Goal: Task Accomplishment & Management: Complete application form

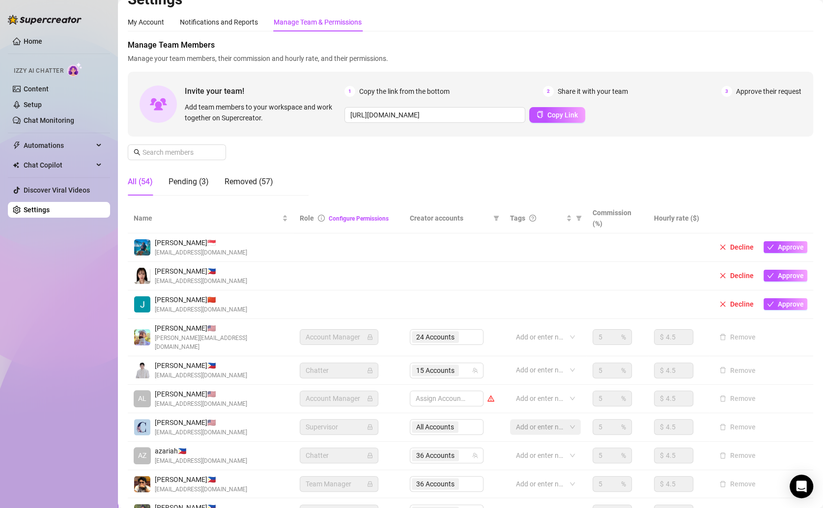
scroll to position [7, 0]
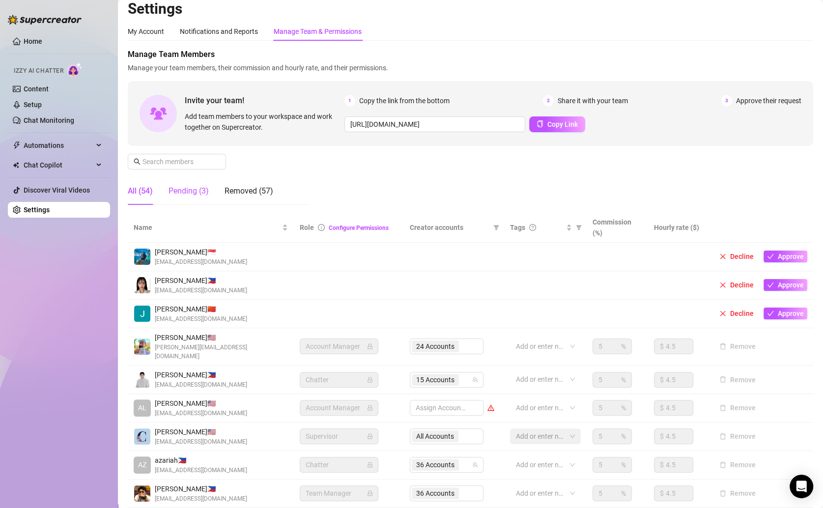
click at [201, 191] on div "Pending (3)" at bounding box center [189, 191] width 40 height 12
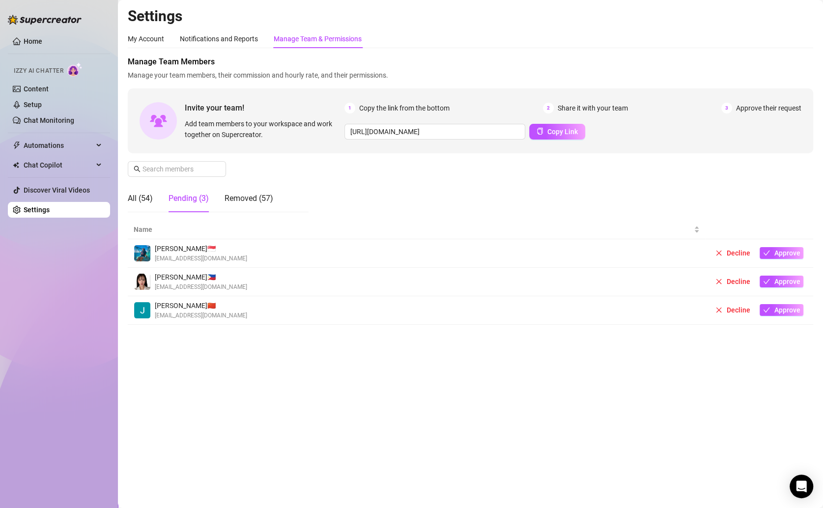
scroll to position [0, 0]
click at [149, 200] on div "All (54)" at bounding box center [140, 199] width 25 height 12
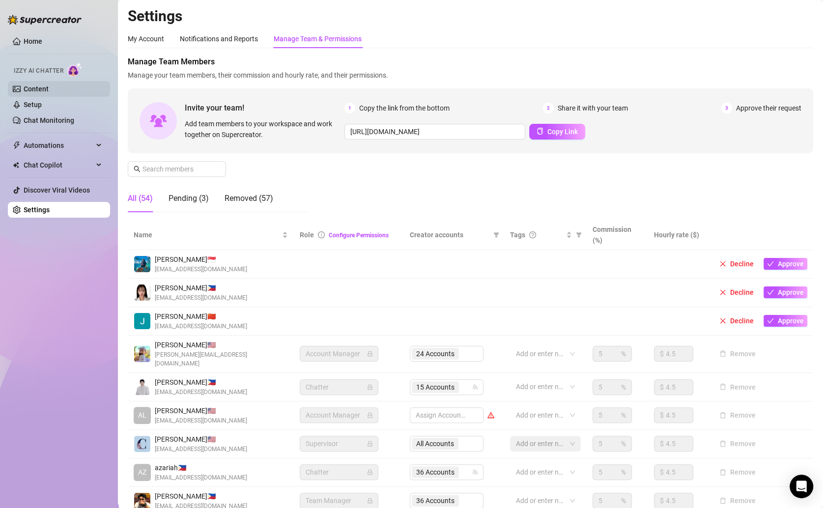
click at [45, 87] on link "Content" at bounding box center [36, 89] width 25 height 8
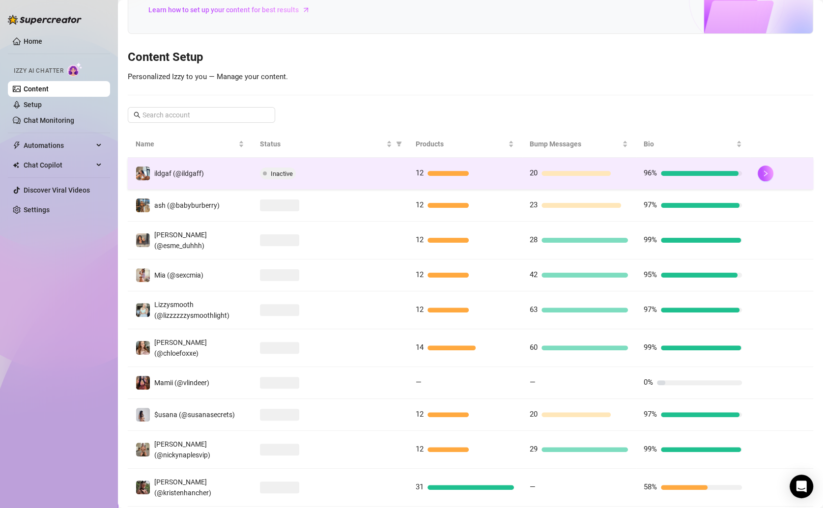
scroll to position [104, 0]
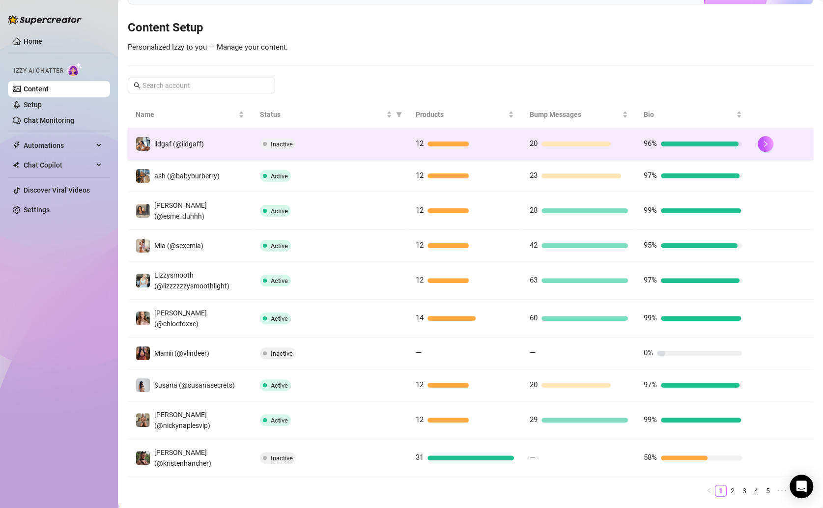
click at [285, 147] on span "Inactive" at bounding box center [278, 144] width 36 height 12
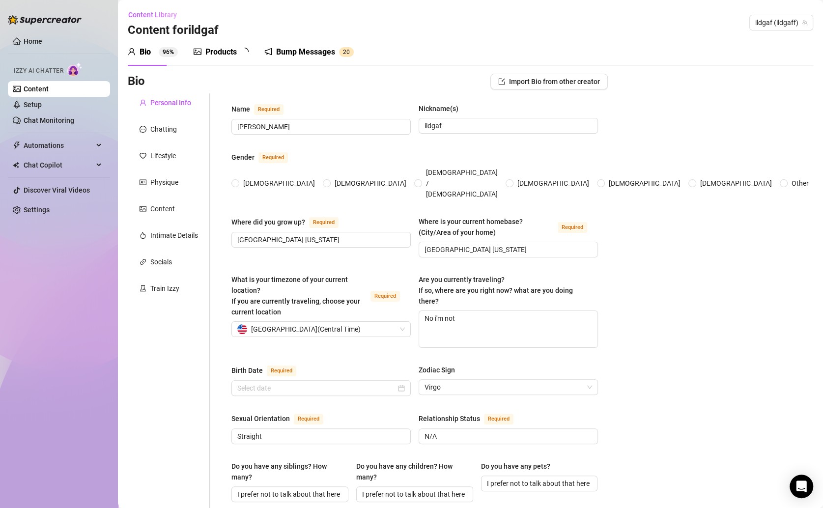
type input "[PERSON_NAME]"
type input "ildgaf"
type input "[GEOGRAPHIC_DATA] [US_STATE]"
type textarea "No i'm not"
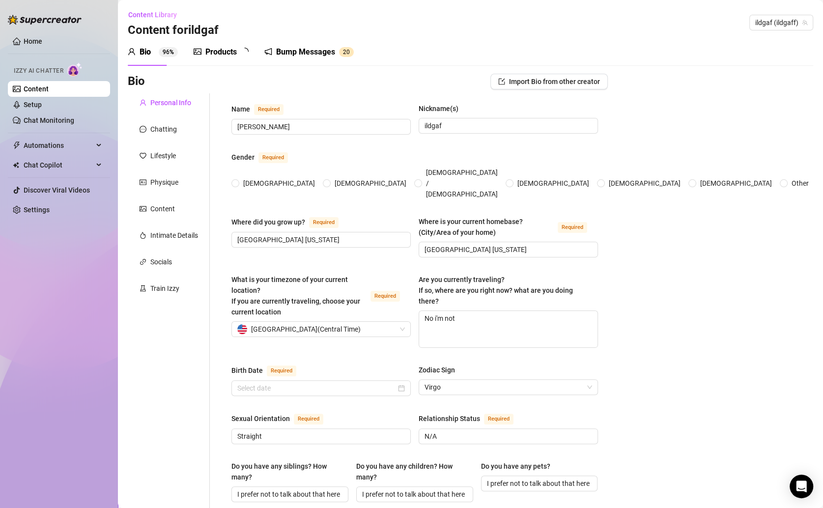
type input "Straight"
type input "N/A"
type input "I prefer not to talk about that here"
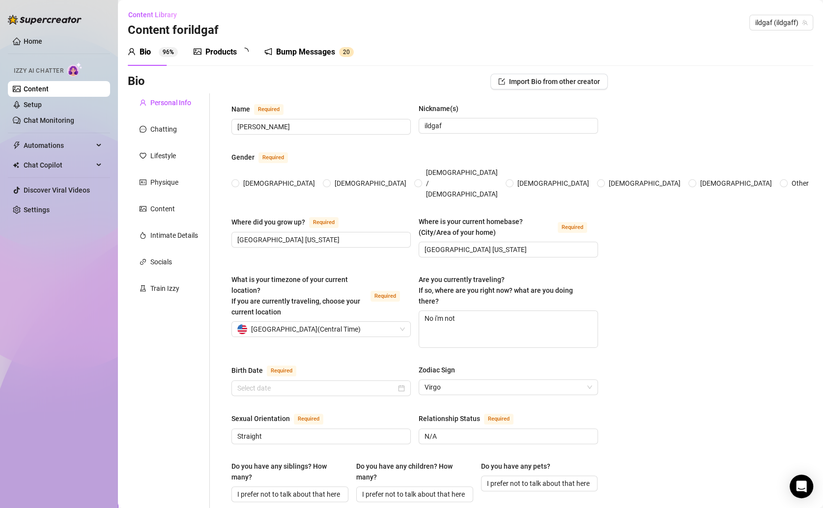
type input "I'm a content creator"
type input "I prefer not to talk about that here"
type input "I’m more into physical positions than political ones 😉"
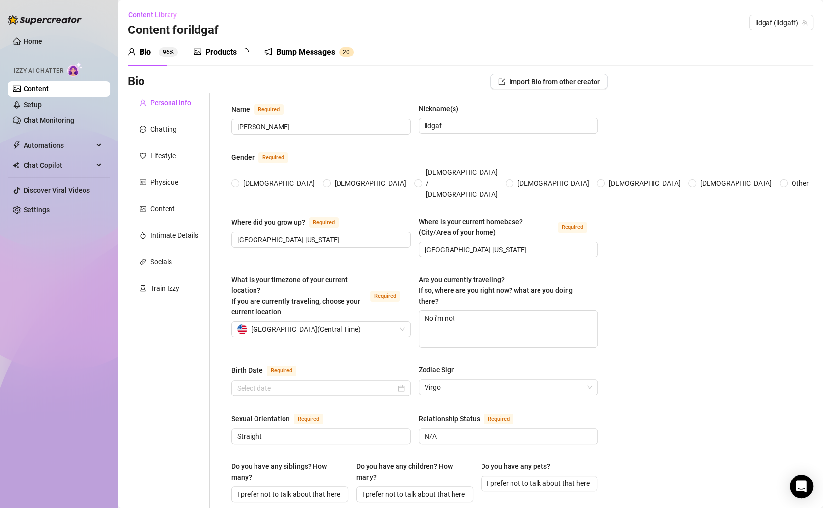
type textarea "I'd like to travel the world and go on a cruise every month lol"
type textarea "one time I was filming a cute little “innocent” TikTok in my room… and didn’t r…"
type textarea "I love going to the beach!!"
type textarea "I might have a habit of packing way too many lingerie sets when I travel 💋"
radio input "true"
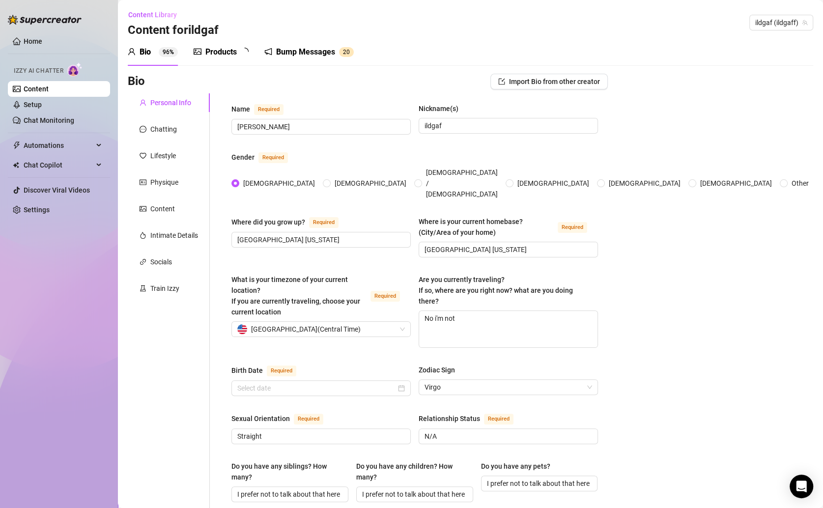
type input "[DATE]"
click at [42, 101] on link "Setup" at bounding box center [33, 105] width 18 height 8
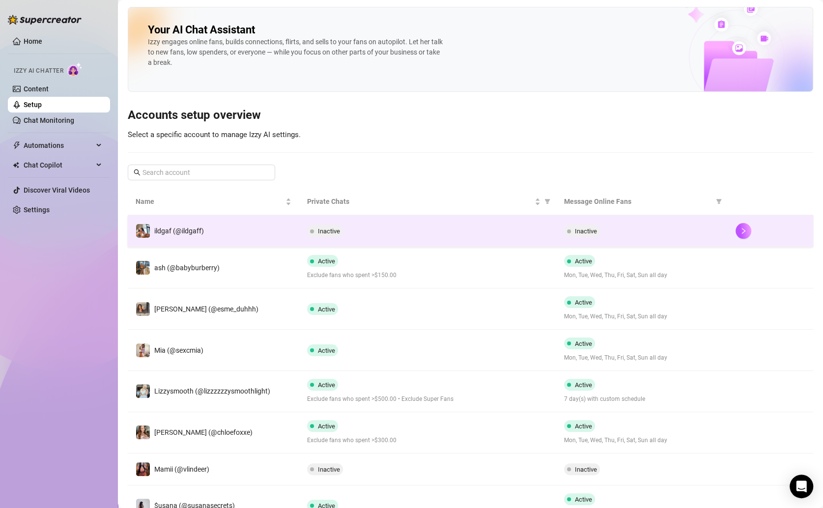
click at [728, 228] on td at bounding box center [771, 231] width 86 height 32
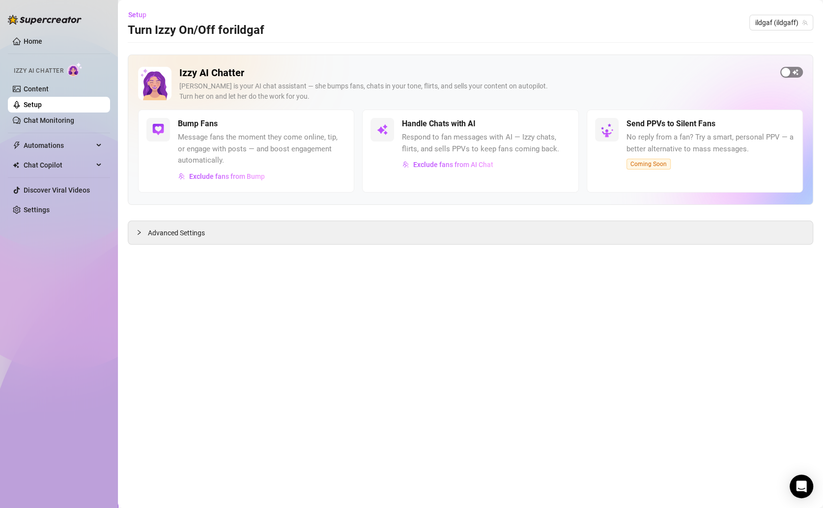
click at [783, 76] on span "button" at bounding box center [791, 72] width 23 height 11
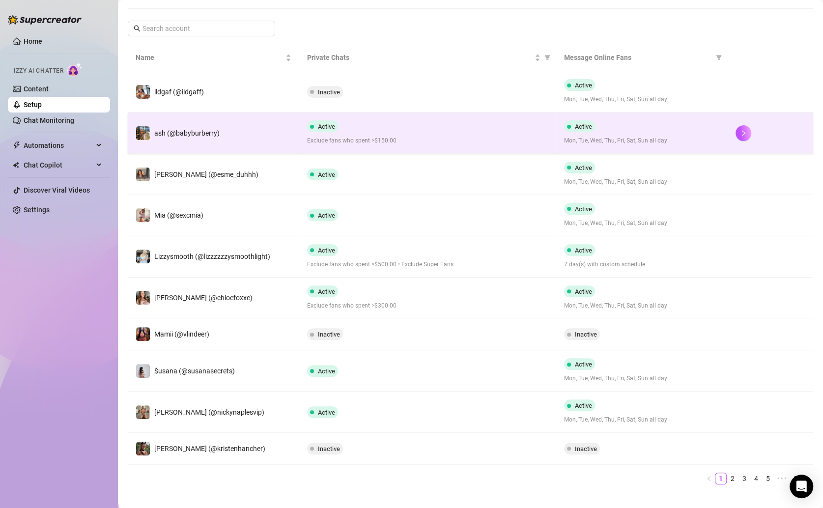
scroll to position [142, 0]
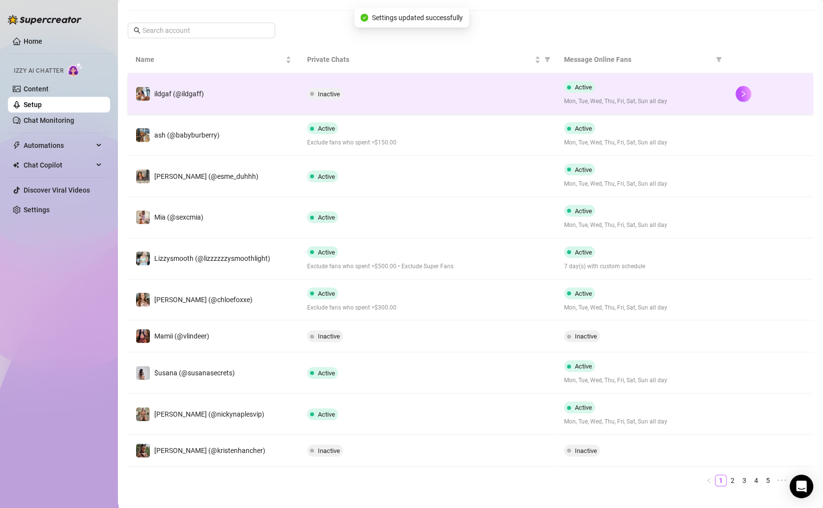
click at [330, 92] on span "Inactive" at bounding box center [329, 93] width 22 height 7
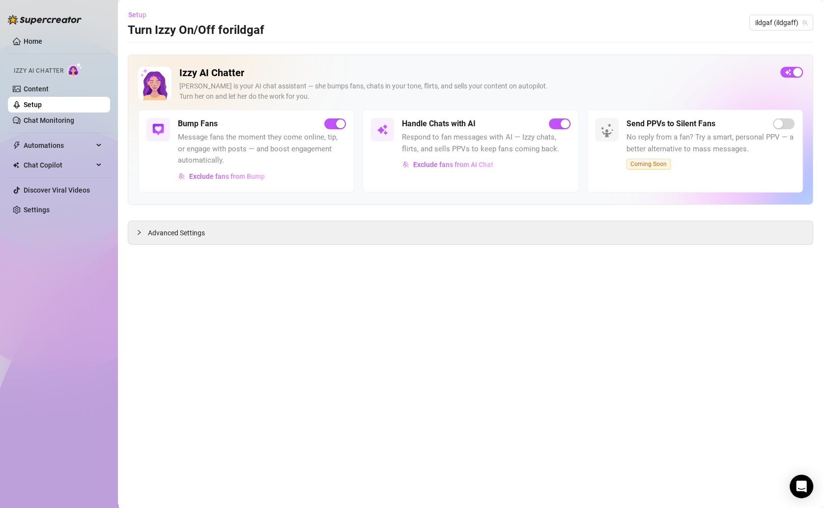
click at [134, 14] on span "Setup" at bounding box center [137, 15] width 18 height 8
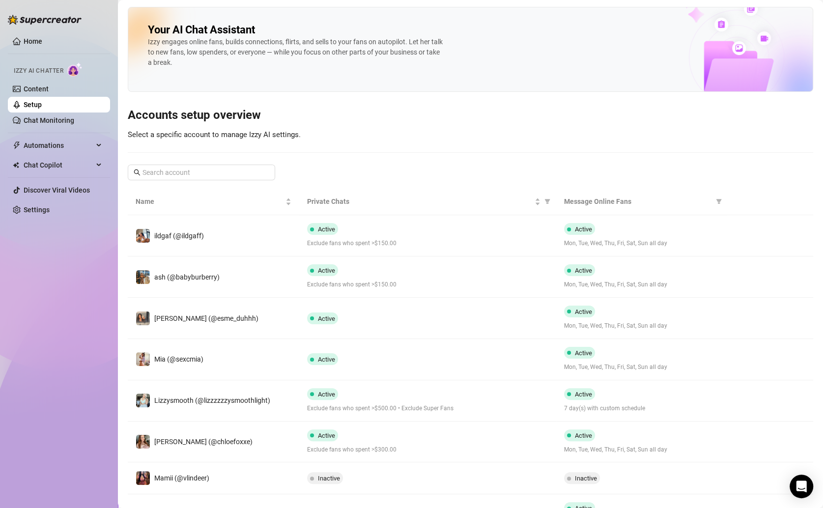
click at [394, 146] on div "Your AI Chat Assistant [PERSON_NAME] engages online fans, builds connections, f…" at bounding box center [470, 321] width 685 height 629
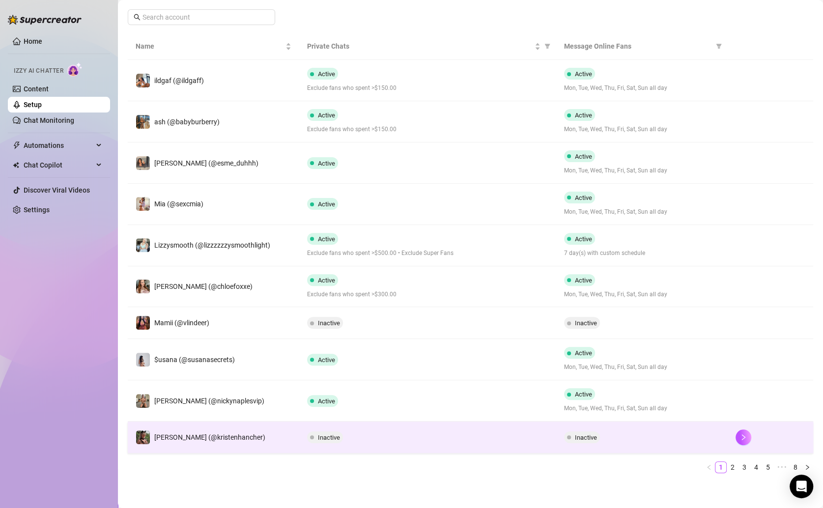
click at [228, 433] on span "[PERSON_NAME] (@kristenhancher)" at bounding box center [209, 437] width 111 height 8
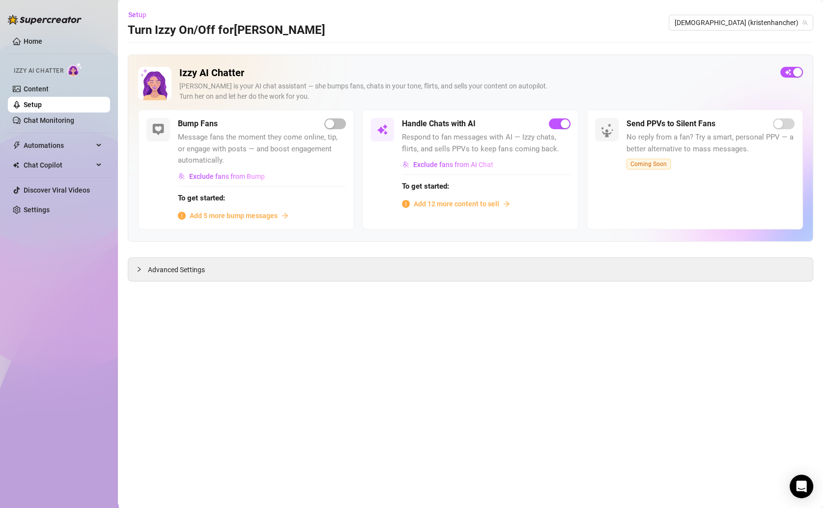
click at [485, 200] on span "Add 12 more content to sell" at bounding box center [457, 204] width 86 height 11
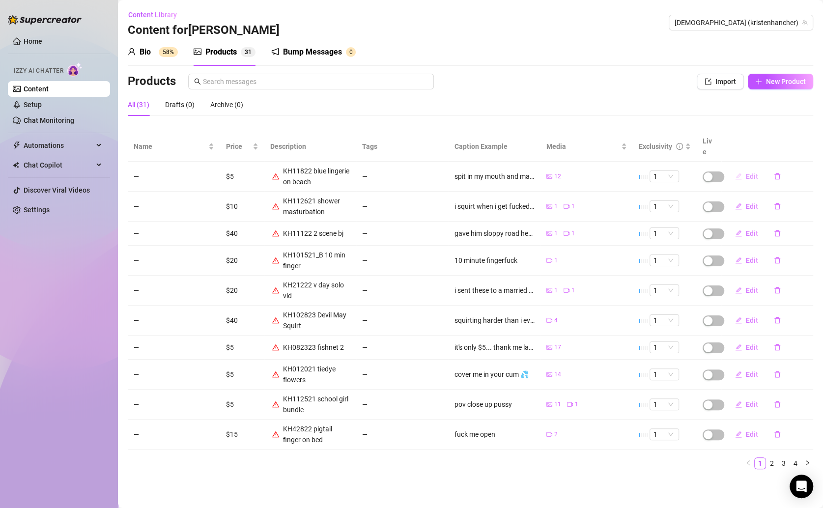
click at [746, 172] on span "Edit" at bounding box center [752, 176] width 12 height 8
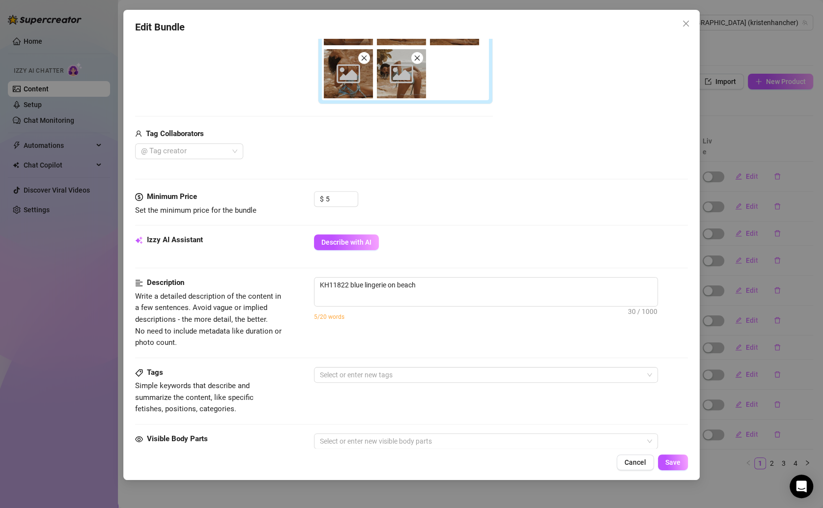
scroll to position [328, 0]
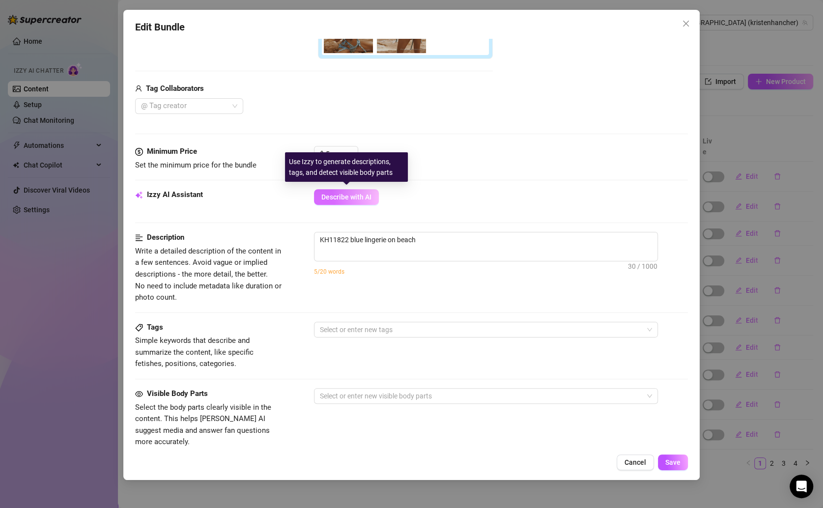
click at [343, 194] on span "Describe with AI" at bounding box center [346, 197] width 50 height 8
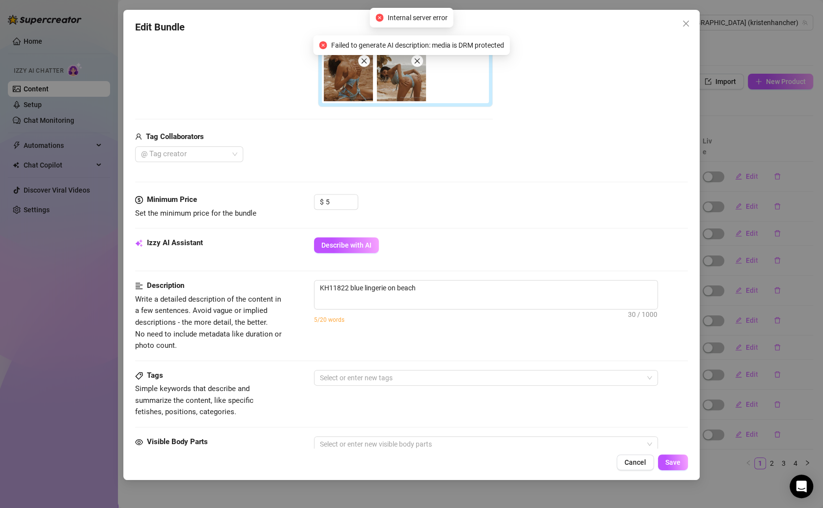
scroll to position [303, 0]
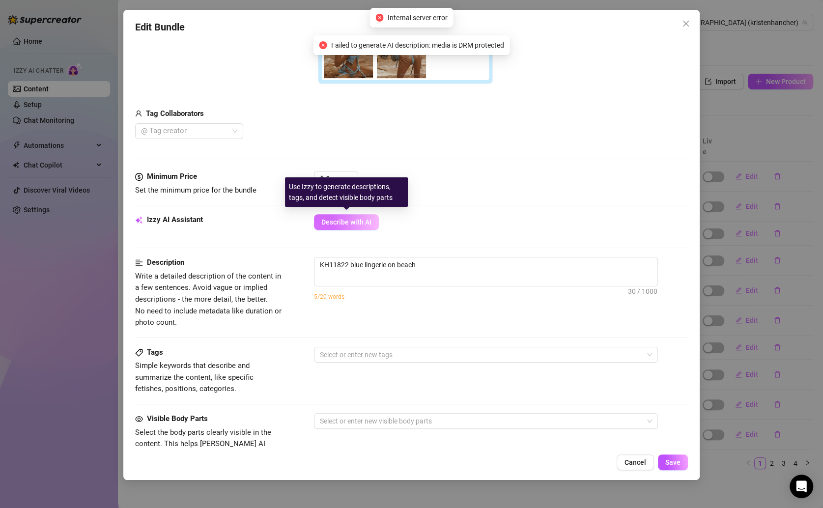
click at [351, 220] on span "Describe with AI" at bounding box center [346, 222] width 50 height 8
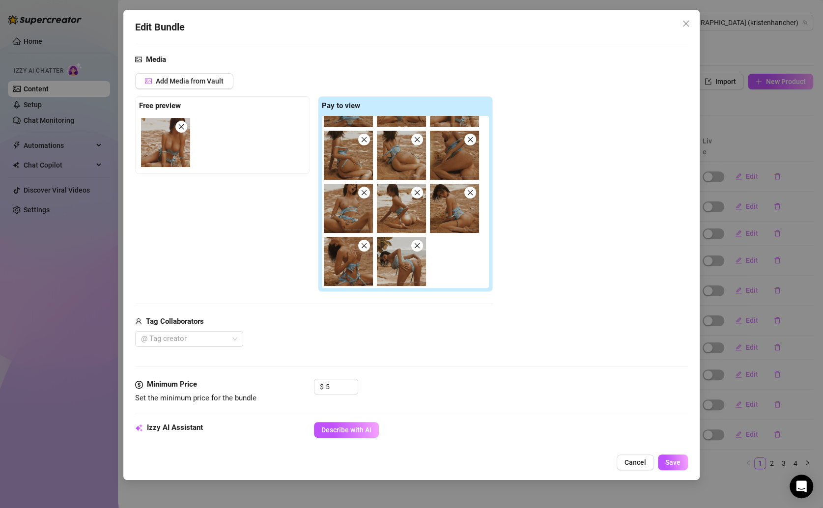
scroll to position [302, 0]
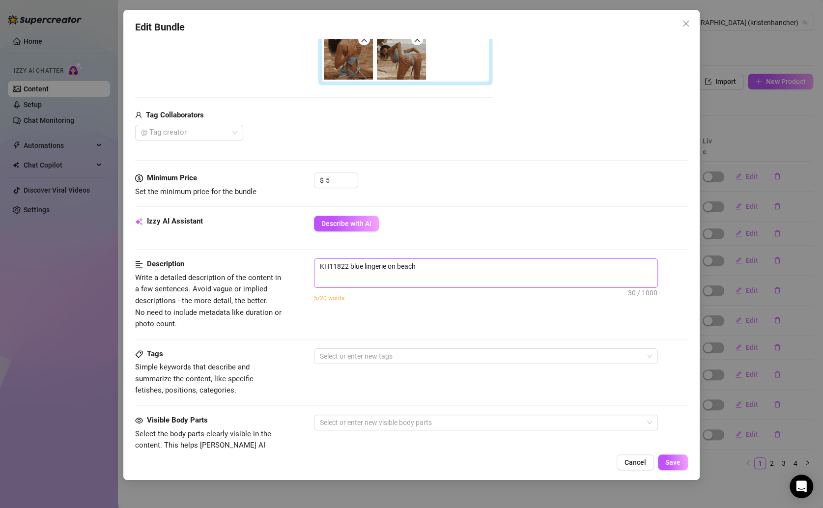
click at [438, 272] on span "KH11822 blue lingerie on beach 30 / 1000" at bounding box center [486, 272] width 344 height 29
click at [442, 265] on textarea "KH11822 blue lingerie on beach" at bounding box center [485, 266] width 343 height 15
type textarea "KH11822 blue lingerie on beach"
type textarea "KH11822 blue lingerie on beach s"
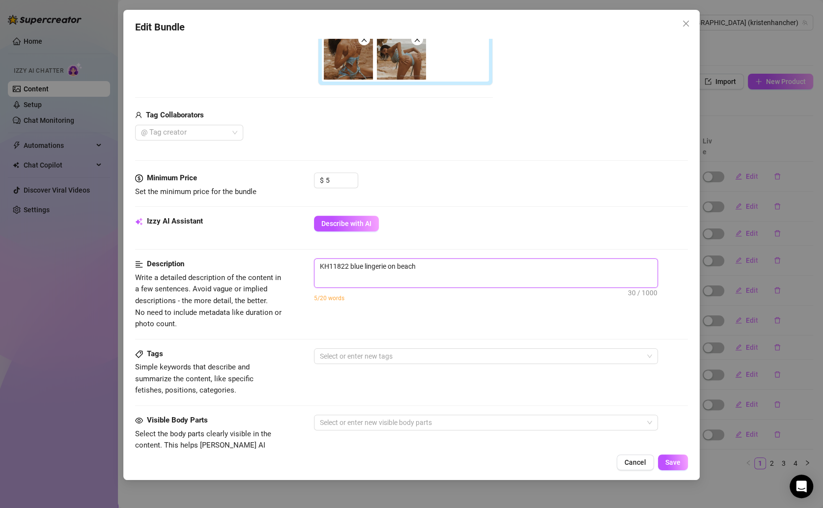
type textarea "KH11822 blue lingerie on beach s"
type textarea "KH11822 blue lingerie on beach sh"
type textarea "KH11822 blue lingerie on beach sho"
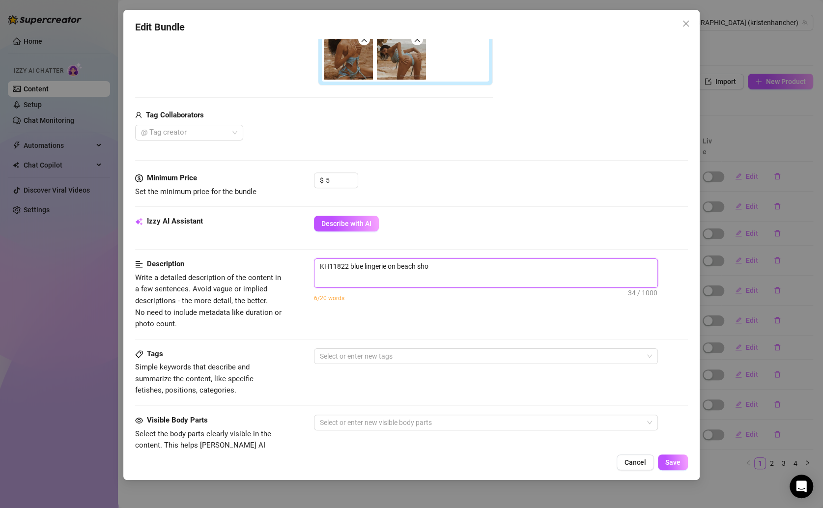
type textarea "KH11822 blue lingerie on beach show"
type textarea "KH11822 blue lingerie on beach showi"
type textarea "KH11822 blue lingerie on beach showin"
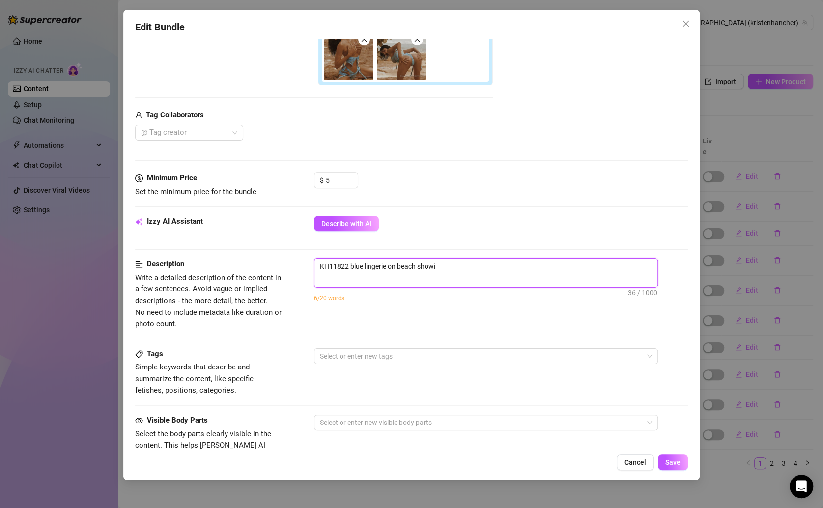
type textarea "KH11822 blue lingerie on beach showin"
type textarea "KH11822 blue lingerie on beach showing"
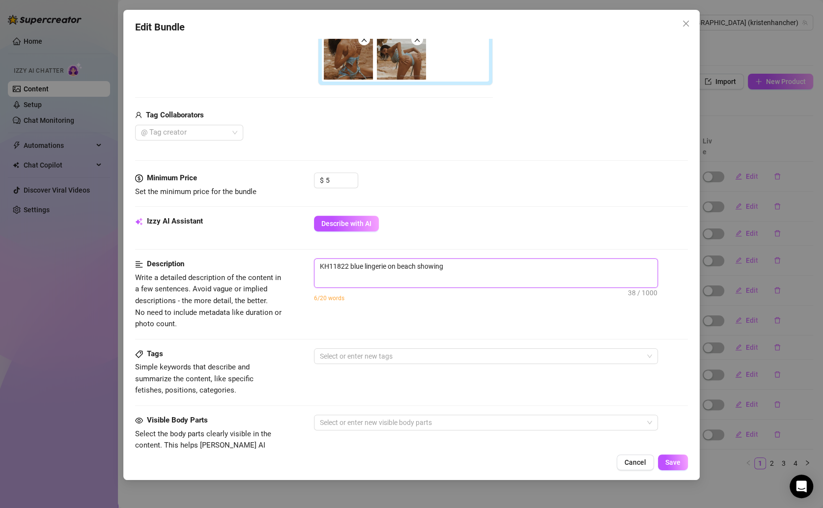
type textarea "KH11822 blue lingerie on beach showing o"
type textarea "KH11822 blue lingerie on beach showing of"
type textarea "KH11822 blue lingerie on beach showing off"
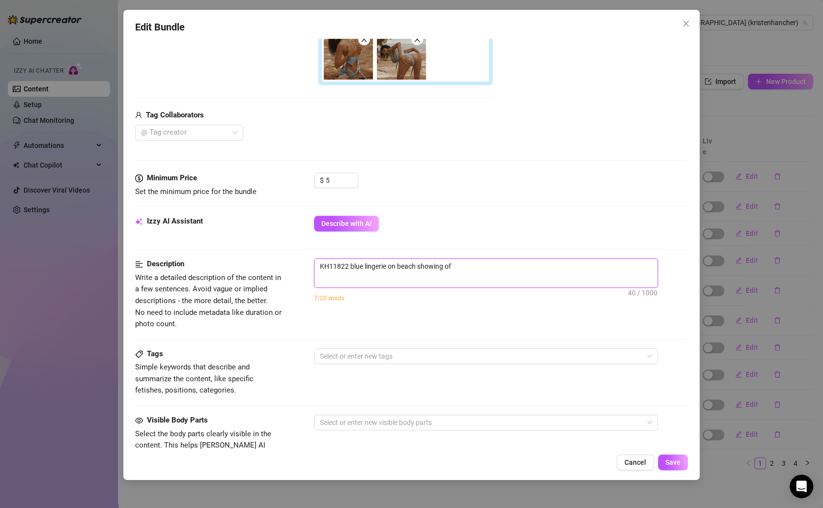
type textarea "KH11822 blue lingerie on beach showing off"
type textarea "KH11822 blue lingerie on beach showing off m"
type textarea "KH11822 blue lingerie on beach showing off my"
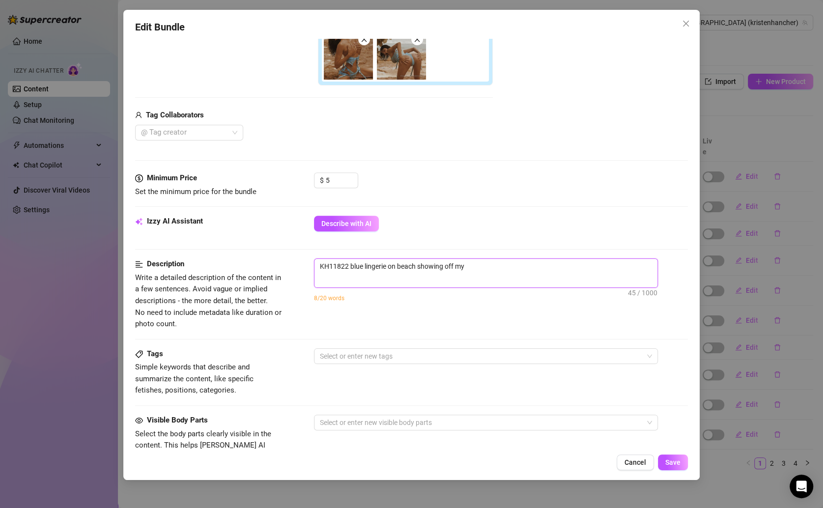
type textarea "KH11822 blue lingerie on beach showing off m"
type textarea "KH11822 blue lingerie on beach showing off"
type textarea "KH11822 blue lingerie on beach showing off m"
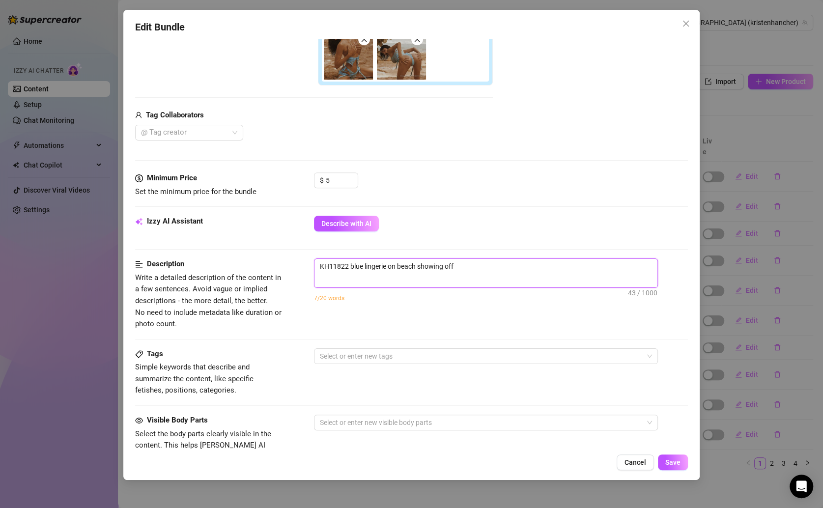
type textarea "KH11822 blue lingerie on beach showing off m"
type textarea "KH11822 blue lingerie on beach showing off my"
type textarea "KH11822 blue lingerie on beach showing off my b"
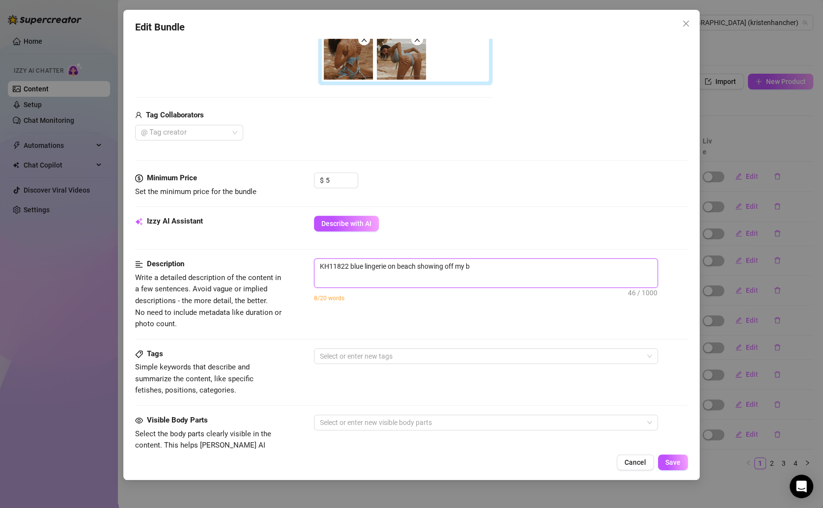
type textarea "KH11822 blue lingerie on beach showing off my bo"
type textarea "KH11822 blue lingerie on beach showing off my boo"
type textarea "KH11822 blue lingerie on beach showing off my boot"
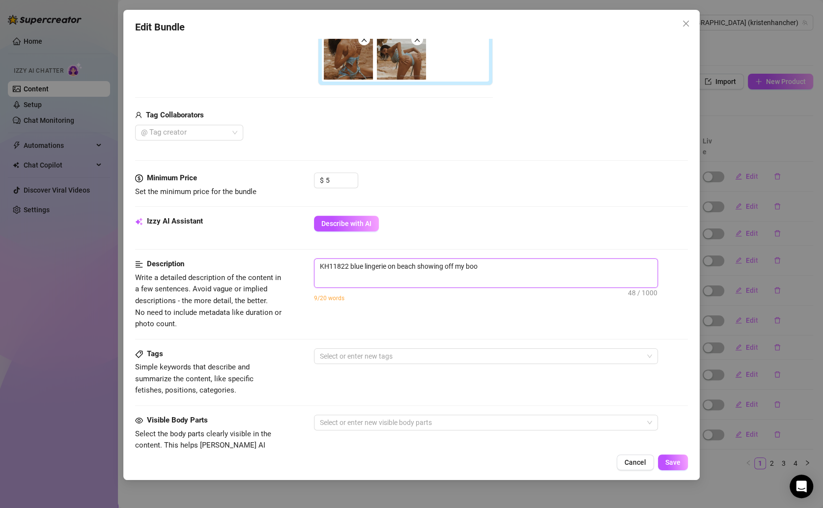
type textarea "KH11822 blue lingerie on beach showing off my boot"
type textarea "KH11822 blue lingerie on beach showing off my booty"
type textarea "KH11822 blue lingerie on beach showing off my booty,"
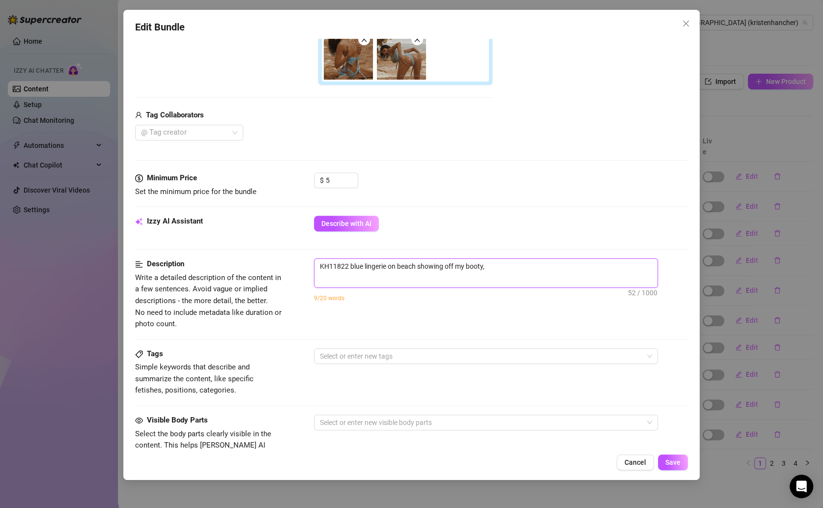
type textarea "KH11822 blue lingerie on beach showing off my booty,"
type textarea "KH11822 blue lingerie on beach showing off my booty, n"
type textarea "KH11822 blue lingerie on beach showing off my booty, no"
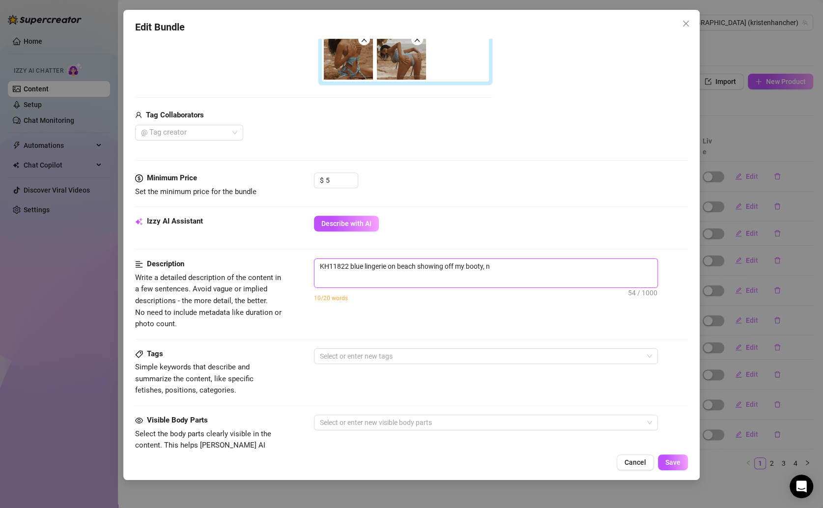
type textarea "KH11822 blue lingerie on beach showing off my booty, no"
type textarea "KH11822 blue lingerie on beach showing off my booty, nop"
type textarea "KH11822 blue lingerie on beach showing off my booty, nopp"
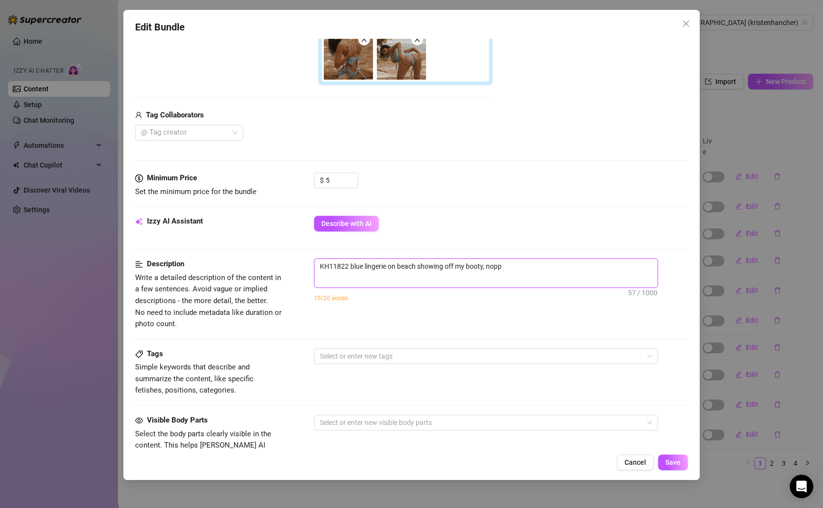
type textarea "KH11822 blue lingerie on beach showing off my booty, noppl"
type textarea "KH11822 blue lingerie on beach showing off my booty, nopp"
type textarea "KH11822 blue lingerie on beach showing off my booty, nop"
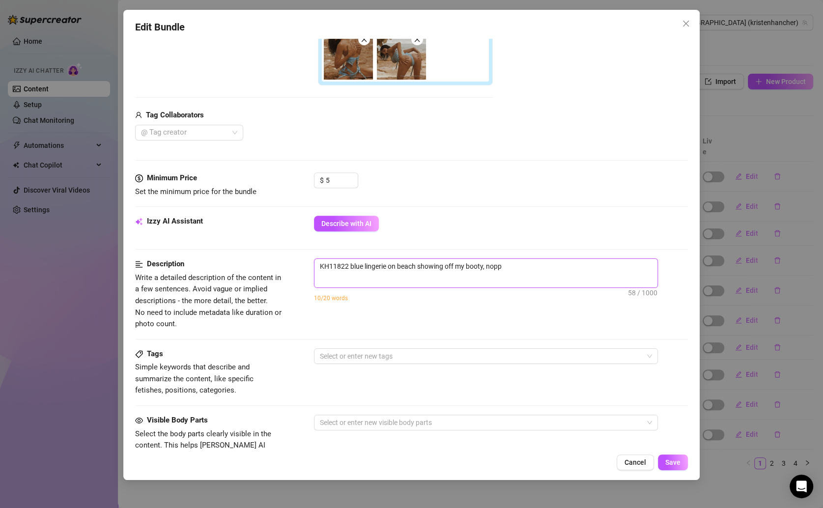
type textarea "KH11822 blue lingerie on beach showing off my booty, nop"
type textarea "KH11822 blue lingerie on beach showing off my booty, no"
type textarea "KH11822 blue lingerie on beach showing off my booty, n"
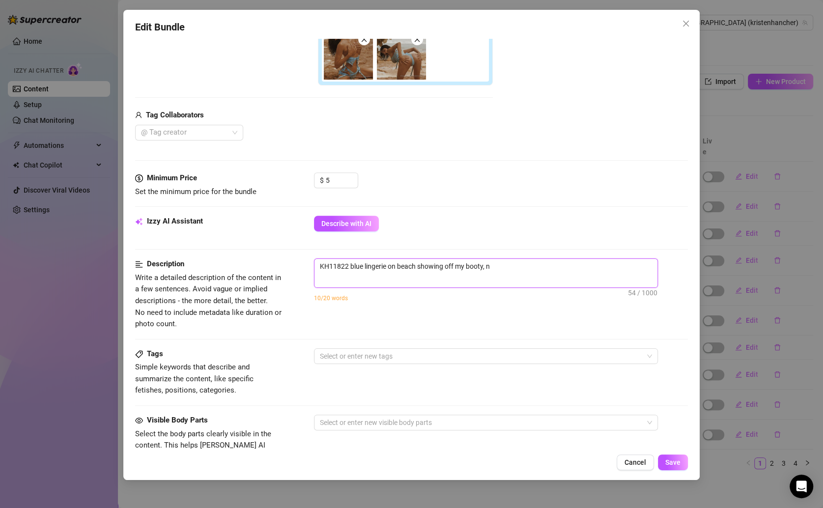
type textarea "KH11822 blue lingerie on beach showing off my booty, ni"
type textarea "KH11822 blue lingerie on beach showing off my booty, nip"
type textarea "KH11822 blue lingerie on beach showing off my booty, [PERSON_NAME]"
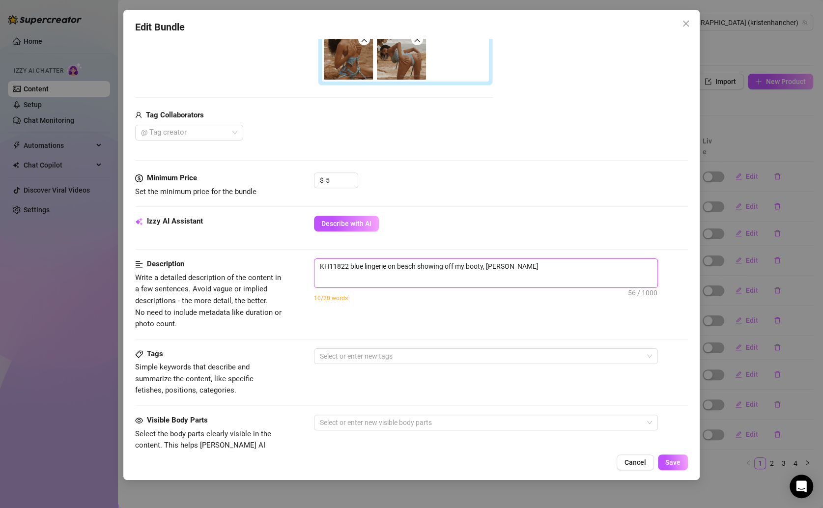
type textarea "KH11822 blue lingerie on beach showing off my booty, nippl"
type textarea "KH11822 blue lingerie on beach showing off my booty, nipple"
type textarea "KH11822 blue lingerie on beach showing off my booty, nipples"
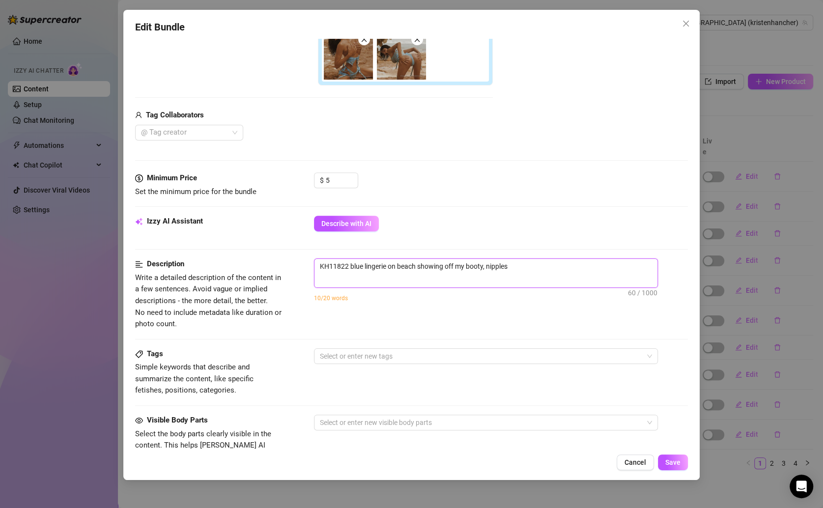
type textarea "KH11822 blue lingerie on beach showing off my booty, nipples"
type textarea "KH11822 blue lingerie on beach showing off my booty, nipples i"
type textarea "KH11822 blue lingerie on beach showing off my booty, nipples in"
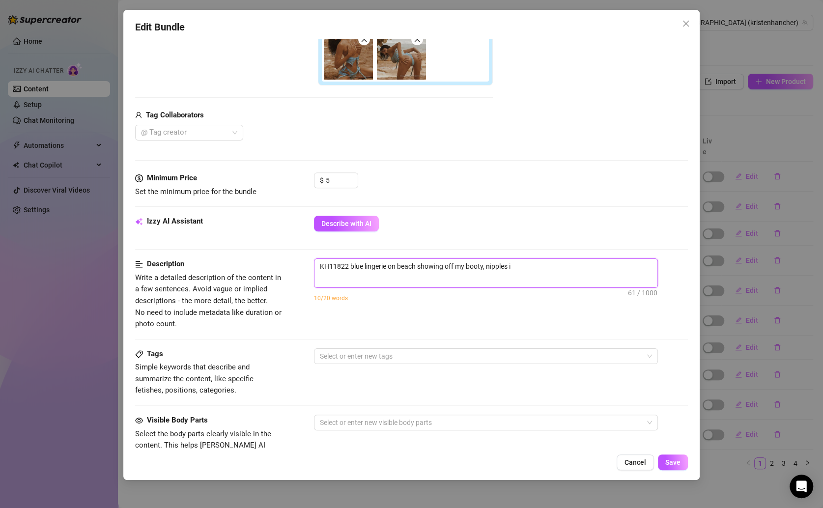
type textarea "KH11822 blue lingerie on beach showing off my booty, nipples in"
type textarea "KH11822 blue lingerie on beach showing off my booty, nipples in b"
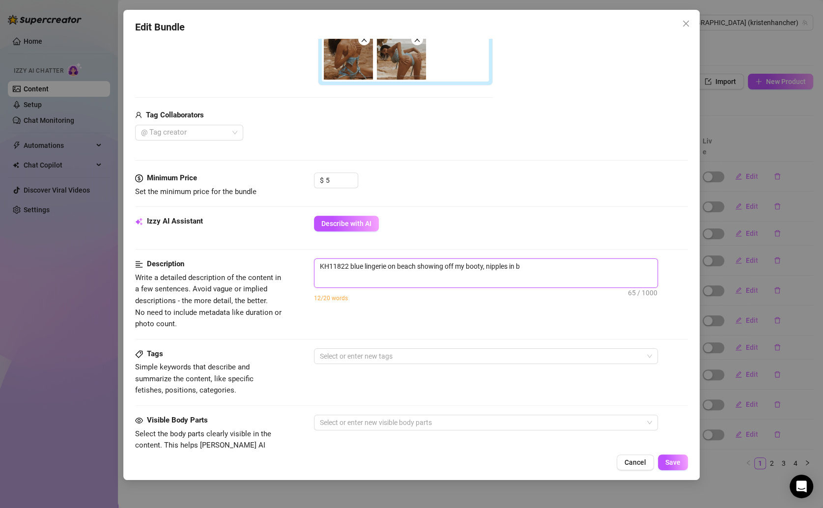
type textarea "KH11822 blue lingerie on beach showing off my booty, nipples in"
type textarea "KH11822 blue lingerie on beach showing off my booty, nipples in l"
type textarea "KH11822 blue lingerie on beach showing off my booty, nipples in li"
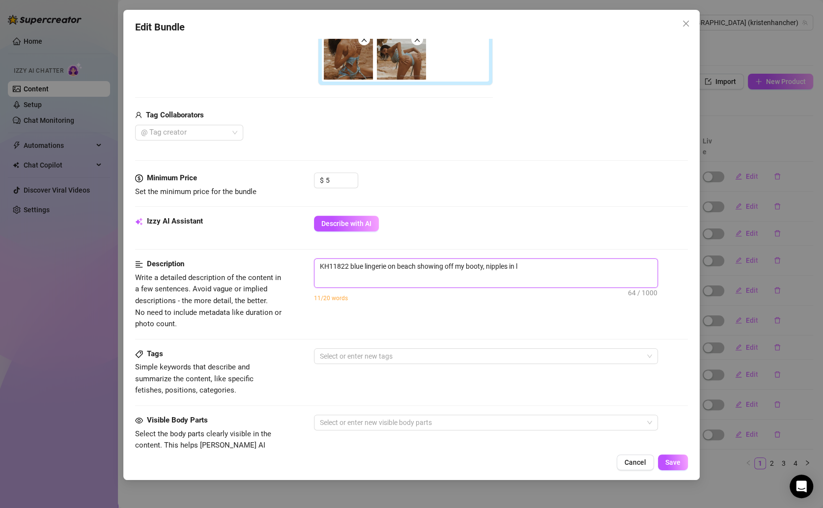
type textarea "KH11822 blue lingerie on beach showing off my booty, nipples in li"
type textarea "KH11822 blue lingerie on beach showing off my booty, nipples in lig"
type textarea "KH11822 blue lingerie on beach showing off my booty, nipples in ligj"
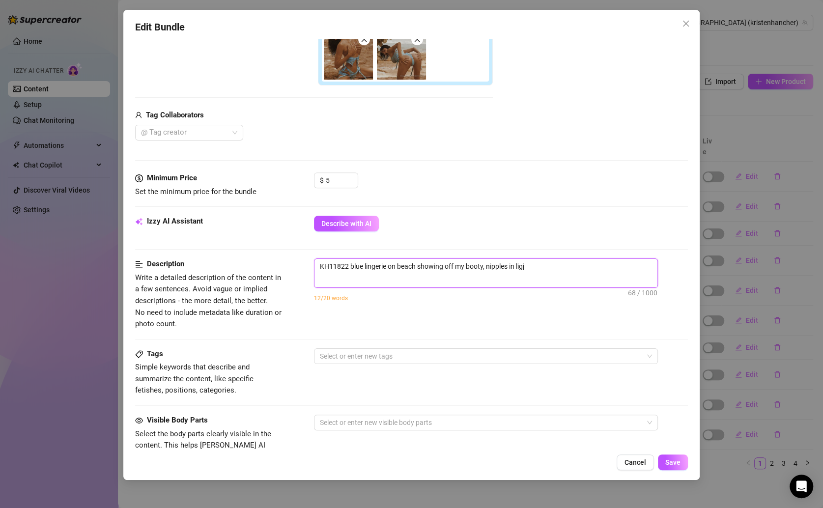
type textarea "KH11822 blue lingerie on beach showing off my booty, nipples in ligjt"
type textarea "KH11822 blue lingerie on beach showing off my booty, nipples in ligj"
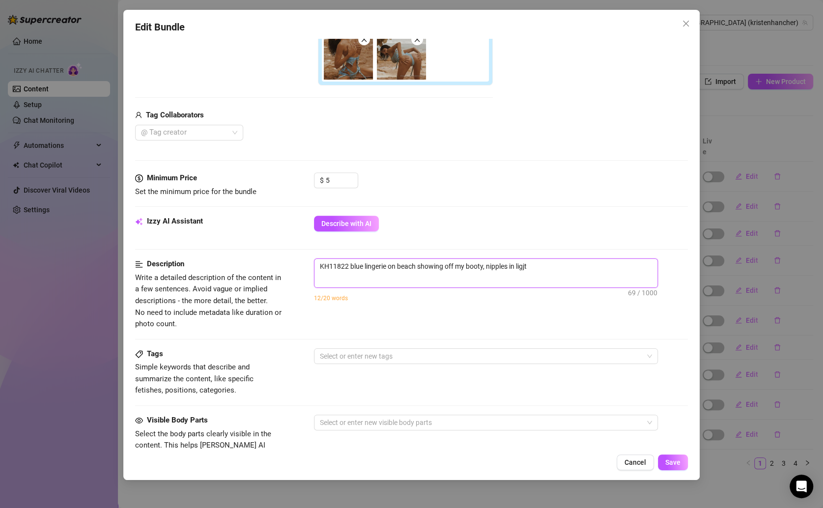
type textarea "KH11822 blue lingerie on beach showing off my booty, nipples in ligj"
type textarea "KH11822 blue lingerie on beach showing off my booty, nipples in lig"
type textarea "KH11822 blue lingerie on beach showing off my booty, nipples in li"
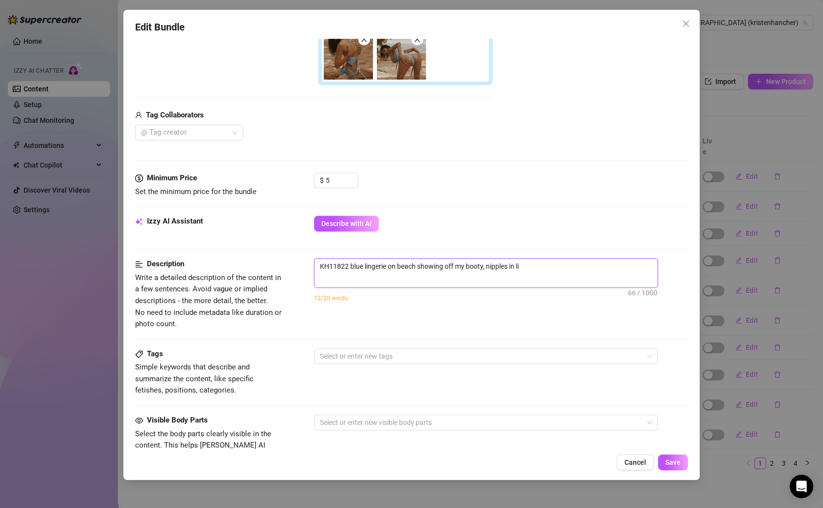
type textarea "KH11822 blue lingerie on beach showing off my booty, nipples in l"
type textarea "KH11822 blue lingerie on beach showing off my booty, nipples in"
type textarea "KH11822 blue lingerie on beach showing off my booty, nipples in p"
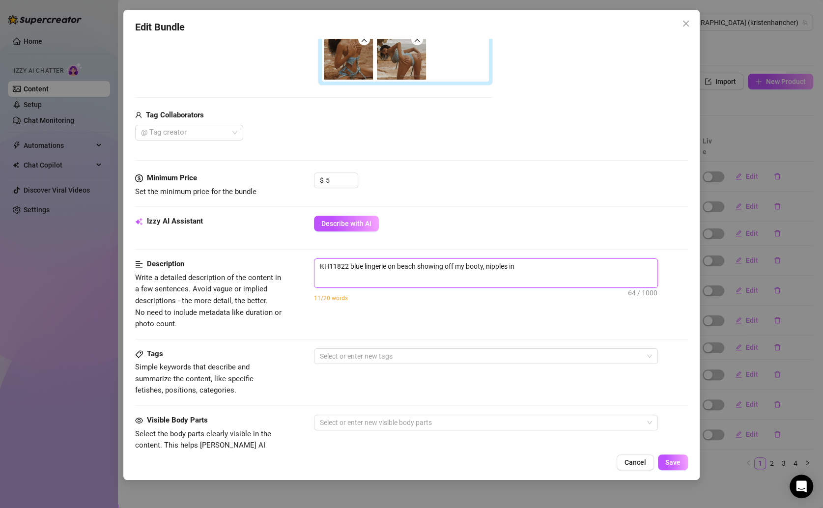
type textarea "KH11822 blue lingerie on beach showing off my booty, nipples in p"
type textarea "KH11822 blue lingerie on beach showing off my booty, nipples in p-"
type textarea "KH11822 blue lingerie on beach showing off my booty, nipples in p-o"
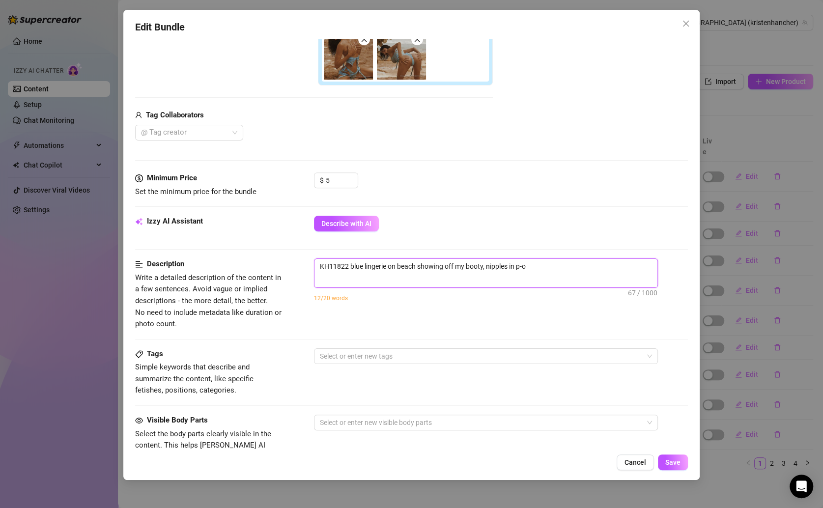
type textarea "KH11822 blue lingerie on beach showing off my booty, nipples in p-ow"
type textarea "KH11822 blue lingerie on beach showing off my booty, nipples in p-owd"
type textarea "KH11822 blue lingerie on beach showing off my booty, nipples in p-ow"
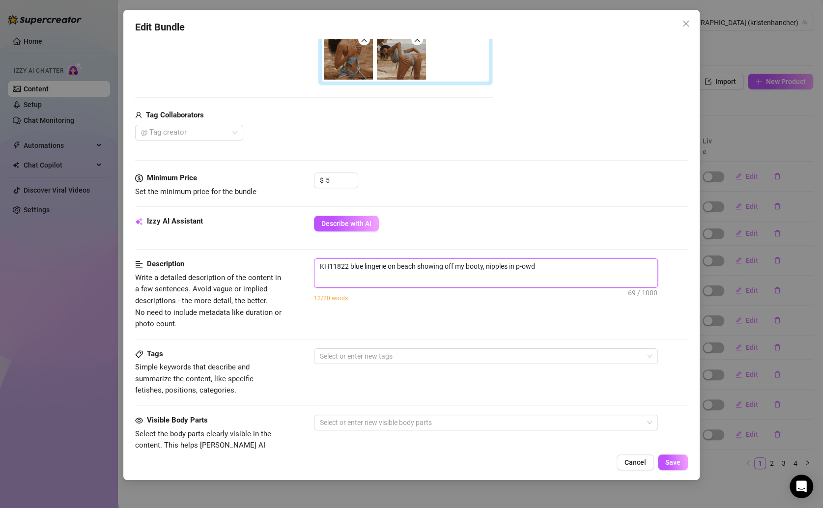
type textarea "KH11822 blue lingerie on beach showing off my booty, nipples in p-ow"
type textarea "KH11822 blue lingerie on beach showing off my booty, nipples in p-o"
type textarea "KH11822 blue lingerie on beach showing off my booty, nipples in p-"
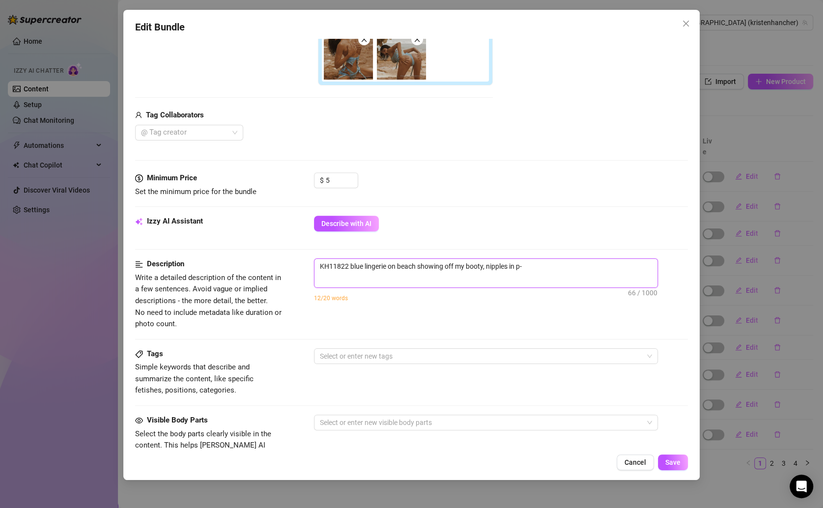
type textarea "KH11822 blue lingerie on beach showing off my booty, nipples in p"
type textarea "KH11822 blue lingerie on beach showing off my booty, nipples in po"
type textarea "KH11822 blue lingerie on beach showing off my booty, nipples in pow"
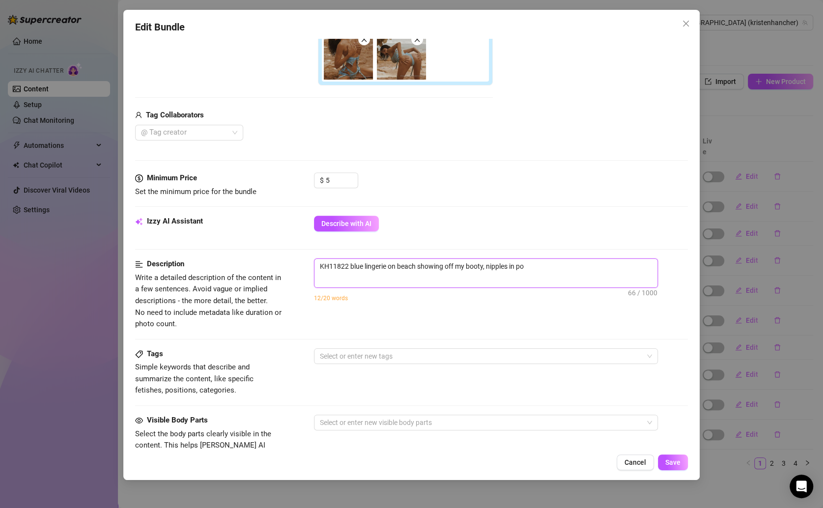
type textarea "KH11822 blue lingerie on beach showing off my booty, nipples in pow"
type textarea "KH11822 blue lingerie on beach showing off my booty, nipples in powd"
type textarea "KH11822 blue lingerie on beach showing off my booty, nipples in powde"
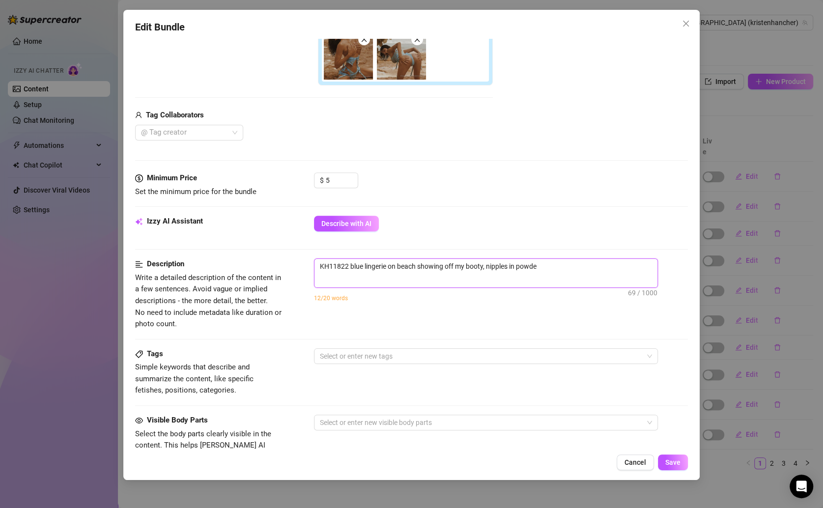
type textarea "KH11822 blue lingerie on beach showing off my booty, nipples in powder"
type textarea "KH11822 blue lingerie on beach showing off my booty, nipples in powder b"
type textarea "KH11822 blue lingerie on beach showing off my booty, nipples in powder bl"
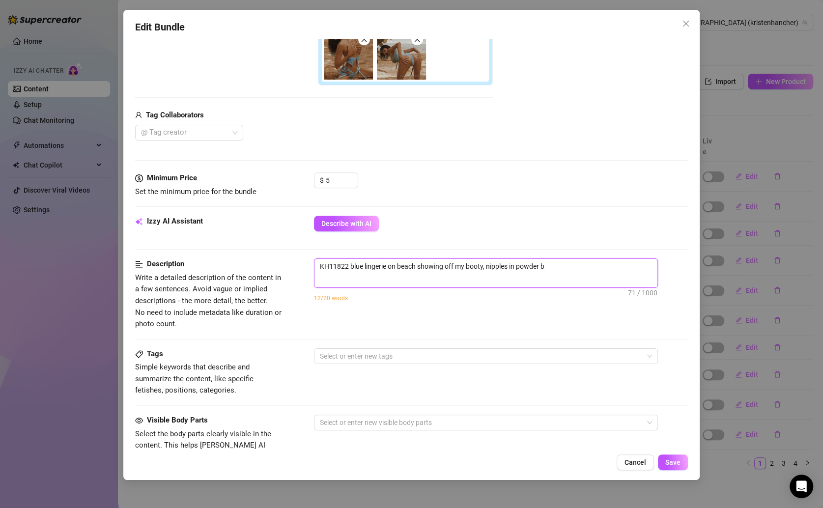
type textarea "KH11822 blue lingerie on beach showing off my booty, nipples in powder bl"
type textarea "KH11822 blue lingerie on beach showing off my booty, nipples in powder blu"
type textarea "KH11822 blue lingerie on beach showing off my booty, nipples in powder blue"
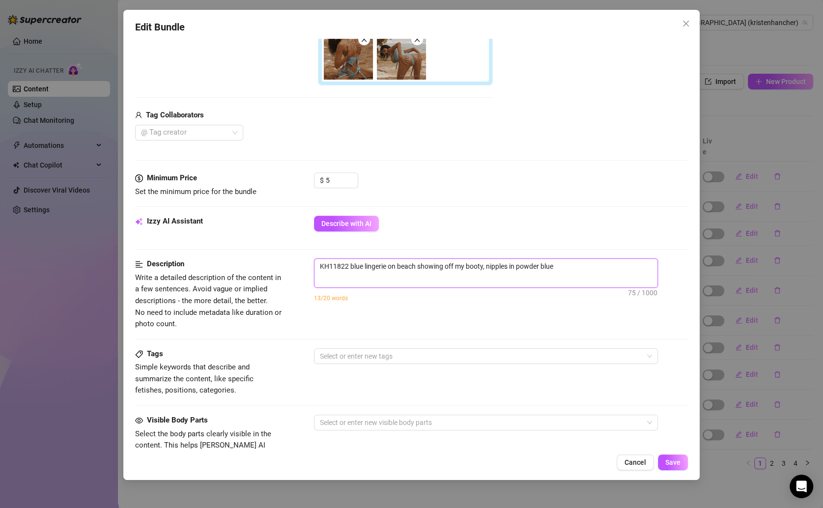
type textarea "KH11822 blue lingerie on beach showing off my booty, nipples in powder blue"
type textarea "KH11822 blue lingerie on beach showing off my booty, nipples in powder blue l"
type textarea "KH11822 blue lingerie on beach showing off my booty, nipples in powder blue li"
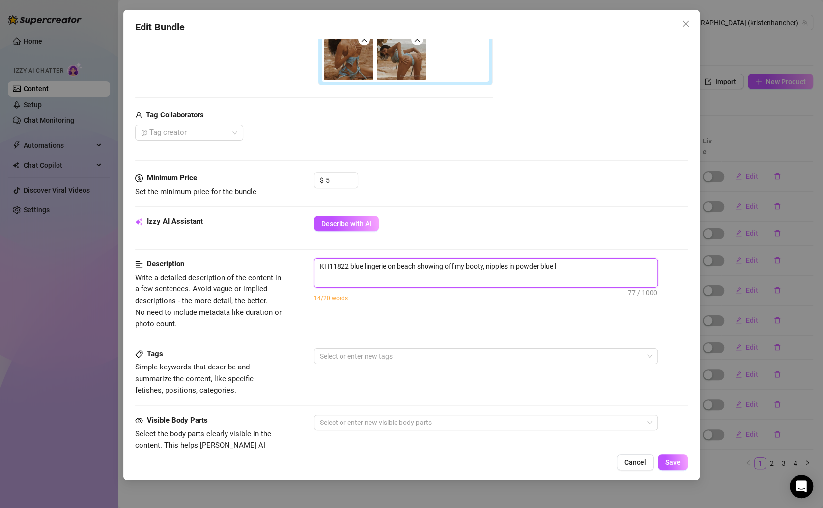
type textarea "KH11822 blue lingerie on beach showing off my booty, nipples in powder blue li"
type textarea "KH11822 blue lingerie on beach showing off my booty, nipples in powder blue lin"
type textarea "KH11822 blue lingerie on beach showing off my booty, nipples in powder blue ling"
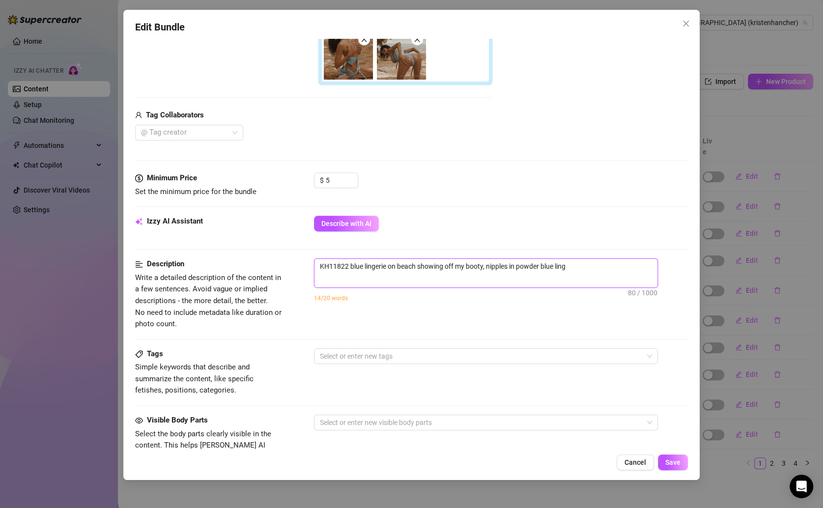
type textarea "KH11822 blue lingerie on beach showing off my booty, nipples in powder blue lin…"
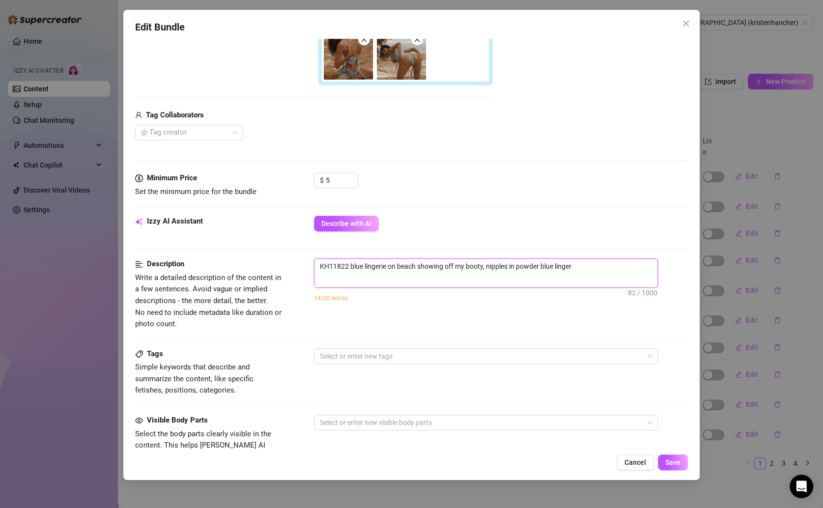
type textarea "KH11822 blue lingerie on beach showing off my booty, nipples in powder blue lin…"
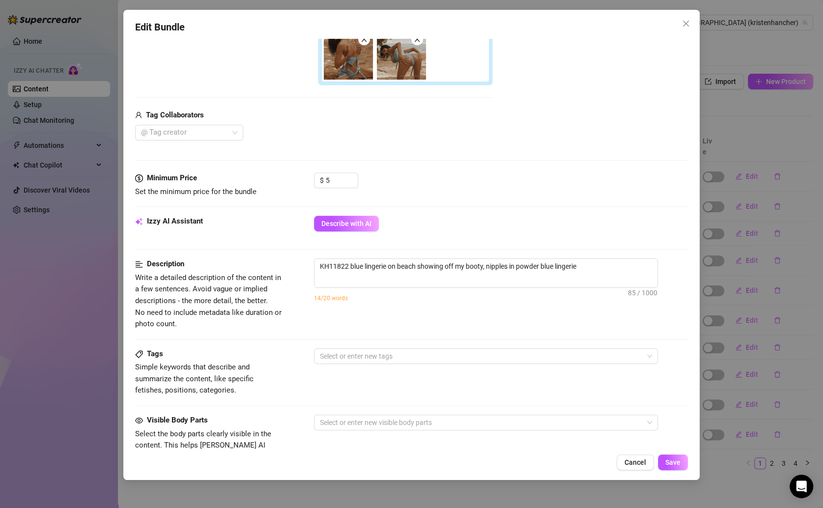
click at [470, 208] on div "Minimum Price Set the minimum price for the bundle $ 5" at bounding box center [411, 193] width 553 height 43
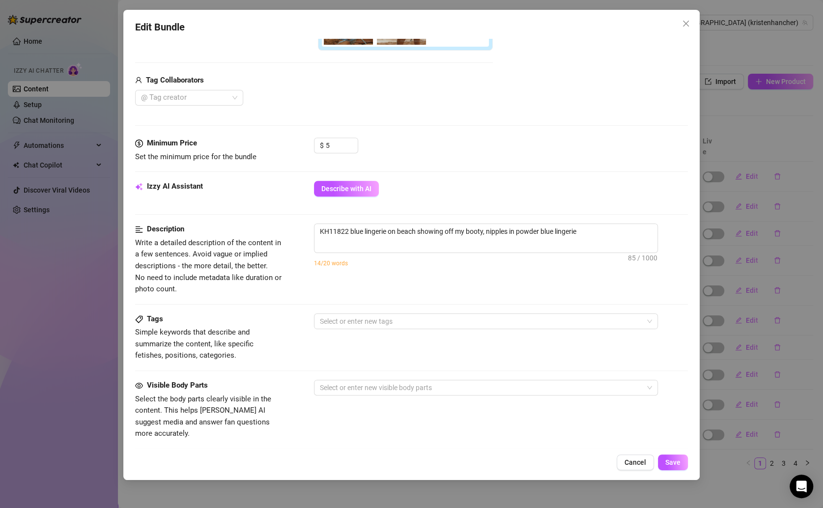
scroll to position [430, 0]
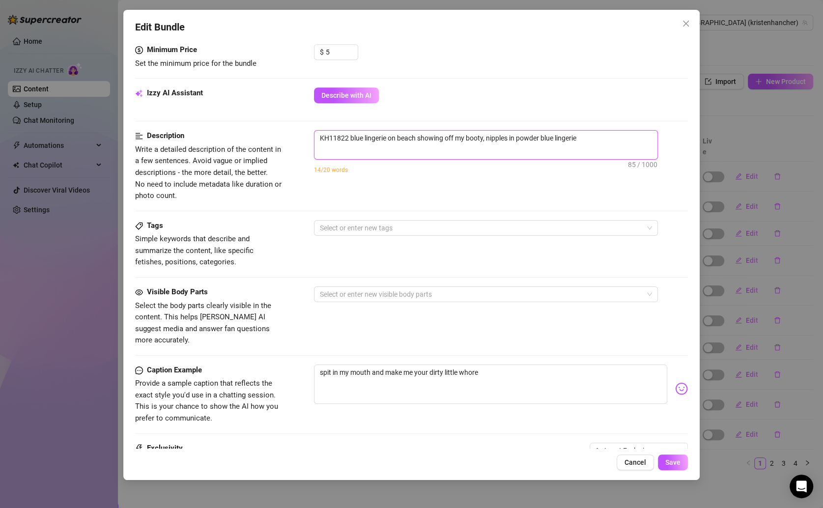
drag, startPoint x: 553, startPoint y: 136, endPoint x: 562, endPoint y: 136, distance: 8.8
click at [553, 136] on textarea "KH11822 blue lingerie on beach showing off my booty, nipples in powder blue lin…" at bounding box center [485, 138] width 343 height 15
type textarea "KH11822 blue lingerie on beach showing off my booty, nipples in powder blue lin…"
type textarea "KH11822 blue lingerie on beach showing off my booty, nipples in powder blue s l…"
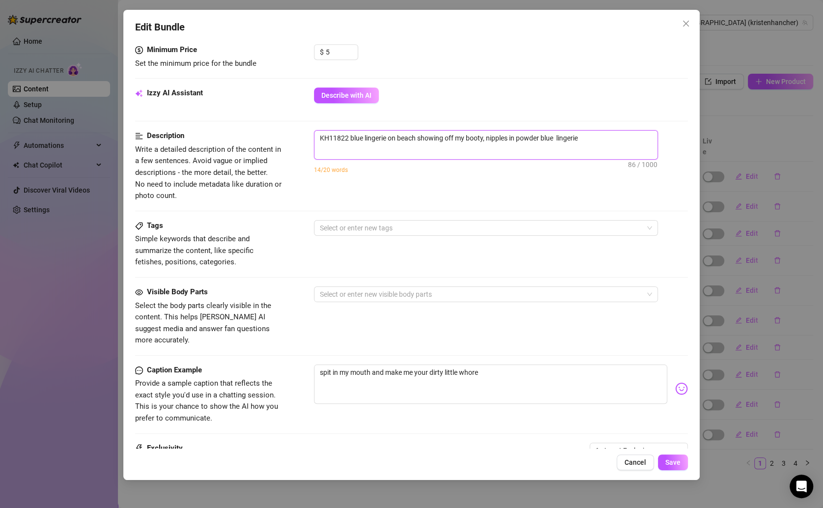
type textarea "KH11822 blue lingerie on beach showing off my booty, nipples in powder blue s l…"
type textarea "KH11822 blue lingerie on beach showing off my booty, nipples in powder blue sh …"
type textarea "KH11822 blue lingerie on beach showing off my booty, nipples in powder blue she…"
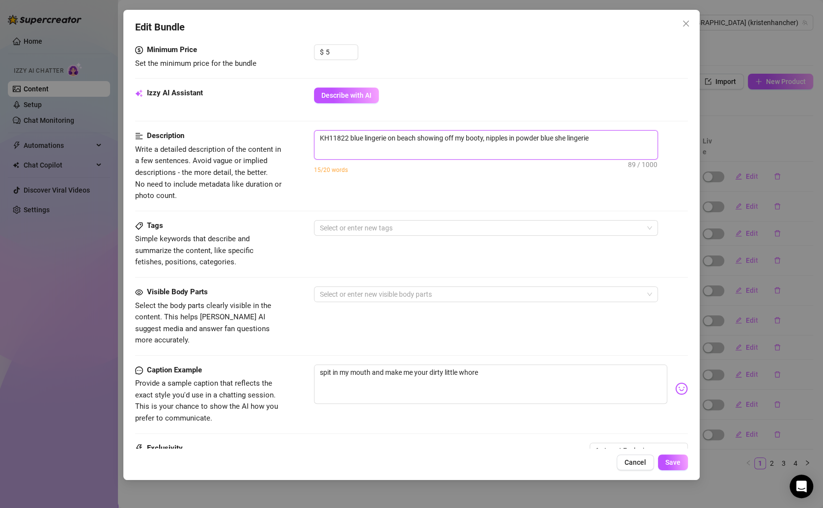
type textarea "KH11822 blue lingerie on beach showing off my booty, nipples in powder blue she…"
click at [572, 190] on div "Description Write a detailed description of the content in a few sentences. Avo…" at bounding box center [411, 165] width 553 height 71
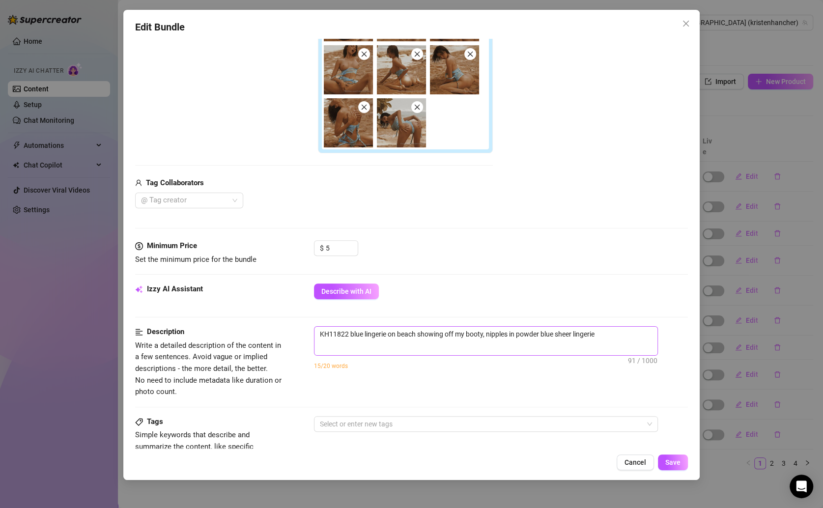
scroll to position [277, 0]
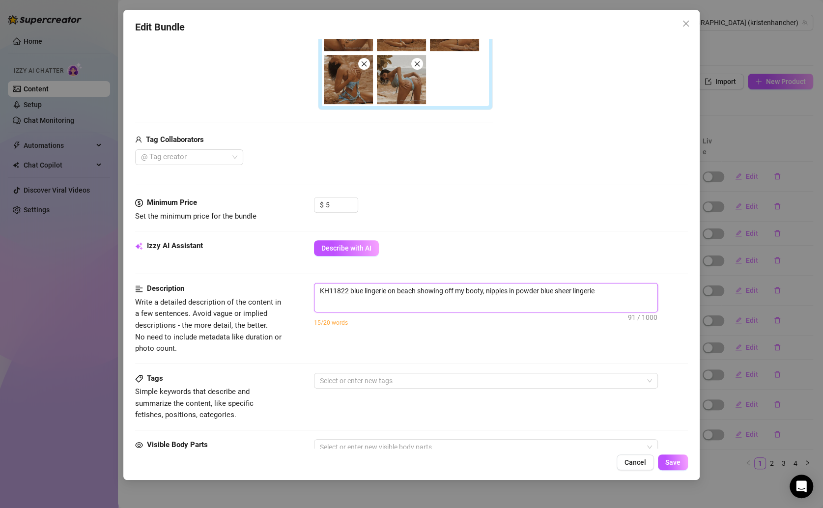
click at [510, 288] on textarea "KH11822 blue lingerie on beach showing off my booty, nipples in powder blue she…" at bounding box center [485, 291] width 343 height 15
click at [612, 287] on textarea "KH11822 blue lingerie on beach showing off my booty, nipples in powder blue she…" at bounding box center [485, 291] width 343 height 15
click at [646, 284] on textarea "KH11822 blue lingerie on beach showing off my booty, nipples in powder blue she…" at bounding box center [485, 297] width 343 height 26
click at [650, 286] on textarea "KH11822 blue lingerie on beach showing off my booty, nipples in powder blue she…" at bounding box center [485, 297] width 343 height 26
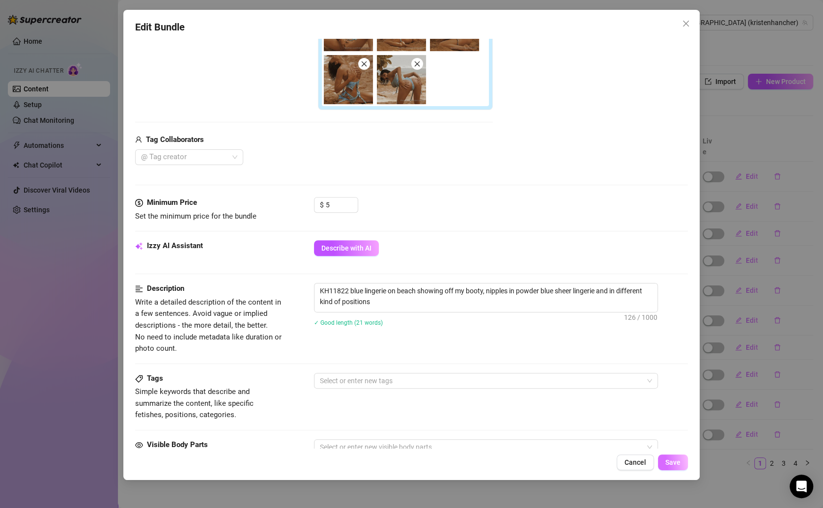
click at [673, 460] on span "Save" at bounding box center [672, 462] width 15 height 8
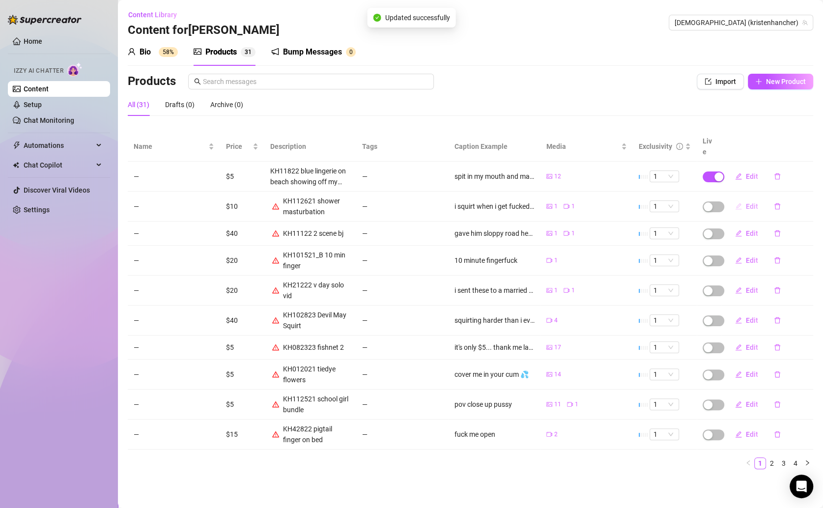
click at [744, 199] on button "Edit" at bounding box center [746, 207] width 39 height 16
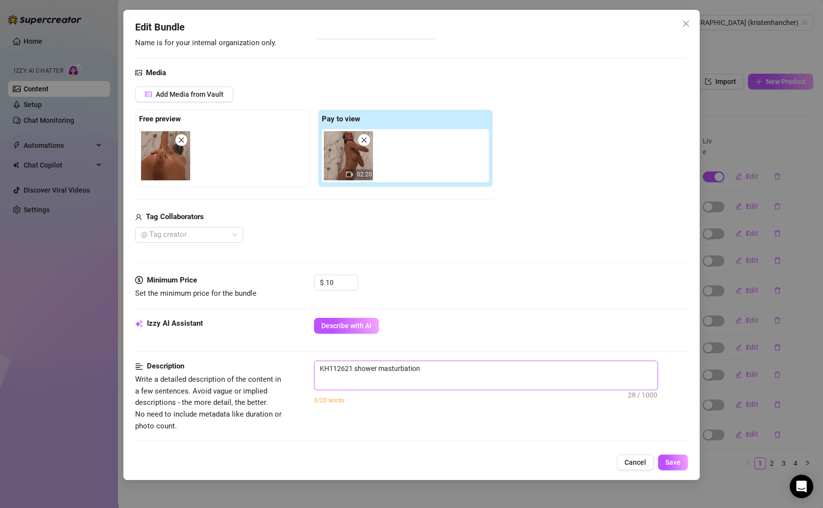
scroll to position [95, 0]
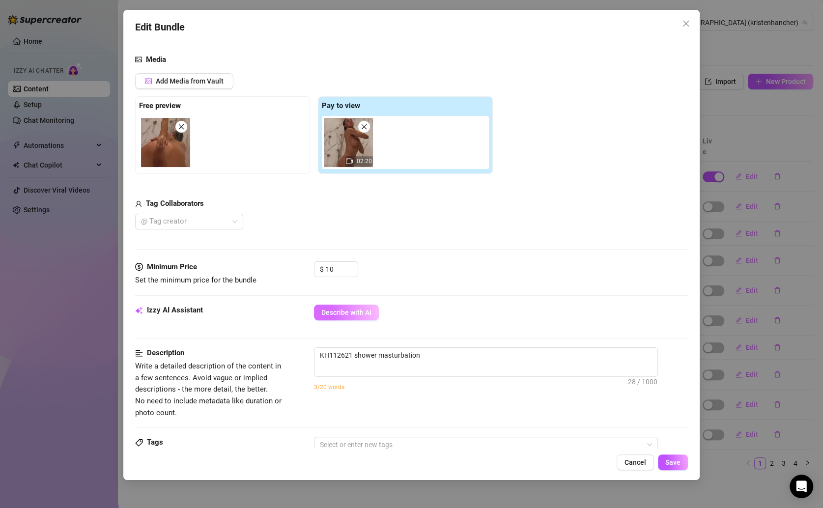
click at [342, 310] on span "Describe with AI" at bounding box center [346, 313] width 50 height 8
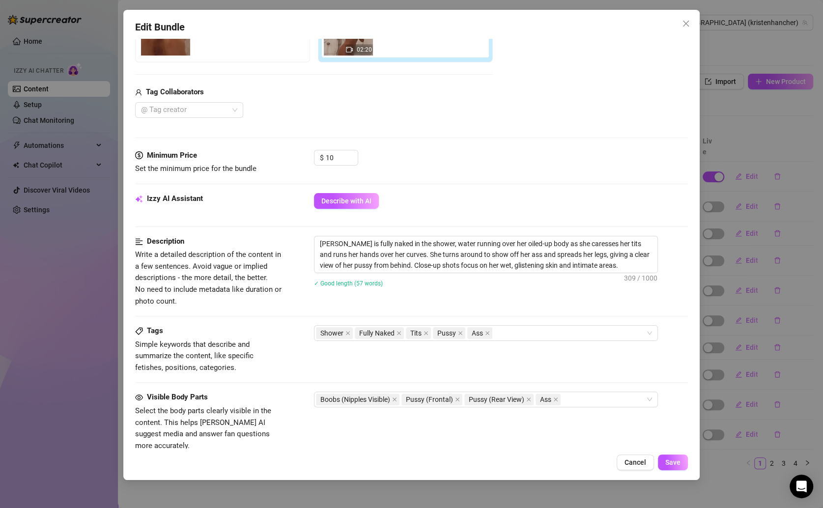
scroll to position [413, 0]
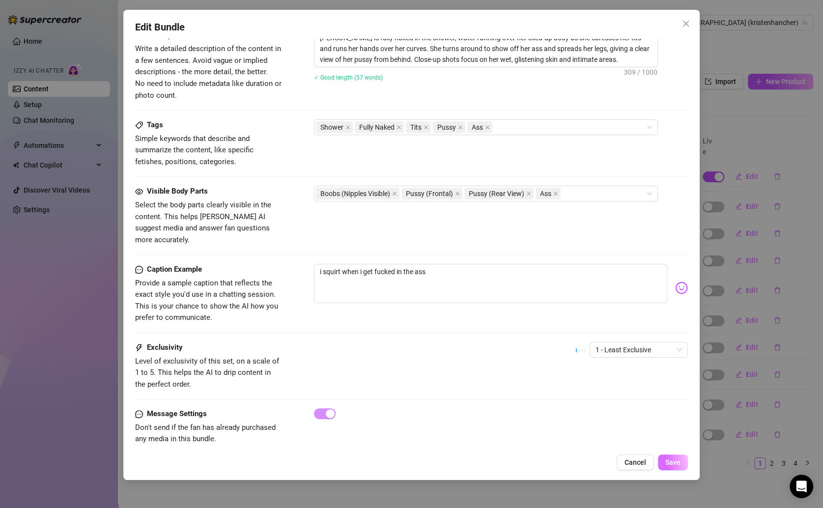
click at [668, 461] on span "Save" at bounding box center [672, 462] width 15 height 8
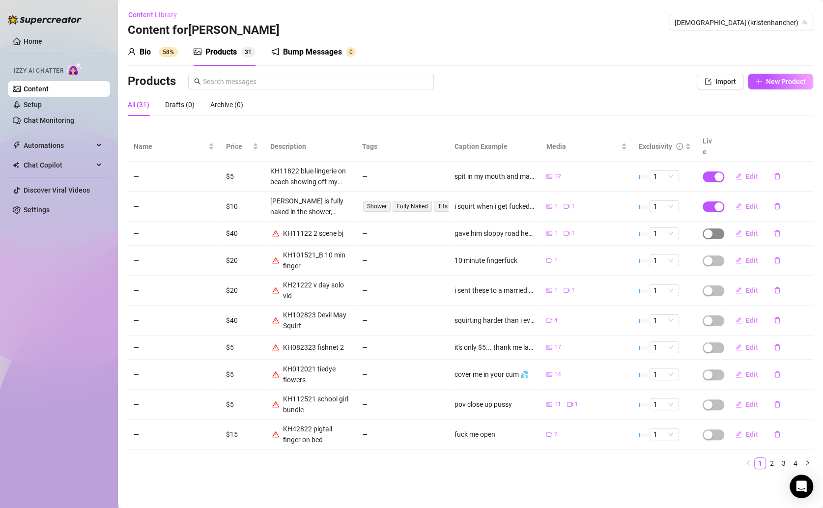
click at [710, 229] on div "button" at bounding box center [708, 233] width 9 height 9
click at [780, 196] on span "OK" at bounding box center [779, 199] width 9 height 8
click at [750, 229] on span "Edit" at bounding box center [752, 233] width 12 height 8
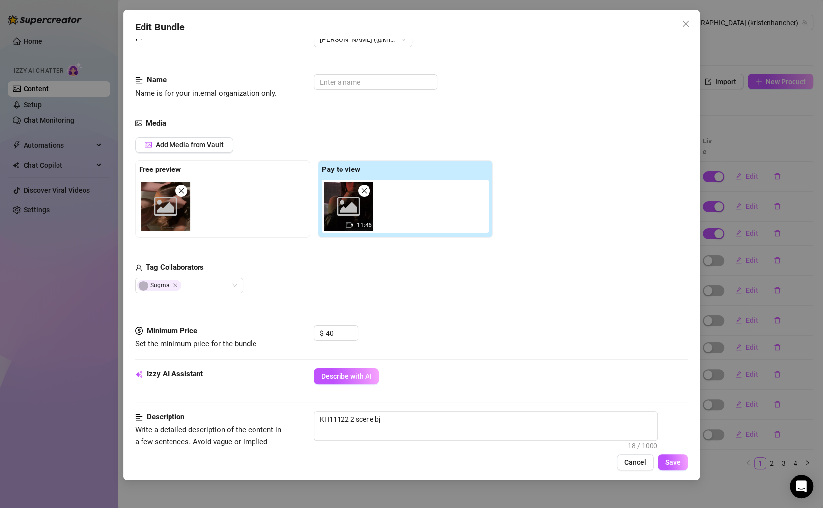
scroll to position [51, 0]
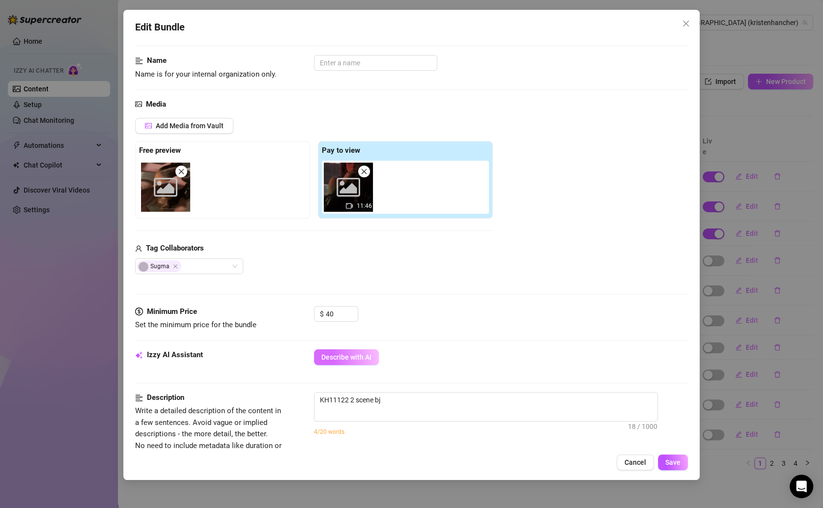
click at [344, 357] on span "Describe with AI" at bounding box center [346, 357] width 50 height 8
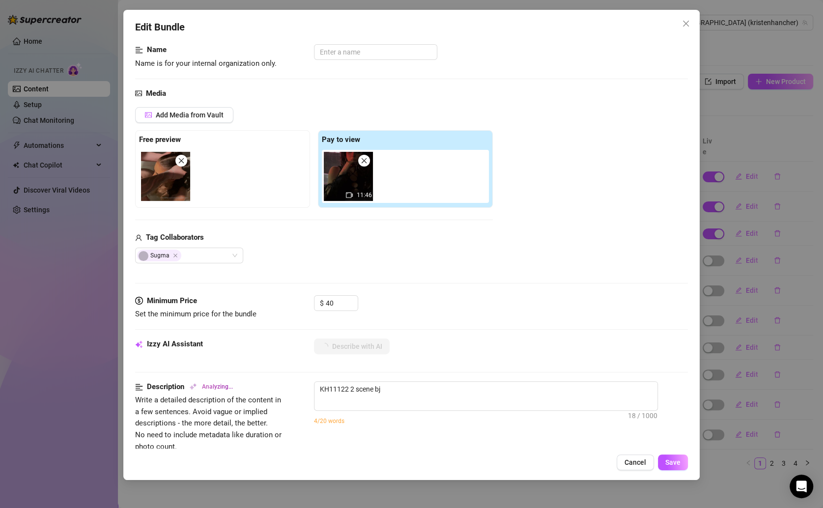
scroll to position [63, 0]
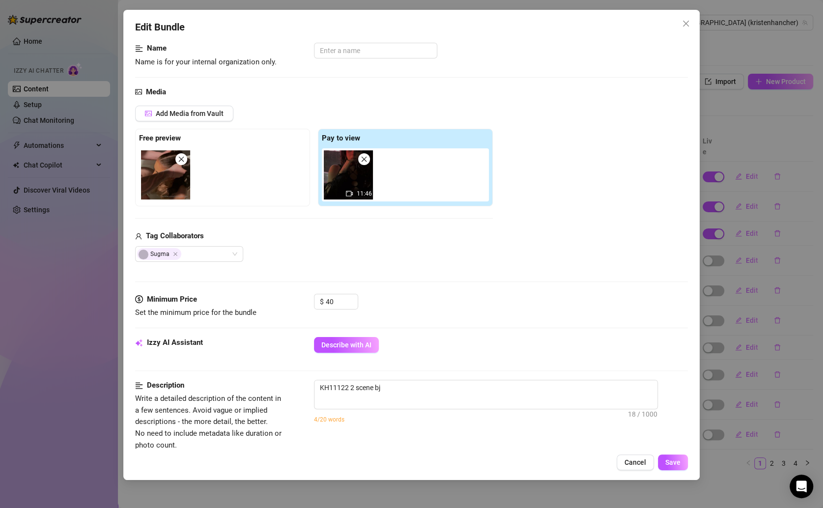
click at [664, 454] on div "Edit Bundle Account [PERSON_NAME] (@kristenhancher) Name Name is for your inter…" at bounding box center [411, 245] width 576 height 470
click at [678, 457] on button "Save" at bounding box center [673, 463] width 30 height 16
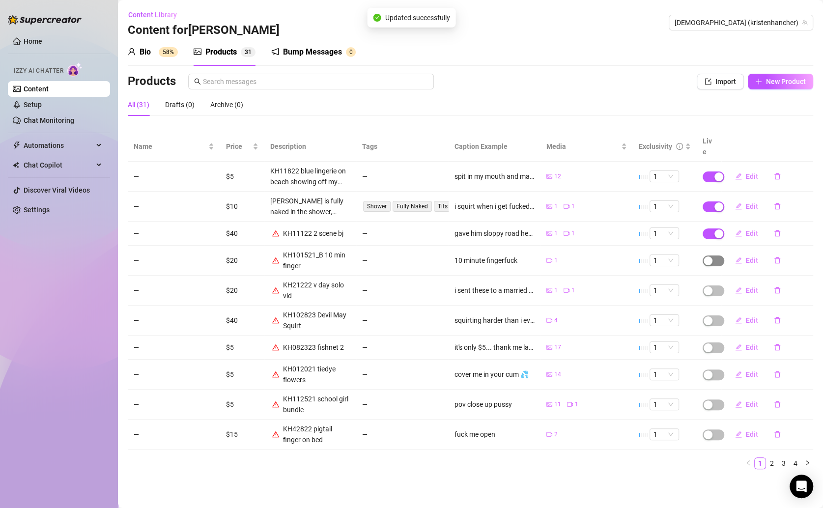
click at [707, 257] on div "button" at bounding box center [708, 261] width 9 height 9
click at [777, 227] on span "OK" at bounding box center [779, 226] width 9 height 8
click at [746, 257] on span "Edit" at bounding box center [752, 261] width 12 height 8
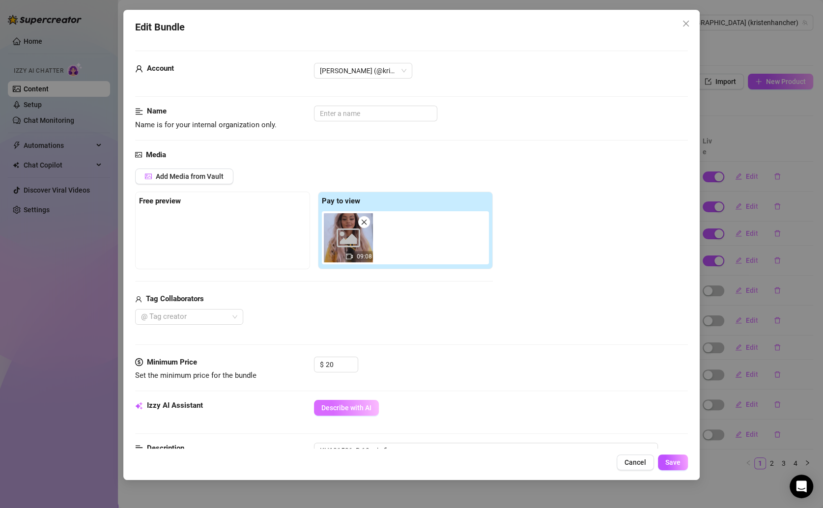
click at [367, 404] on span "Describe with AI" at bounding box center [346, 408] width 50 height 8
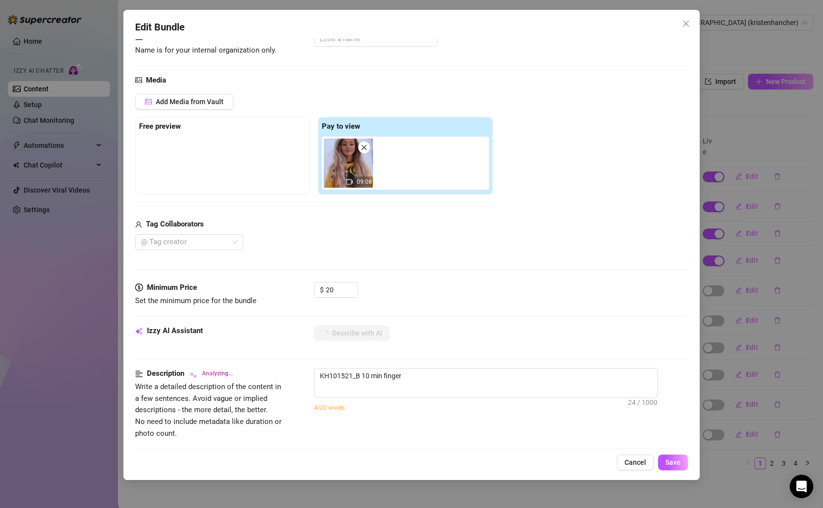
scroll to position [82, 0]
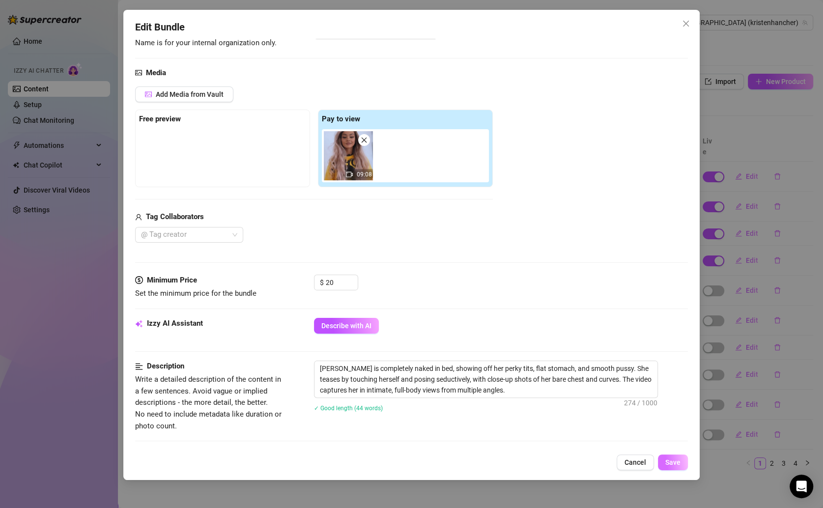
click at [671, 466] on span "Save" at bounding box center [672, 462] width 15 height 8
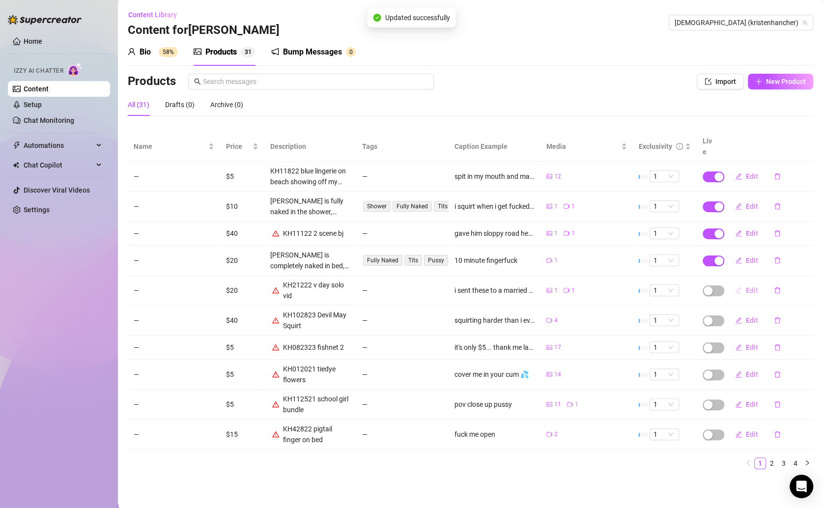
click at [746, 286] on span "Edit" at bounding box center [752, 290] width 12 height 8
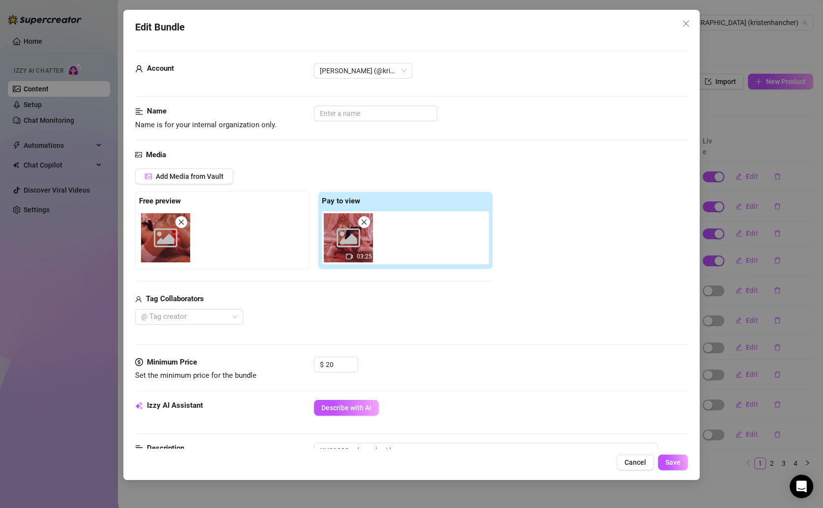
scroll to position [24, 0]
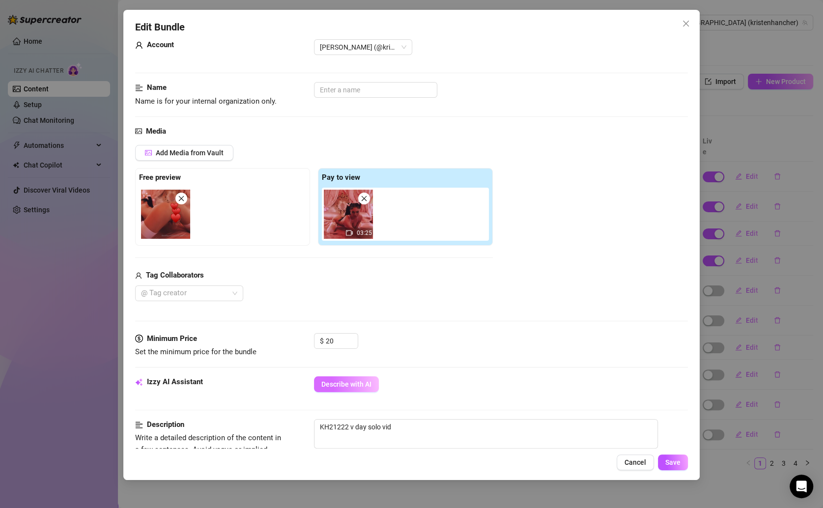
click at [351, 383] on span "Describe with AI" at bounding box center [346, 384] width 50 height 8
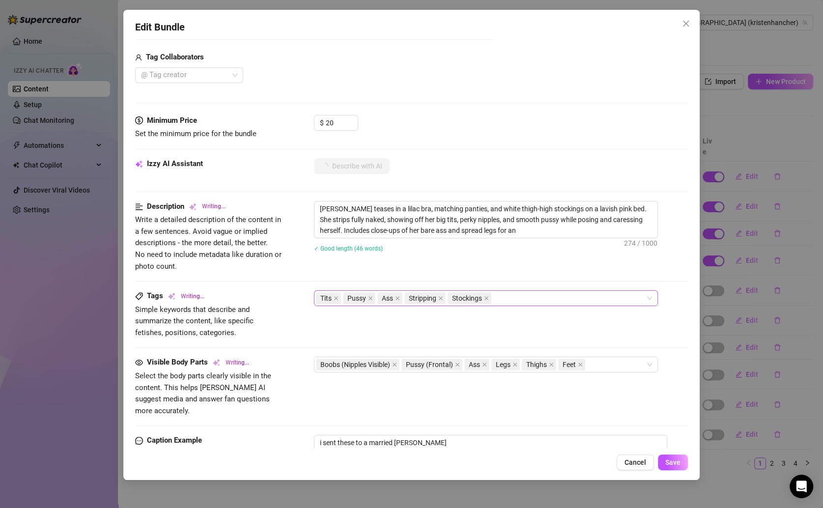
scroll to position [277, 0]
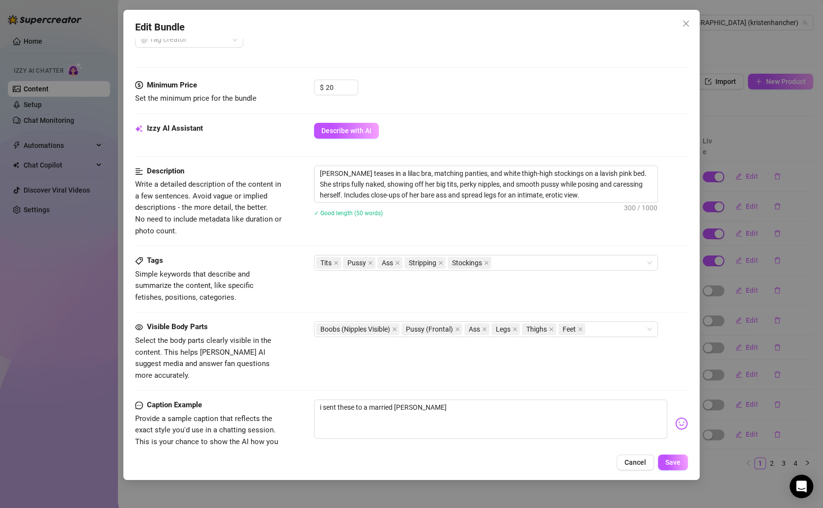
click at [674, 478] on div "Edit Bundle Account [PERSON_NAME] (@kristenhancher) Name Name is for your inter…" at bounding box center [411, 245] width 576 height 470
click at [674, 453] on div "Edit Bundle Account [PERSON_NAME] (@kristenhancher) Name Name is for your inter…" at bounding box center [411, 245] width 576 height 470
click at [675, 466] on span "Save" at bounding box center [672, 462] width 15 height 8
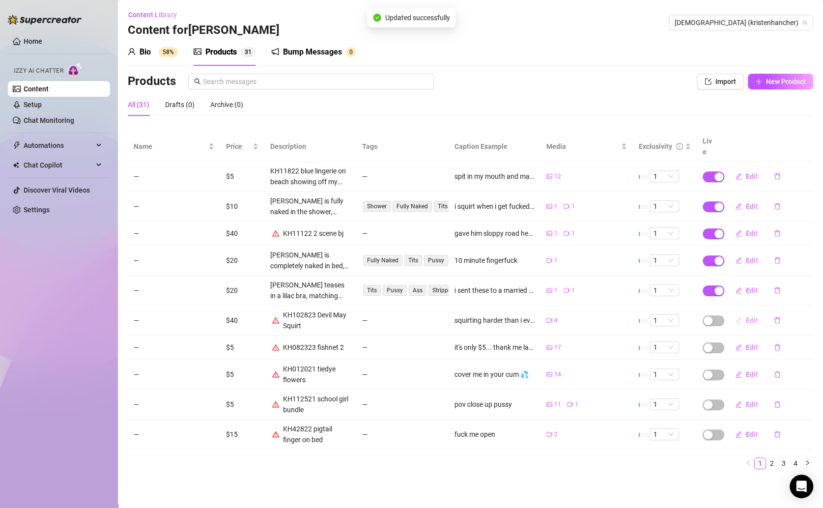
click at [746, 316] on span "Edit" at bounding box center [752, 320] width 12 height 8
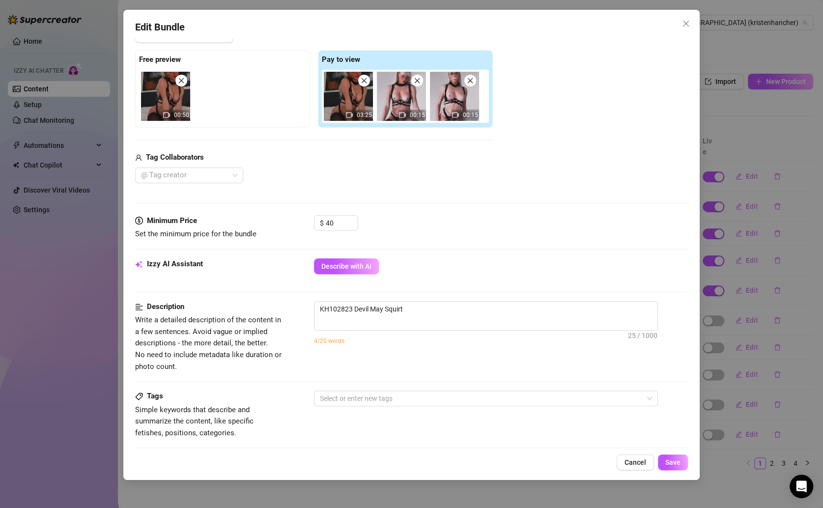
scroll to position [138, 0]
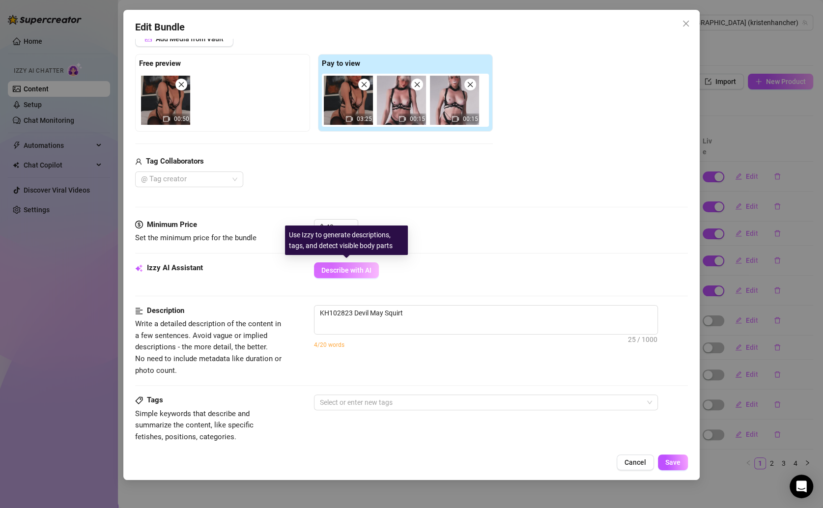
click at [356, 266] on span "Describe with AI" at bounding box center [346, 270] width 50 height 8
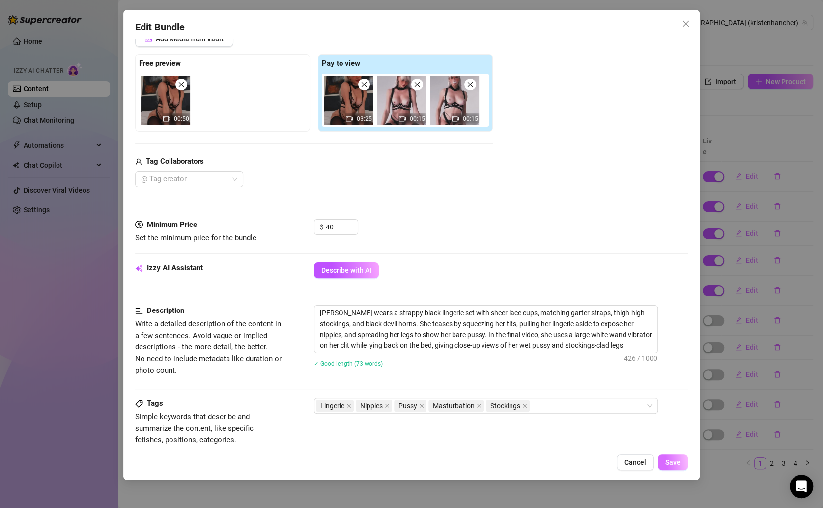
click at [680, 458] on button "Save" at bounding box center [673, 463] width 30 height 16
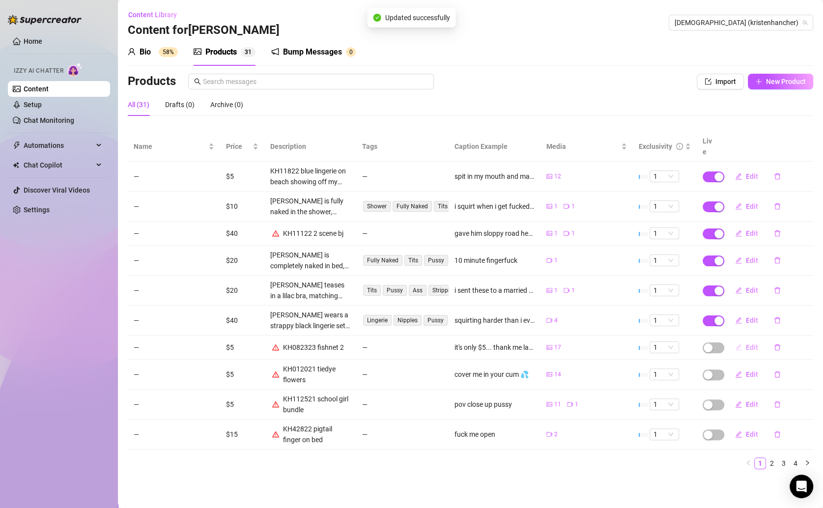
click at [751, 343] on span "Edit" at bounding box center [752, 347] width 12 height 8
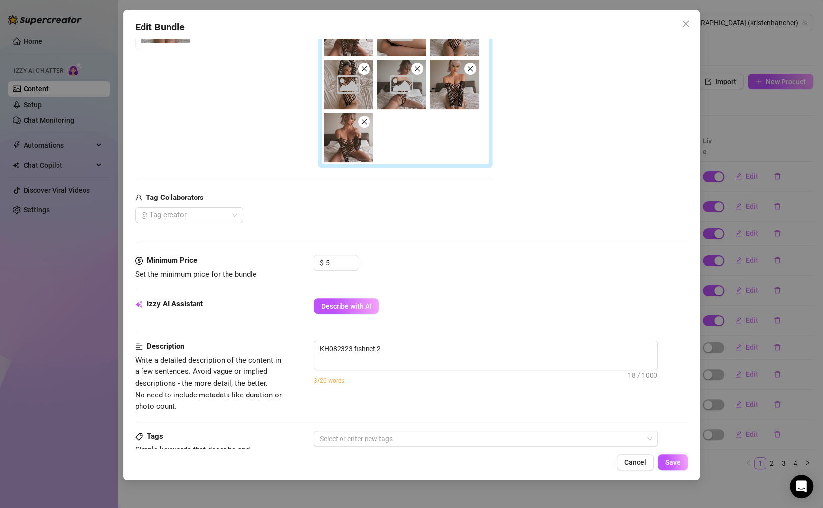
scroll to position [287, 0]
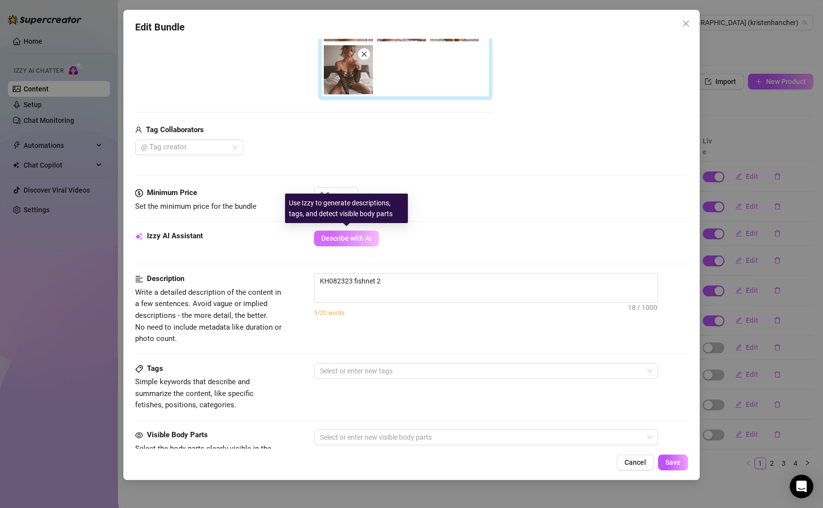
click at [355, 235] on span "Describe with AI" at bounding box center [346, 238] width 50 height 8
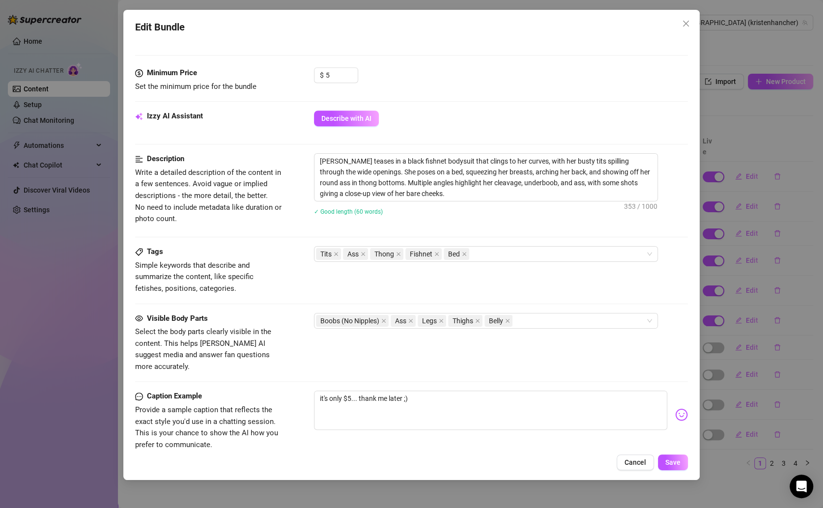
scroll to position [417, 0]
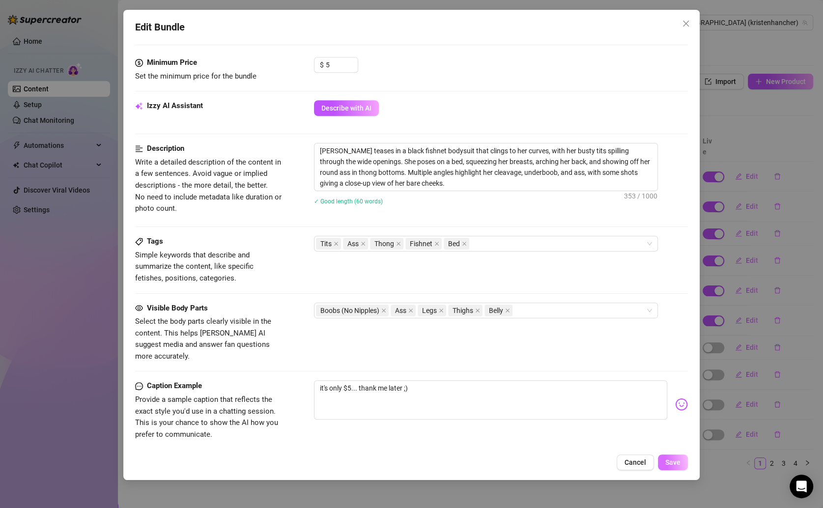
click at [668, 462] on span "Save" at bounding box center [672, 462] width 15 height 8
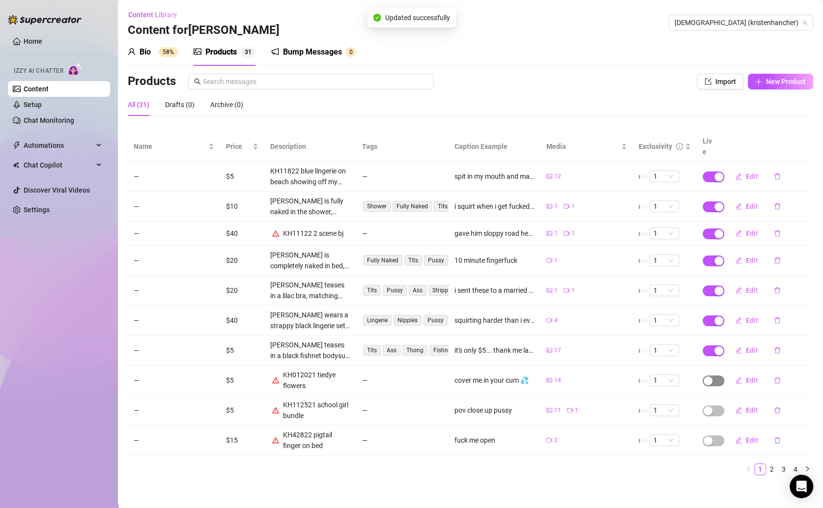
click at [715, 375] on span "button" at bounding box center [714, 380] width 22 height 11
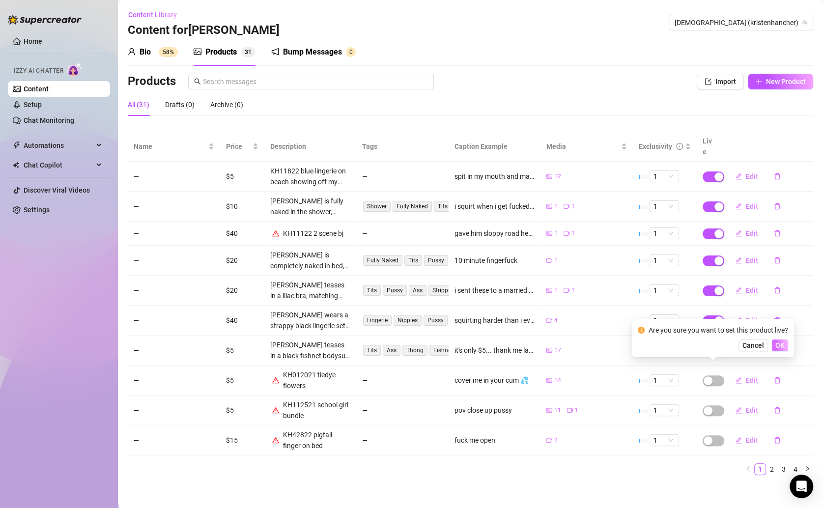
click at [777, 346] on span "OK" at bounding box center [779, 346] width 9 height 8
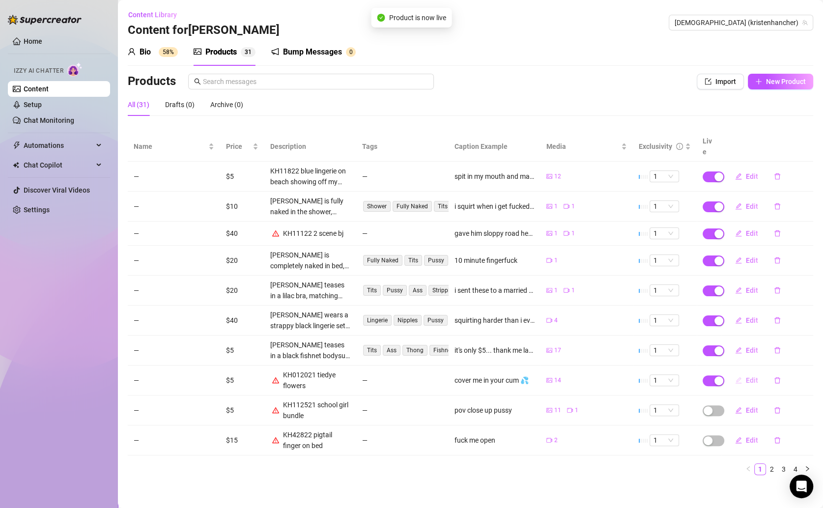
click at [752, 372] on button "Edit" at bounding box center [746, 380] width 39 height 16
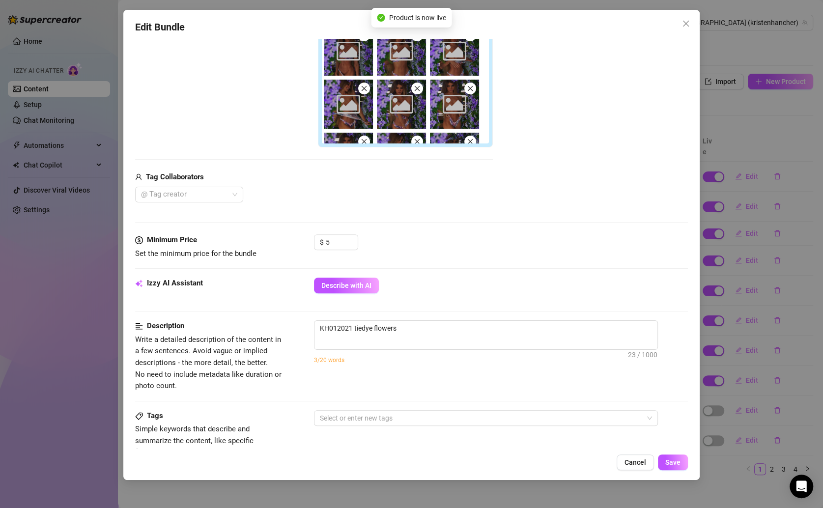
scroll to position [275, 0]
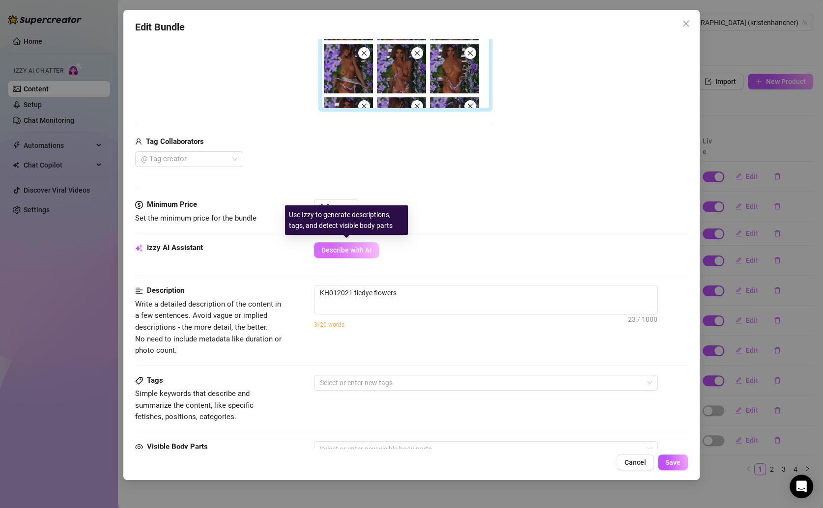
click at [366, 249] on span "Describe with AI" at bounding box center [346, 250] width 50 height 8
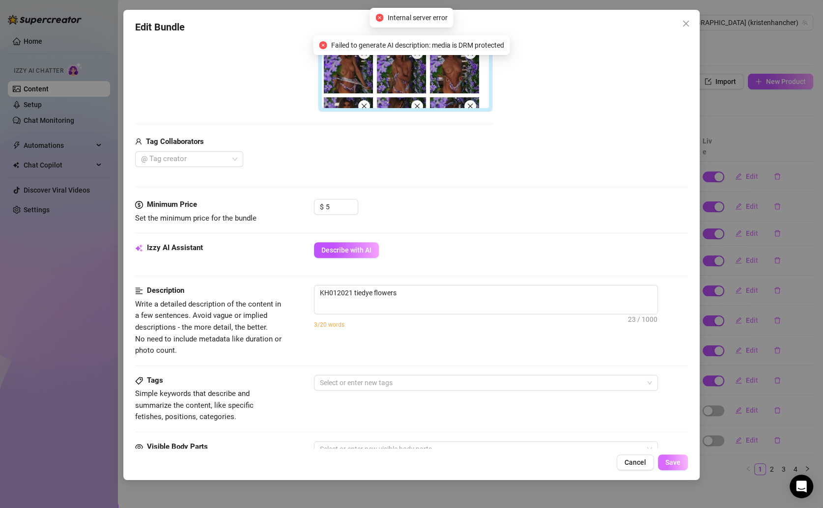
click at [663, 461] on button "Save" at bounding box center [673, 463] width 30 height 16
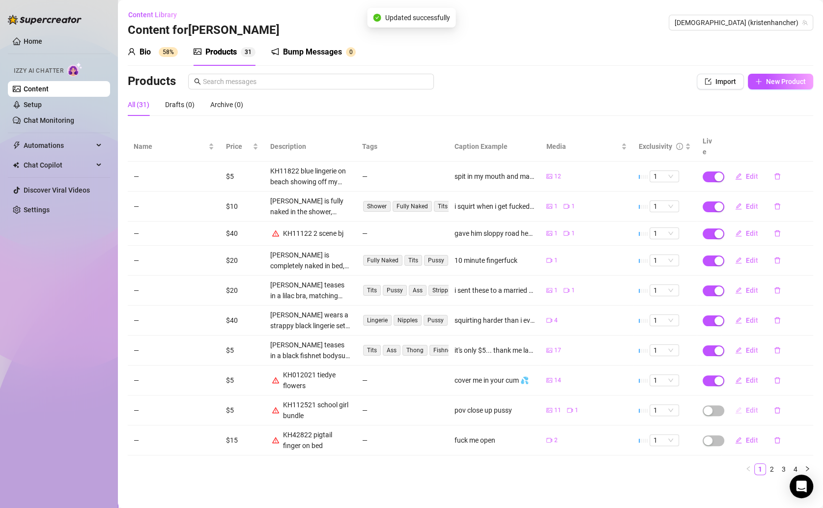
click at [746, 406] on span "Edit" at bounding box center [752, 410] width 12 height 8
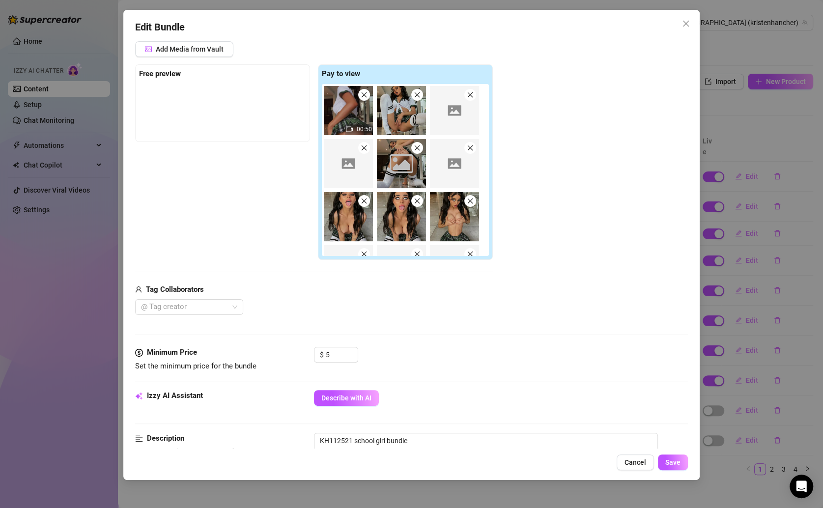
scroll to position [176, 0]
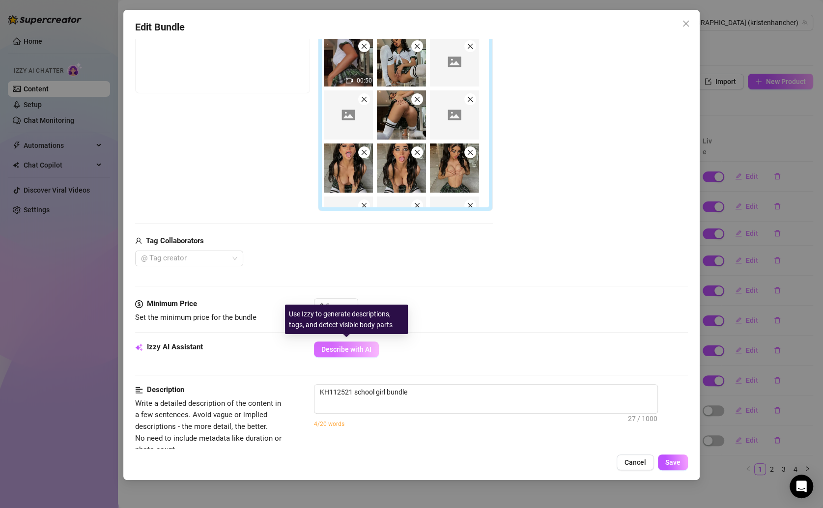
click at [346, 345] on span "Describe with AI" at bounding box center [346, 349] width 50 height 8
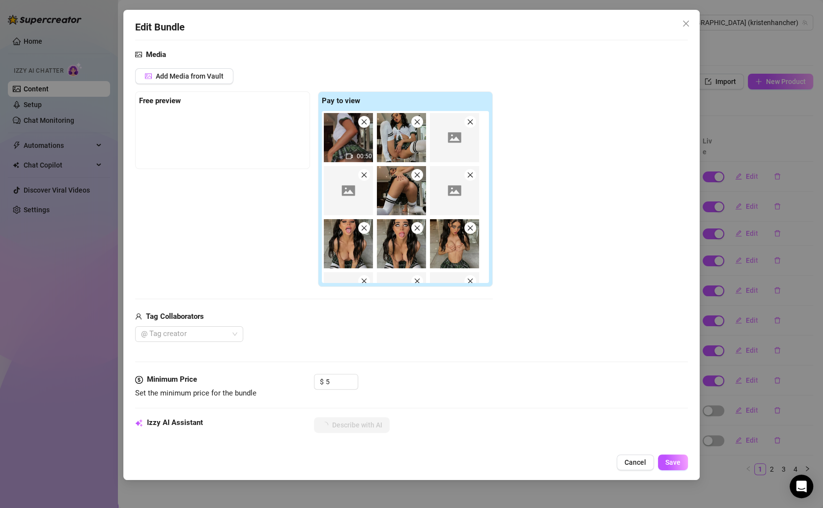
scroll to position [97, 0]
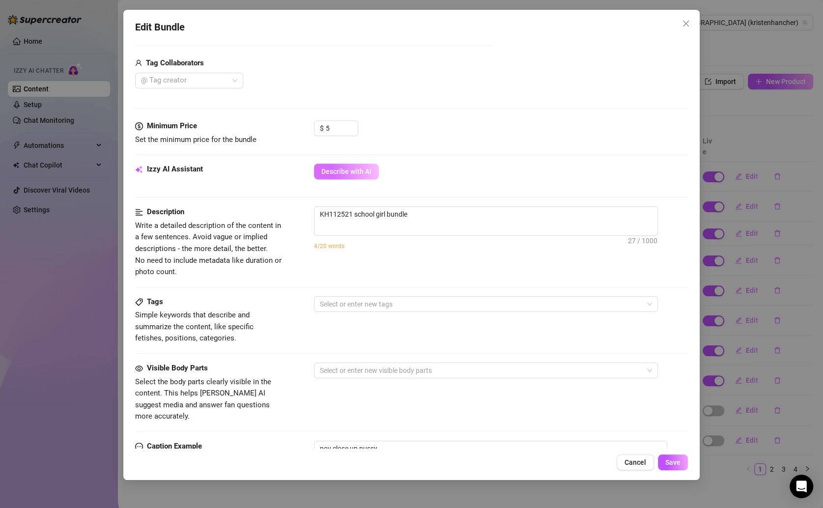
click at [360, 165] on button "Describe with AI" at bounding box center [346, 172] width 65 height 16
click at [668, 463] on span "Save" at bounding box center [672, 462] width 15 height 8
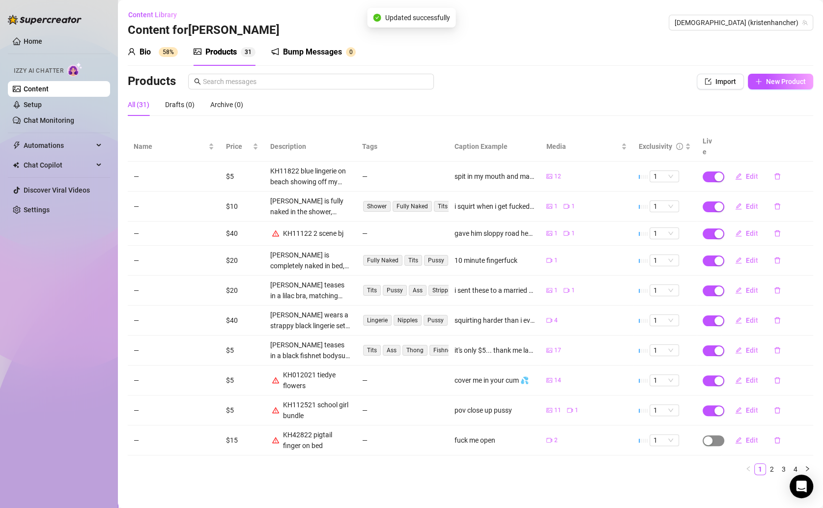
click at [710, 436] on div "button" at bounding box center [708, 440] width 9 height 9
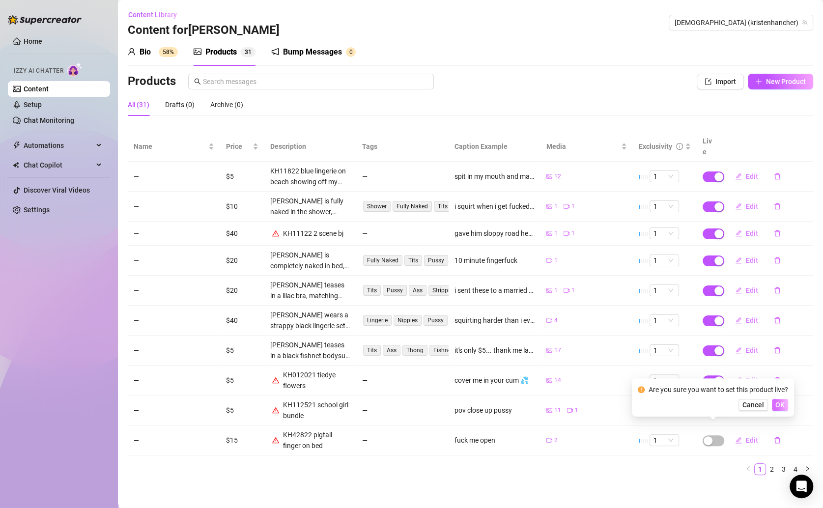
click at [778, 406] on span "OK" at bounding box center [779, 405] width 9 height 8
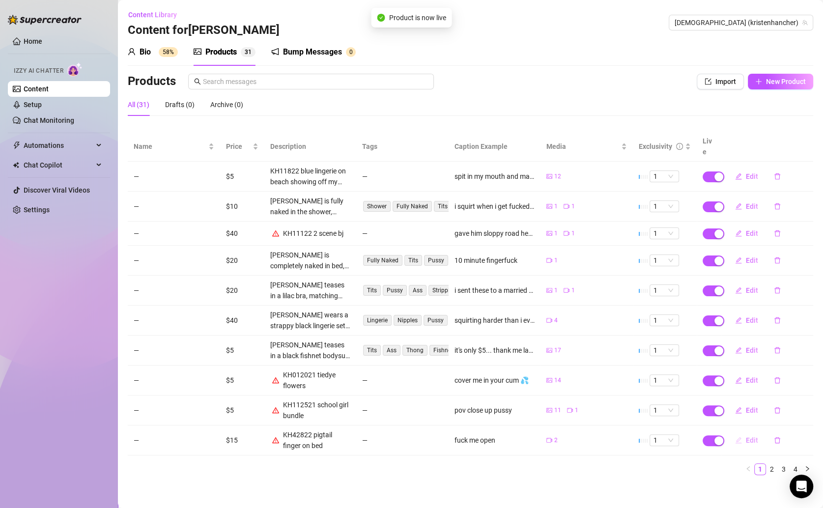
click at [750, 436] on span "Edit" at bounding box center [752, 440] width 12 height 8
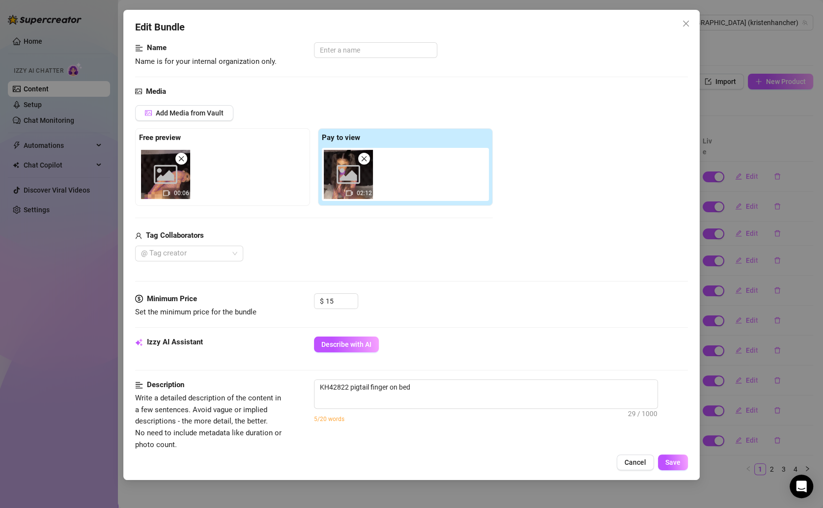
scroll to position [71, 0]
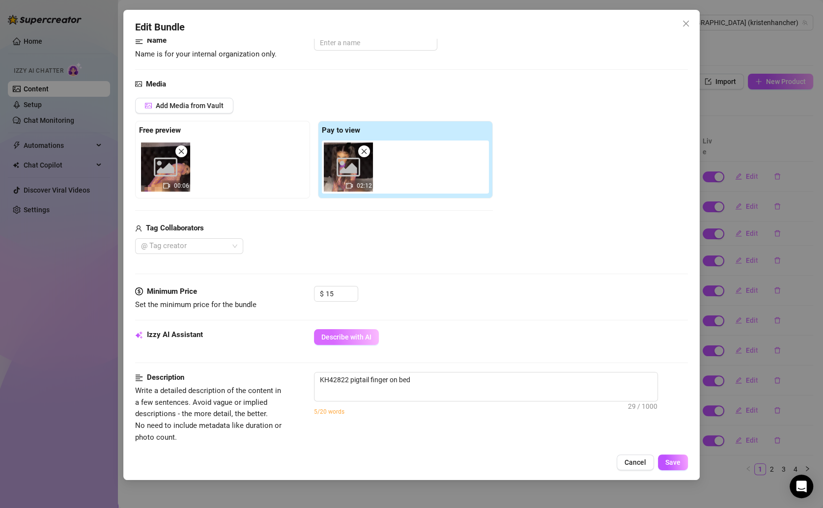
click at [351, 340] on button "Describe with AI" at bounding box center [346, 337] width 65 height 16
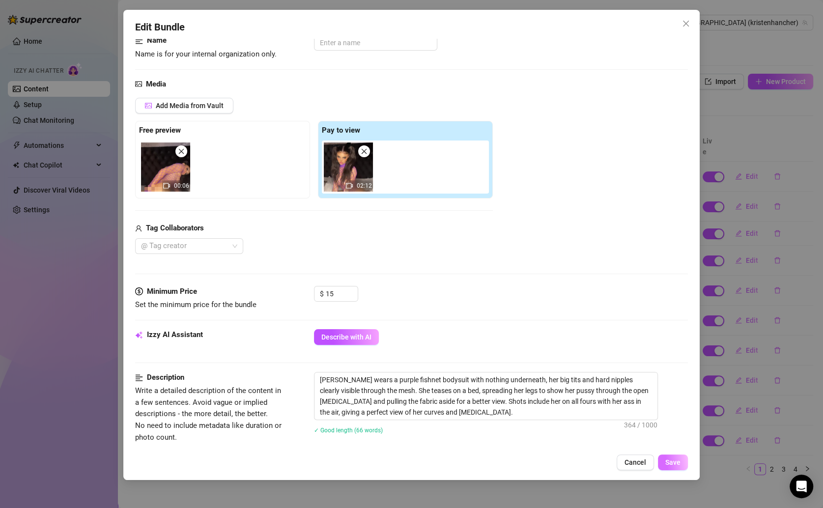
click at [677, 464] on span "Save" at bounding box center [672, 462] width 15 height 8
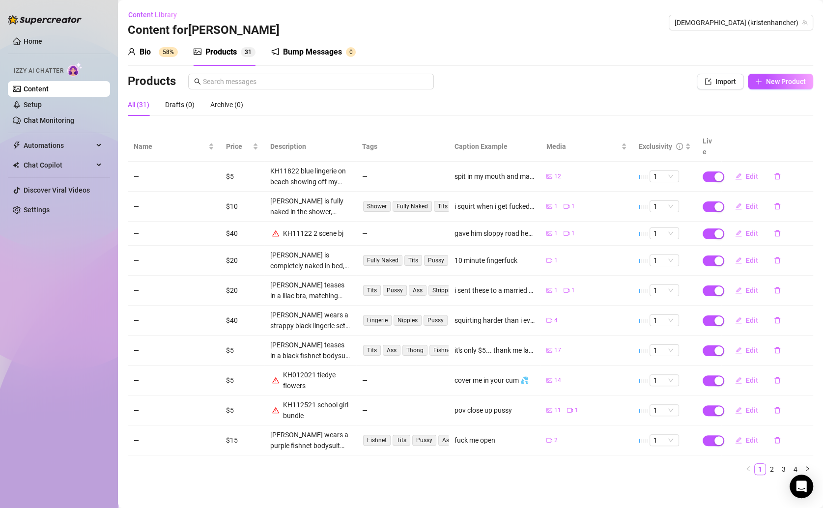
click at [145, 49] on div "Bio" at bounding box center [145, 52] width 11 height 12
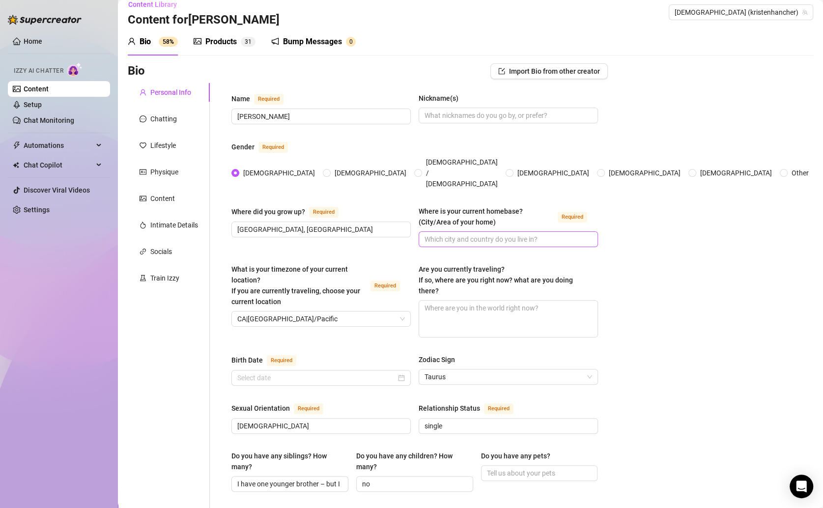
scroll to position [11, 0]
click at [476, 300] on textarea "Are you currently traveling? If so, where are you right now? what are you doing…" at bounding box center [508, 318] width 178 height 36
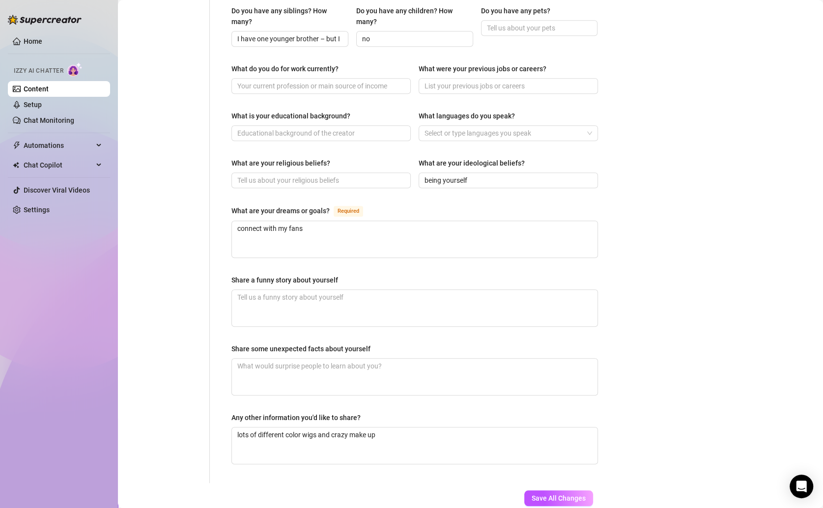
scroll to position [493, 0]
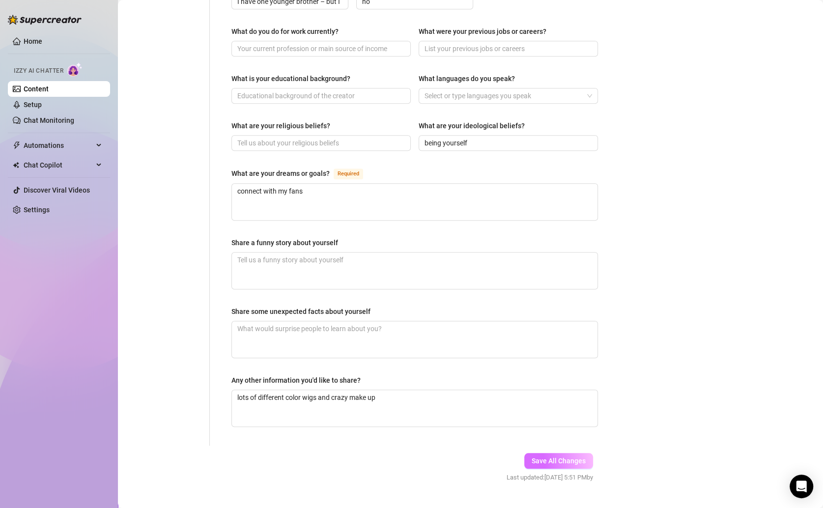
click at [550, 453] on button "Save All Changes" at bounding box center [558, 461] width 69 height 16
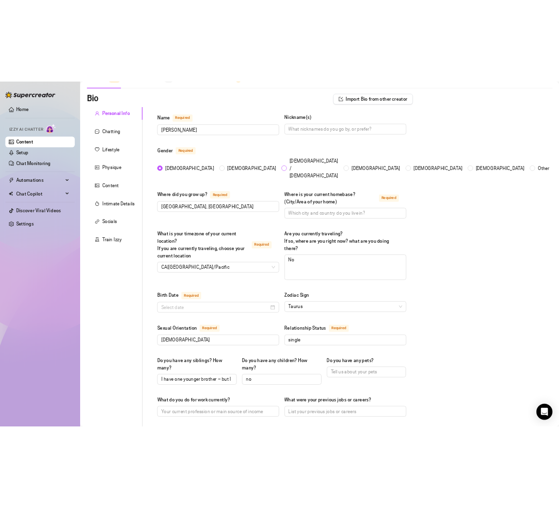
scroll to position [19, 0]
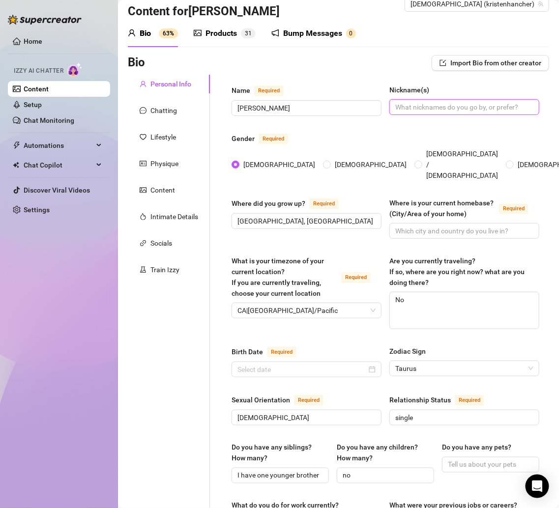
click at [416, 105] on input "Nickname(s)" at bounding box center [463, 107] width 136 height 11
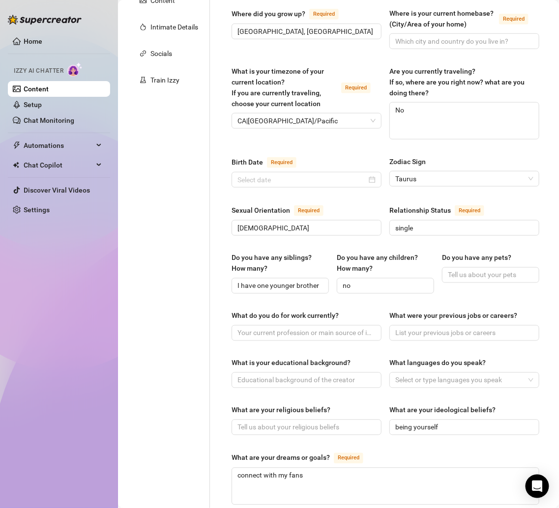
scroll to position [212, 0]
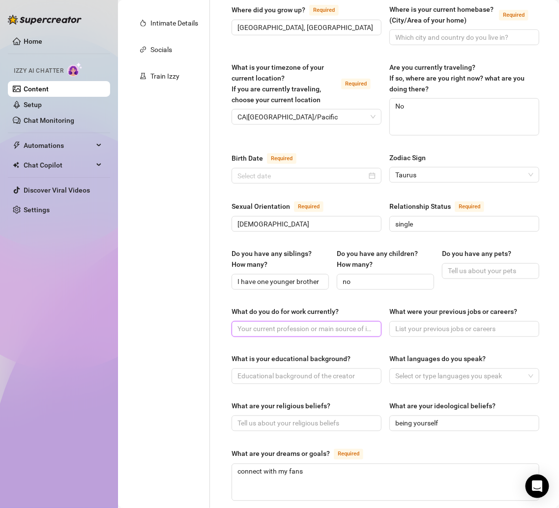
click at [329, 327] on input "What do you do for work currently?" at bounding box center [305, 329] width 136 height 11
click at [339, 372] on input "What is your educational background?" at bounding box center [305, 376] width 136 height 11
click at [415, 377] on div at bounding box center [459, 377] width 136 height 14
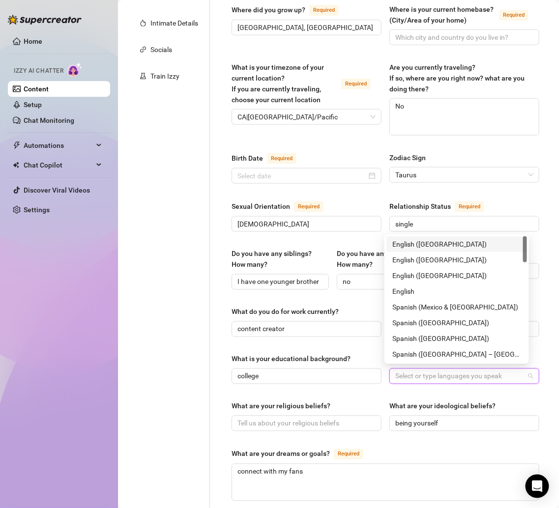
click at [419, 242] on div "English ([GEOGRAPHIC_DATA])" at bounding box center [456, 244] width 129 height 11
click at [438, 393] on div "Name Required [PERSON_NAME](s) [PERSON_NAME] Gender Required [DEMOGRAPHIC_DATA]…" at bounding box center [385, 304] width 308 height 826
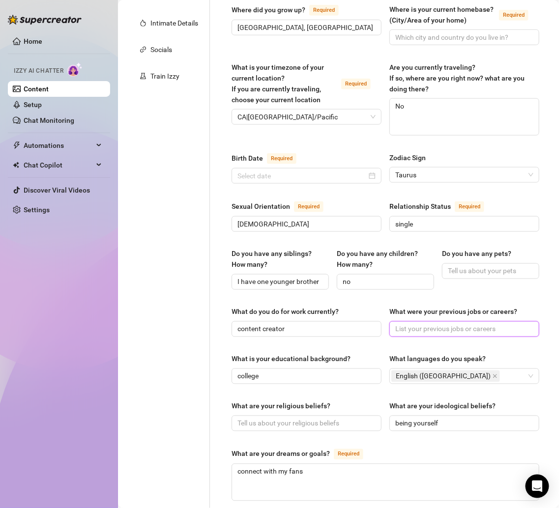
click at [434, 329] on input "What were your previous jobs or careers?" at bounding box center [463, 329] width 136 height 11
click at [354, 416] on span at bounding box center [306, 424] width 150 height 16
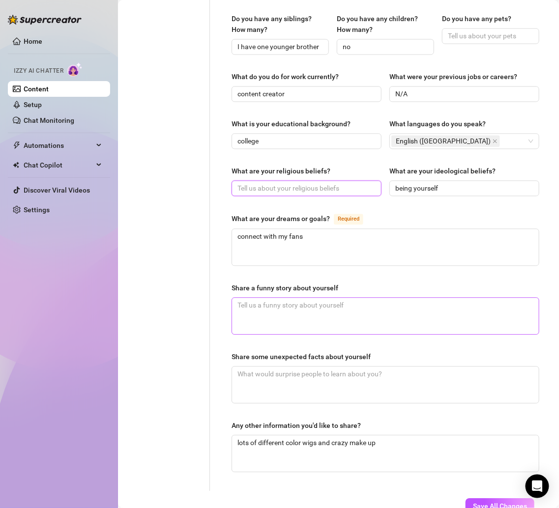
scroll to position [512, 0]
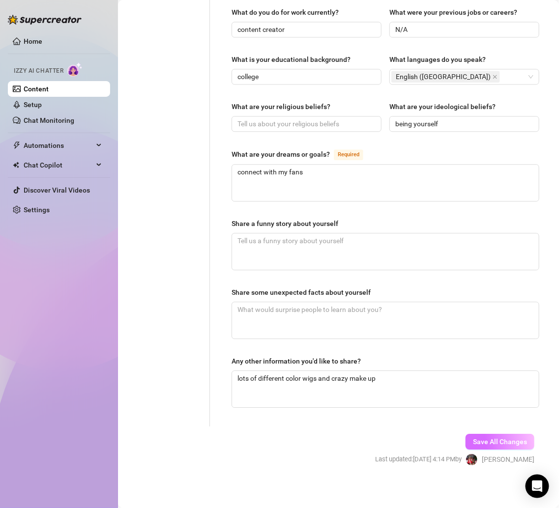
click at [490, 443] on button "Save All Changes" at bounding box center [499, 442] width 69 height 16
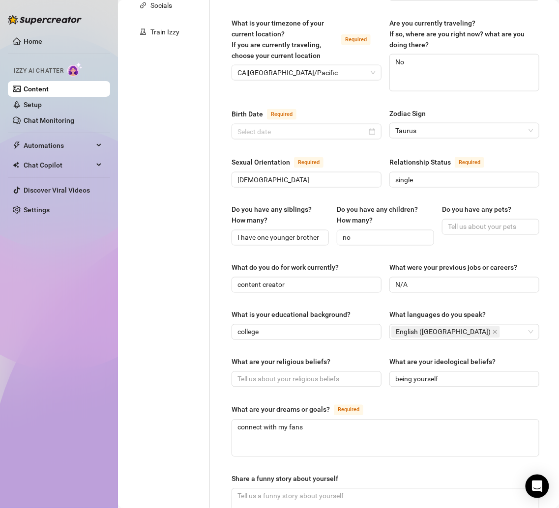
scroll to position [261, 0]
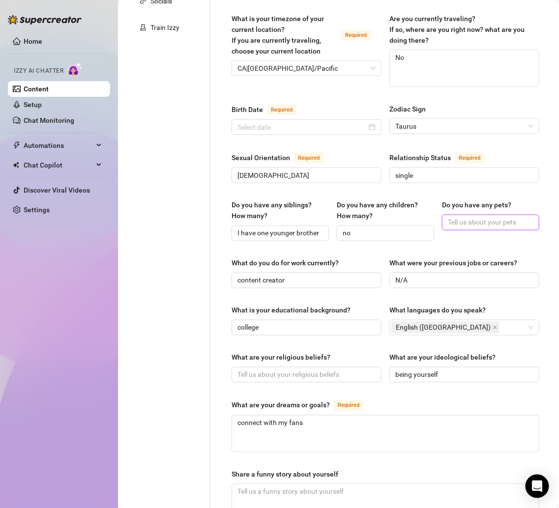
click at [465, 218] on input "Do you have any pets?" at bounding box center [490, 222] width 84 height 11
click at [355, 387] on div "What are your religious beliefs? What are your ideological beliefs? being yours…" at bounding box center [385, 371] width 308 height 39
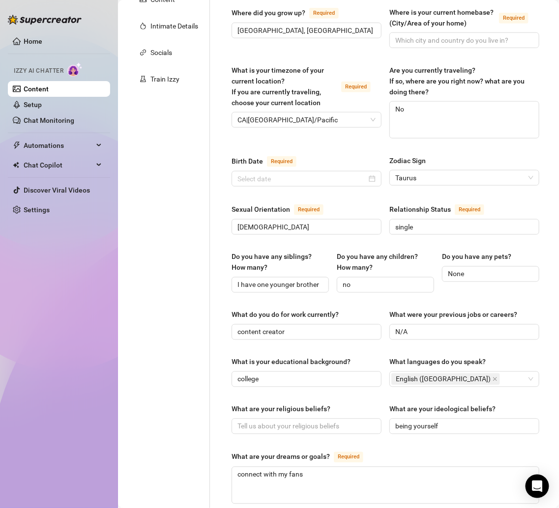
scroll to position [205, 0]
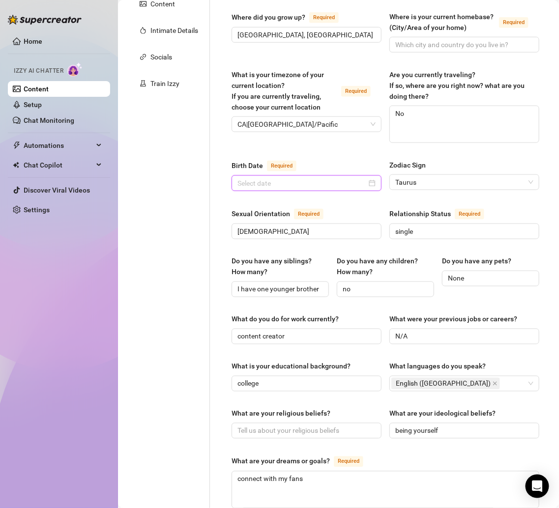
click at [313, 178] on input "Birth Date Required" at bounding box center [301, 183] width 129 height 11
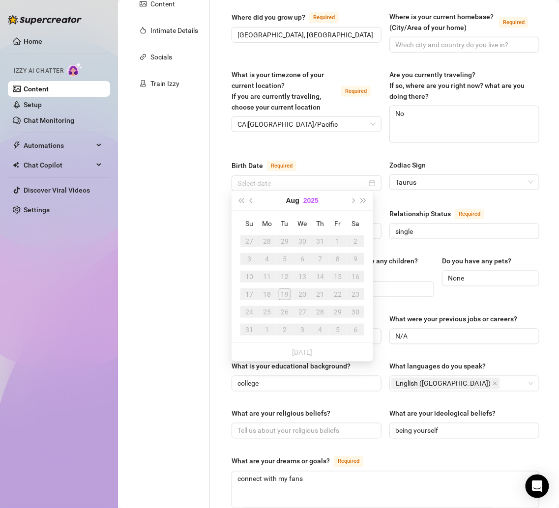
click at [311, 200] on button "2025" at bounding box center [310, 201] width 15 height 20
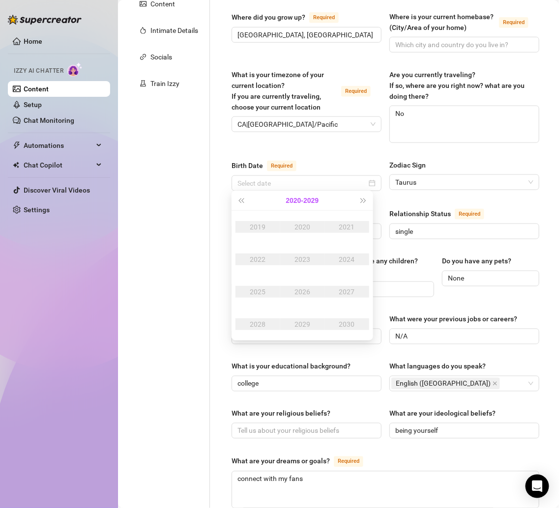
click at [294, 200] on button "[DATE] - [DATE]" at bounding box center [302, 201] width 33 height 20
click at [265, 224] on div "[DATE]-[DATE]" at bounding box center [255, 227] width 46 height 12
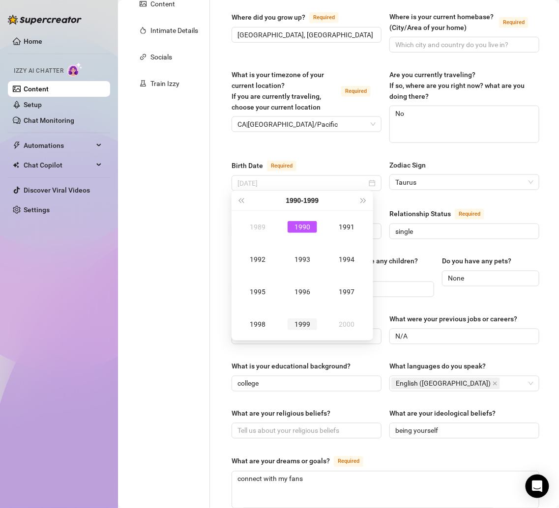
click at [294, 327] on div "1999" at bounding box center [301, 324] width 29 height 12
click at [299, 257] on div "May" at bounding box center [301, 260] width 29 height 12
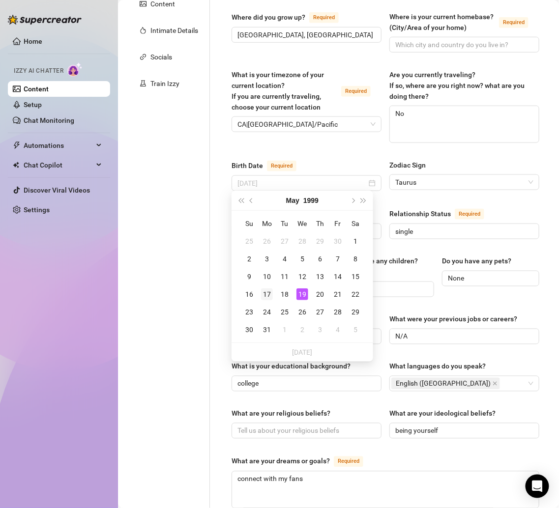
click at [268, 297] on div "17" at bounding box center [267, 294] width 12 height 12
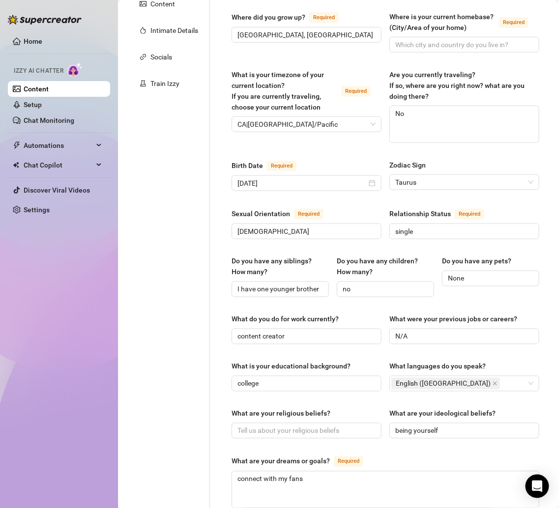
click at [344, 153] on div "Name Required [PERSON_NAME](s) [PERSON_NAME] Gender Required [DEMOGRAPHIC_DATA]…" at bounding box center [385, 311] width 308 height 826
click at [277, 423] on span at bounding box center [306, 431] width 150 height 16
paste input "I don’t really follow any religion right now, I’m more of a “go with the flow a…"
click at [397, 478] on textarea "connect with my fans" at bounding box center [385, 490] width 307 height 36
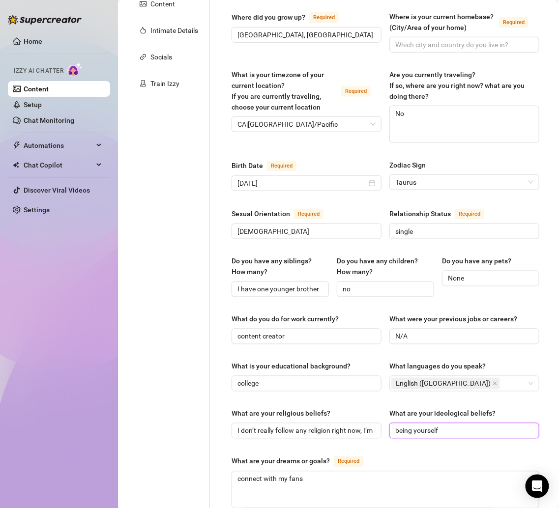
click at [467, 430] on input "being yourself" at bounding box center [463, 431] width 136 height 11
paste input "I believe in living life in color, being playful, kind, and making people feel …"
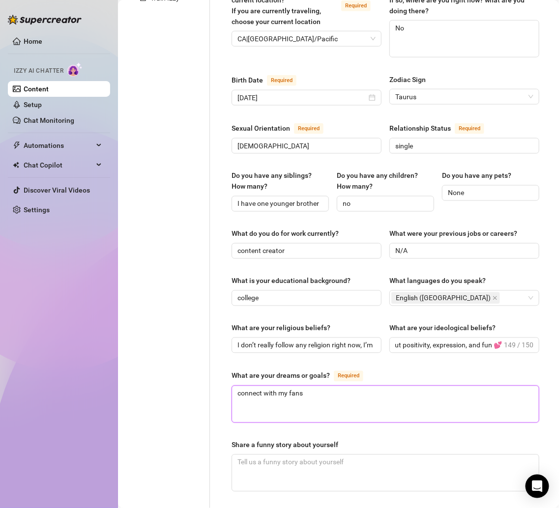
click at [394, 394] on textarea "connect with my fans" at bounding box center [385, 404] width 307 height 36
click at [312, 386] on textarea "connect with my fans" at bounding box center [385, 404] width 307 height 36
paste textarea "My dream is to keep growing my platforms, travel even more, and just keep creat…"
click at [277, 386] on textarea "connect with my fans, My dream is to keep growing my platforms, travel even mor…" at bounding box center [385, 404] width 307 height 36
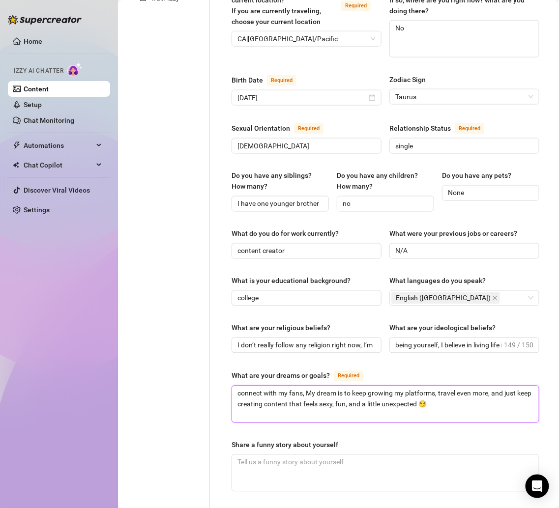
scroll to position [375, 0]
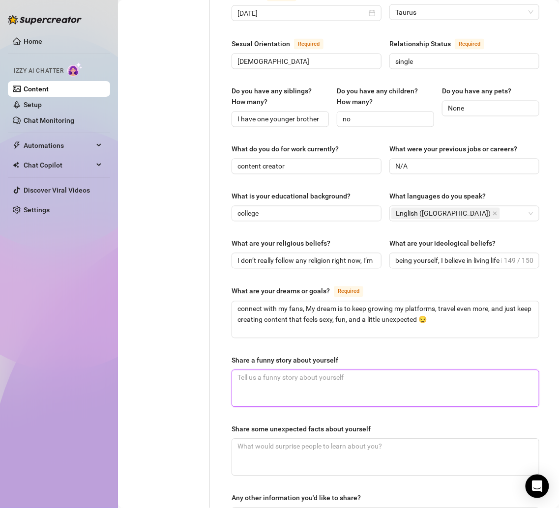
click at [321, 384] on textarea "Share a funny story about yourself" at bounding box center [385, 389] width 307 height 36
click at [320, 380] on textarea "Share a funny story about yourself" at bounding box center [385, 389] width 307 height 36
paste textarea "One time I was filming a TikTok in heels and totally wiped out on camera 💀 I po…"
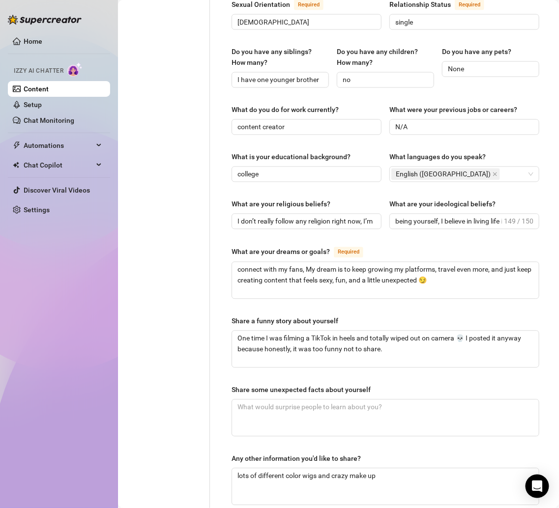
scroll to position [440, 0]
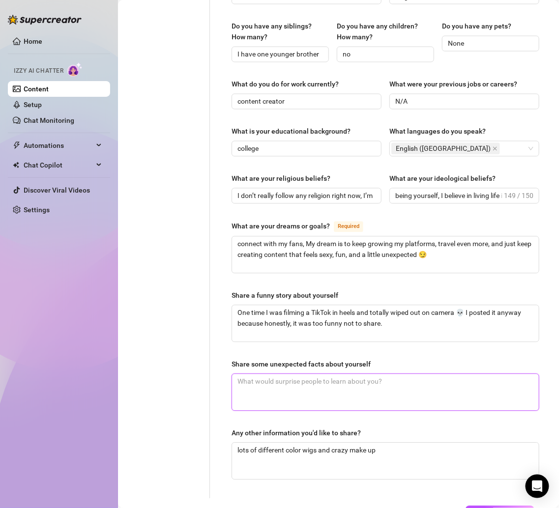
click at [258, 379] on textarea "Share some unexpected facts about yourself" at bounding box center [385, 392] width 307 height 36
paste textarea "I’ve had almost every wig color you can think of. I used to post on [DOMAIN_NAM…"
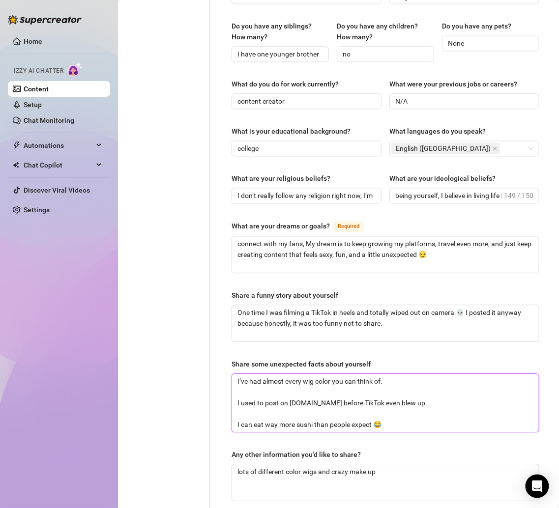
scroll to position [534, 0]
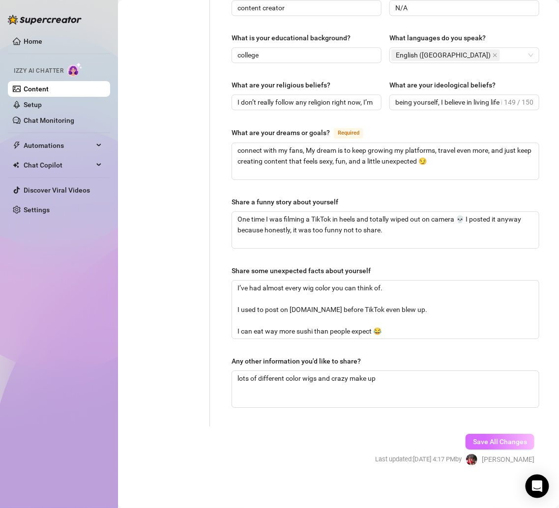
click at [493, 438] on span "Save All Changes" at bounding box center [500, 442] width 54 height 8
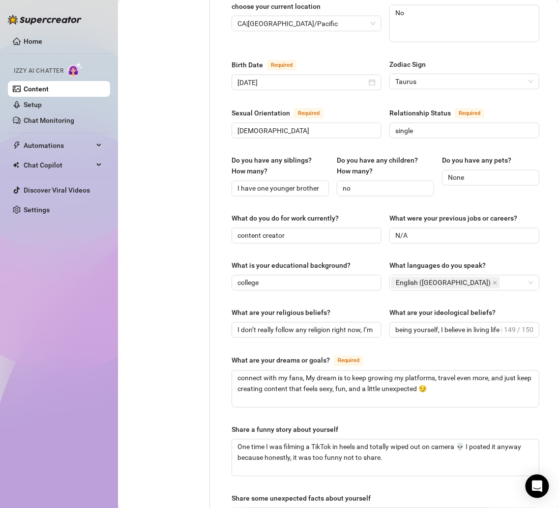
scroll to position [0, 0]
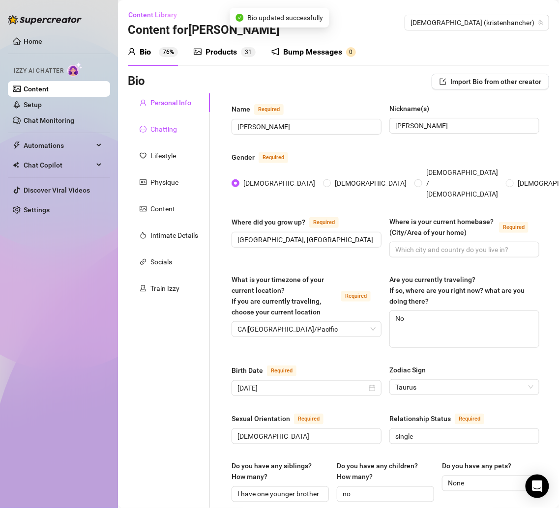
click at [172, 129] on div "Chatting" at bounding box center [163, 129] width 27 height 11
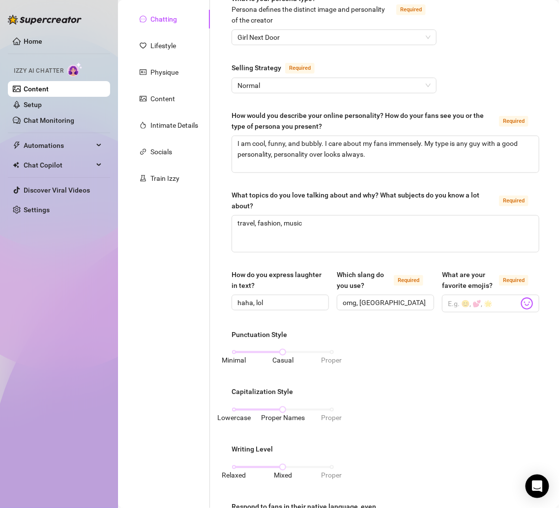
scroll to position [115, 0]
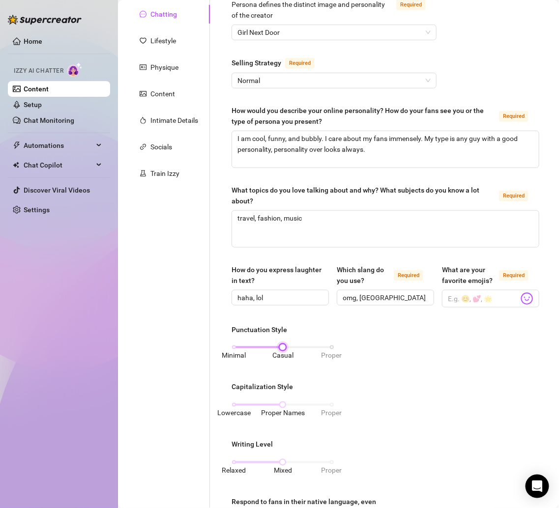
click at [238, 344] on div "Minimal Casual Proper" at bounding box center [283, 347] width 98 height 6
click at [237, 402] on div "Lowercase Proper Names Proper" at bounding box center [283, 405] width 98 height 6
click at [400, 386] on div "Punctuation Style Minimal Casual Proper Capitalization Style Lowercase Proper N…" at bounding box center [385, 446] width 308 height 244
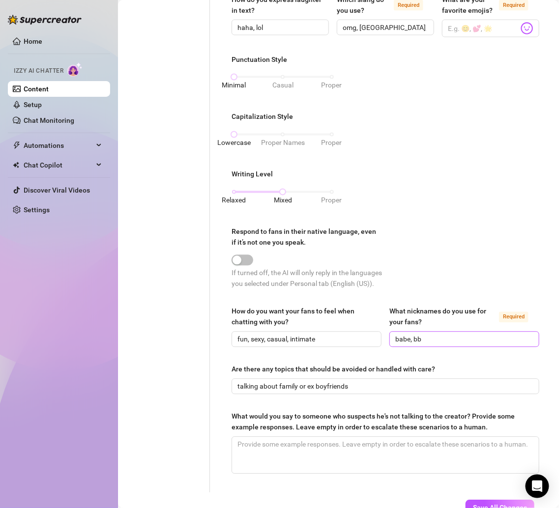
scroll to position [461, 0]
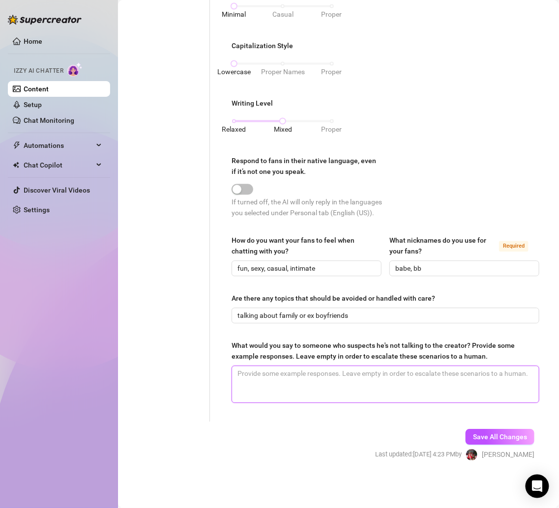
click at [304, 381] on textarea "What would you say to someone who suspects he's not talking to the creator? Pro…" at bounding box center [385, 385] width 307 height 36
click at [317, 385] on textarea "What would you say to someone who suspects he's not talking to the creator? Pro…" at bounding box center [385, 385] width 307 height 36
click at [454, 397] on textarea "What would you say to someone who suspects he's not talking to the creator? Pro…" at bounding box center [385, 385] width 307 height 36
paste textarea "I’d say: Babe, don’t overthink it. Just relax and enjoy me, because I’m here to…"
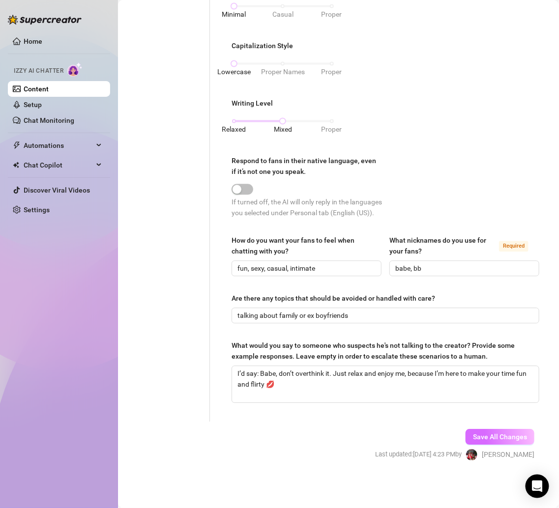
click at [465, 438] on button "Save All Changes" at bounding box center [499, 437] width 69 height 16
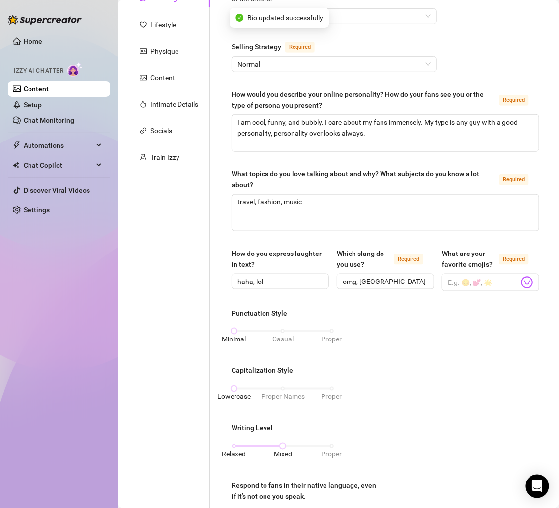
scroll to position [0, 0]
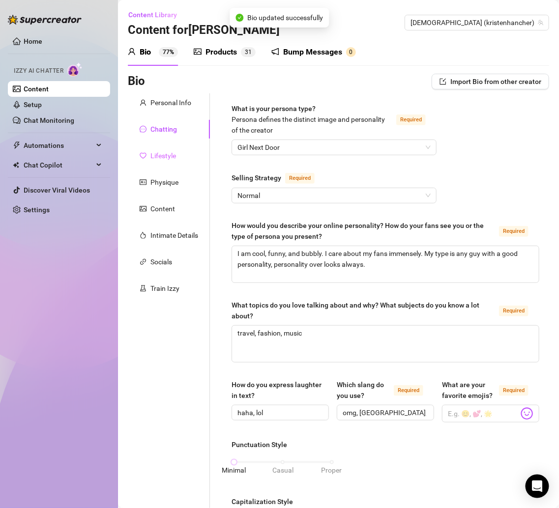
click at [177, 159] on div "Lifestyle" at bounding box center [169, 155] width 82 height 19
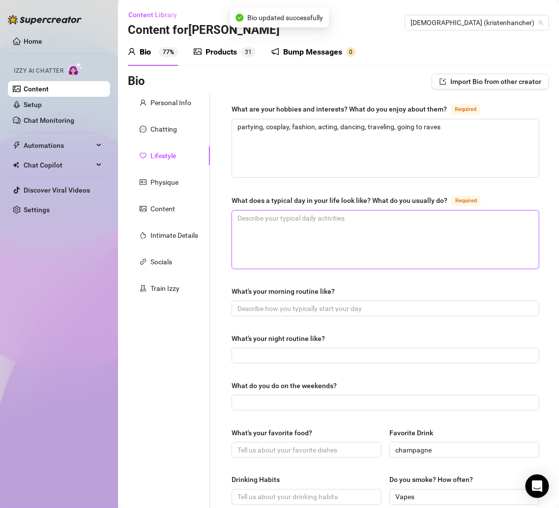
click at [299, 225] on textarea "What does a typical day in your life look like? What do you usually do? Required" at bounding box center [385, 240] width 307 height 58
click at [261, 225] on textarea "What does a typical day in your life look like? What do you usually do? Required" at bounding box center [385, 240] width 307 height 58
paste textarea "It’s always different! Some days I’m filming content at home, some days I’m out…"
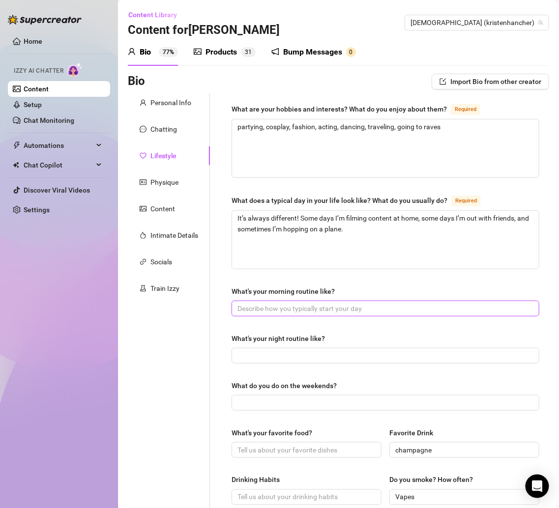
click at [257, 306] on input "What's your morning routine like?" at bounding box center [384, 308] width 294 height 11
paste input "Coffee first ☕, quick scroll on my phone, and then makeup + hair (or wig 😂) bef…"
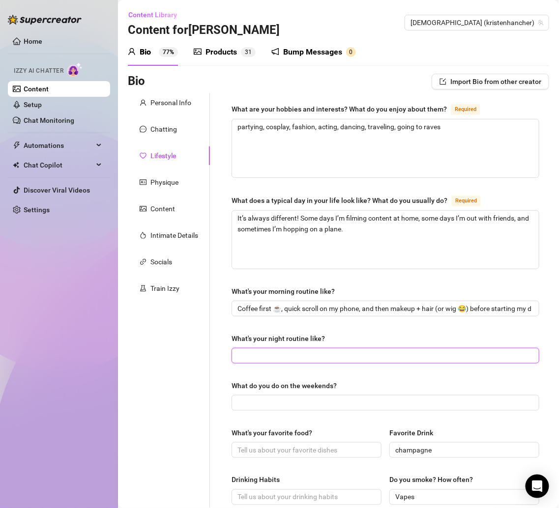
click at [263, 350] on input "What's your night routine like?" at bounding box center [384, 355] width 294 height 11
paste input "Skincare, a little late-night snack, and if I’m feeling playful, I’ll shoot som…"
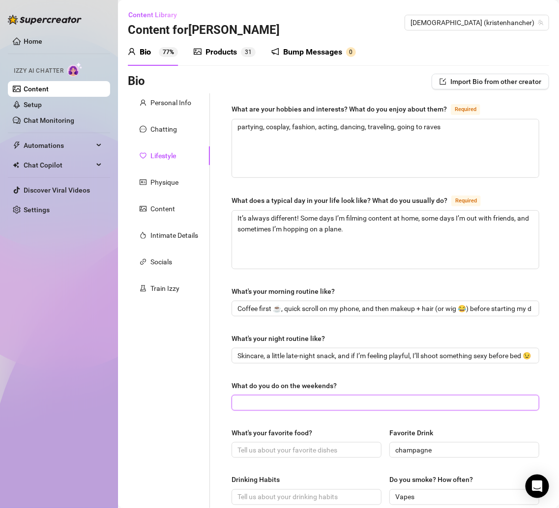
click at [272, 399] on input "What do you do on the weekends?" at bounding box center [384, 403] width 294 height 11
paste input "Weekends are for fun—going out, dressing up, or sometimes staying in and creati…"
click at [292, 399] on input "Weekends are for fun—going out, dressing up, or sometimes staying in and creati…" at bounding box center [384, 403] width 294 height 11
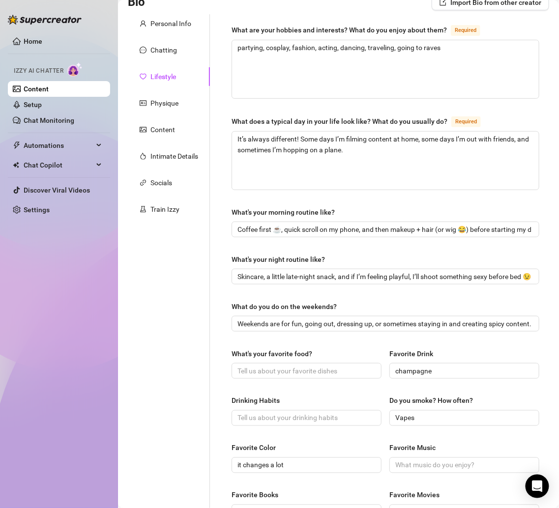
scroll to position [331, 0]
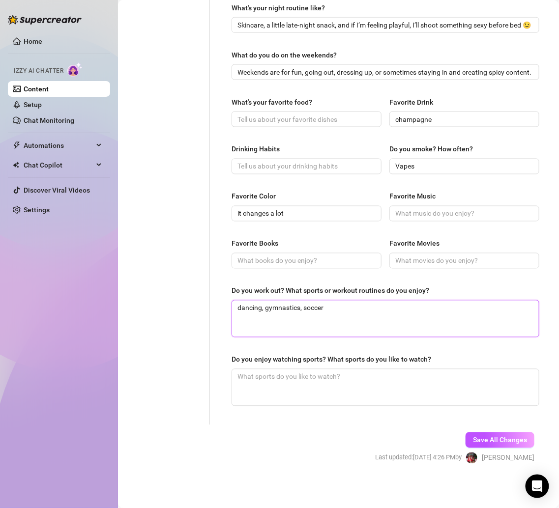
click at [334, 307] on textarea "dancing, gymnastics, soccer" at bounding box center [385, 319] width 307 height 36
paste textarea "I love dancing as my workout 💃 and sometimes yoga. Nothing too serious, just fu…"
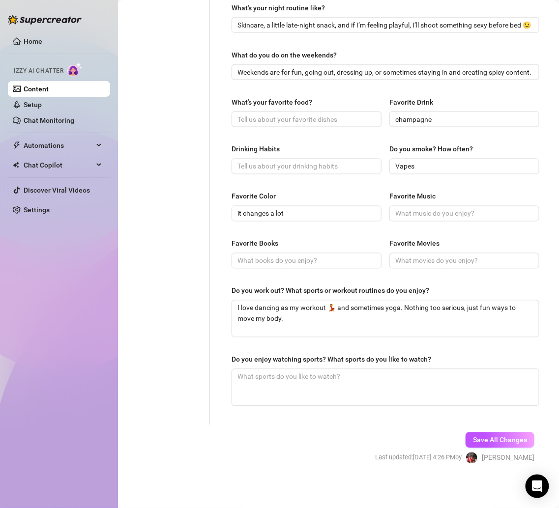
click at [176, 340] on div "Personal Info Chatting Lifestyle Physique Content Intimate Details Socials Trai…" at bounding box center [169, 94] width 82 height 662
click at [258, 382] on textarea "Do you enjoy watching sports? What sports do you like to watch?" at bounding box center [385, 388] width 307 height 36
paste textarea "I don’t really watch sports, I’d rather be the entertainment 😉"
click at [262, 117] on input "What's your favorite food?" at bounding box center [305, 119] width 136 height 11
paste input "Sushi 🍣 and Thai food—could eat them all day."
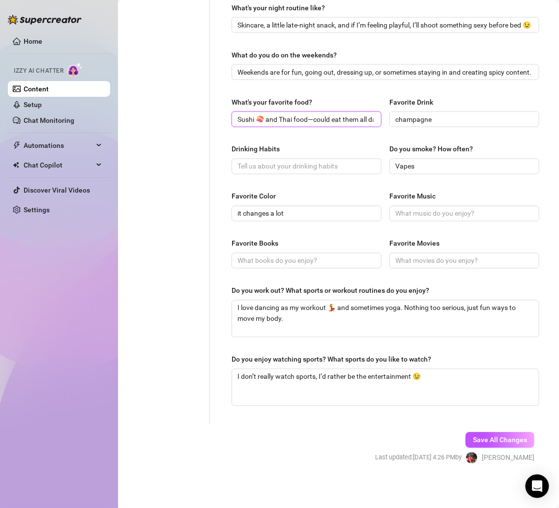
scroll to position [0, 12]
click at [299, 116] on input "Sushi 🍣 and Thai food—could eat them all day." at bounding box center [305, 119] width 136 height 11
click at [207, 141] on div "Personal Info Chatting Lifestyle Physique Content Intimate Details Socials Trai…" at bounding box center [169, 94] width 82 height 662
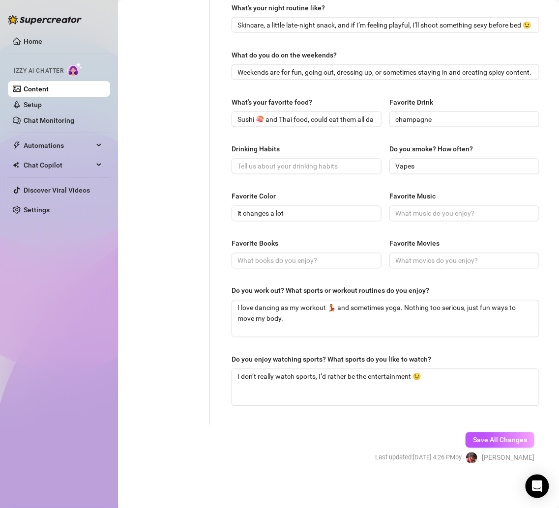
click at [251, 172] on div "Drinking Habits Do you smoke? How often? Vapes" at bounding box center [385, 163] width 308 height 39
click at [249, 161] on input "Drinking Habits" at bounding box center [305, 166] width 136 height 11
paste input "Yes please 🥂 I love cocktails, especially sweet and fruity ones."
click at [215, 216] on div "What are your hobbies and interests? What do you enjoy about them? Required par…" at bounding box center [379, 94] width 339 height 662
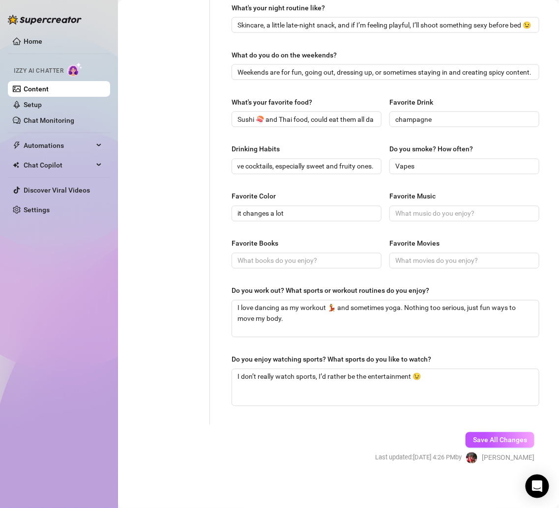
scroll to position [0, 0]
click at [265, 256] on input "Favorite Books" at bounding box center [305, 261] width 136 height 11
paste input "Yes please 🥂 I love cocktails, especially sweet and fruity ones."
click at [298, 263] on input "Favorite Books" at bounding box center [305, 261] width 136 height 11
paste input "I’m more of a movie girl."
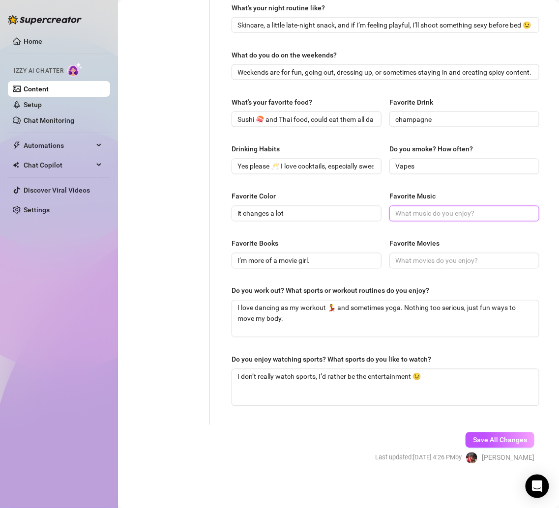
click at [415, 210] on input "Favorite Music" at bounding box center [463, 213] width 136 height 11
paste input "Anything that makes me want to dance—pop, EDM, throwbacks 🎶"
click at [441, 209] on input "Anything that makes me want to dance—pop, EDM, throwbacks 🎶" at bounding box center [463, 213] width 136 height 11
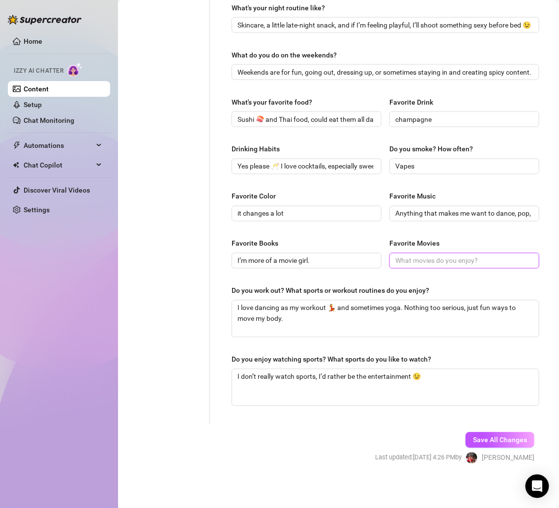
click at [406, 261] on input "Favorite Movies" at bounding box center [463, 261] width 136 height 11
paste input "Rom-coms or anything sexy + fun."
click at [478, 436] on span "Save All Changes" at bounding box center [500, 440] width 54 height 8
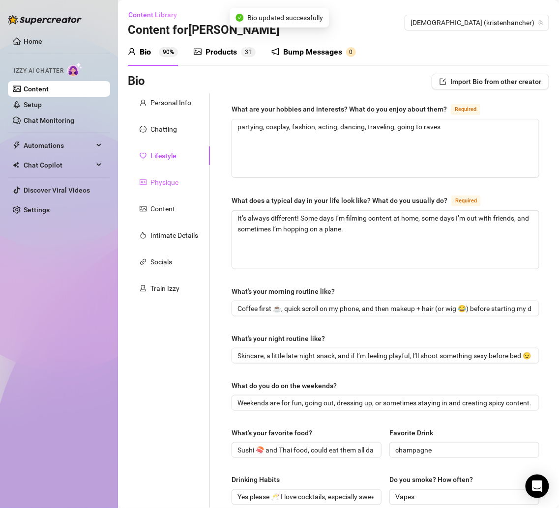
click at [181, 182] on div "Physique" at bounding box center [169, 182] width 82 height 19
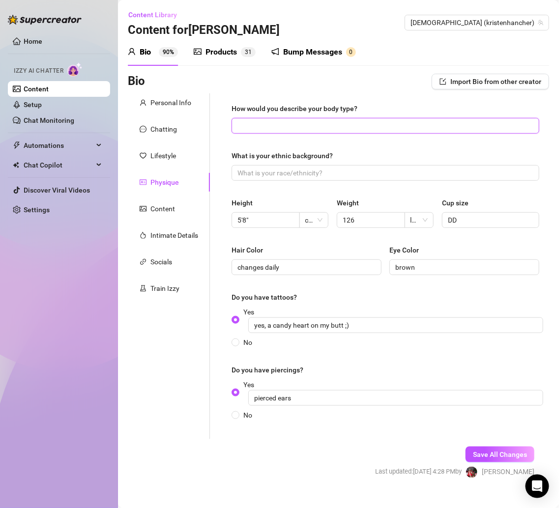
click at [280, 125] on input "How would you describe your body type?" at bounding box center [384, 125] width 294 height 11
paste input "Curvy in all the right places 😘"
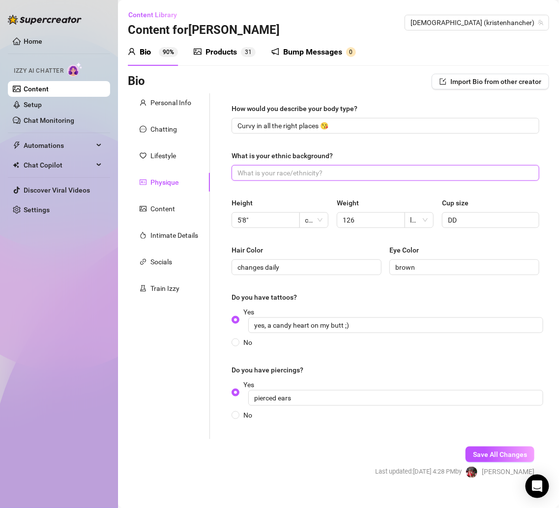
click at [268, 172] on input "What is your ethnic background?" at bounding box center [384, 173] width 294 height 11
click at [247, 169] on input "What is your ethnic background?" at bounding box center [384, 173] width 294 height 11
paste input "I’m mixed ✨"
click at [212, 211] on div "How would you describe your body type? Curvy in all the right places 😘 What is …" at bounding box center [379, 266] width 339 height 346
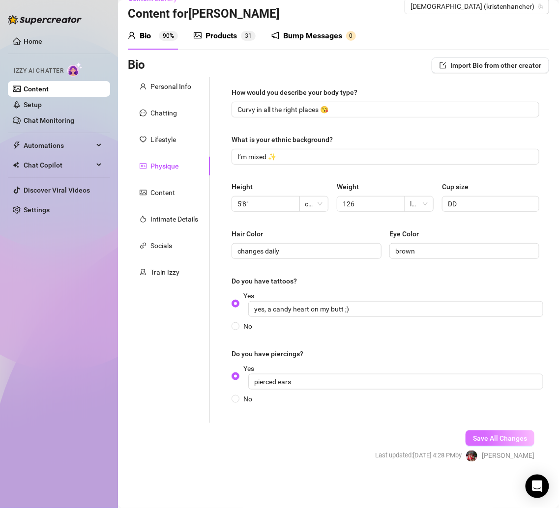
click at [498, 437] on span "Save All Changes" at bounding box center [500, 438] width 54 height 8
click at [171, 190] on div "Content" at bounding box center [162, 192] width 25 height 11
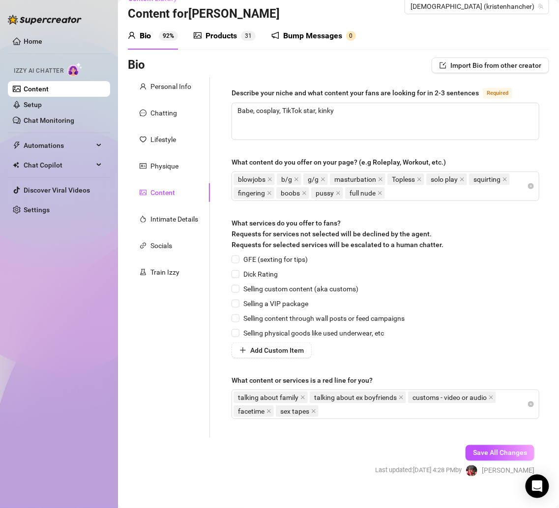
scroll to position [30, 0]
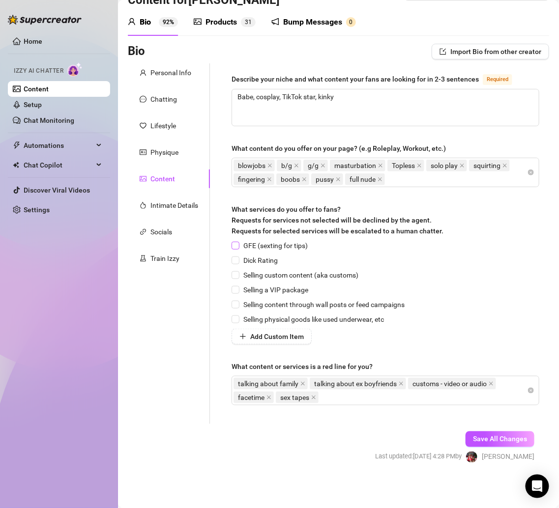
click at [249, 247] on span "GFE (sexting for tips)" at bounding box center [275, 245] width 72 height 11
click at [238, 247] on input "GFE (sexting for tips)" at bounding box center [234, 245] width 7 height 7
click at [251, 303] on span "Selling content through wall posts or feed campaigns" at bounding box center [323, 304] width 169 height 11
click at [238, 303] on input "Selling content through wall posts or feed campaigns" at bounding box center [234, 304] width 7 height 7
click at [501, 435] on span "Save All Changes" at bounding box center [500, 439] width 54 height 8
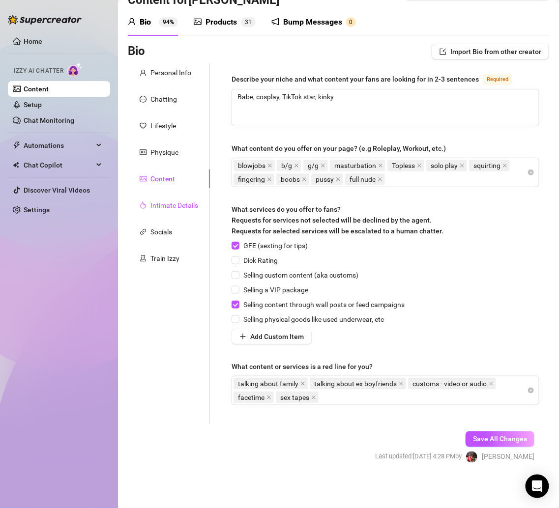
click at [176, 200] on div "Intimate Details" at bounding box center [174, 205] width 48 height 11
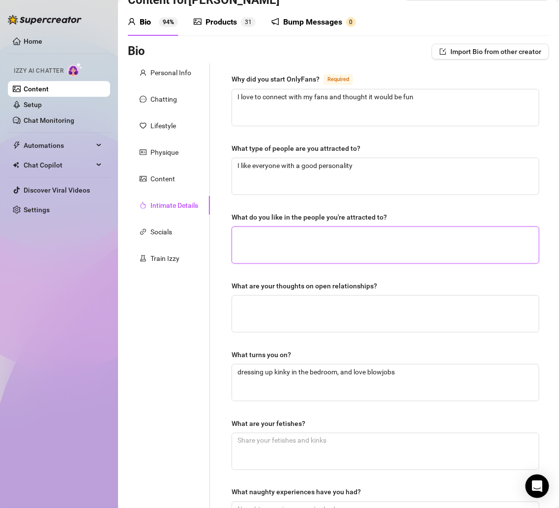
click at [261, 246] on textarea "What do you like in the people you're attracted to?" at bounding box center [385, 245] width 307 height 36
paste textarea "Confidence, a fun side, and someone who can match my playful energy."
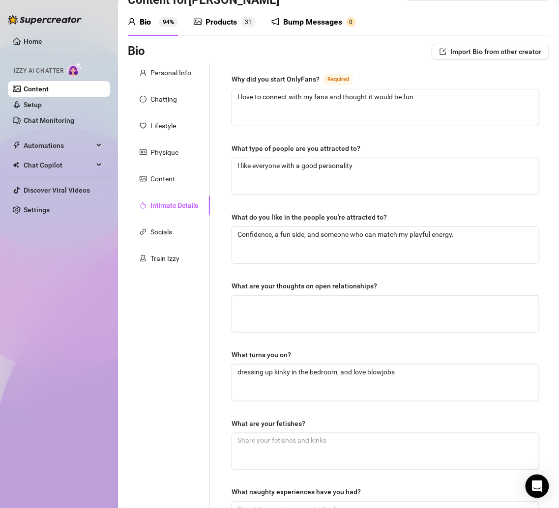
click at [153, 331] on div "Personal Info Chatting Lifestyle Physique Content Intimate Details Socials Trai…" at bounding box center [169, 310] width 82 height 494
click at [269, 316] on textarea "What are your thoughts on open relationships?" at bounding box center [385, 314] width 307 height 36
paste textarea "I think people should do whatever makes them happy—as long as it’s honest and f…"
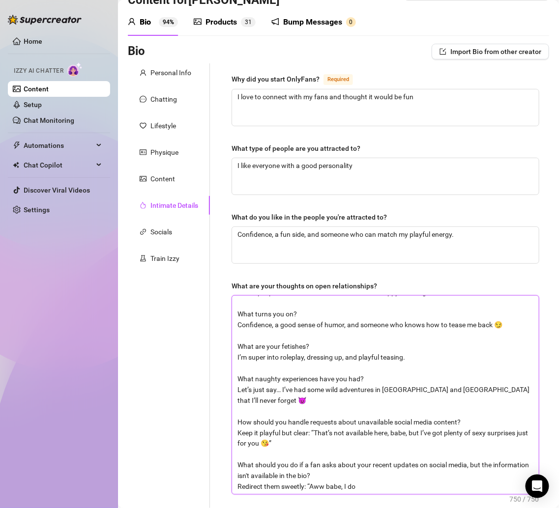
scroll to position [0, 0]
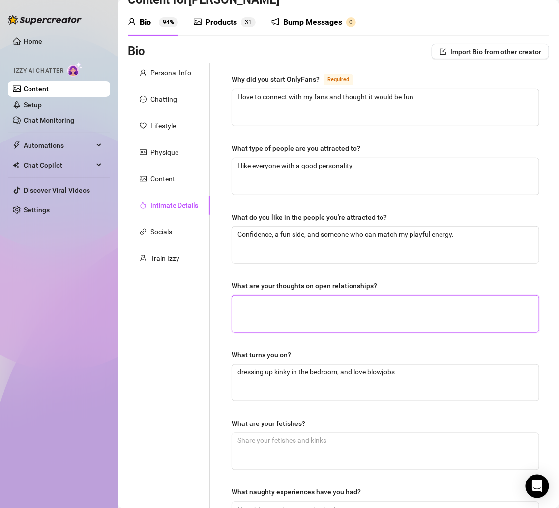
click at [277, 315] on textarea "What are your thoughts on open relationships?" at bounding box center [385, 314] width 307 height 36
paste textarea "I think people should do whatever makes them happy—as long as it’s honest and f…"
click at [405, 299] on textarea "I think people should do whatever makes them happy—as long as it’s honest and f…" at bounding box center [385, 314] width 307 height 36
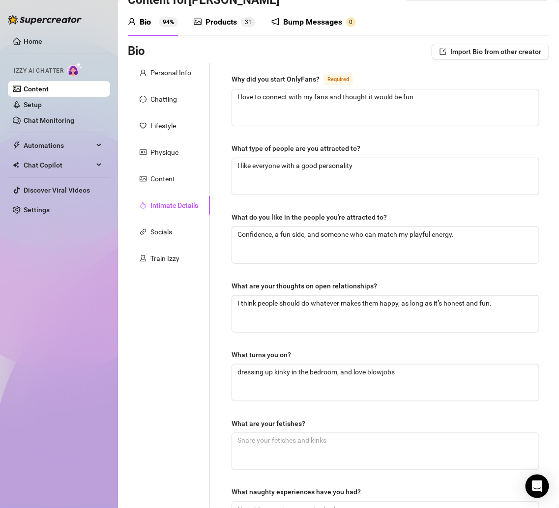
click at [188, 339] on div "Personal Info Chatting Lifestyle Physique Content Intimate Details Socials Trai…" at bounding box center [169, 310] width 82 height 494
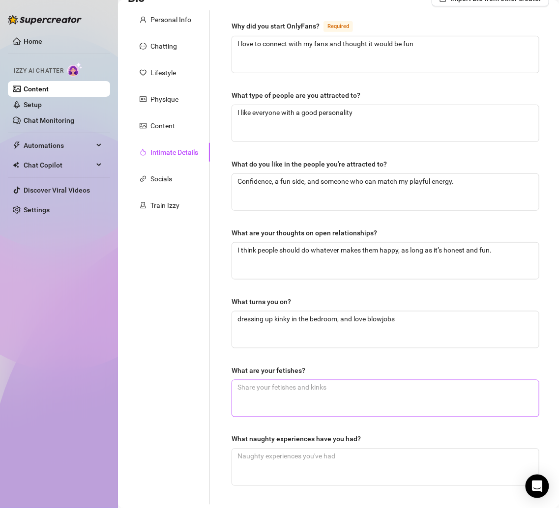
click at [275, 407] on textarea "What are your fetishes?" at bounding box center [385, 398] width 307 height 36
click at [259, 390] on textarea "What are your fetishes?" at bounding box center [385, 398] width 307 height 36
paste textarea "I’m super into roleplay, dressing up, and playful teasing."
click at [188, 382] on div "Personal Info Chatting Lifestyle Physique Content Intimate Details Socials Trai…" at bounding box center [169, 257] width 82 height 494
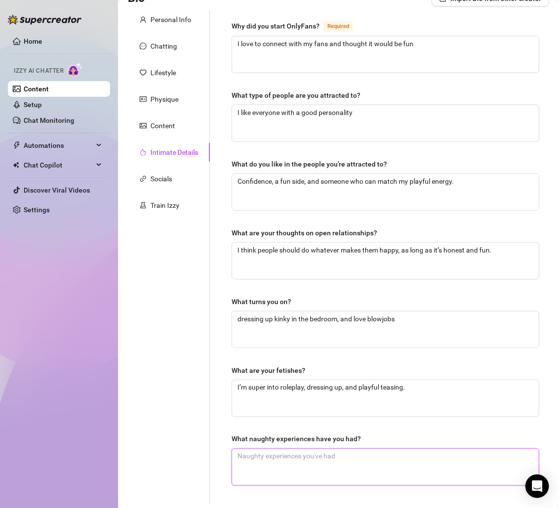
click at [323, 452] on textarea "What naughty experiences have you had?" at bounding box center [385, 467] width 307 height 36
click at [322, 452] on textarea "What naughty experiences have you had?" at bounding box center [385, 467] width 307 height 36
paste textarea "Let’s just say… I’ve had some wild adventures in [GEOGRAPHIC_DATA] and [GEOGRAP…"
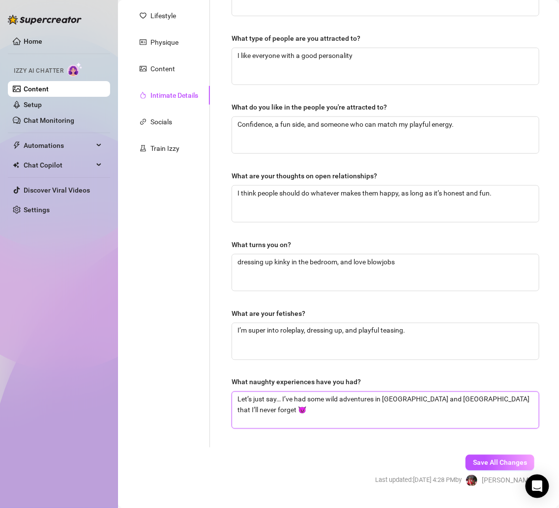
scroll to position [163, 0]
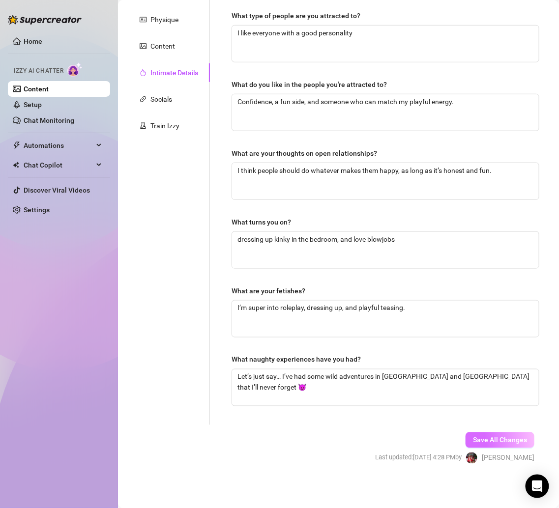
click at [484, 436] on span "Save All Changes" at bounding box center [500, 440] width 54 height 8
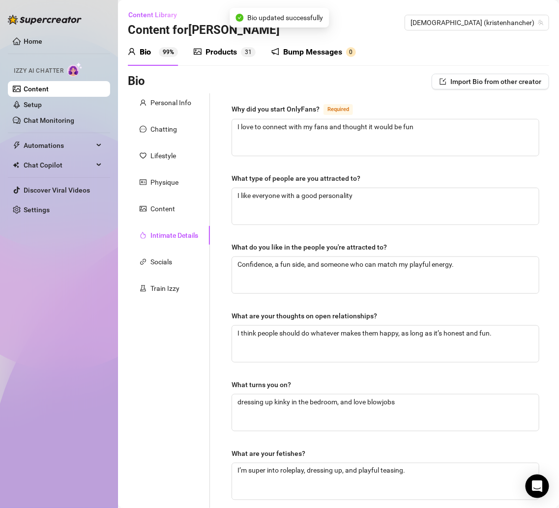
click at [228, 57] on div "Products" at bounding box center [220, 52] width 31 height 12
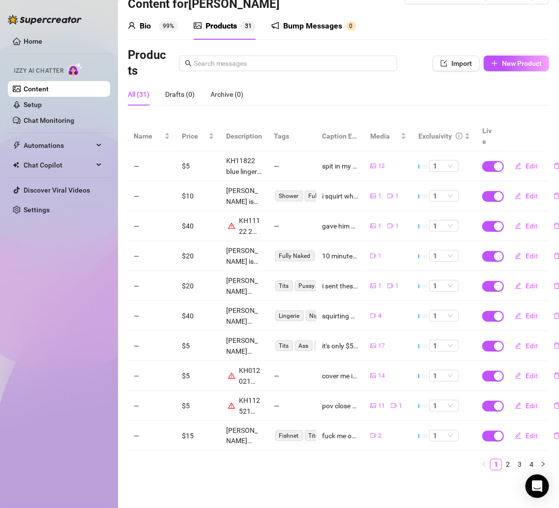
scroll to position [35, 10]
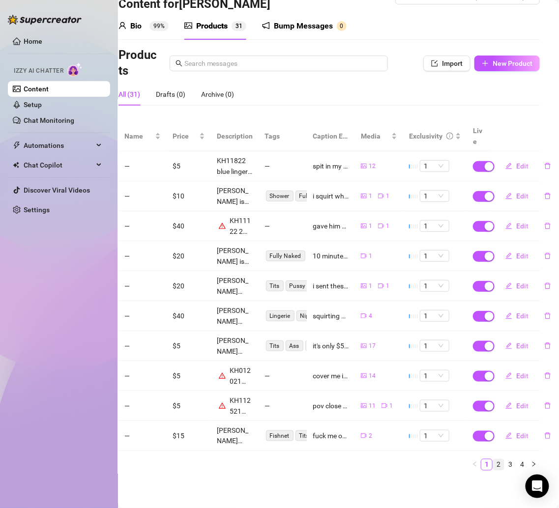
click at [493, 459] on link "2" at bounding box center [498, 464] width 11 height 11
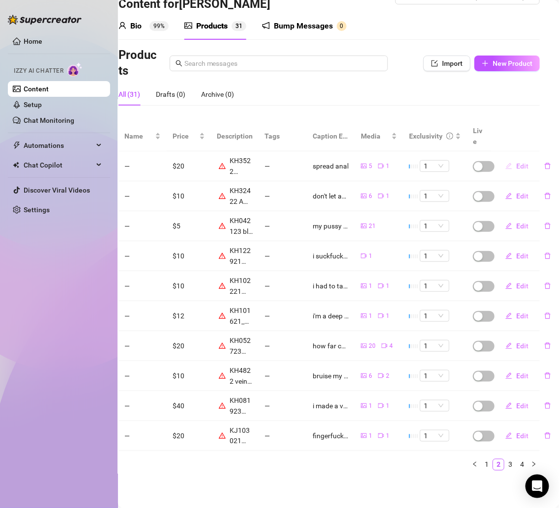
click at [503, 158] on button "Edit" at bounding box center [516, 166] width 39 height 16
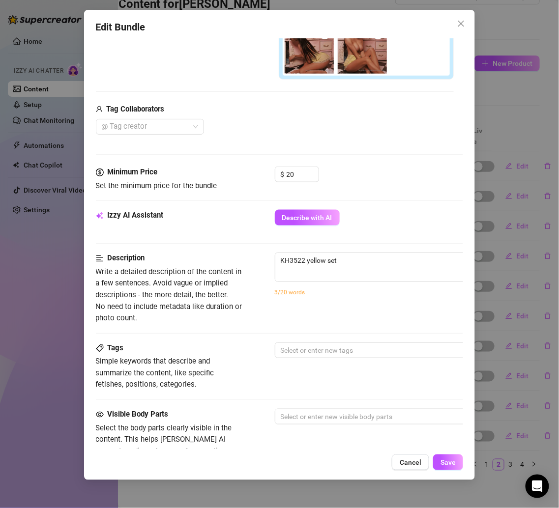
scroll to position [277, 0]
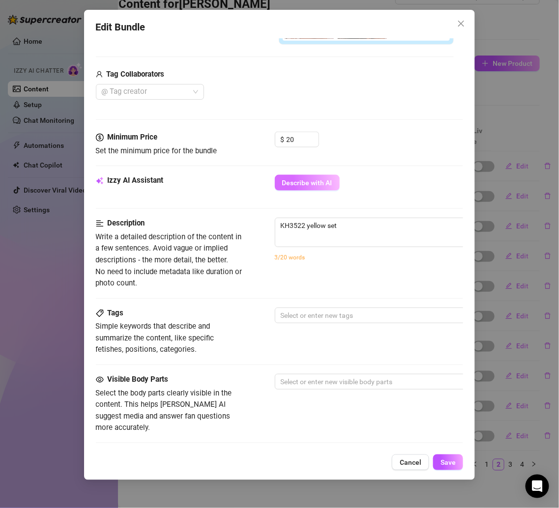
click at [293, 179] on span "Describe with AI" at bounding box center [307, 183] width 50 height 8
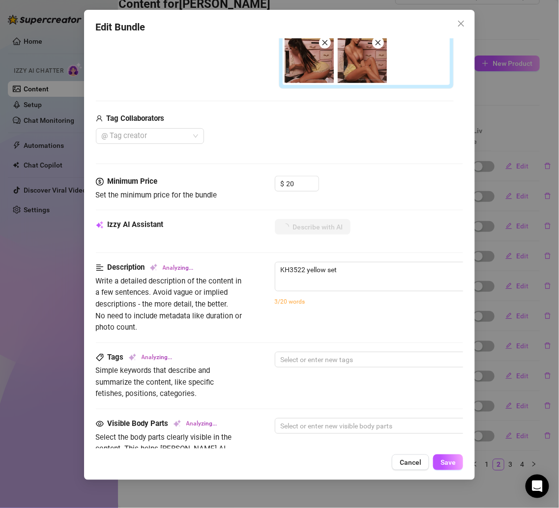
scroll to position [233, 0]
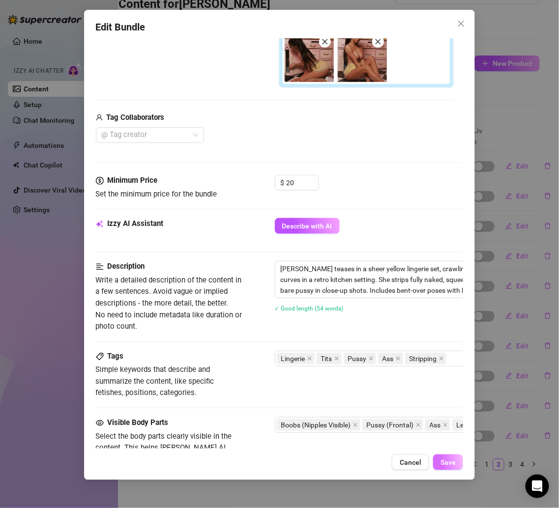
click at [439, 458] on button "Save" at bounding box center [448, 463] width 30 height 16
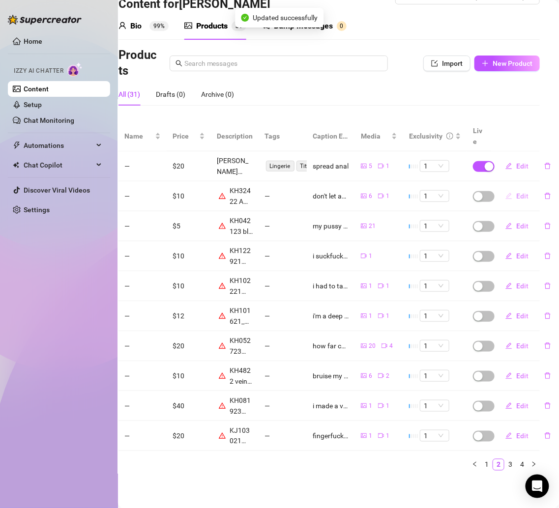
click at [516, 192] on span "Edit" at bounding box center [522, 196] width 12 height 8
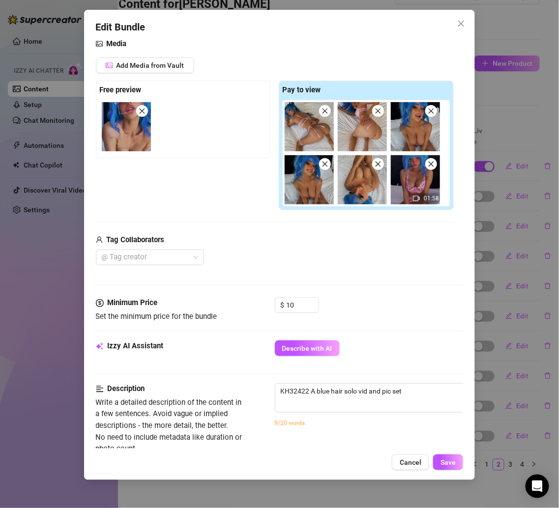
scroll to position [129, 0]
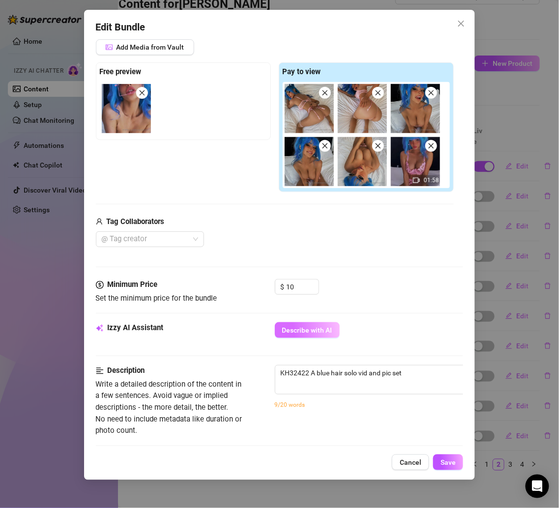
click at [307, 330] on span "Describe with AI" at bounding box center [307, 330] width 50 height 8
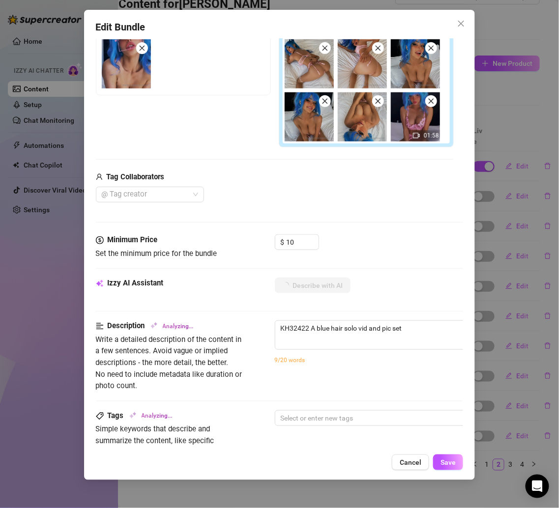
scroll to position [195, 0]
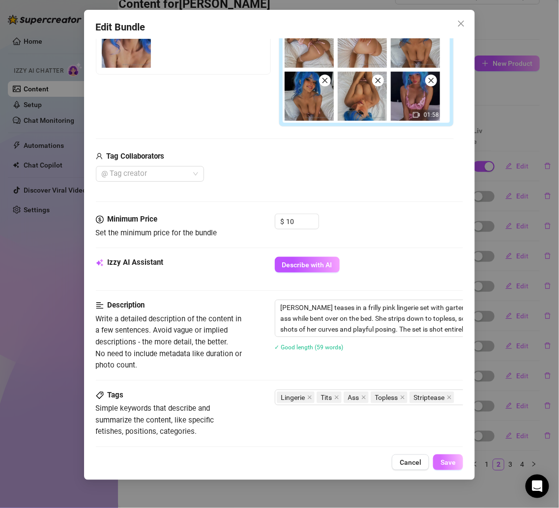
click at [443, 457] on button "Save" at bounding box center [448, 463] width 30 height 16
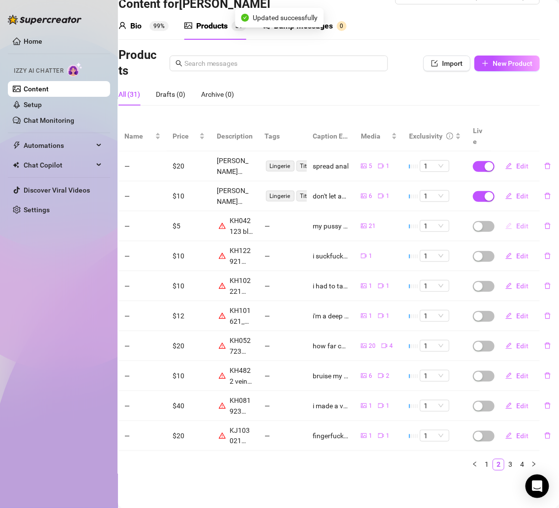
click at [503, 218] on button "Edit" at bounding box center [516, 226] width 39 height 16
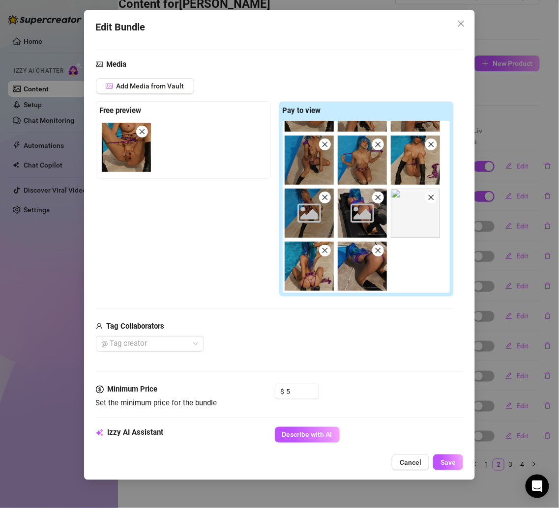
scroll to position [245, 0]
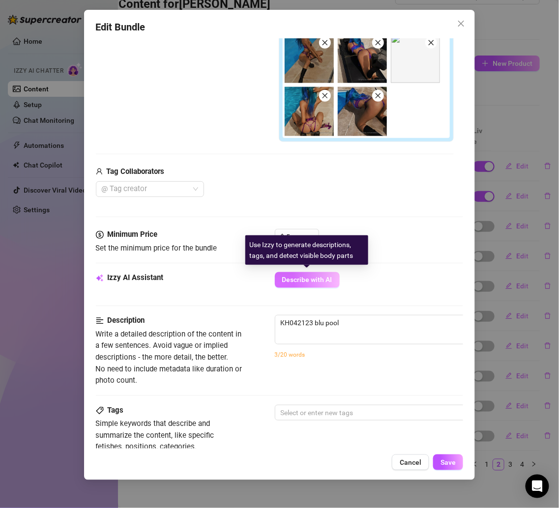
click at [308, 285] on button "Describe with AI" at bounding box center [307, 280] width 65 height 16
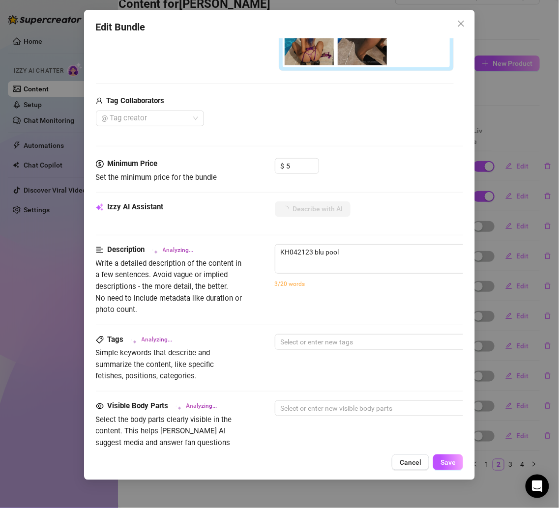
scroll to position [314, 0]
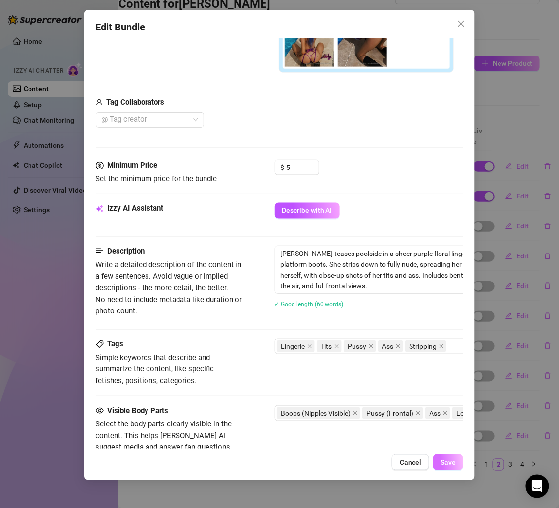
click at [441, 469] on button "Save" at bounding box center [448, 463] width 30 height 16
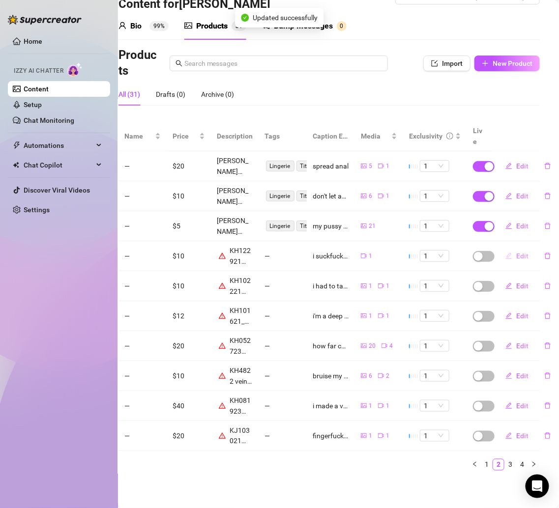
click at [504, 248] on button "Edit" at bounding box center [516, 256] width 39 height 16
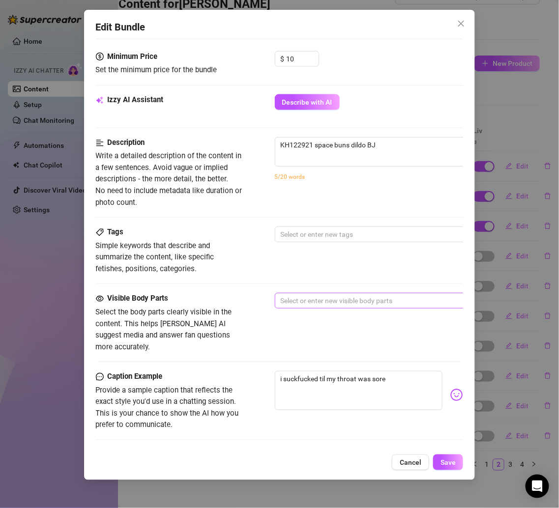
scroll to position [327, 0]
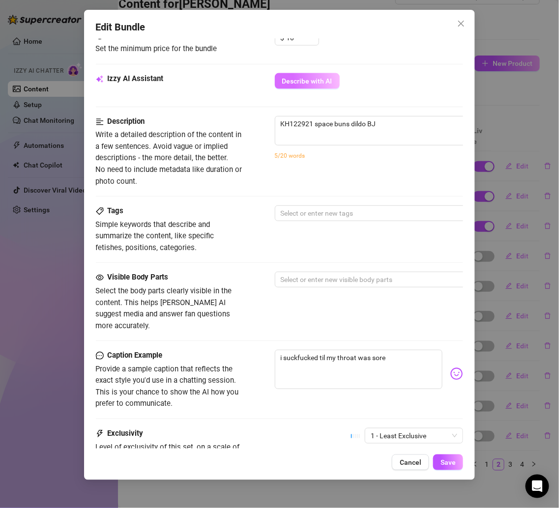
click at [307, 81] on span "Describe with AI" at bounding box center [307, 81] width 50 height 8
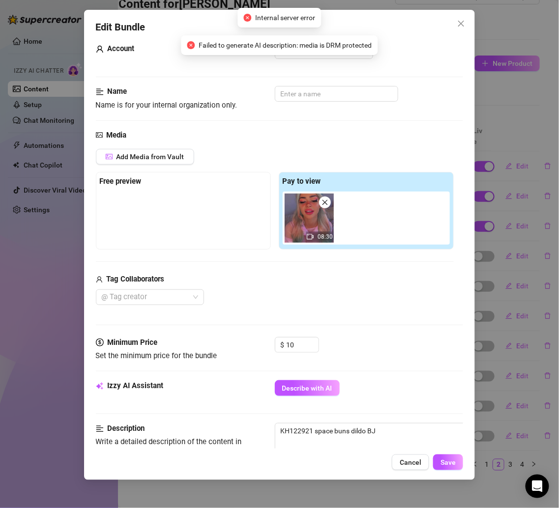
scroll to position [0, 0]
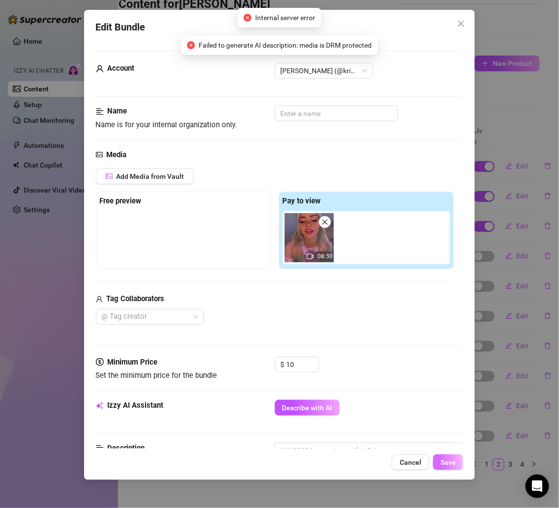
click at [452, 458] on span "Save" at bounding box center [447, 462] width 15 height 8
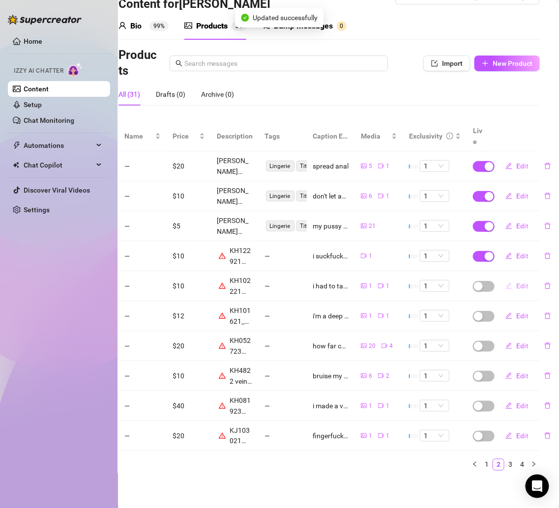
click at [505, 278] on button "Edit" at bounding box center [516, 286] width 39 height 16
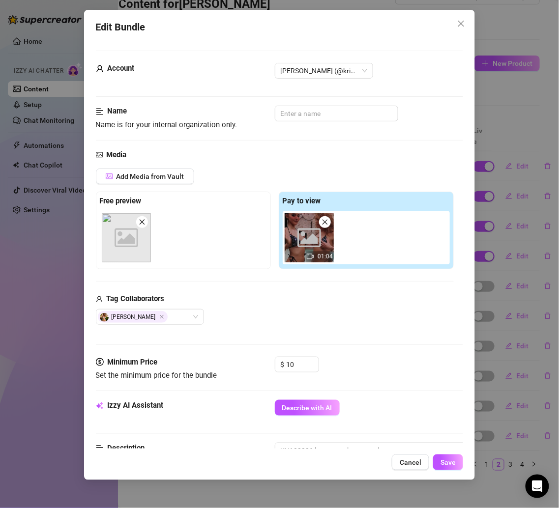
scroll to position [52, 0]
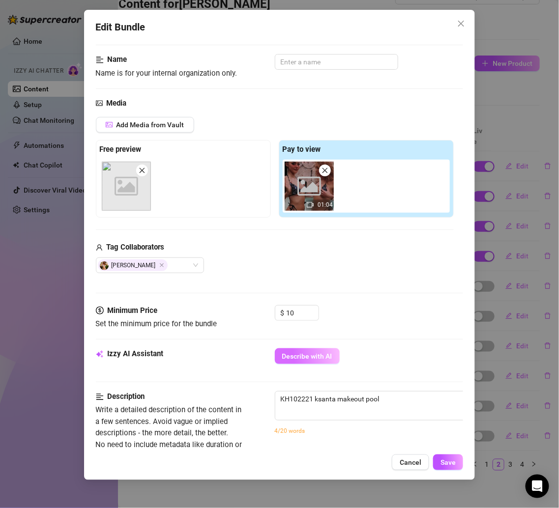
click at [309, 359] on button "Describe with AI" at bounding box center [307, 356] width 65 height 16
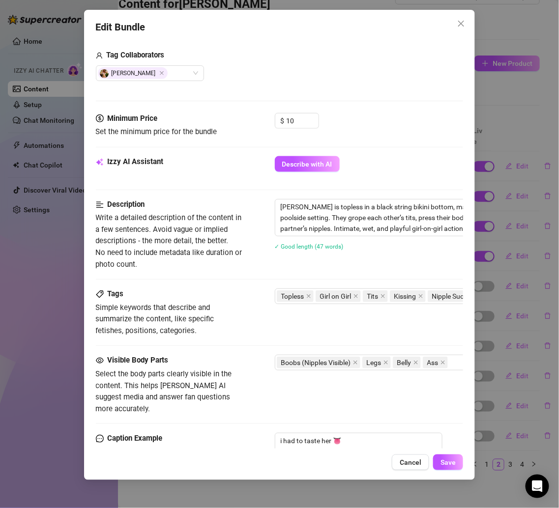
scroll to position [189, 0]
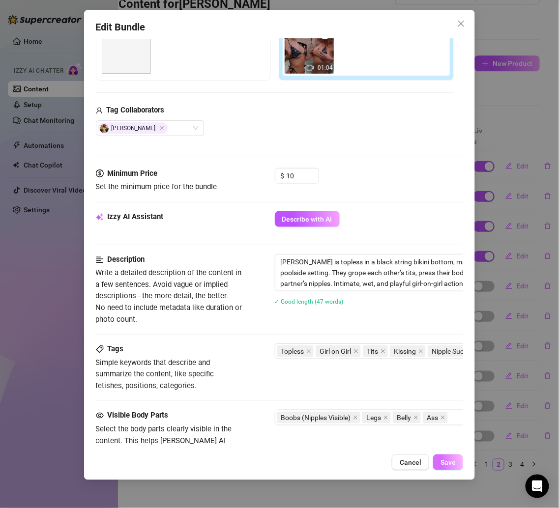
click at [443, 461] on span "Save" at bounding box center [447, 462] width 15 height 8
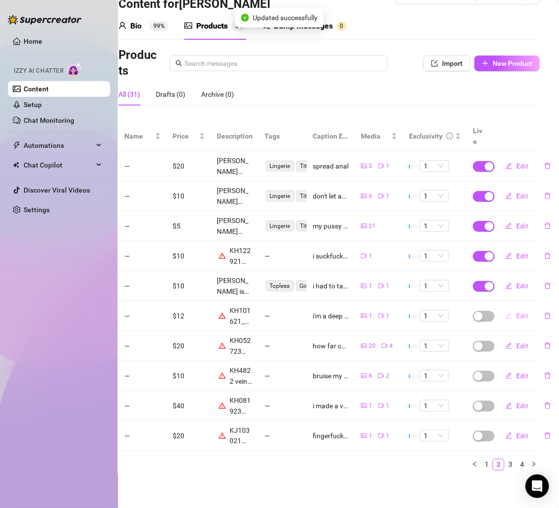
click at [506, 310] on button "Edit" at bounding box center [516, 316] width 39 height 16
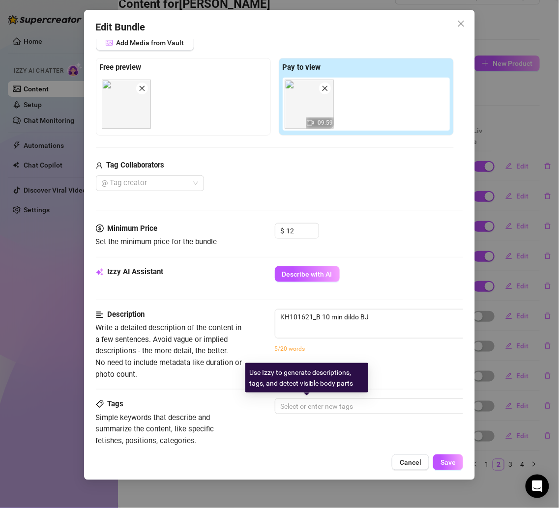
scroll to position [147, 0]
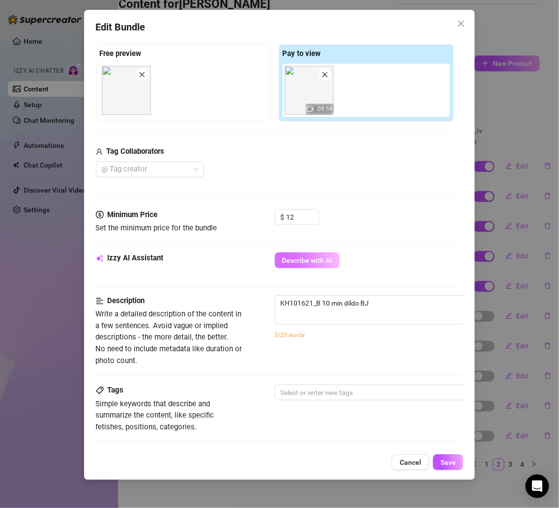
click at [313, 259] on span "Describe with AI" at bounding box center [307, 261] width 50 height 8
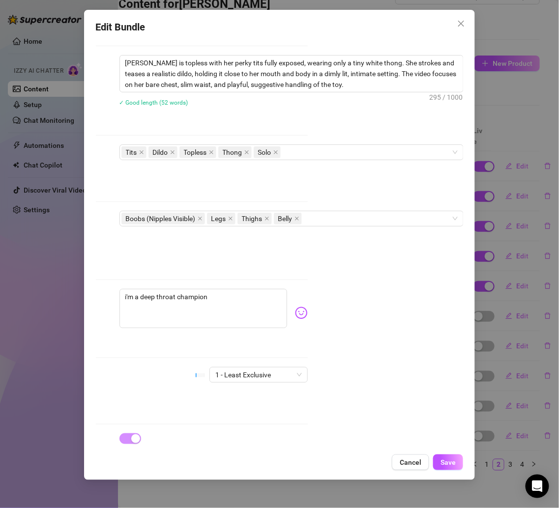
scroll to position [388, 134]
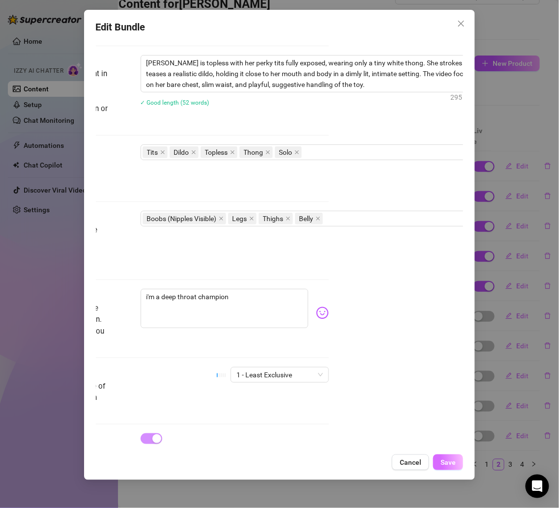
click at [449, 464] on span "Save" at bounding box center [447, 462] width 15 height 8
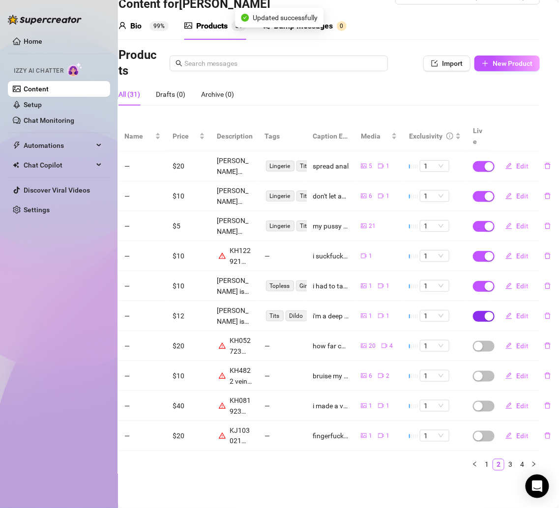
scroll to position [35, 7]
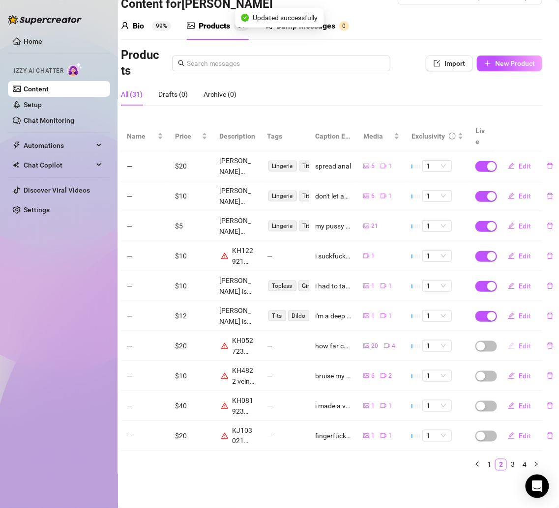
click at [518, 342] on span "Edit" at bounding box center [524, 346] width 12 height 8
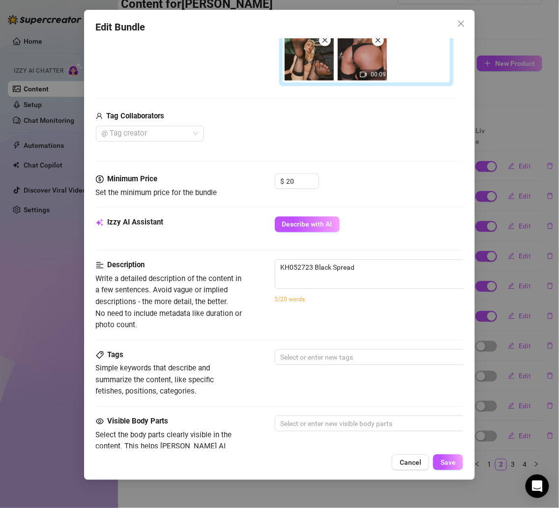
scroll to position [306, 0]
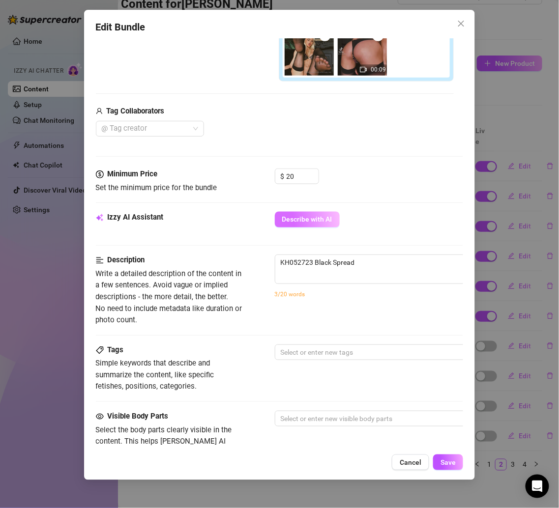
click at [314, 212] on button "Describe with AI" at bounding box center [307, 220] width 65 height 16
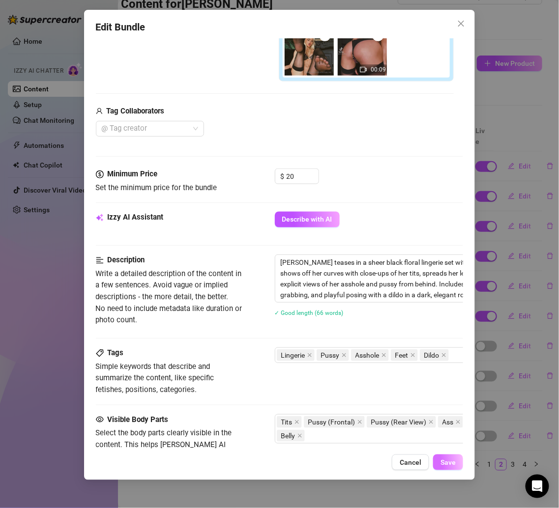
click at [448, 457] on button "Save" at bounding box center [448, 463] width 30 height 16
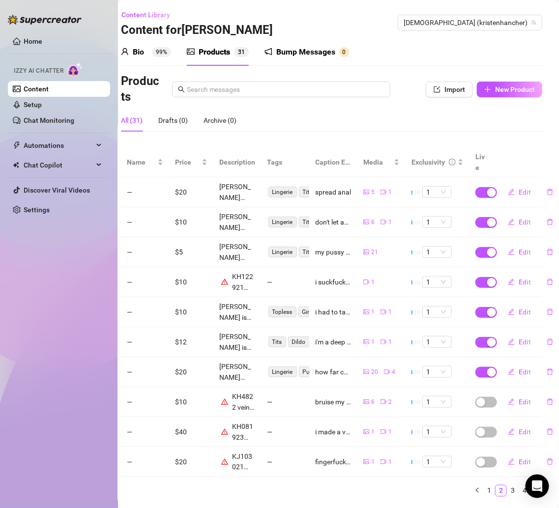
scroll to position [0, 0]
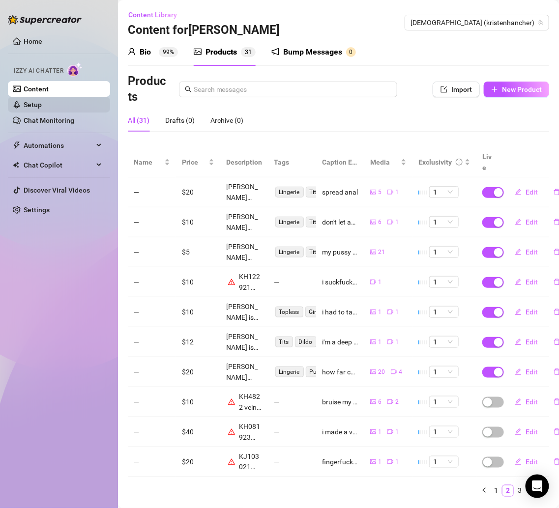
click at [32, 107] on link "Setup" at bounding box center [33, 105] width 18 height 8
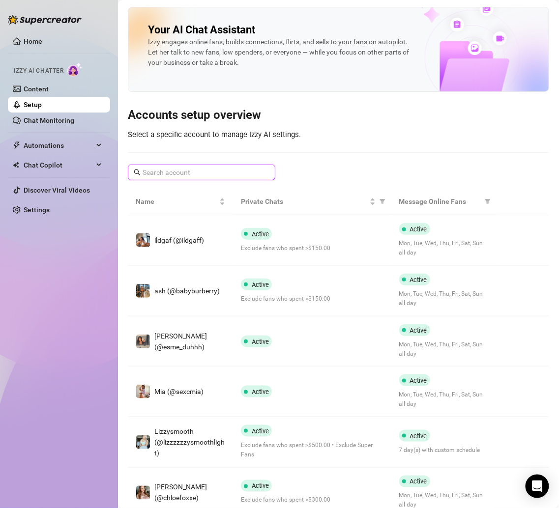
click at [228, 173] on input "text" at bounding box center [202, 172] width 119 height 11
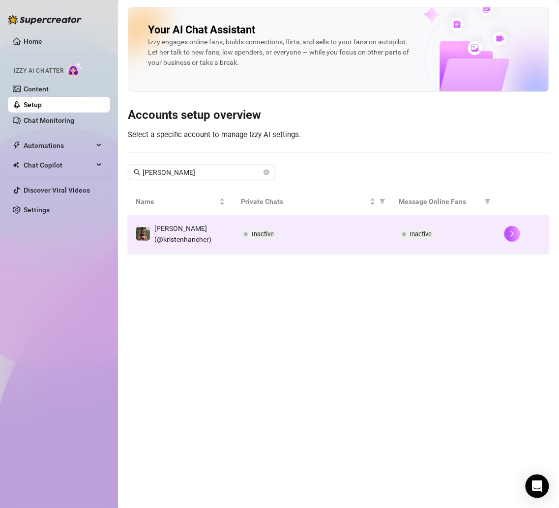
click at [362, 232] on div "Inactive" at bounding box center [312, 234] width 142 height 12
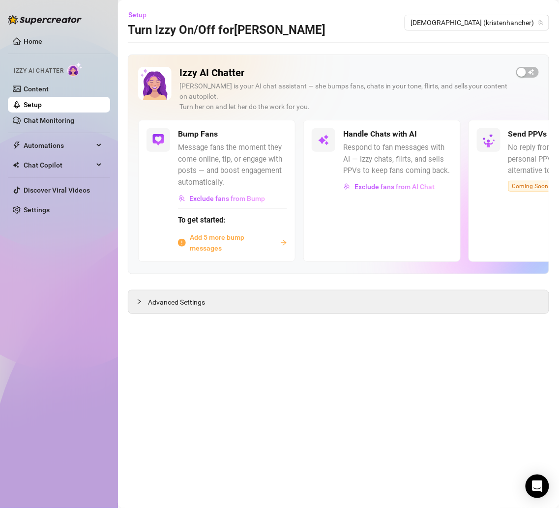
click at [231, 232] on span "Add 5 more bump messages" at bounding box center [233, 243] width 86 height 22
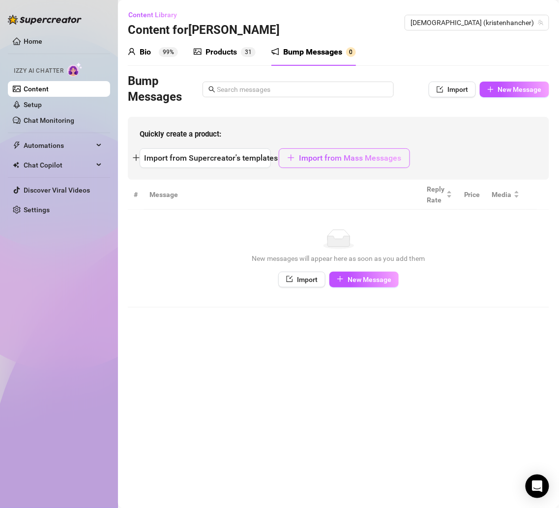
click at [314, 158] on span "Import from Mass Messages" at bounding box center [350, 157] width 102 height 9
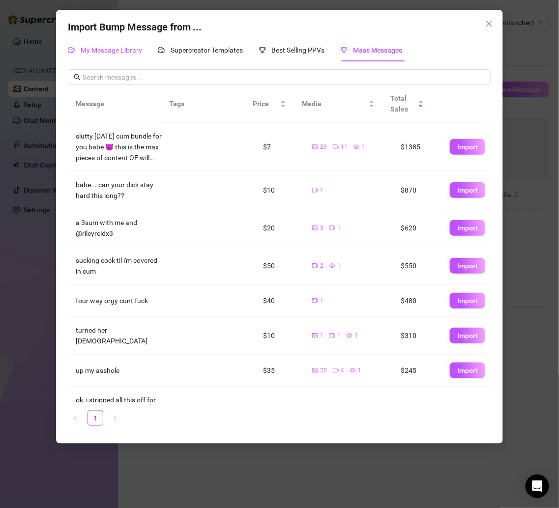
click at [130, 47] on span "My Message Library" at bounding box center [111, 50] width 61 height 8
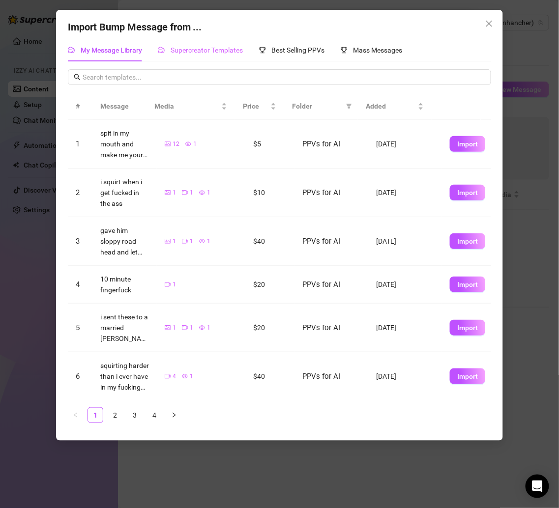
click at [231, 57] on div "Supercreator Templates" at bounding box center [201, 50] width 86 height 23
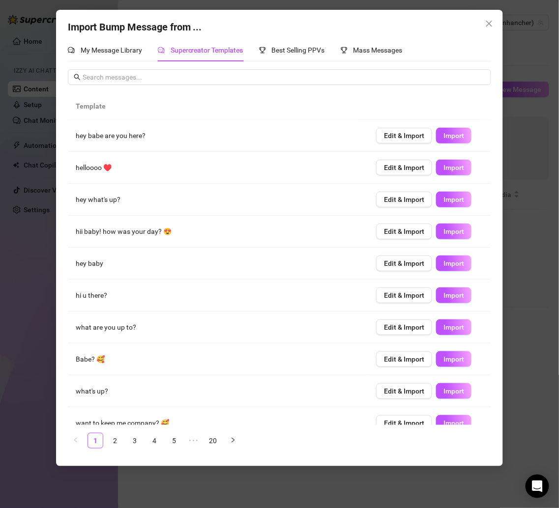
scroll to position [13, 0]
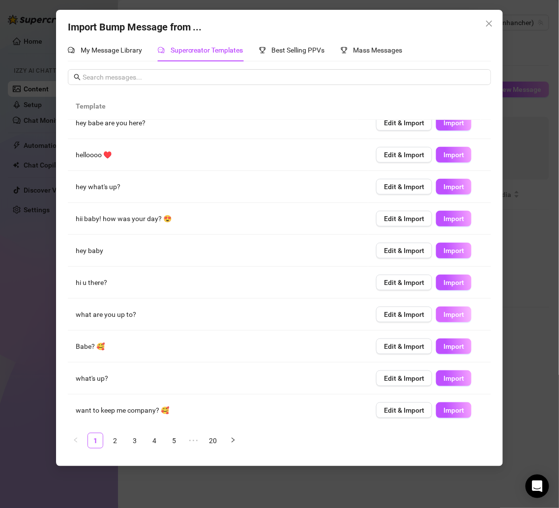
click at [448, 311] on span "Import" at bounding box center [453, 315] width 21 height 8
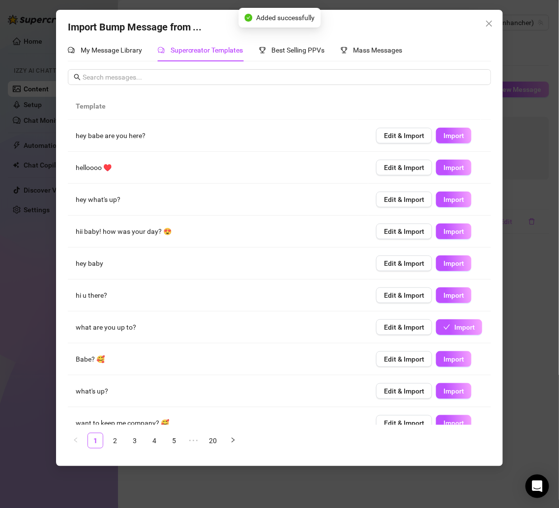
drag, startPoint x: 448, startPoint y: 132, endPoint x: 445, endPoint y: 151, distance: 19.4
click at [448, 132] on span "Import" at bounding box center [453, 136] width 21 height 8
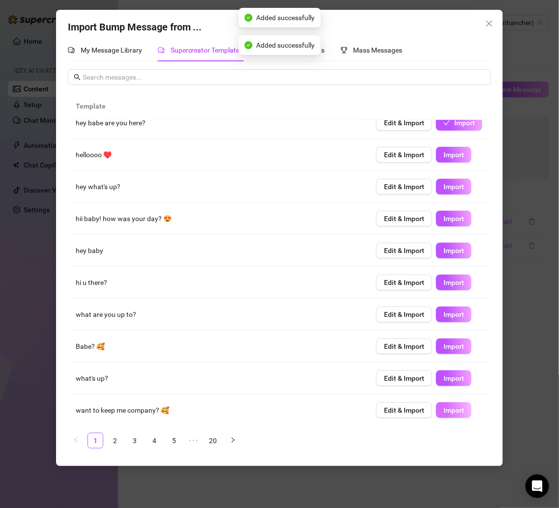
click at [443, 409] on span "Import" at bounding box center [453, 410] width 21 height 8
click at [119, 439] on link "2" at bounding box center [115, 440] width 15 height 15
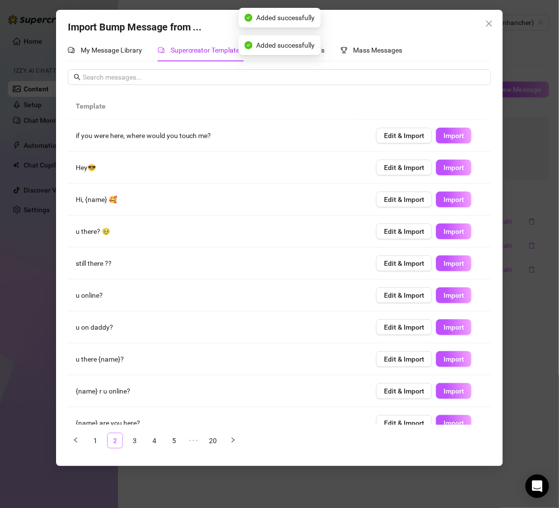
scroll to position [0, 0]
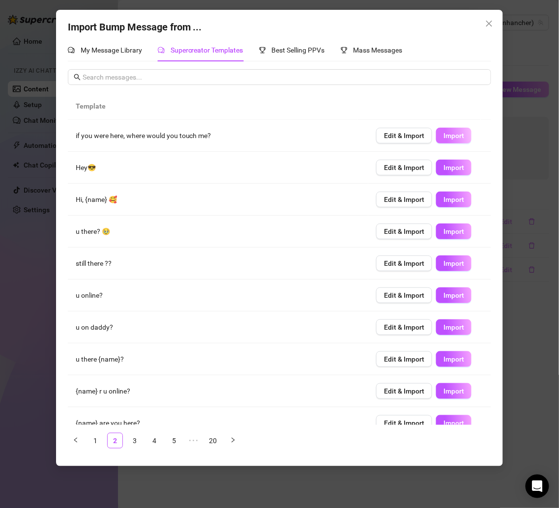
click at [452, 138] on span "Import" at bounding box center [453, 136] width 21 height 8
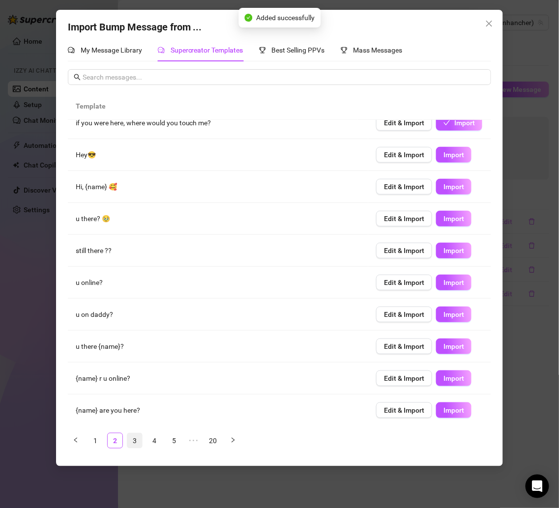
click at [133, 435] on link "3" at bounding box center [134, 440] width 15 height 15
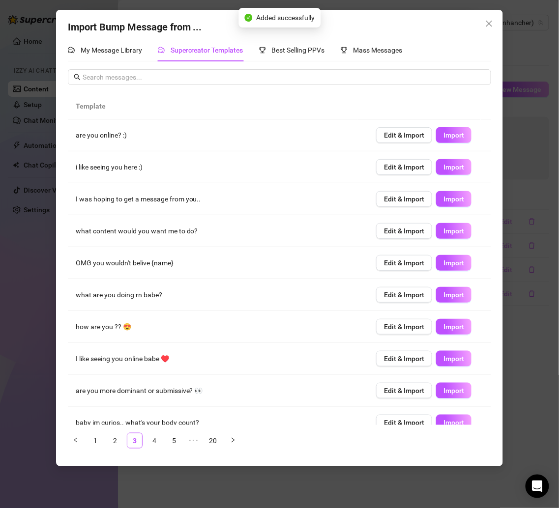
scroll to position [0, 0]
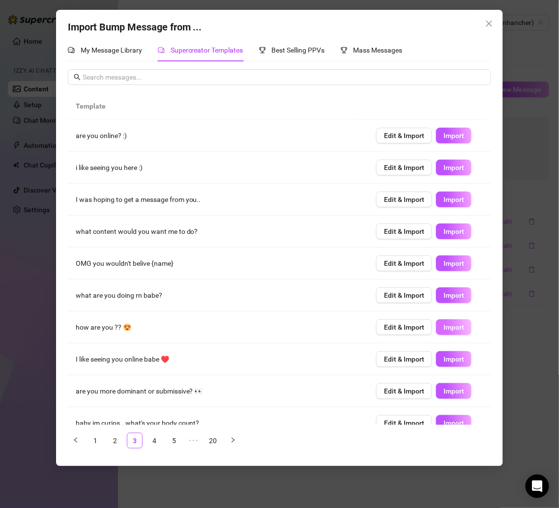
click at [443, 329] on span "Import" at bounding box center [453, 327] width 21 height 8
click at [443, 355] on span "Import" at bounding box center [453, 359] width 21 height 8
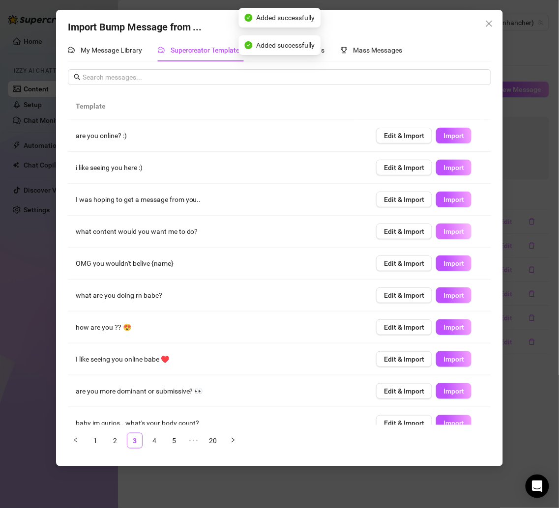
click at [446, 232] on span "Import" at bounding box center [453, 232] width 21 height 8
click at [443, 196] on span "Import" at bounding box center [453, 200] width 21 height 8
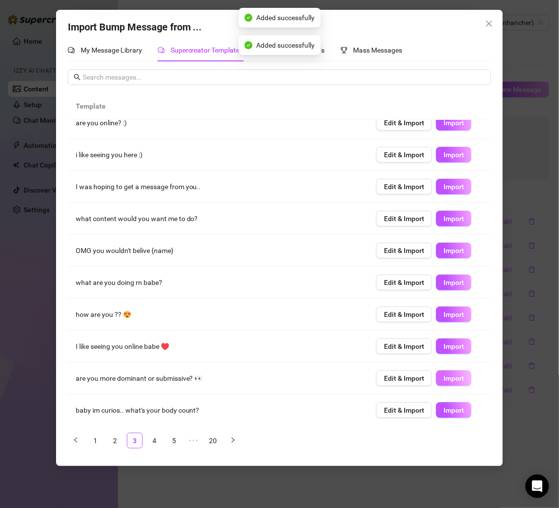
click at [436, 381] on button "Import" at bounding box center [453, 379] width 35 height 16
click at [443, 408] on span "Import" at bounding box center [453, 410] width 21 height 8
click at [159, 441] on link "4" at bounding box center [154, 440] width 15 height 15
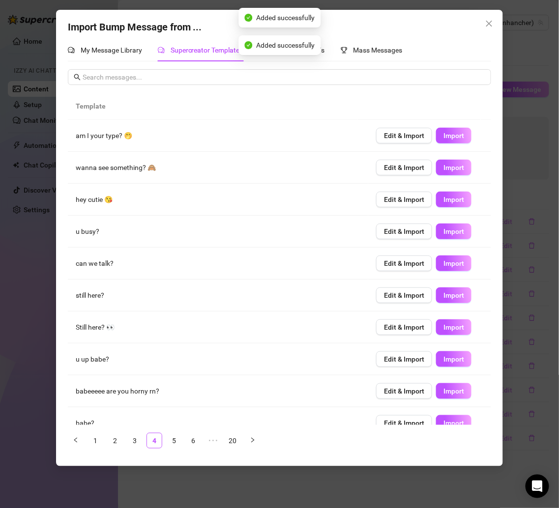
scroll to position [0, 0]
click at [443, 165] on span "Import" at bounding box center [453, 168] width 21 height 8
click at [443, 199] on span "Import" at bounding box center [453, 200] width 21 height 8
click at [442, 131] on button "Import" at bounding box center [453, 136] width 35 height 16
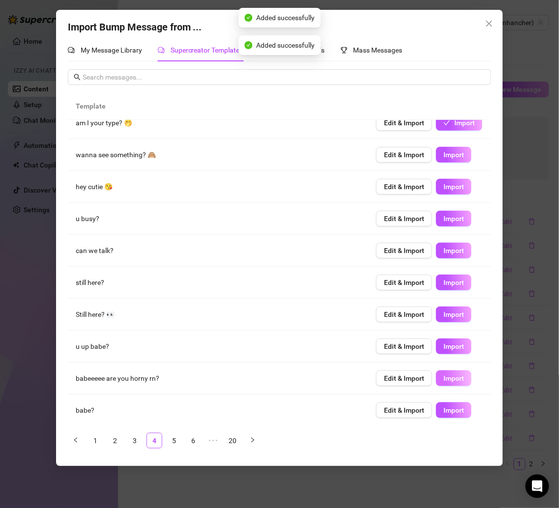
click at [436, 381] on button "Import" at bounding box center [453, 379] width 35 height 16
click at [171, 439] on link "5" at bounding box center [174, 440] width 15 height 15
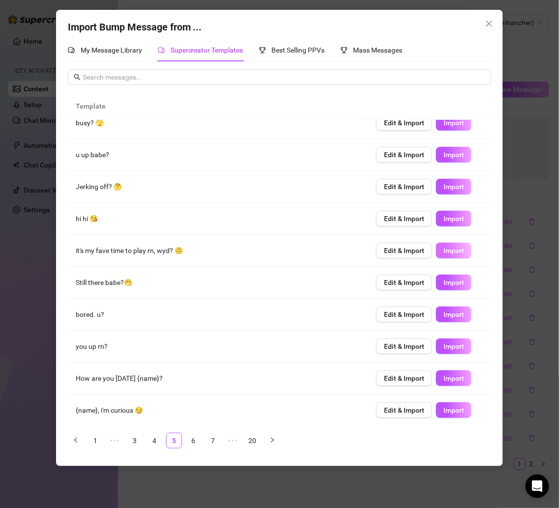
click at [447, 250] on span "Import" at bounding box center [453, 251] width 21 height 8
click at [445, 281] on span "Import" at bounding box center [453, 283] width 21 height 8
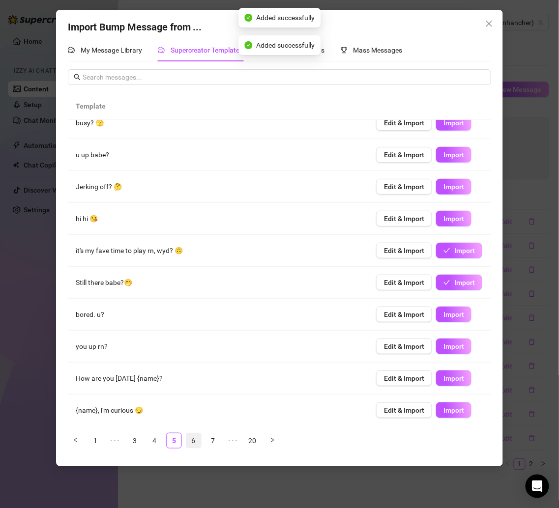
click at [192, 441] on link "6" at bounding box center [193, 440] width 15 height 15
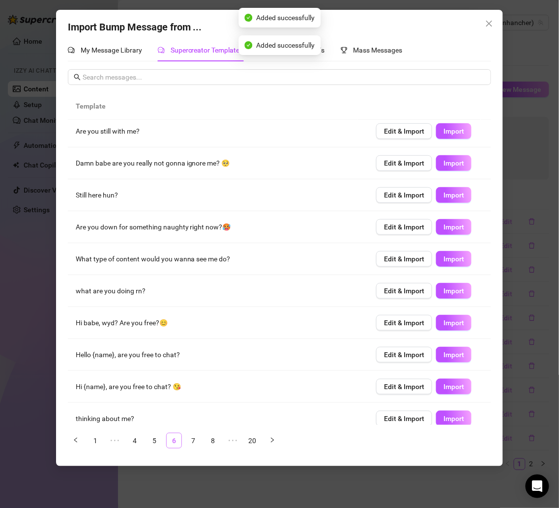
scroll to position [0, 0]
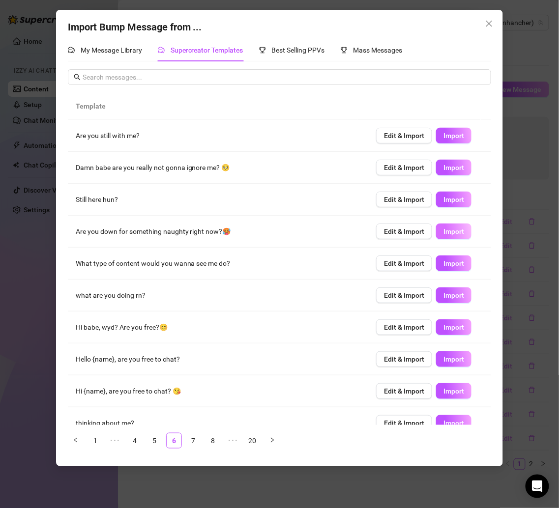
click at [443, 230] on span "Import" at bounding box center [453, 232] width 21 height 8
click at [443, 295] on span "Import" at bounding box center [453, 295] width 21 height 8
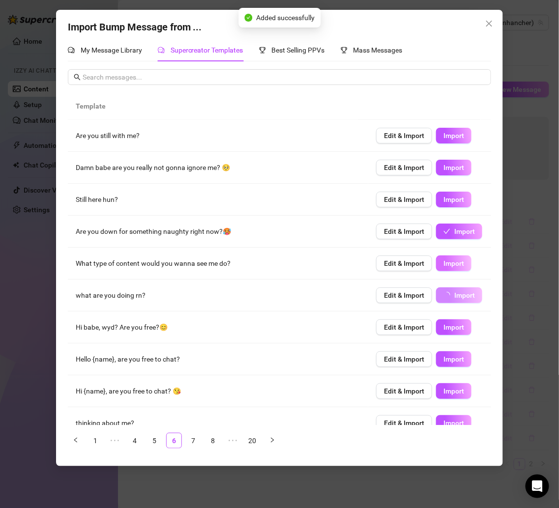
click at [443, 259] on span "Import" at bounding box center [453, 263] width 21 height 8
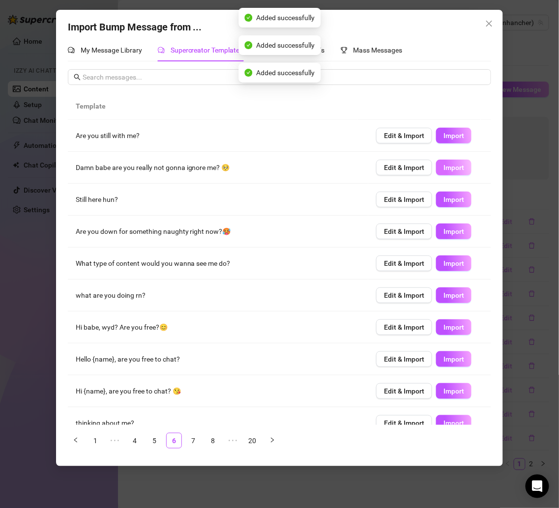
click at [447, 164] on span "Import" at bounding box center [453, 168] width 21 height 8
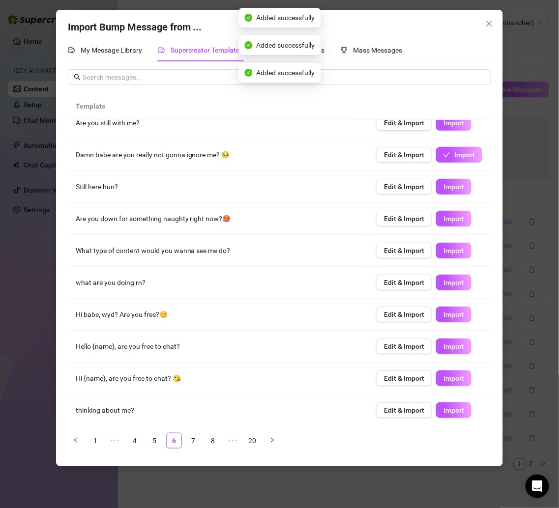
click at [436, 404] on button "Import" at bounding box center [453, 410] width 35 height 16
click at [196, 440] on link "7" at bounding box center [193, 440] width 15 height 15
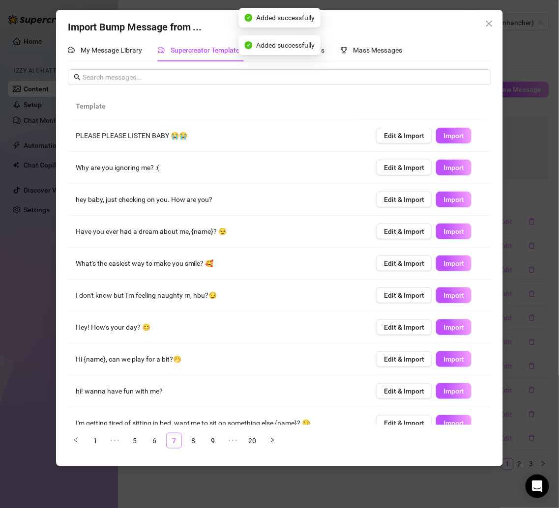
scroll to position [0, 0]
click at [443, 262] on span "Import" at bounding box center [453, 263] width 21 height 8
click at [443, 196] on span "Import" at bounding box center [453, 200] width 21 height 8
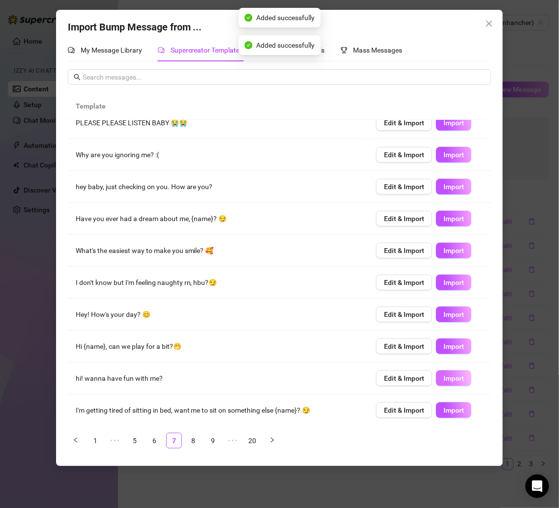
click at [443, 374] on span "Import" at bounding box center [453, 378] width 21 height 8
click at [201, 438] on li "8" at bounding box center [194, 441] width 16 height 16
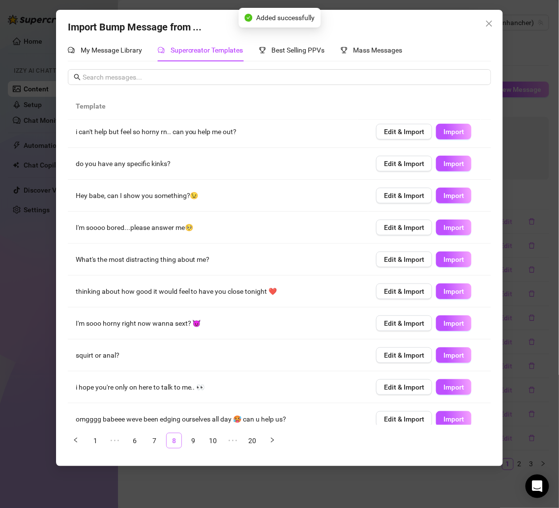
scroll to position [0, 0]
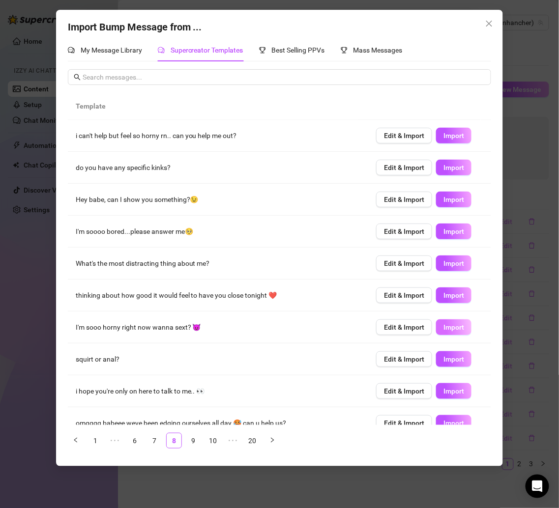
click at [443, 329] on span "Import" at bounding box center [453, 327] width 21 height 8
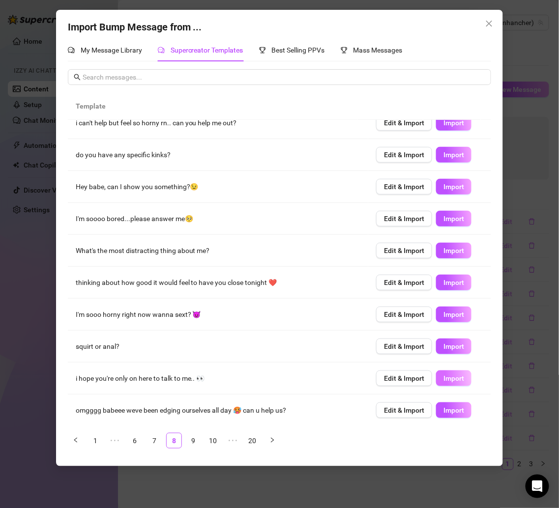
click at [436, 382] on button "Import" at bounding box center [453, 379] width 35 height 16
click at [443, 317] on button "Import" at bounding box center [453, 315] width 35 height 16
click at [487, 18] on button "Close" at bounding box center [489, 24] width 16 height 16
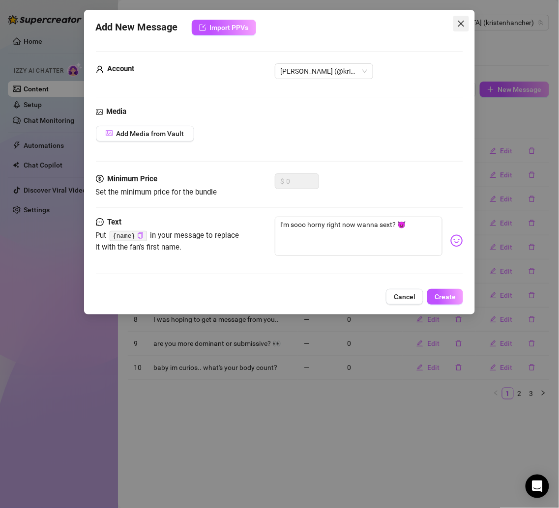
click at [463, 20] on icon "close" at bounding box center [461, 24] width 8 height 8
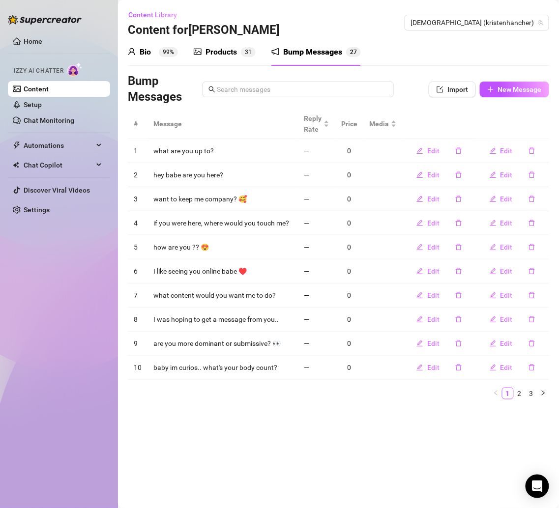
click at [49, 90] on link "Content" at bounding box center [36, 89] width 25 height 8
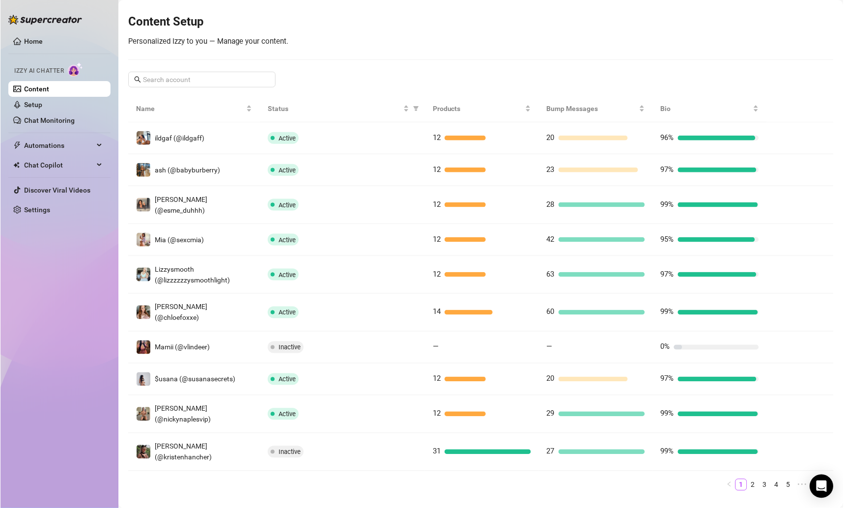
scroll to position [104, 0]
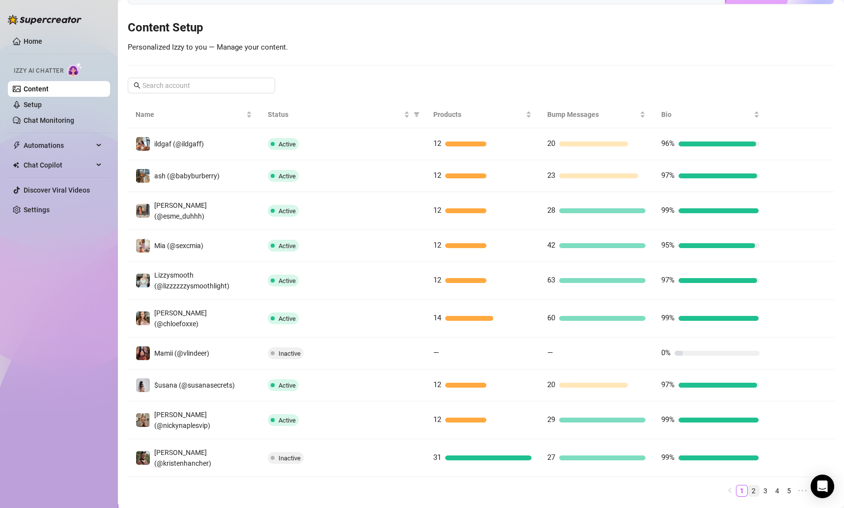
click at [748, 485] on link "2" at bounding box center [753, 490] width 11 height 11
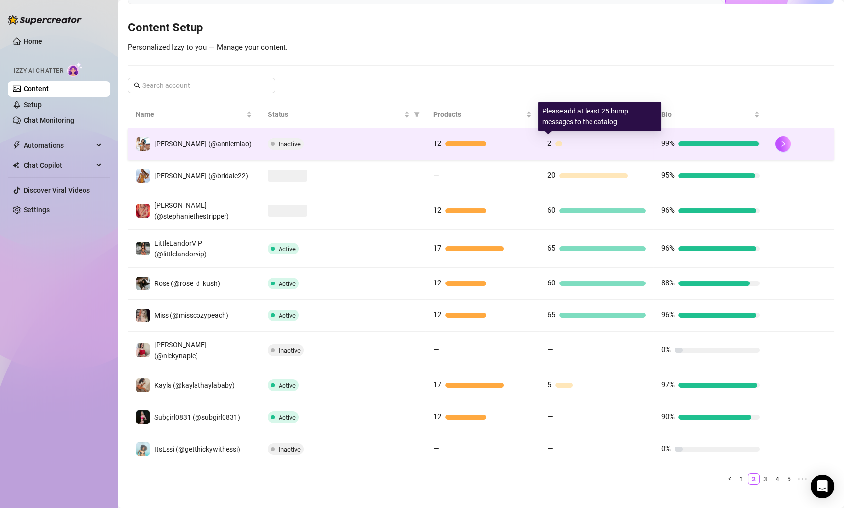
click at [582, 140] on div "2" at bounding box center [596, 144] width 98 height 12
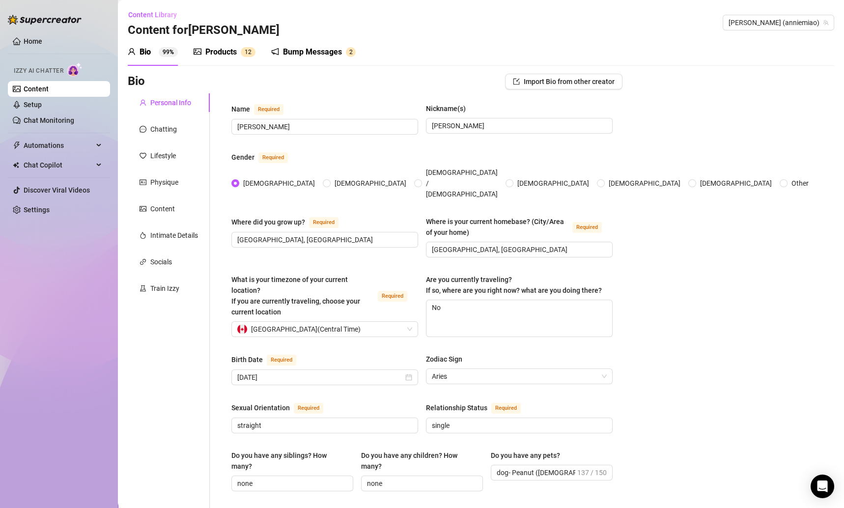
click at [314, 50] on div "Bump Messages" at bounding box center [312, 52] width 59 height 12
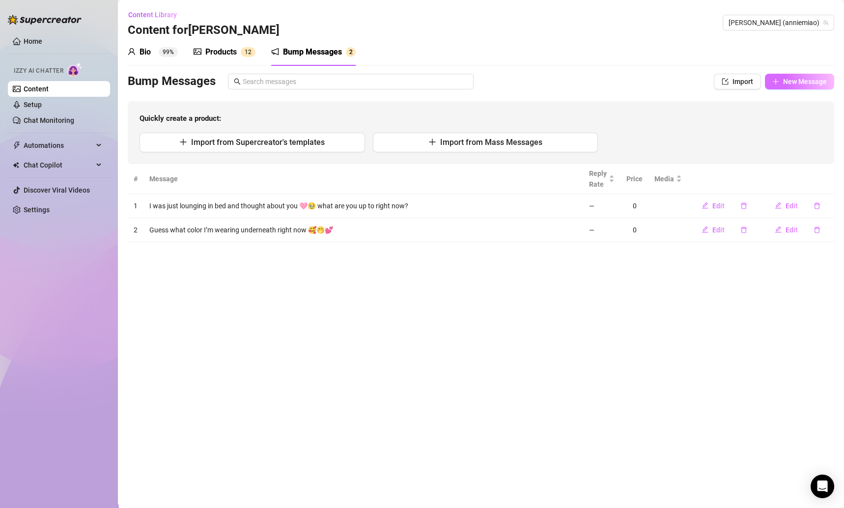
click at [784, 88] on button "New Message" at bounding box center [799, 82] width 69 height 16
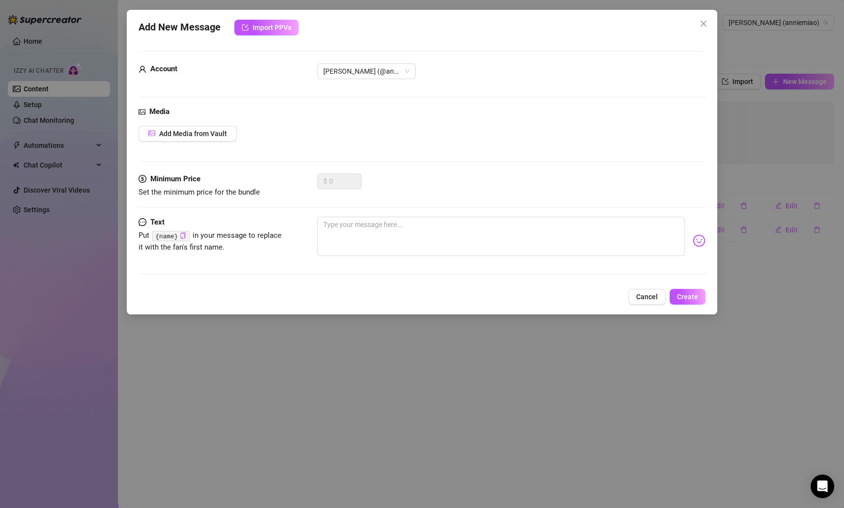
click at [639, 299] on span "Cancel" at bounding box center [647, 297] width 22 height 8
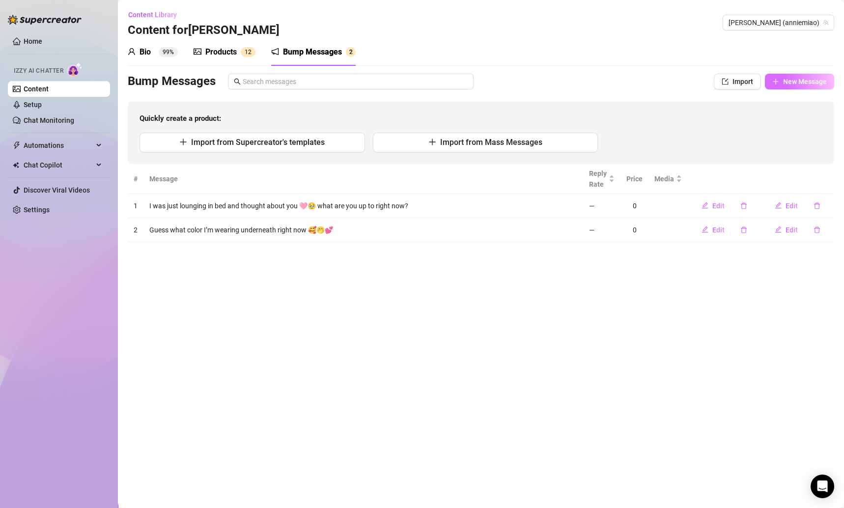
click at [799, 75] on button "New Message" at bounding box center [799, 82] width 69 height 16
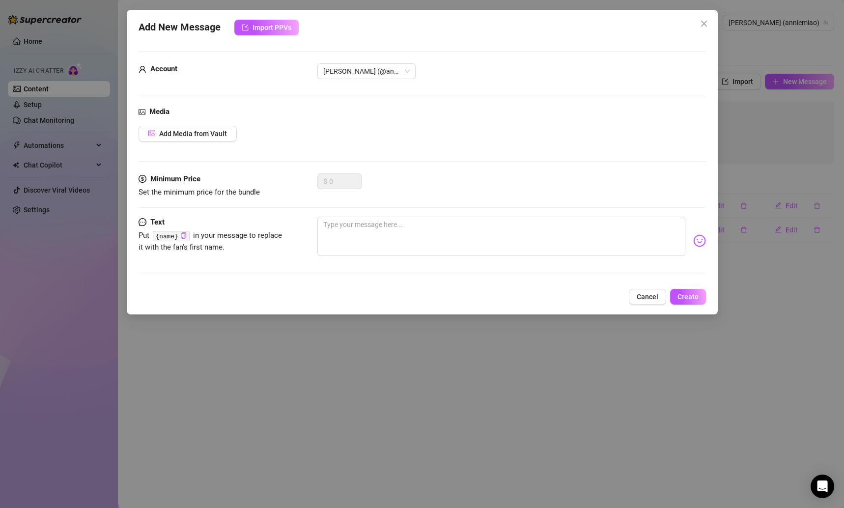
click at [796, 81] on div "Add New Message Import PPVs Account [PERSON_NAME] (@anniemiao) Media Add Media …" at bounding box center [422, 254] width 844 height 508
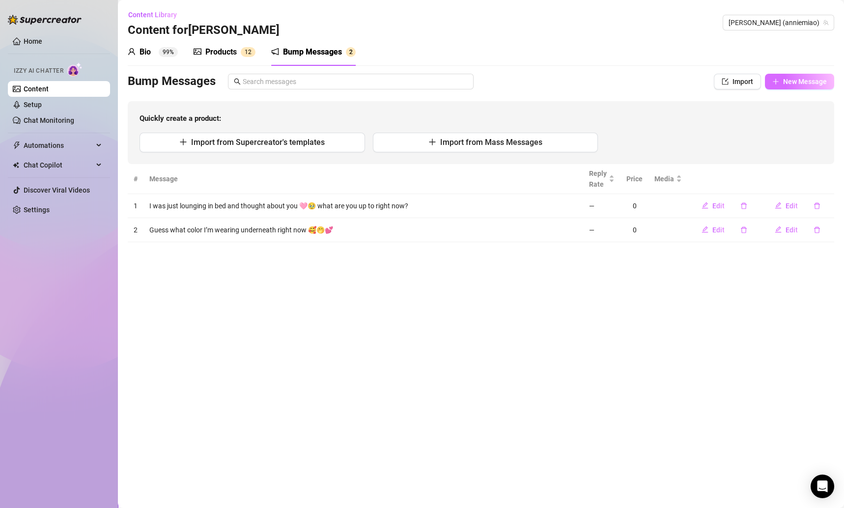
click at [798, 86] on button "New Message" at bounding box center [799, 82] width 69 height 16
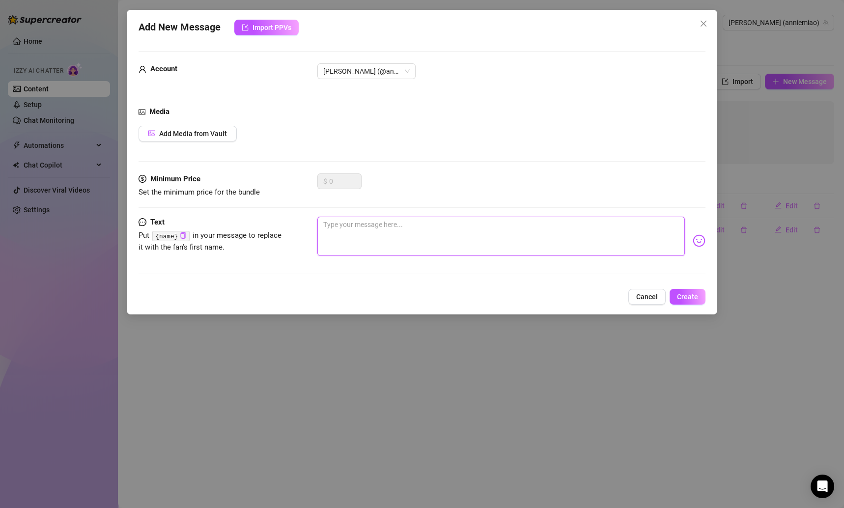
click at [442, 224] on textarea at bounding box center [501, 236] width 368 height 39
paste textarea "Guess what color I’m wearing underneath right now 🥰🤭💕"
click at [689, 298] on span "Create" at bounding box center [687, 297] width 21 height 8
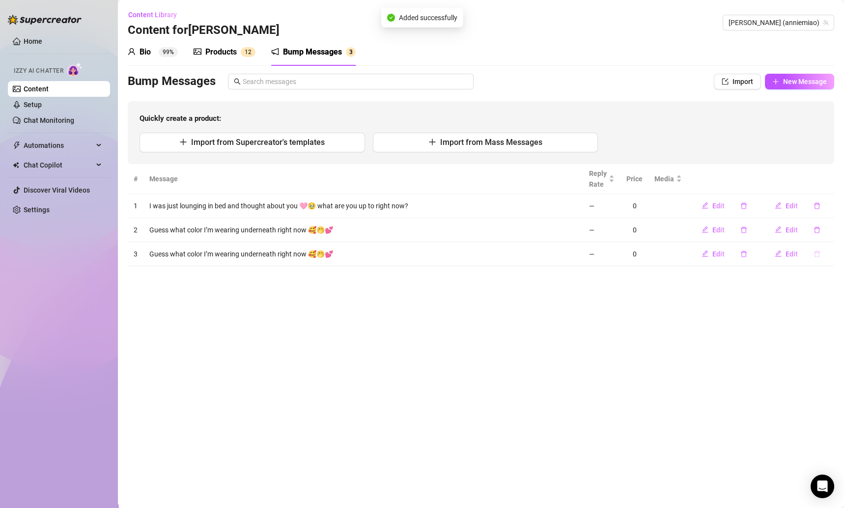
click at [816, 251] on icon "delete" at bounding box center [817, 254] width 7 height 7
click at [823, 229] on div "Delete this message? No Yes" at bounding box center [799, 220] width 86 height 38
click at [823, 229] on span "Yes" at bounding box center [828, 228] width 12 height 8
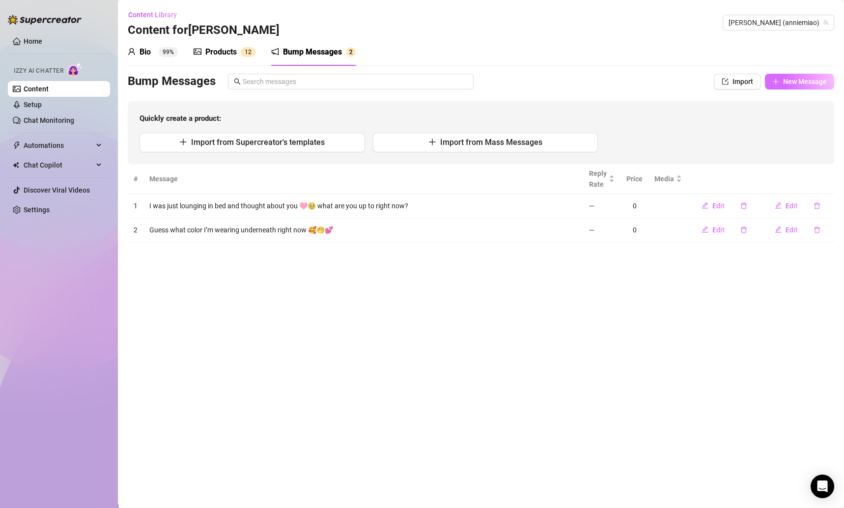
click at [795, 80] on span "New Message" at bounding box center [805, 82] width 44 height 8
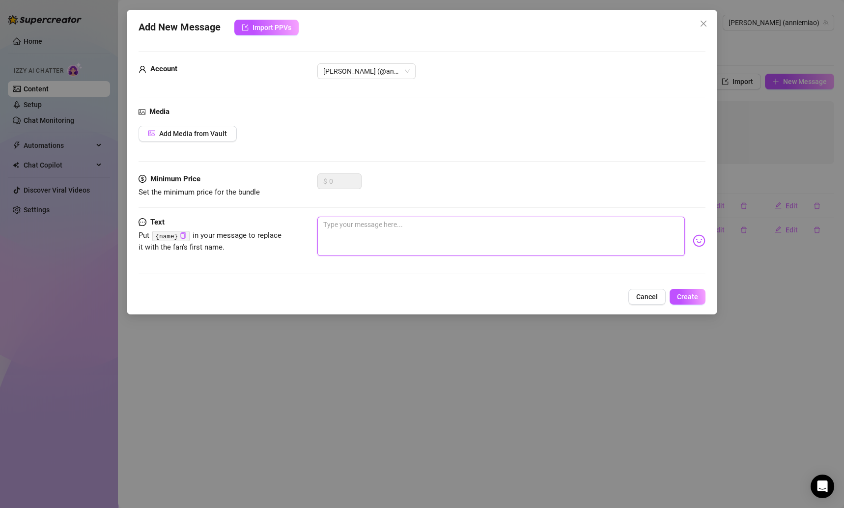
click at [584, 227] on textarea at bounding box center [501, 236] width 368 height 39
paste textarea "I was taking some pictures earlier and it made me blush 🥺💞 want a little sneak …"
click at [686, 293] on span "Create" at bounding box center [687, 297] width 21 height 8
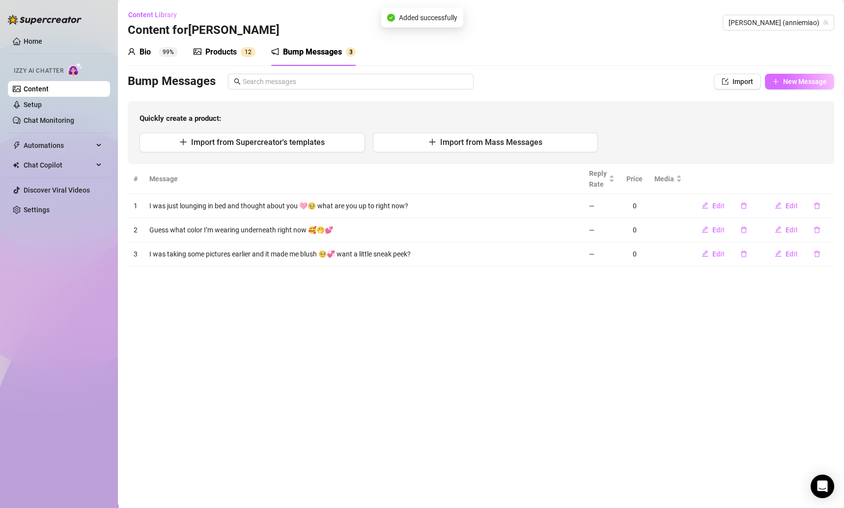
click at [801, 85] on span "New Message" at bounding box center [805, 82] width 44 height 8
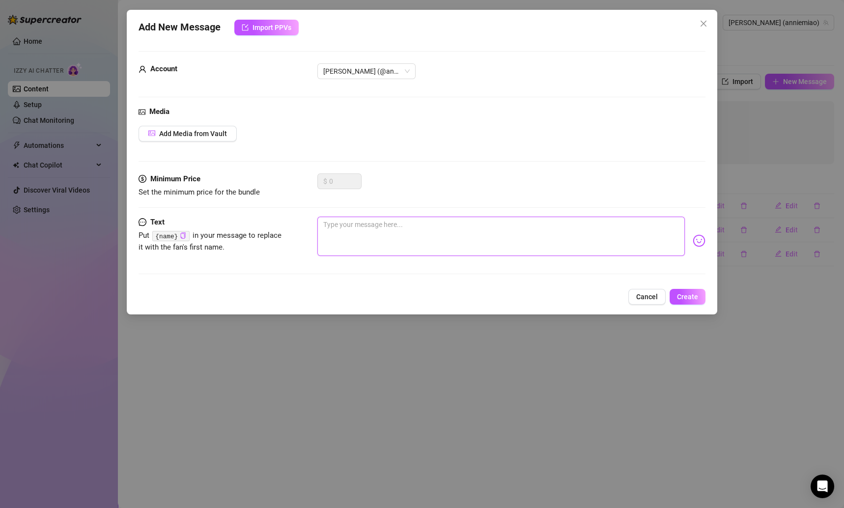
click at [359, 243] on textarea at bounding box center [501, 236] width 368 height 39
click at [545, 223] on textarea at bounding box center [501, 236] width 368 height 39
paste textarea "I keep thinking about how fun it’d be to cuddle up with you 😌💖 would you let me…"
click at [680, 290] on button "Create" at bounding box center [688, 297] width 36 height 16
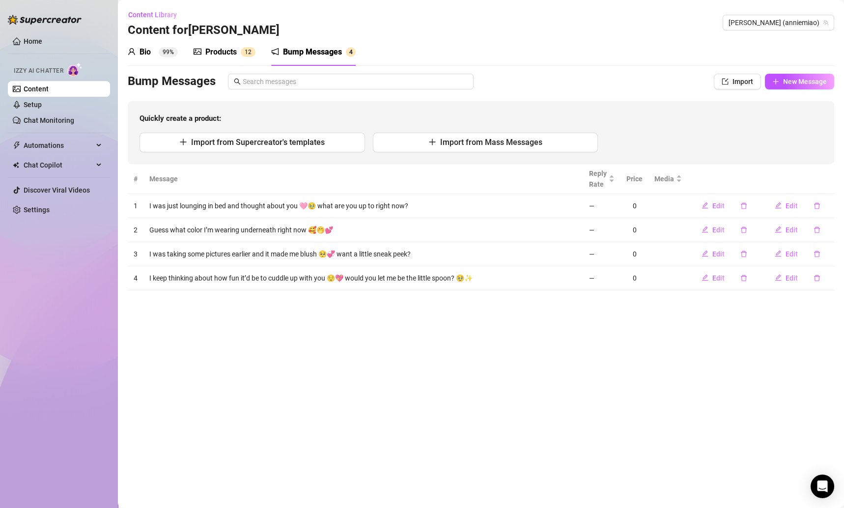
click at [779, 67] on div "Bio 99% Products 1 2 Bump Messages 4 Bio Import Bio from other creator Personal…" at bounding box center [481, 164] width 707 height 252
click at [789, 78] on span "New Message" at bounding box center [805, 82] width 44 height 8
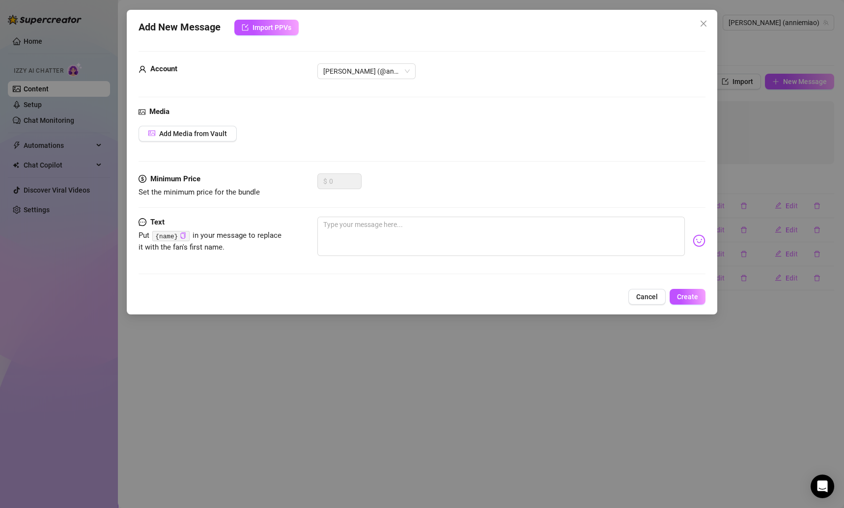
click at [380, 126] on div "Add Media from Vault" at bounding box center [423, 134] width 568 height 16
click at [360, 228] on textarea at bounding box center [501, 236] width 368 height 39
paste textarea "My bed feels so empty tonight 👀💗 do you think you could keep me company?"
click at [689, 293] on span "Create" at bounding box center [687, 297] width 21 height 8
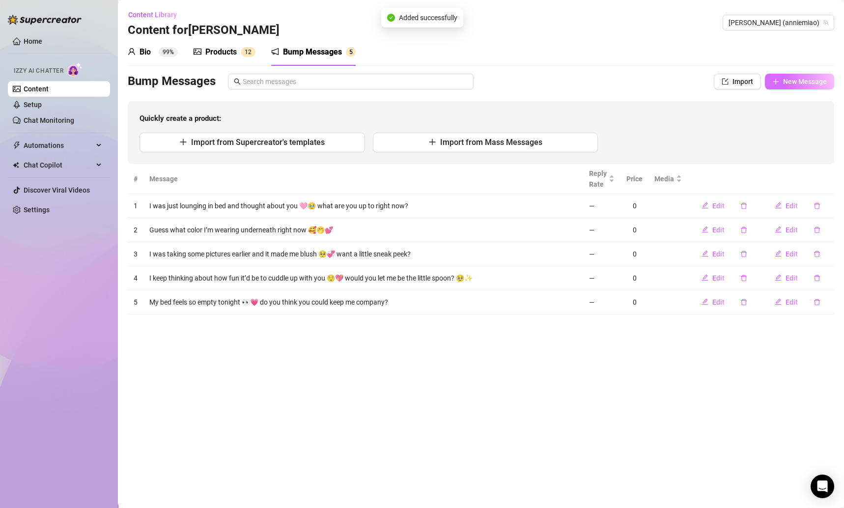
click at [798, 81] on span "New Message" at bounding box center [805, 82] width 44 height 8
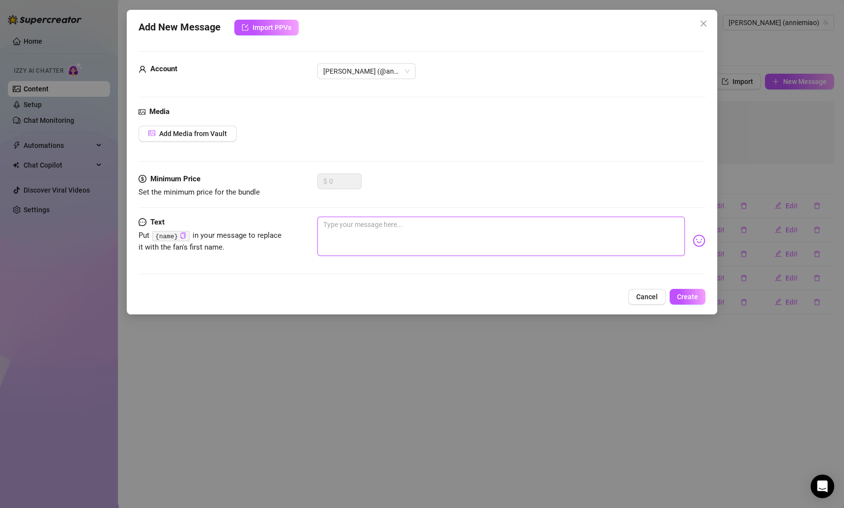
click at [556, 226] on textarea at bounding box center [501, 236] width 368 height 39
paste textarea "I can’t decide if I want to be sweet or a little cheeky tonight 🤪💕 which side o…"
click at [690, 294] on span "Create" at bounding box center [687, 297] width 21 height 8
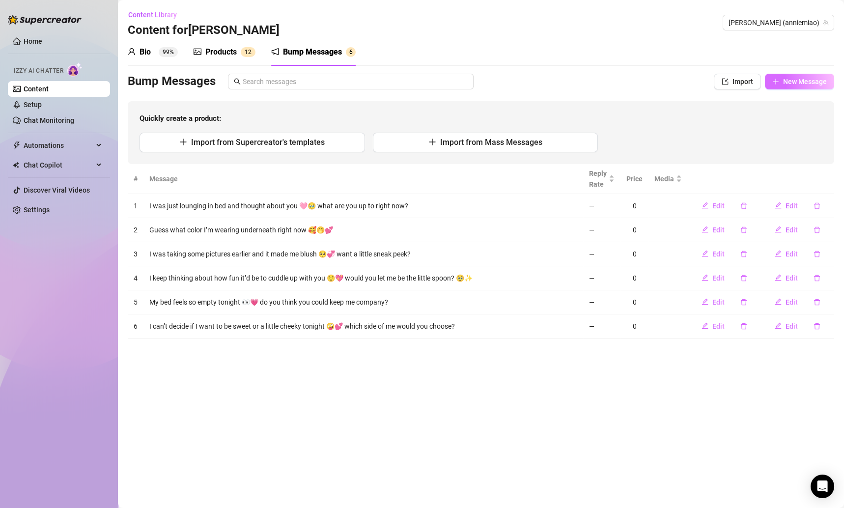
click at [794, 88] on button "New Message" at bounding box center [799, 82] width 69 height 16
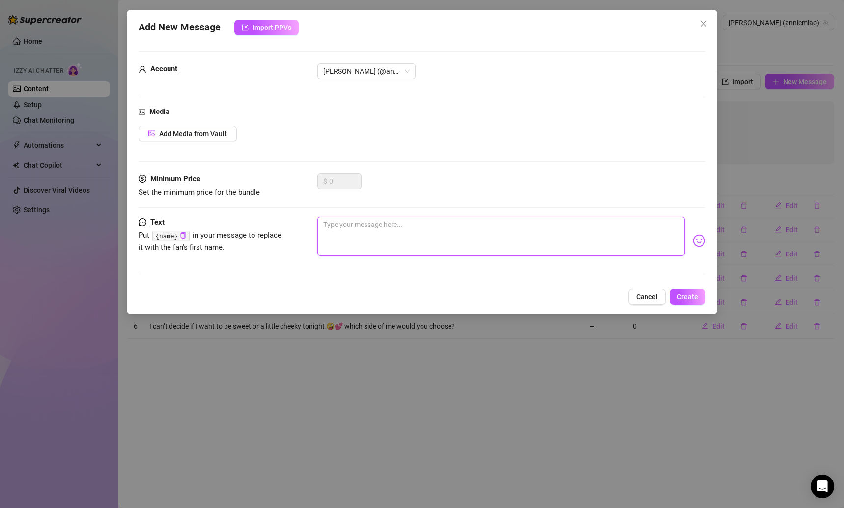
click at [456, 240] on textarea at bounding box center [501, 236] width 368 height 39
paste textarea "I love when you make me feel noticed 🩷🥹 it makes me want to show you even more …"
click at [685, 300] on span "Create" at bounding box center [687, 297] width 21 height 8
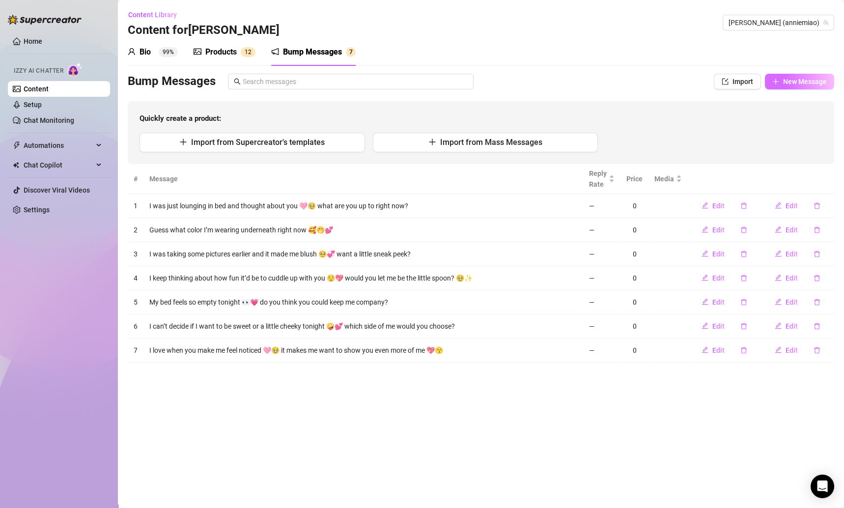
click at [779, 78] on button "New Message" at bounding box center [799, 82] width 69 height 16
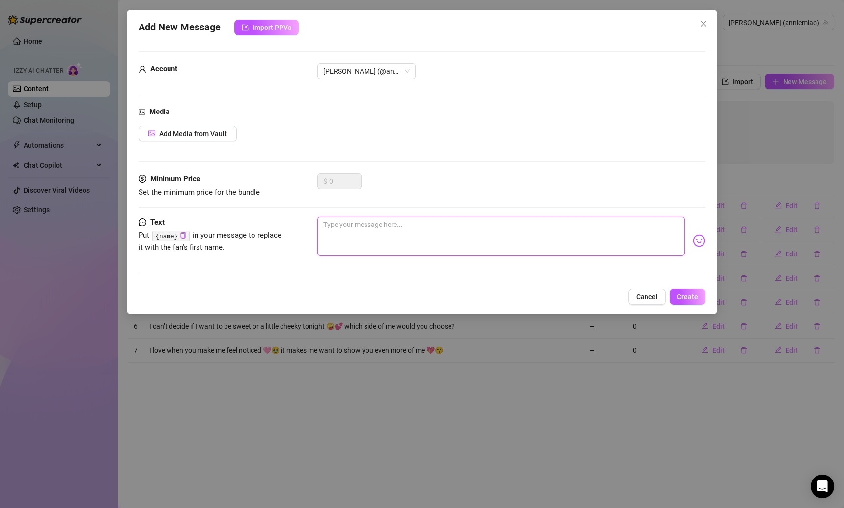
click at [611, 240] on textarea at bounding box center [501, 236] width 368 height 39
paste textarea "Should I be a good girl and get comfy… or tease you a little more? 😼😋💞"
click at [685, 296] on span "Create" at bounding box center [687, 297] width 21 height 8
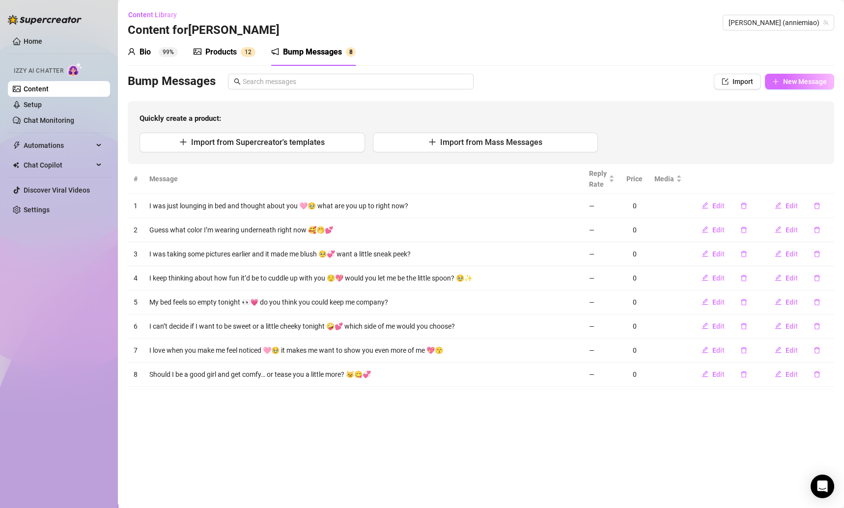
click at [797, 79] on span "New Message" at bounding box center [805, 82] width 44 height 8
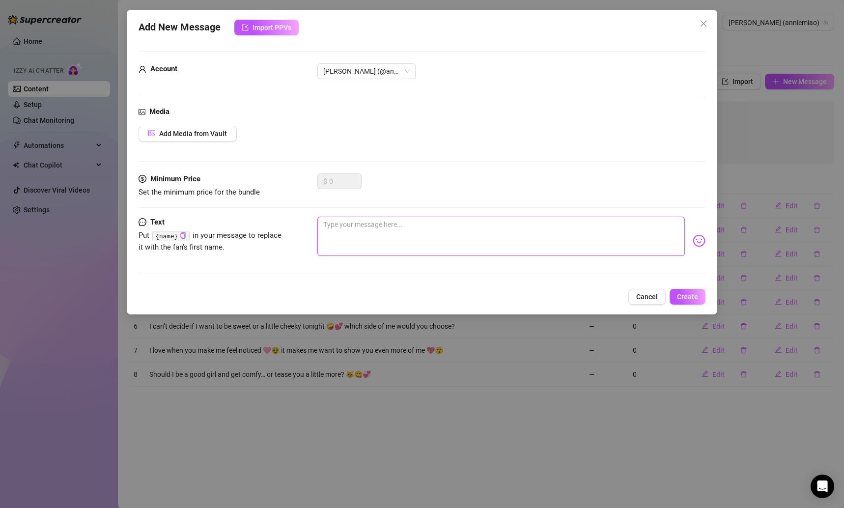
click at [421, 227] on textarea at bounding box center [501, 236] width 368 height 39
paste textarea "Do you like it when I wear cute little lingerie sets or do you prefer me in not…"
click at [686, 297] on span "Create" at bounding box center [687, 297] width 21 height 8
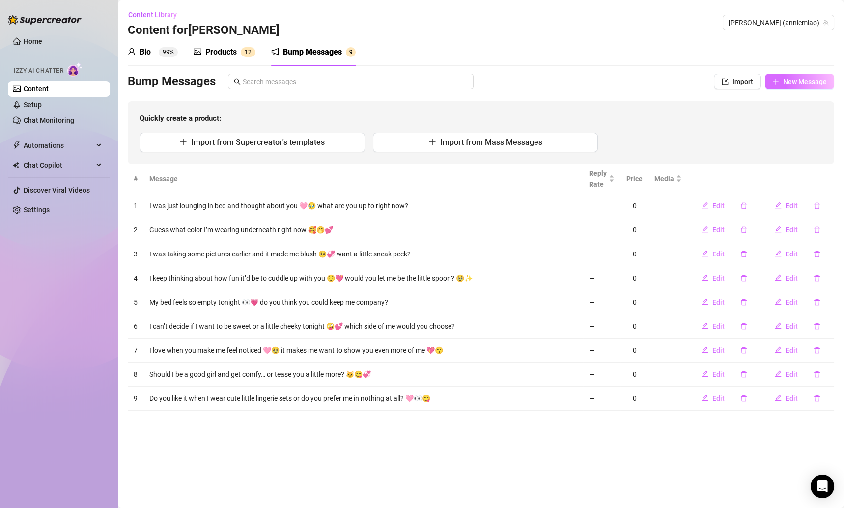
click at [803, 80] on span "New Message" at bounding box center [805, 82] width 44 height 8
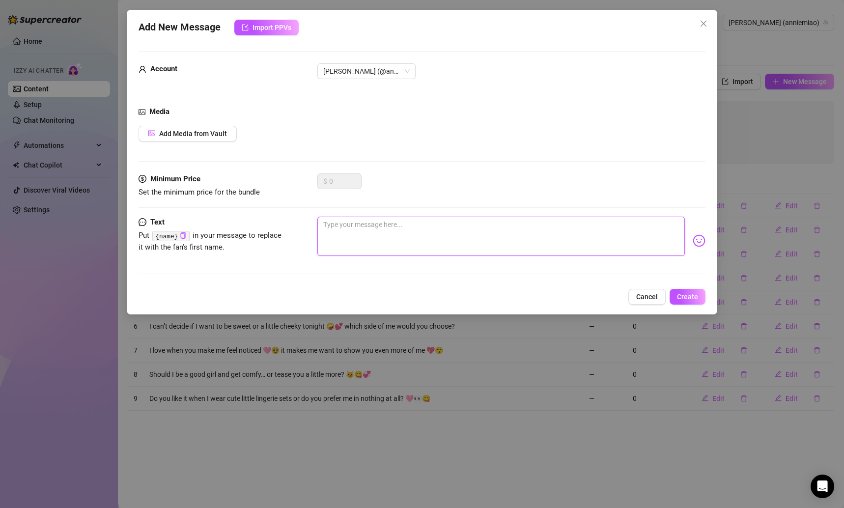
click at [551, 230] on textarea at bounding box center [501, 236] width 368 height 39
paste textarea "If you had me all to yourself right now… would you want me curled up beside you…"
click at [700, 300] on button "Create" at bounding box center [688, 297] width 36 height 16
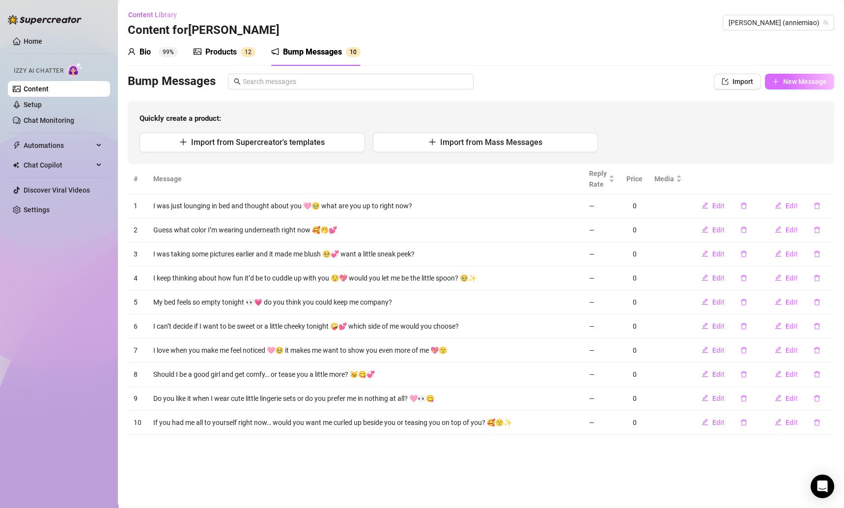
click at [798, 74] on button "New Message" at bounding box center [799, 82] width 69 height 16
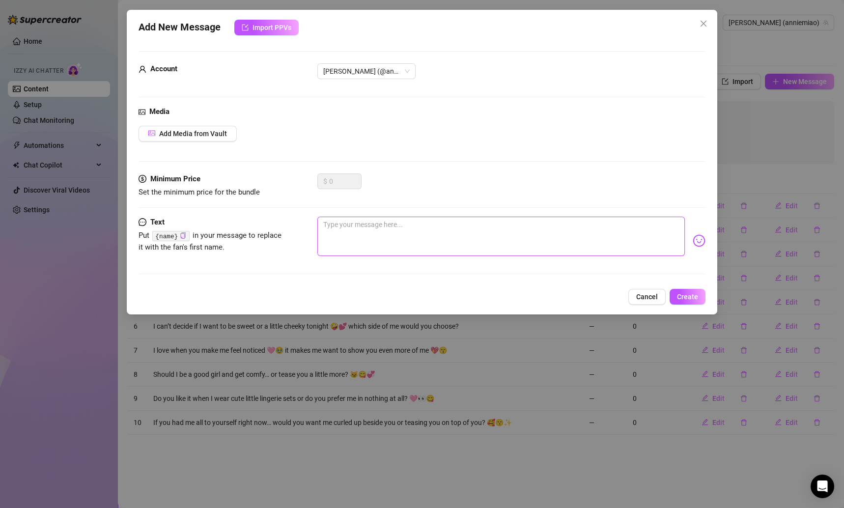
click at [623, 241] on textarea at bounding box center [501, 236] width 368 height 39
paste textarea "Be honest… are you more of a boobs or booty person? 👉🏻👈🏻🤭💕"
click at [693, 300] on span "Create" at bounding box center [687, 297] width 21 height 8
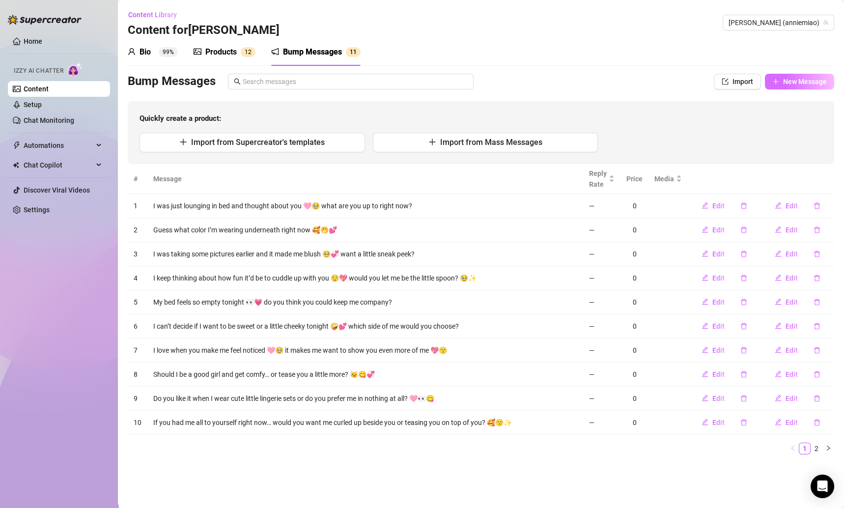
click at [801, 76] on button "New Message" at bounding box center [799, 82] width 69 height 16
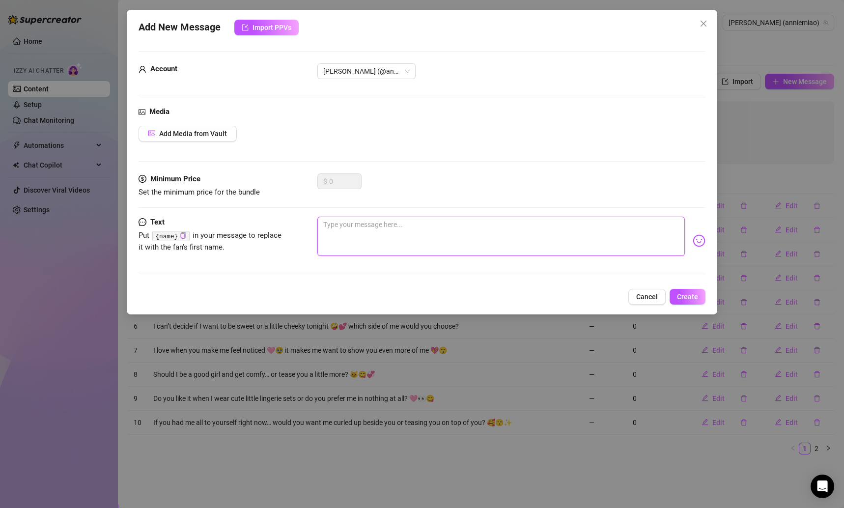
click at [411, 217] on textarea at bounding box center [501, 236] width 368 height 39
paste textarea "I was thinking of filming something soft and playful tonight… would you watch m…"
click at [701, 300] on button "Create" at bounding box center [688, 297] width 36 height 16
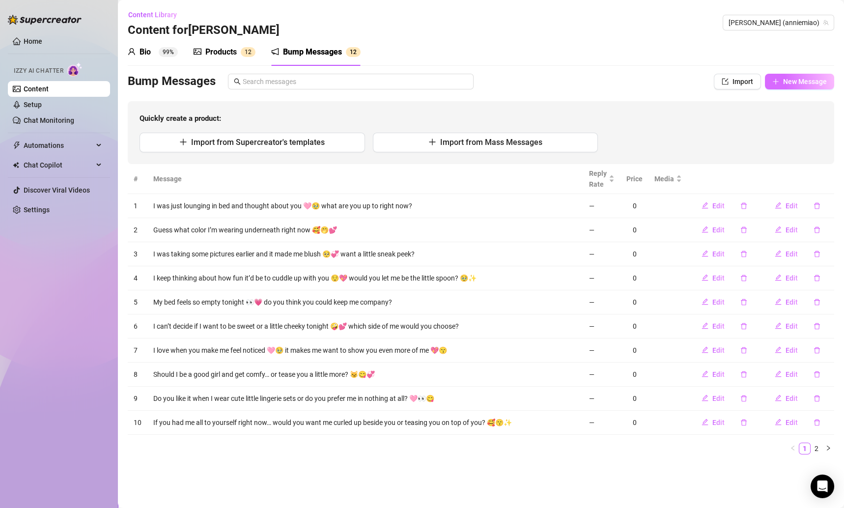
click at [781, 88] on button "New Message" at bounding box center [799, 82] width 69 height 16
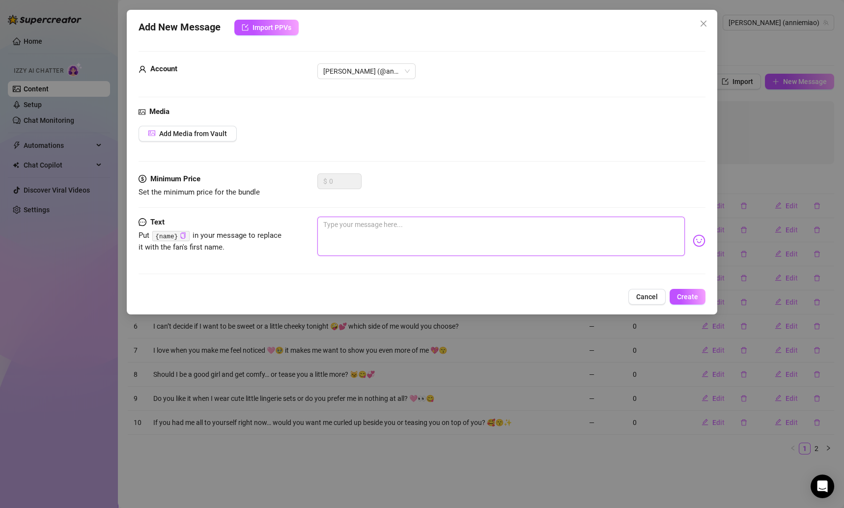
click at [582, 228] on textarea at bounding box center [501, 236] width 368 height 39
paste textarea "When you imagine me touching myself, what’s the first place you picture my hand…"
click at [693, 294] on span "Create" at bounding box center [687, 297] width 21 height 8
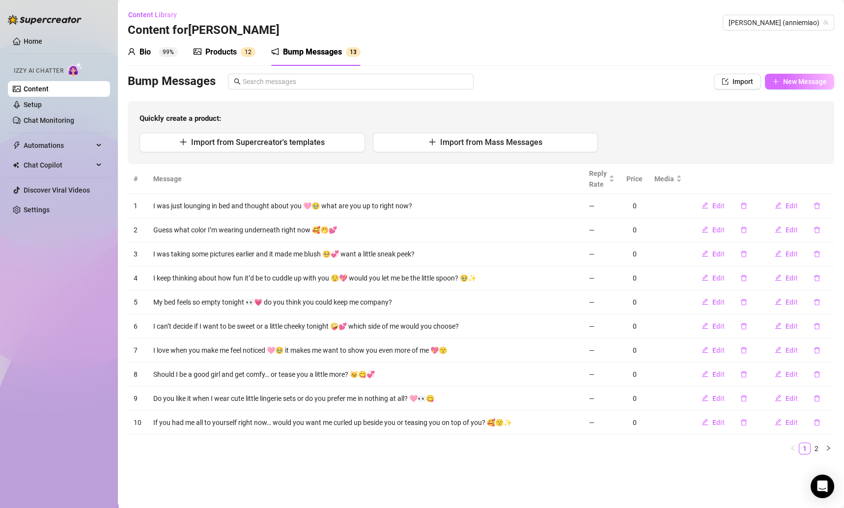
click at [801, 86] on button "New Message" at bounding box center [799, 82] width 69 height 16
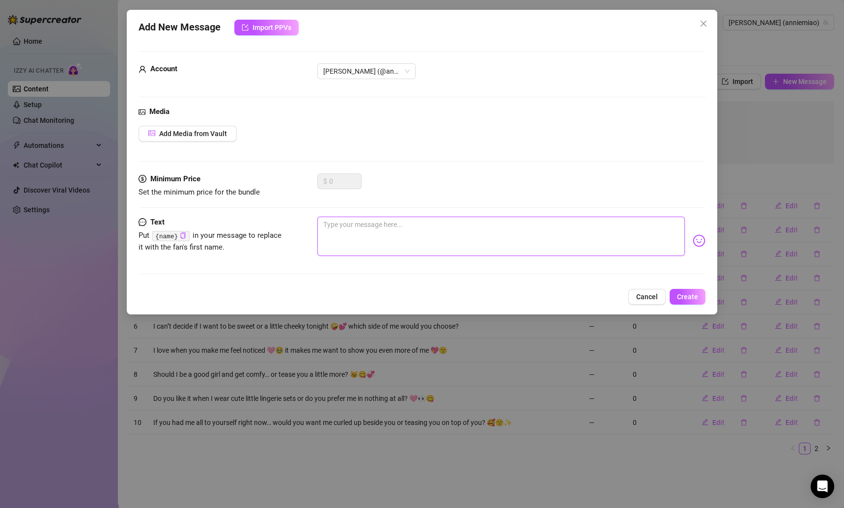
click at [416, 228] on textarea at bounding box center [501, 236] width 368 height 39
paste textarea "Do you like when I act all sweet and innocent… or when I get a little bit bold …"
click at [698, 295] on button "Create" at bounding box center [688, 297] width 36 height 16
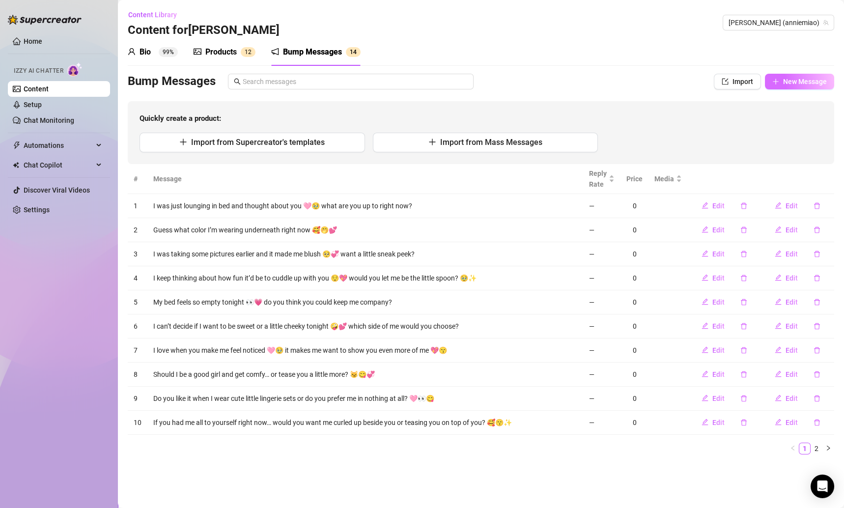
click at [799, 83] on span "New Message" at bounding box center [805, 82] width 44 height 8
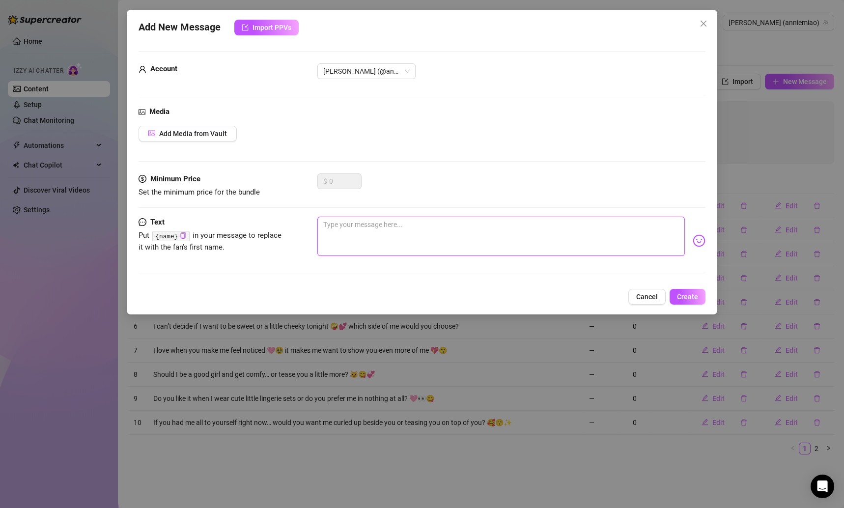
click at [399, 217] on textarea at bounding box center [501, 236] width 368 height 39
click at [396, 223] on textarea at bounding box center [501, 236] width 368 height 39
paste textarea "If I sent you a little surprise video right now, would you want slow and sensua…"
click at [697, 296] on span "Create" at bounding box center [687, 297] width 21 height 8
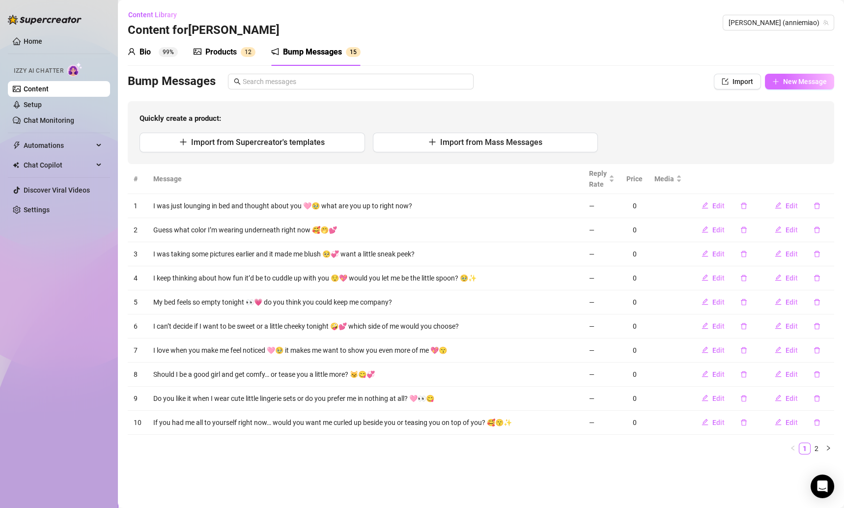
click at [790, 83] on span "New Message" at bounding box center [805, 82] width 44 height 8
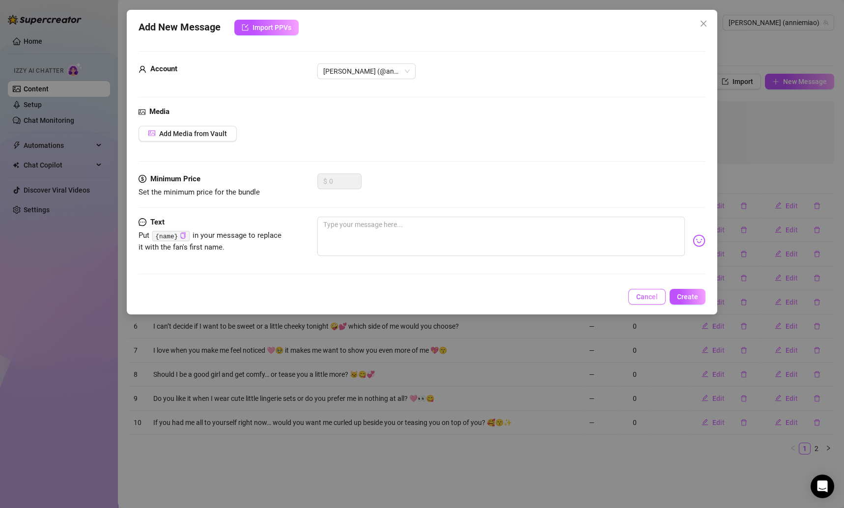
click at [653, 293] on span "Cancel" at bounding box center [647, 297] width 22 height 8
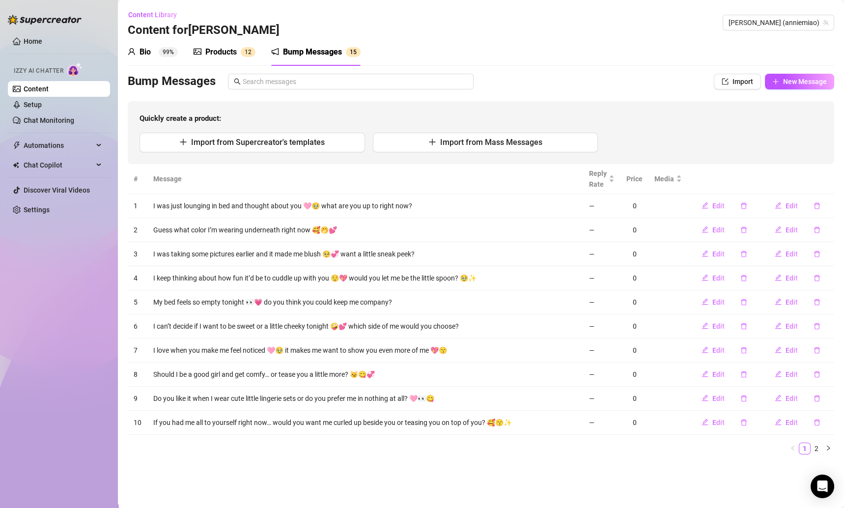
click at [169, 65] on div "Bio 99%" at bounding box center [153, 52] width 50 height 28
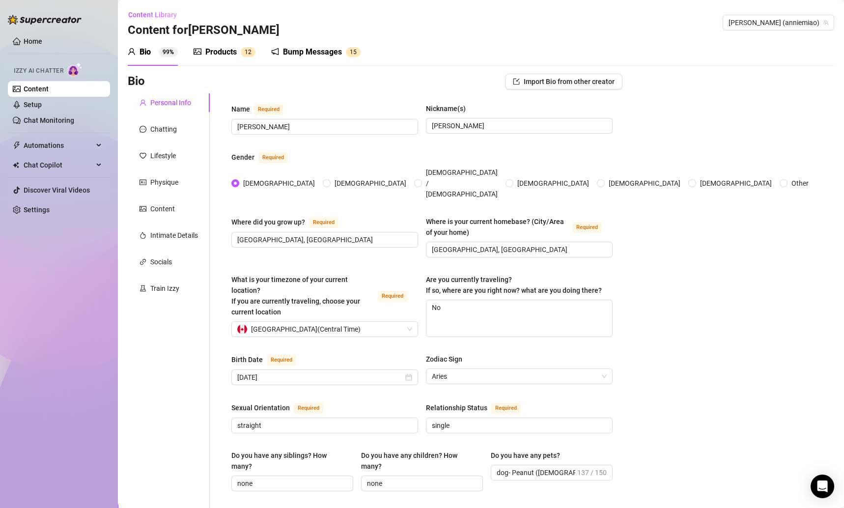
click at [337, 79] on div "Bio Import Bio from other creator" at bounding box center [375, 82] width 495 height 16
click at [42, 106] on link "Setup" at bounding box center [33, 105] width 18 height 8
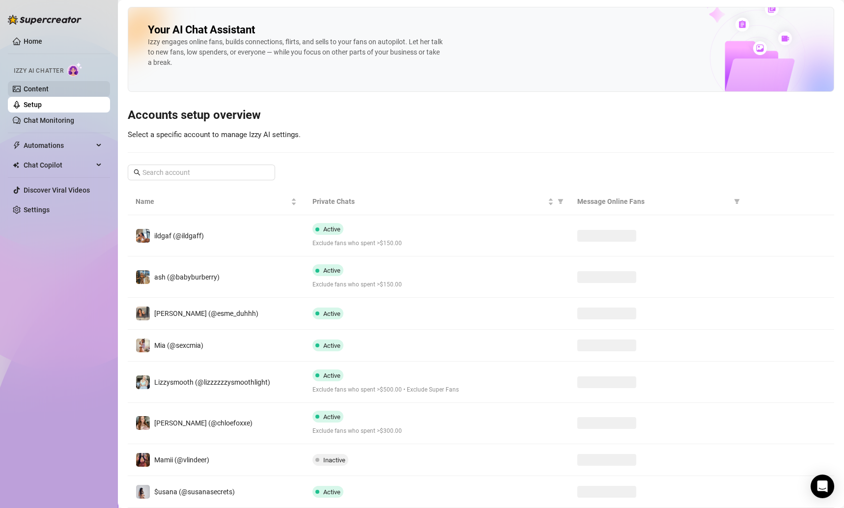
click at [49, 87] on link "Content" at bounding box center [36, 89] width 25 height 8
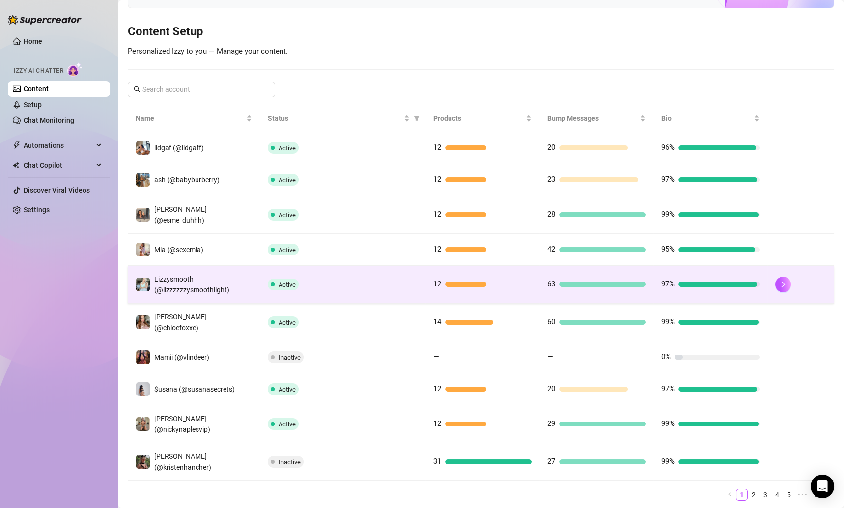
scroll to position [104, 0]
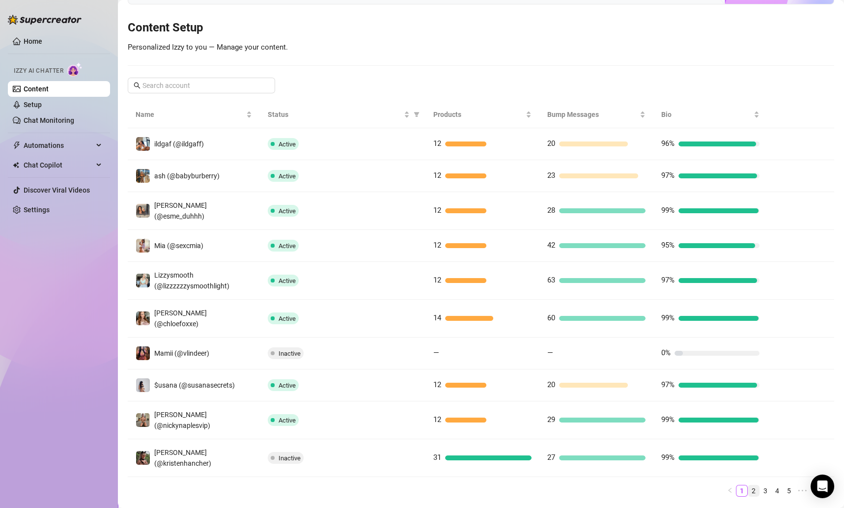
click at [748, 485] on link "2" at bounding box center [753, 490] width 11 height 11
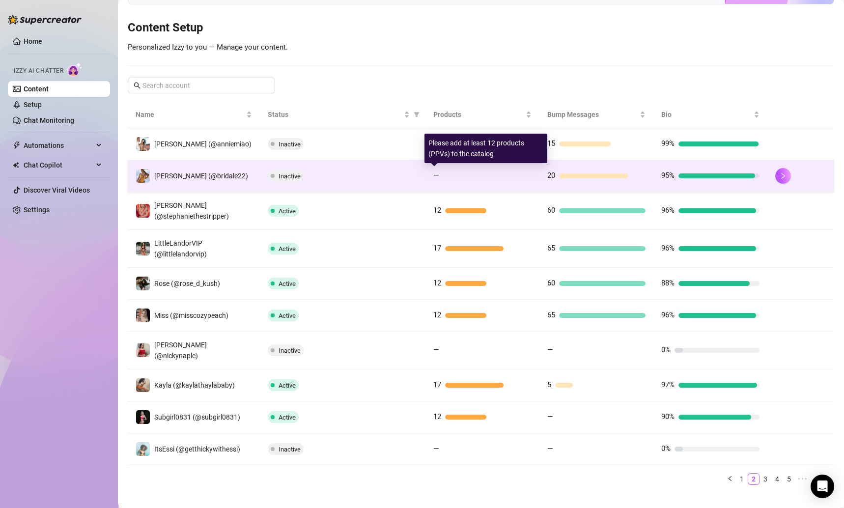
click at [433, 174] on span "—" at bounding box center [436, 175] width 6 height 9
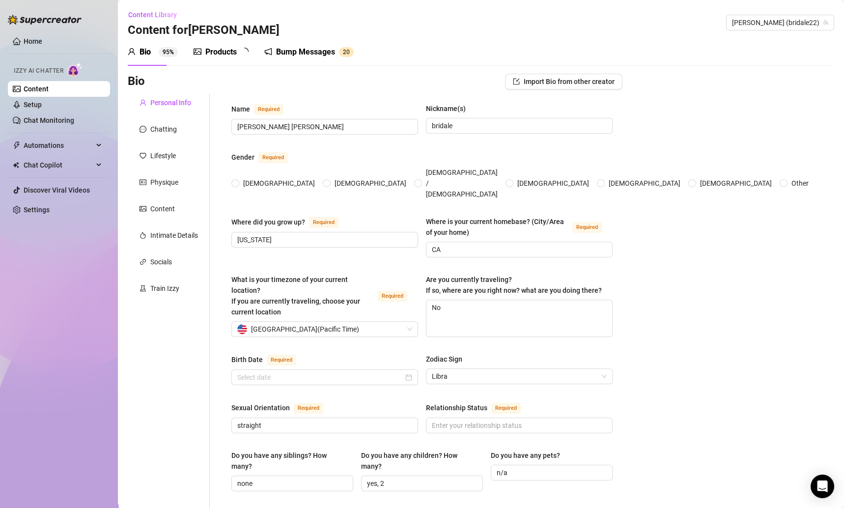
radio input "true"
type input "October 19th, 1996"
click at [231, 51] on div "Products" at bounding box center [220, 52] width 31 height 12
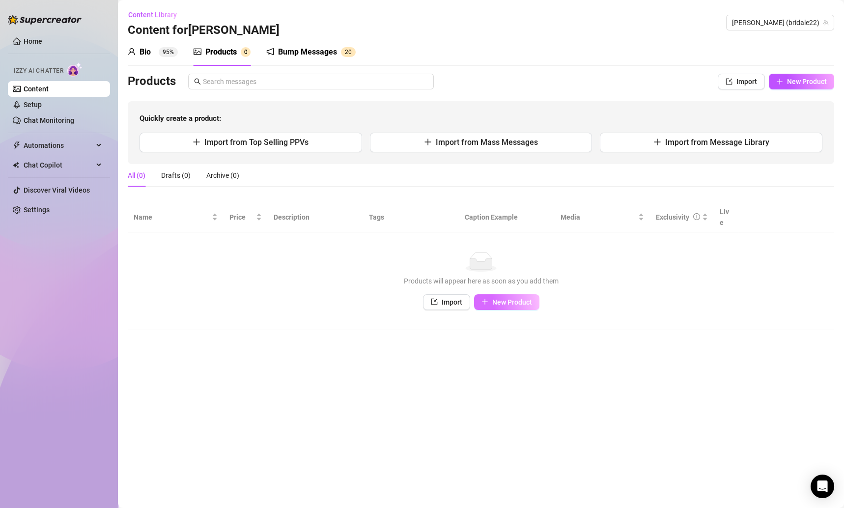
click at [508, 298] on span "New Product" at bounding box center [512, 302] width 40 height 8
type textarea "Type your message here..."
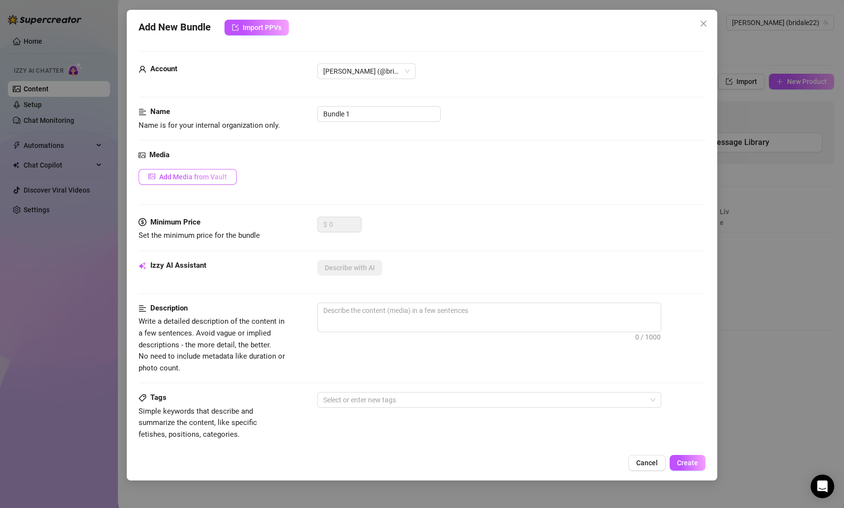
click at [212, 174] on span "Add Media from Vault" at bounding box center [193, 177] width 68 height 8
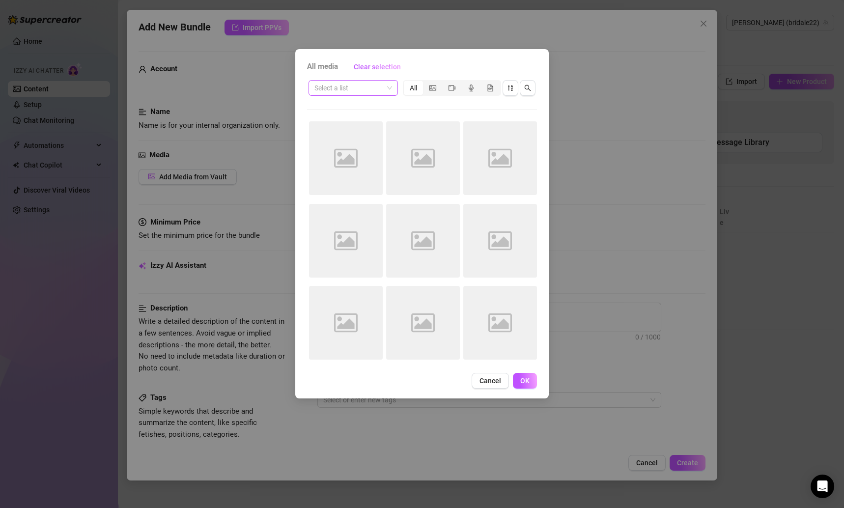
click at [384, 91] on span at bounding box center [353, 88] width 78 height 15
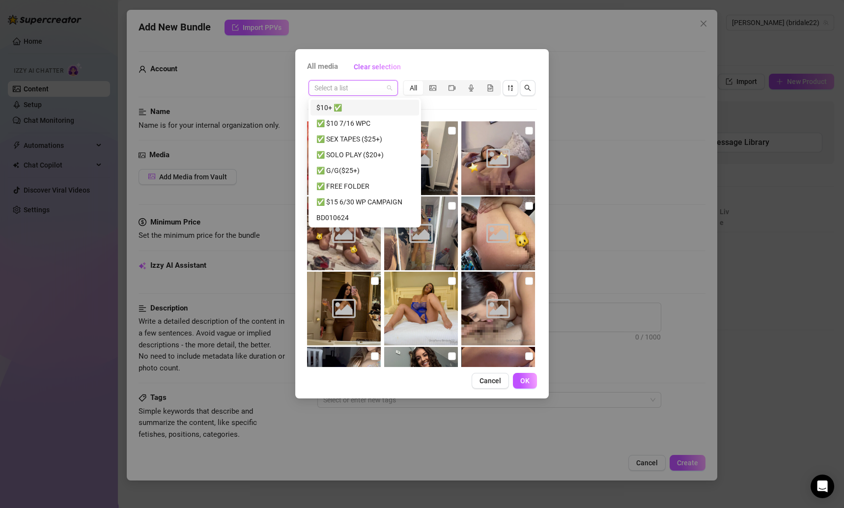
click at [363, 110] on div "$10+ ✅" at bounding box center [364, 107] width 97 height 11
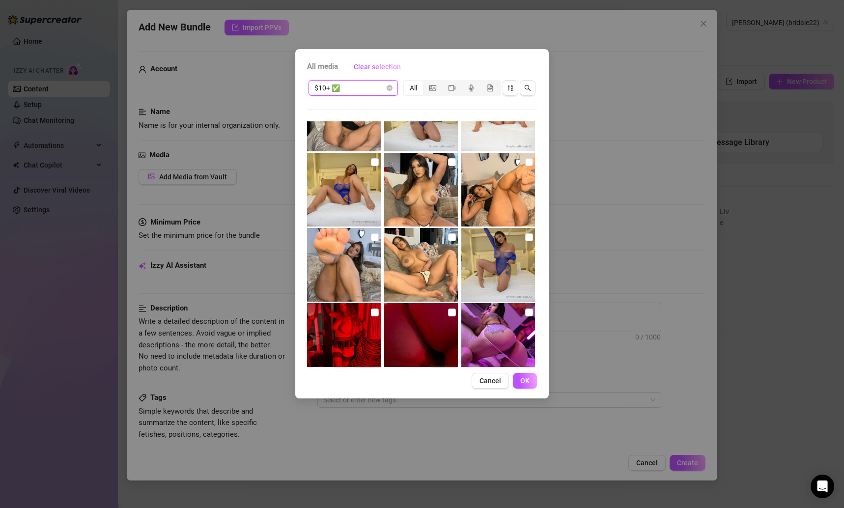
scroll to position [7, 0]
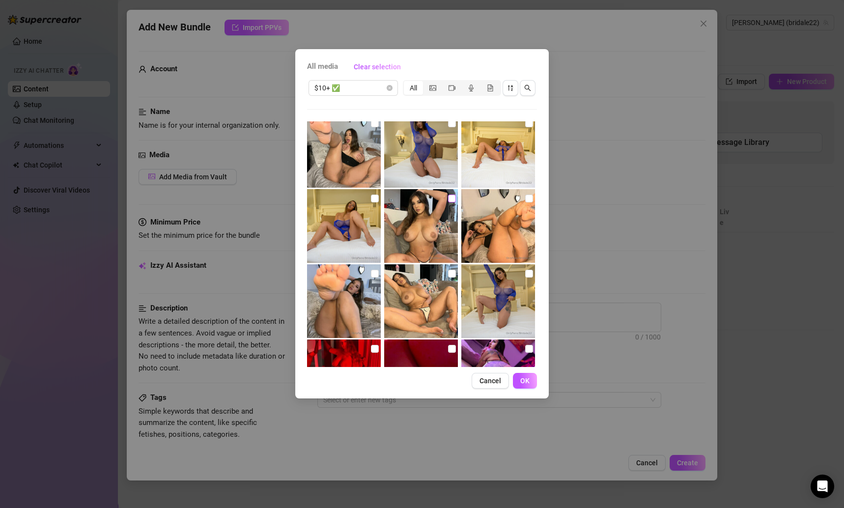
click at [448, 200] on input "checkbox" at bounding box center [452, 199] width 8 height 8
checkbox input "true"
click at [448, 273] on input "checkbox" at bounding box center [452, 274] width 8 height 8
checkbox input "true"
click at [523, 381] on span "OK" at bounding box center [524, 381] width 9 height 8
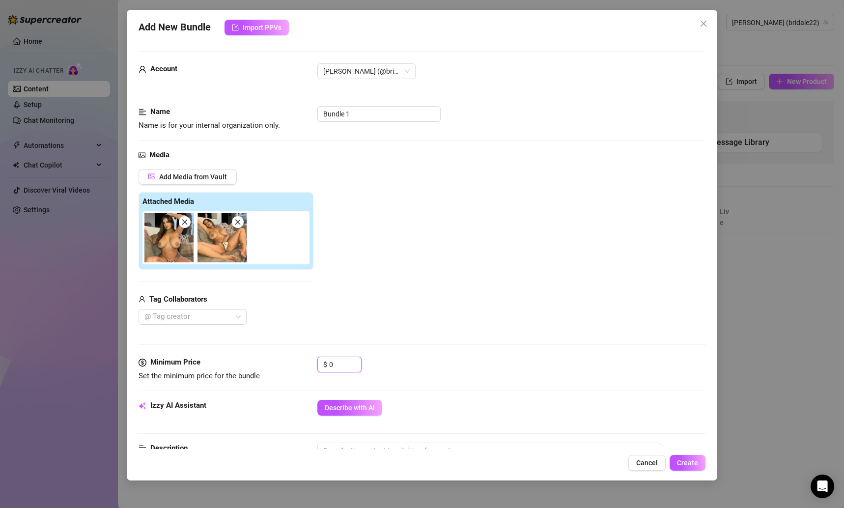
drag, startPoint x: 344, startPoint y: 357, endPoint x: 300, endPoint y: 357, distance: 44.2
click at [300, 357] on div "Minimum Price Set the minimum price for the bundle $ 0" at bounding box center [423, 369] width 568 height 25
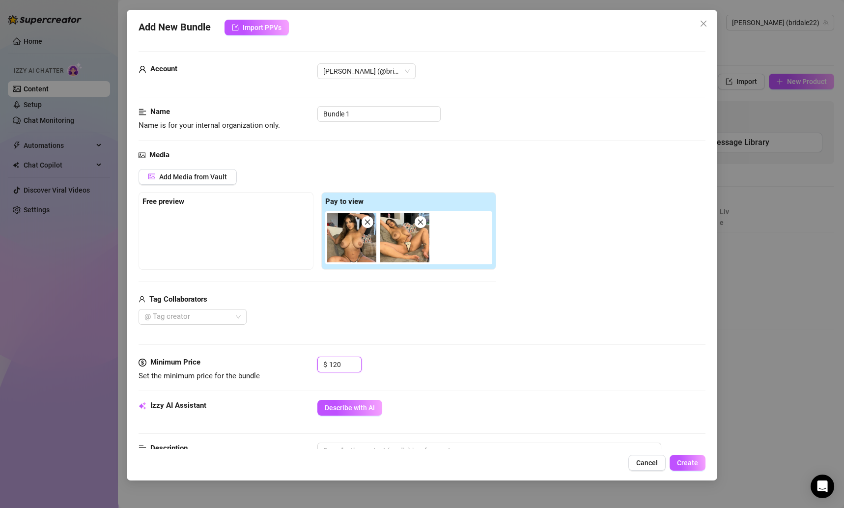
drag, startPoint x: 346, startPoint y: 358, endPoint x: 311, endPoint y: 359, distance: 35.4
click at [311, 359] on div "Minimum Price Set the minimum price for the bundle $ 120" at bounding box center [423, 369] width 568 height 25
type input "12"
click at [370, 394] on div "Minimum Price Set the minimum price for the bundle $ 12" at bounding box center [423, 378] width 568 height 43
click at [366, 407] on span "Describe with AI" at bounding box center [350, 408] width 50 height 8
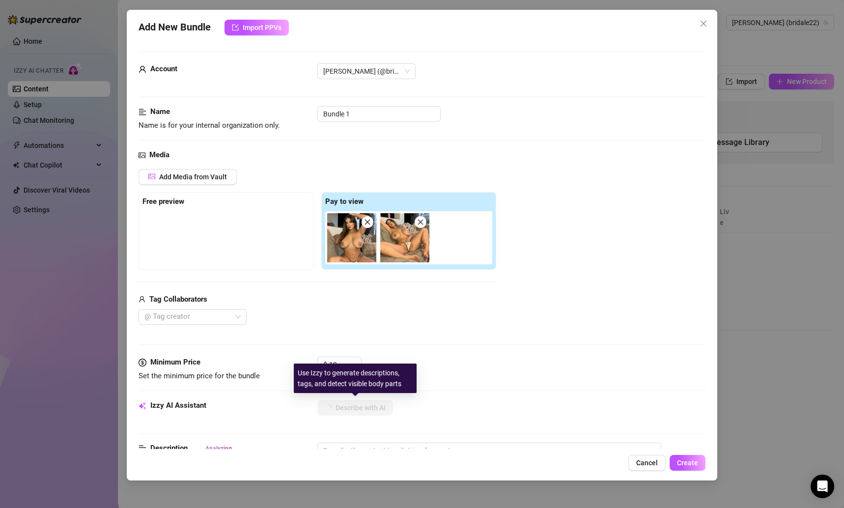
click at [490, 329] on div "Media Add Media from Vault Free preview Pay to view Tag Collaborators @ Tag cre…" at bounding box center [423, 252] width 568 height 207
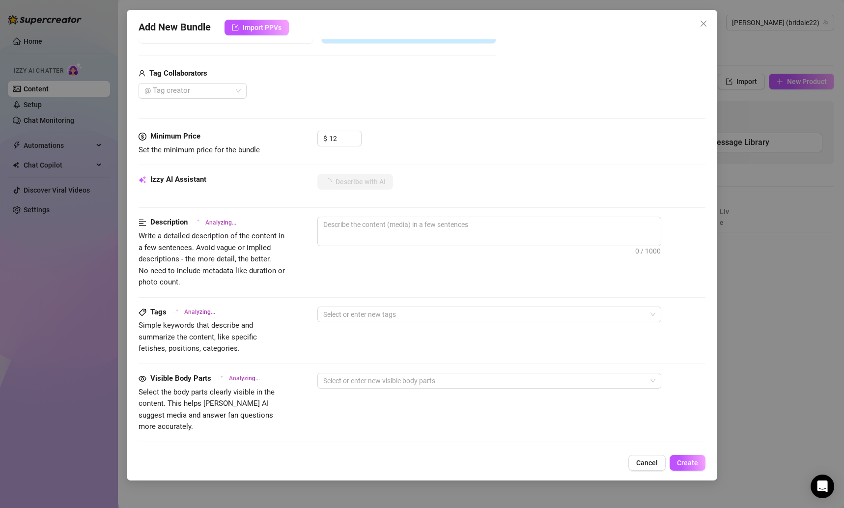
type textarea "Brianna"
type textarea "Brianna lounges"
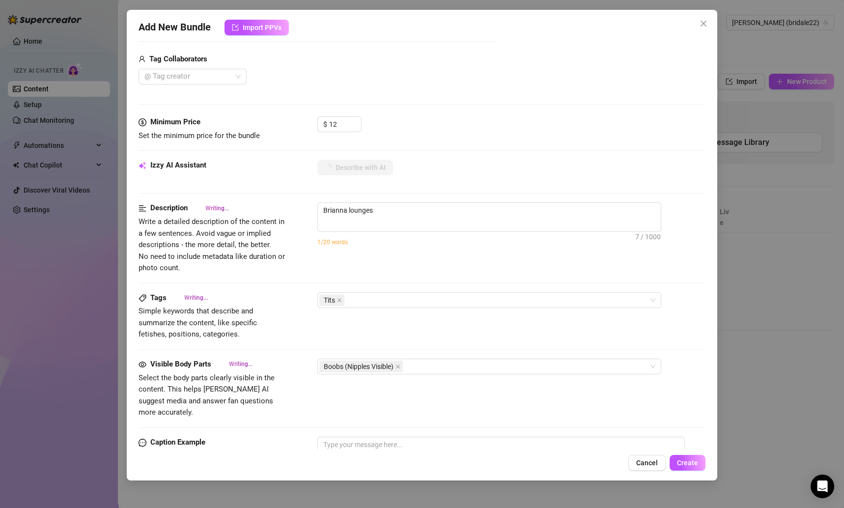
type textarea "Brianna lounges on"
type textarea "Brianna lounges on a"
type textarea "Brianna lounges on a couch"
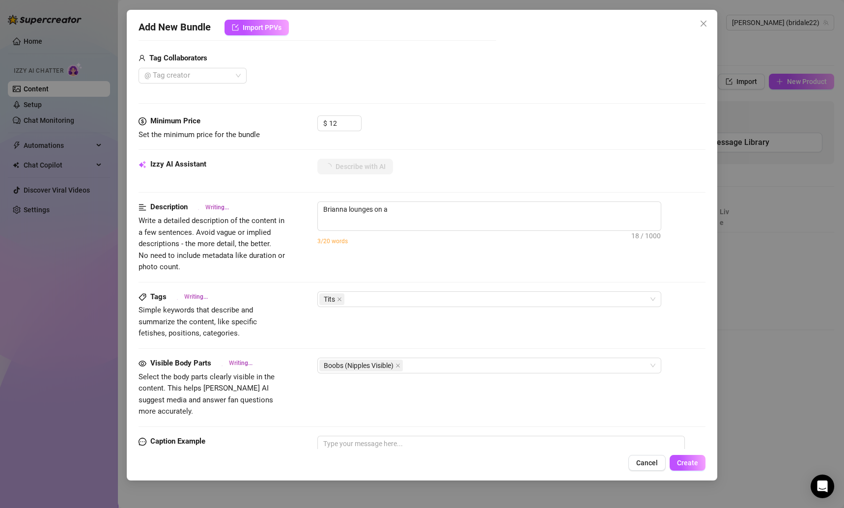
type textarea "Brianna lounges on a couch"
type textarea "Brianna lounges on a couch wearing"
type textarea "Brianna lounges on a couch wearing only"
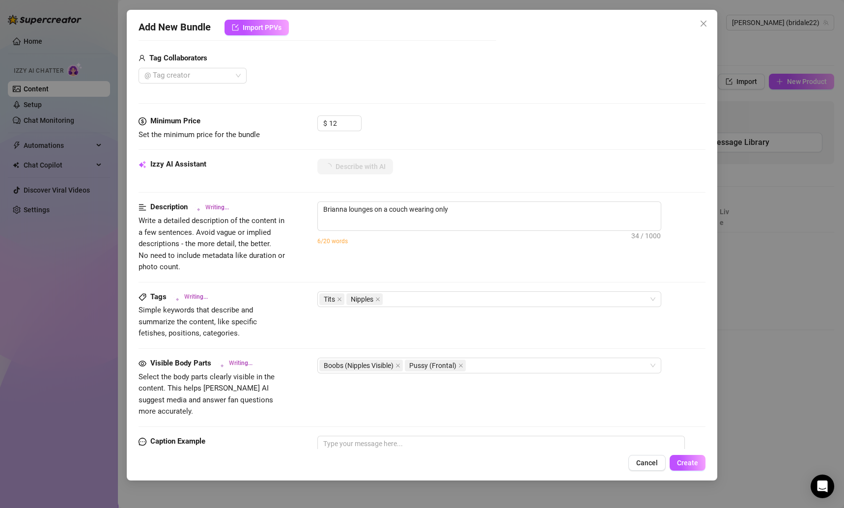
type textarea "Brianna lounges on a couch wearing only a"
type textarea "Brianna lounges on a couch wearing only a tiny"
type textarea "Brianna lounges on a couch wearing only a tiny thong"
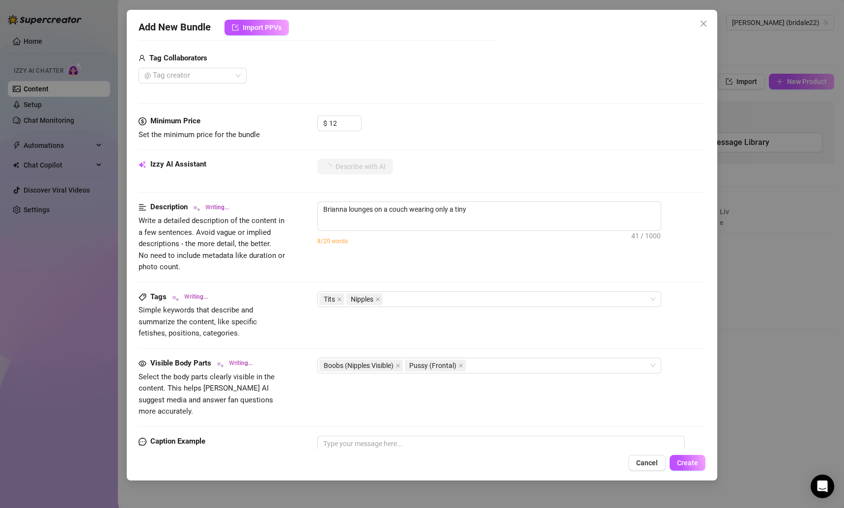
type textarea "Brianna lounges on a couch wearing only a tiny thong"
type textarea "Brianna lounges on a couch wearing only a tiny thong pulled"
type textarea "Brianna lounges on a couch wearing only a tiny thong pulled high"
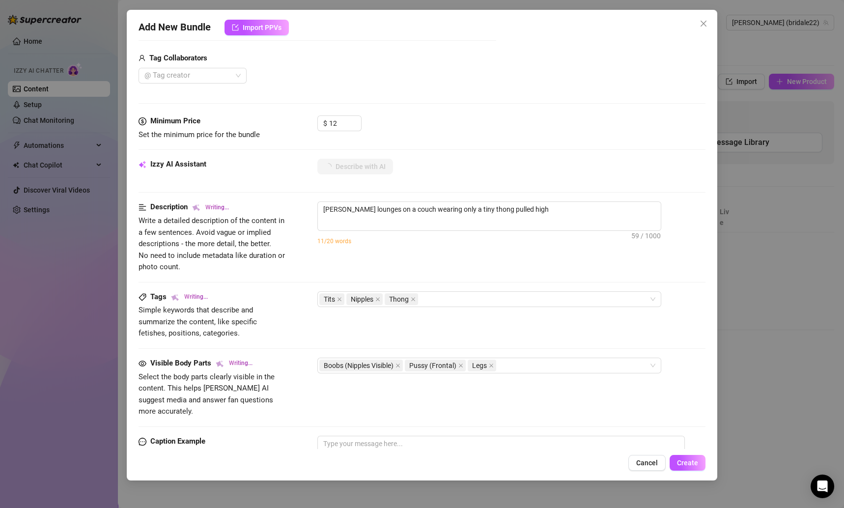
type textarea "Brianna lounges on a couch wearing only a tiny thong pulled high on"
type textarea "Brianna lounges on a couch wearing only a tiny thong pulled high on her"
type textarea "Brianna lounges on a couch wearing only a tiny thong pulled high on her hips,"
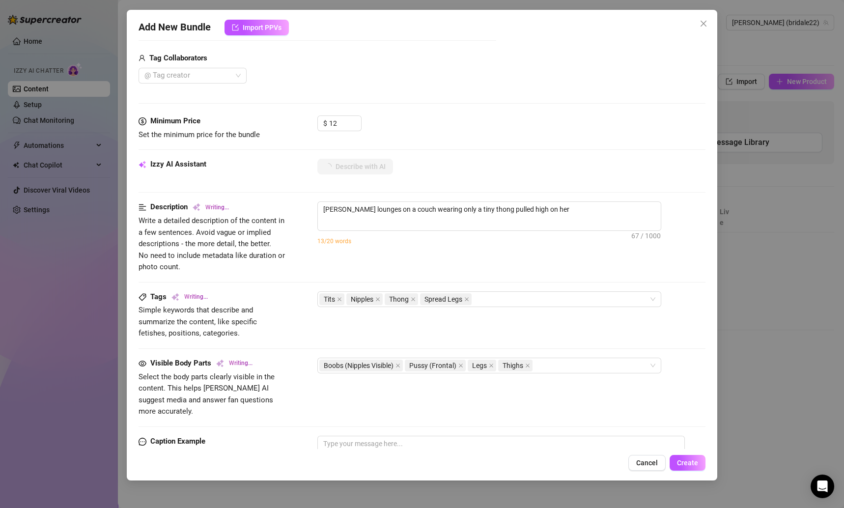
type textarea "Brianna lounges on a couch wearing only a tiny thong pulled high on her hips,"
type textarea "Brianna lounges on a couch wearing only a tiny thong pulled high on her hips, h…"
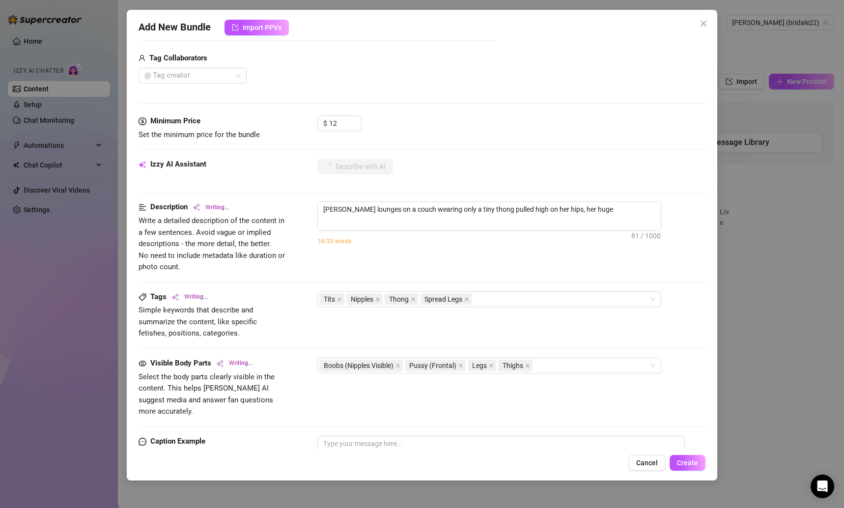
type textarea "Brianna lounges on a couch wearing only a tiny thong pulled high on her hips, h…"
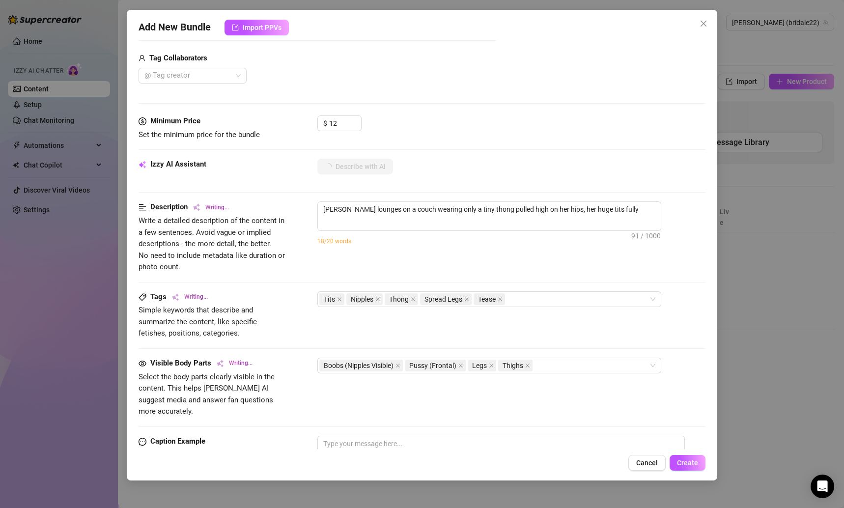
type textarea "Brianna lounges on a couch wearing only a tiny thong pulled high on her hips, h…"
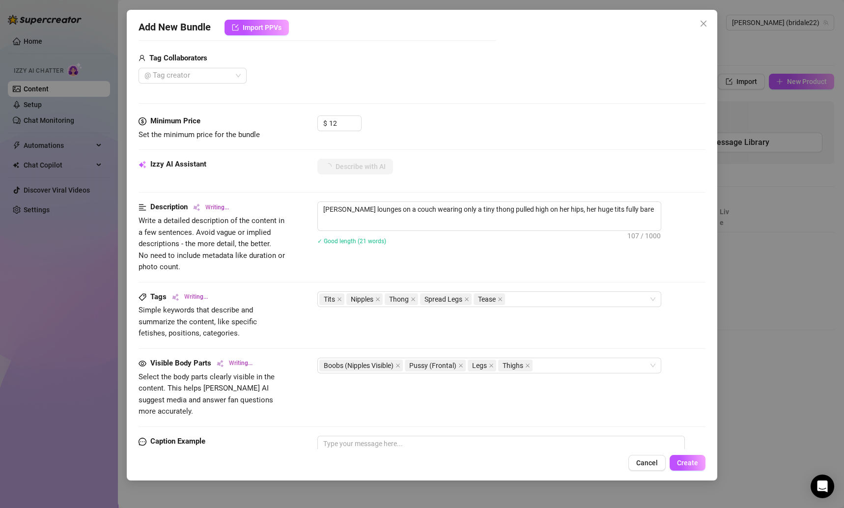
type textarea "Brianna lounges on a couch wearing only a tiny thong pulled high on her hips, h…"
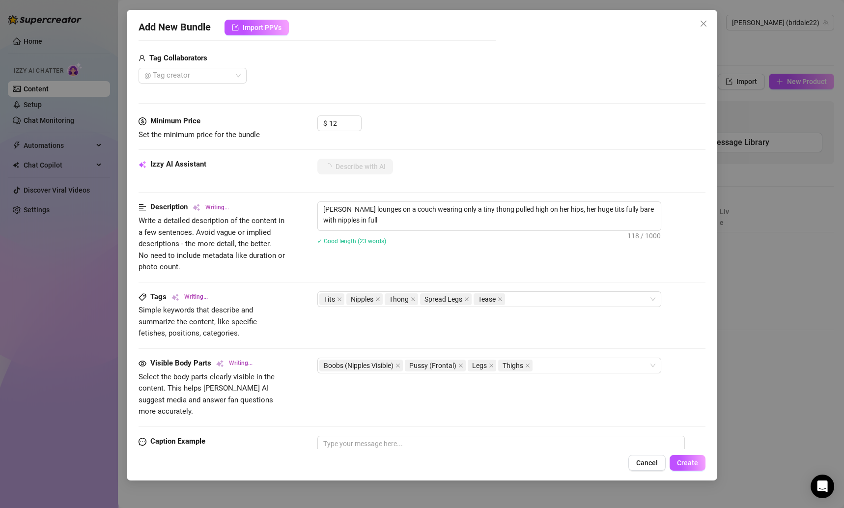
type textarea "Brianna lounges on a couch wearing only a tiny thong pulled high on her hips, h…"
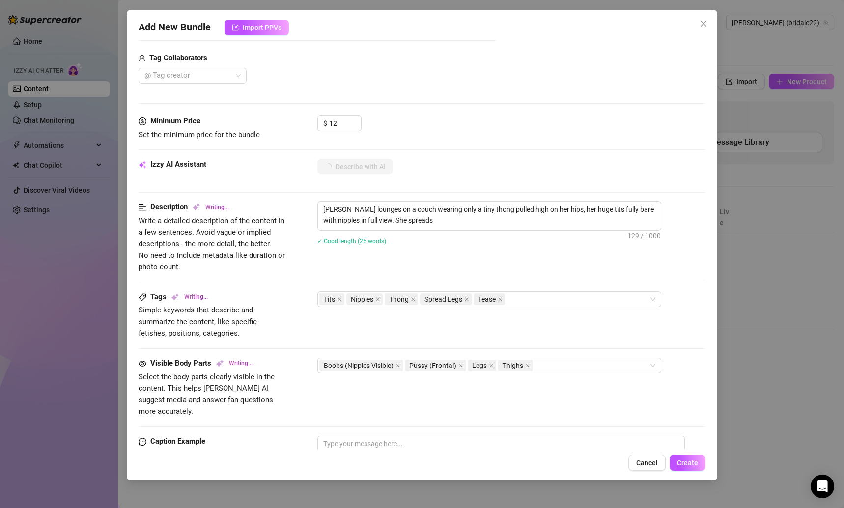
type textarea "Brianna lounges on a couch wearing only a tiny thong pulled high on her hips, h…"
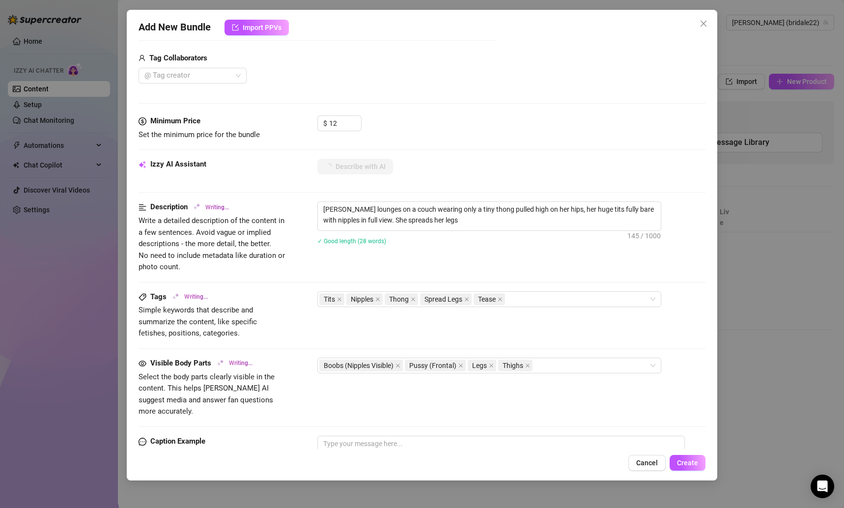
type textarea "Brianna lounges on a couch wearing only a tiny thong pulled high on her hips, h…"
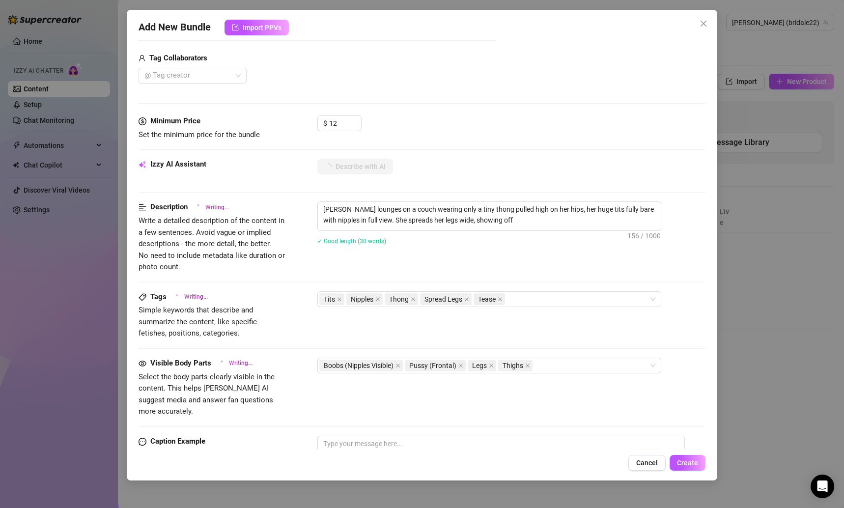
type textarea "Brianna lounges on a couch wearing only a tiny thong pulled high on her hips, h…"
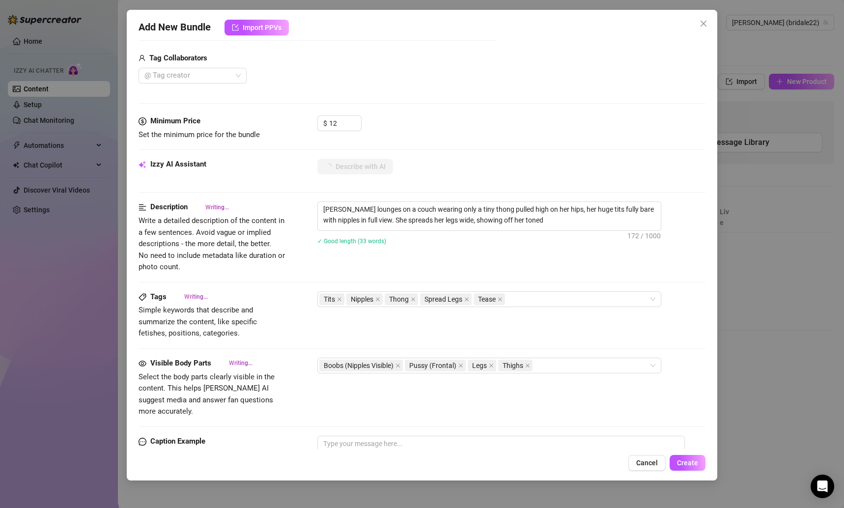
type textarea "Brianna lounges on a couch wearing only a tiny thong pulled high on her hips, h…"
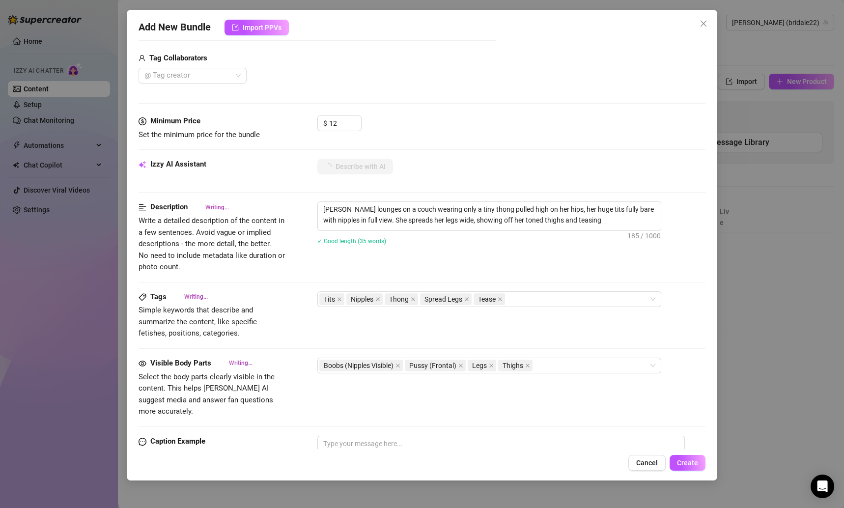
type textarea "Brianna lounges on a couch wearing only a tiny thong pulled high on her hips, h…"
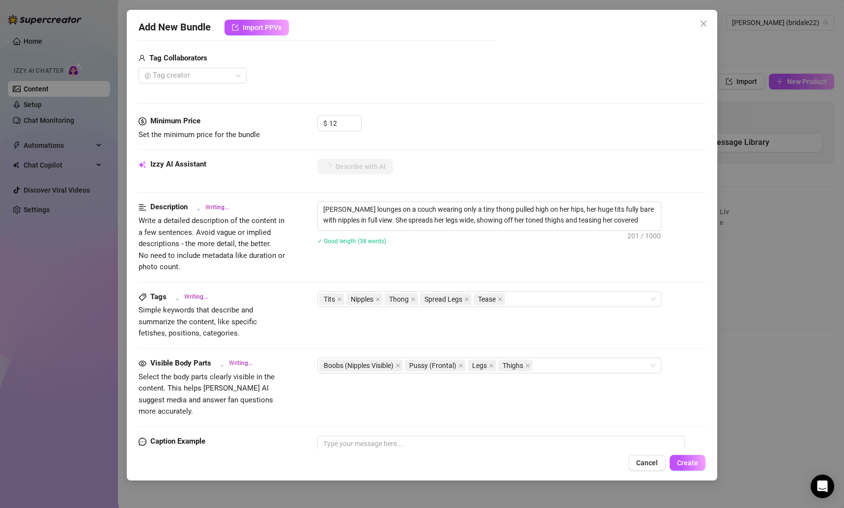
type textarea "Brianna lounges on a couch wearing only a tiny thong pulled high on her hips, h…"
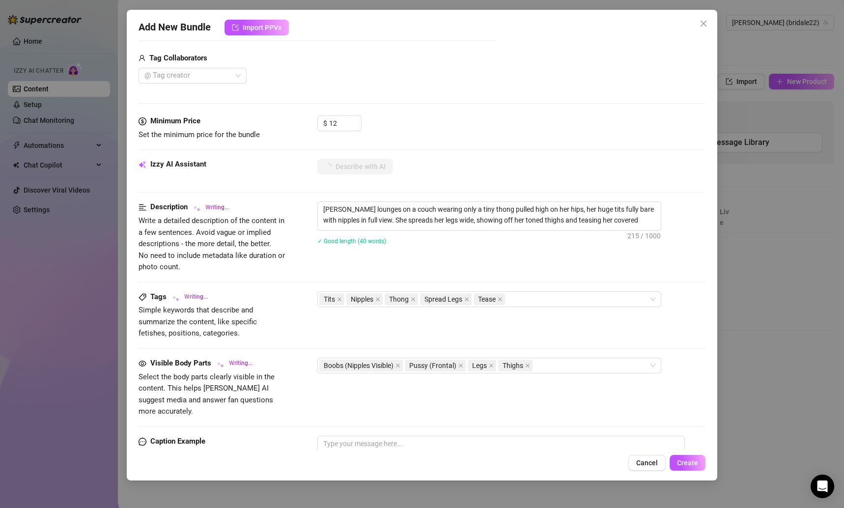
type textarea "Brianna lounges on a couch wearing only a tiny thong pulled high on her hips, h…"
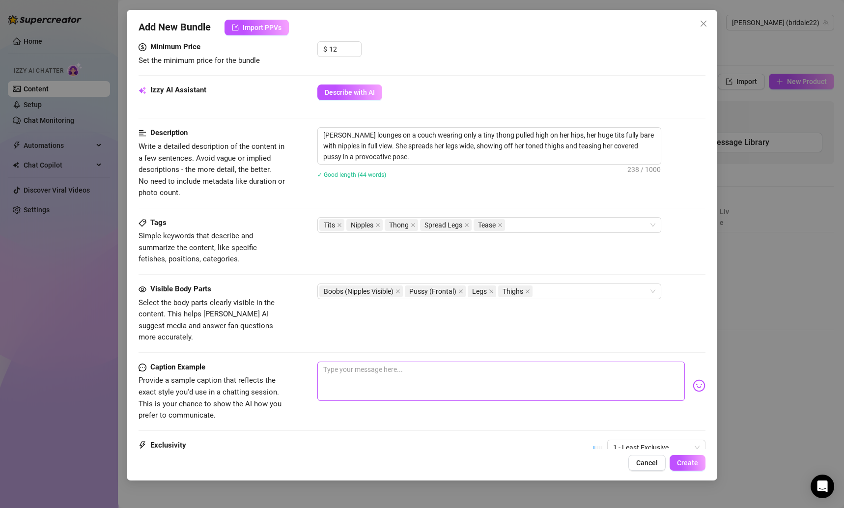
scroll to position [308, 0]
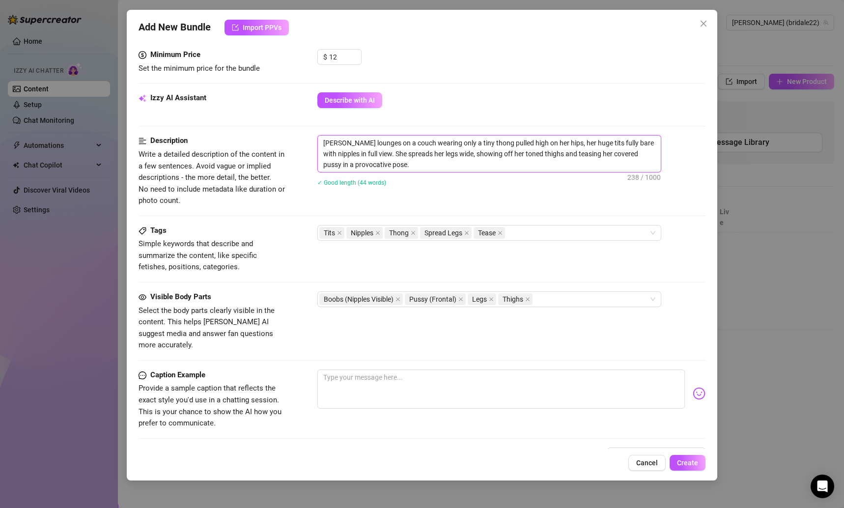
drag, startPoint x: 387, startPoint y: 162, endPoint x: 327, endPoint y: 136, distance: 65.1
click at [327, 136] on textarea "Brianna lounges on a couch wearing only a tiny thong pulled high on her hips, h…" at bounding box center [489, 154] width 343 height 36
click at [335, 342] on div "Visible Body Parts Select the body parts clearly visible in the content. This h…" at bounding box center [423, 330] width 568 height 78
click at [358, 346] on div "Visible Body Parts Select the body parts clearly visible in the content. This h…" at bounding box center [423, 330] width 568 height 78
click at [397, 379] on textarea at bounding box center [501, 389] width 368 height 39
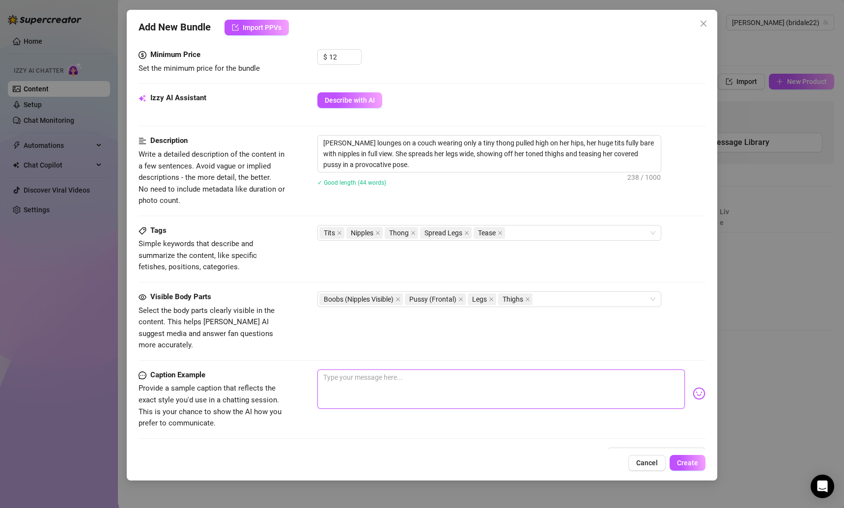
paste textarea "Just me being a little California tease on my couch 😙🩷 do you like when I pull …"
type textarea "Just me being a little California tease on my couch 😙🩷 do you like when I pull …"
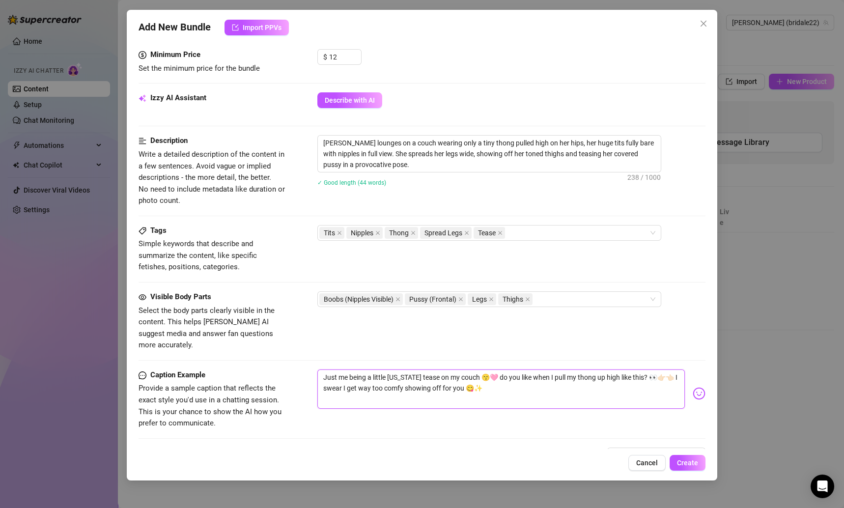
click at [328, 370] on textarea "Just me being a little California tease on my couch 😙🩷 do you like when I pull …" at bounding box center [501, 389] width 368 height 39
type textarea "ust me being a little California tease on my couch 😙🩷 do you like when I pull m…"
type textarea "just me being a little California tease on my couch 😙🩷 do you like when I pull …"
click at [576, 372] on textarea "just me being a little California tease on my couch 😙🩷 do you like when I pull …" at bounding box center [501, 389] width 368 height 39
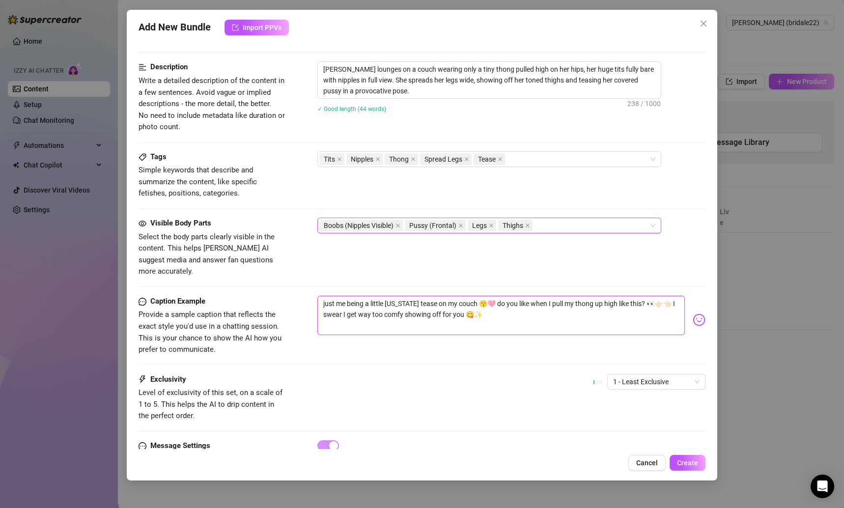
scroll to position [413, 0]
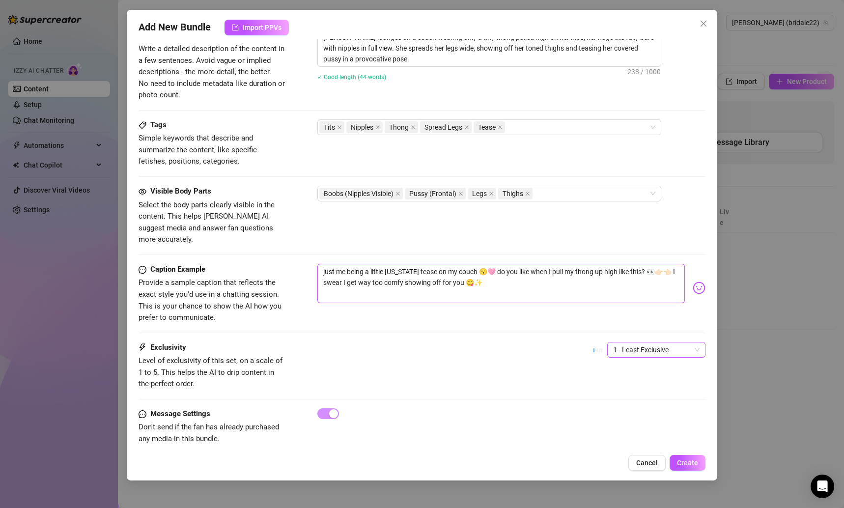
click at [631, 342] on span "1 - Least Exclusive" at bounding box center [656, 349] width 86 height 15
type textarea "just me being a little California tease on my couch 😙🩷 do you like when I pull …"
click at [614, 368] on div "2" at bounding box center [646, 371] width 83 height 11
click at [694, 456] on button "Create" at bounding box center [688, 463] width 36 height 16
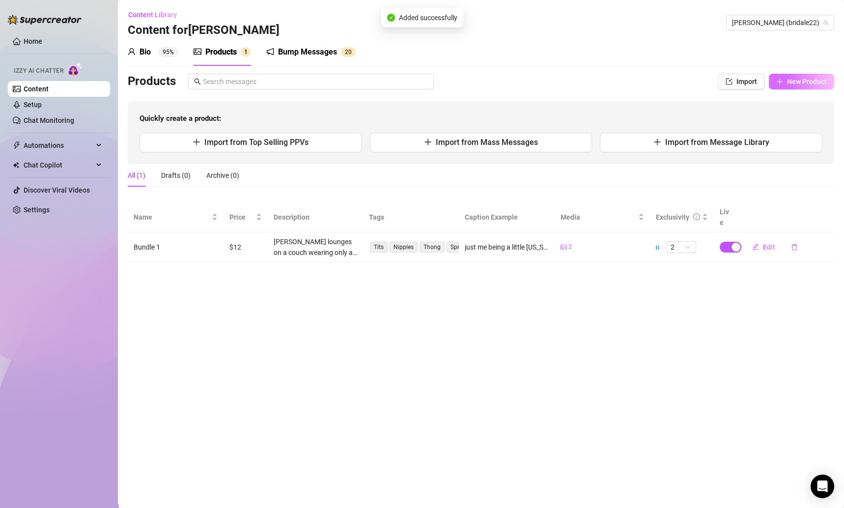
click at [814, 78] on span "New Product" at bounding box center [807, 82] width 40 height 8
type textarea "Type your message here..."
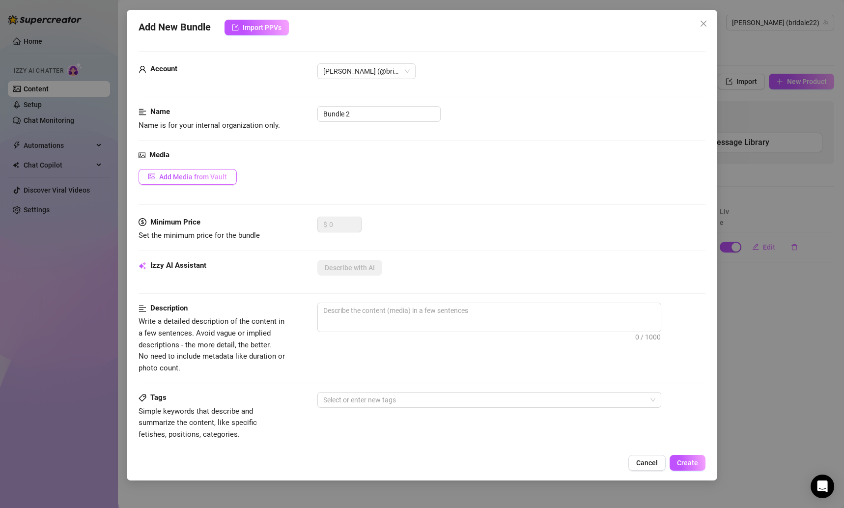
click at [210, 173] on span "Add Media from Vault" at bounding box center [193, 177] width 68 height 8
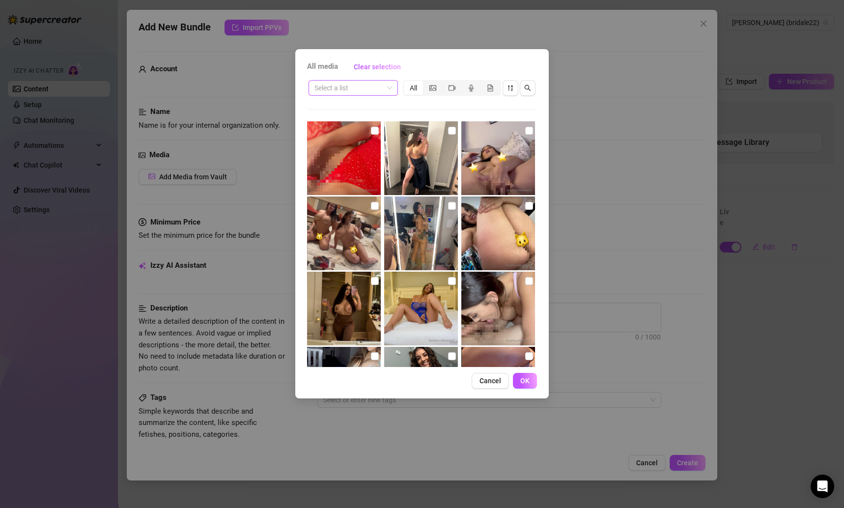
click at [377, 94] on input "search" at bounding box center [348, 88] width 69 height 15
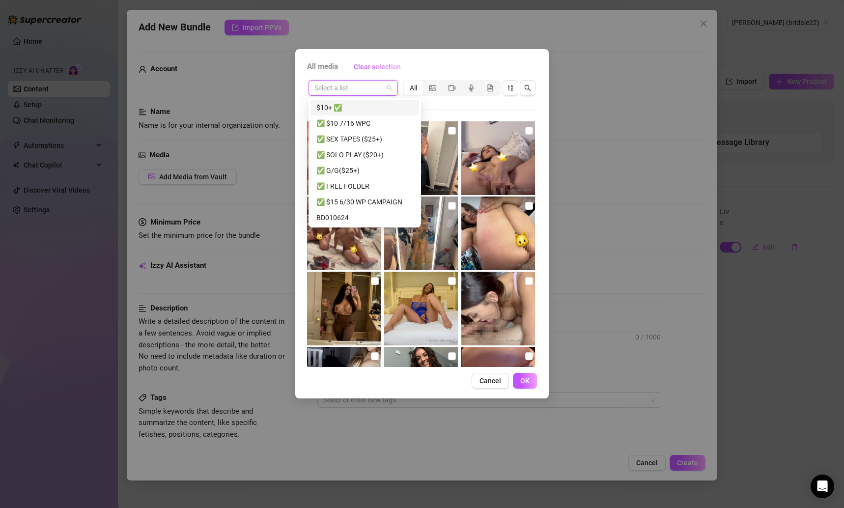
click at [349, 109] on div "$10+ ✅" at bounding box center [364, 107] width 97 height 11
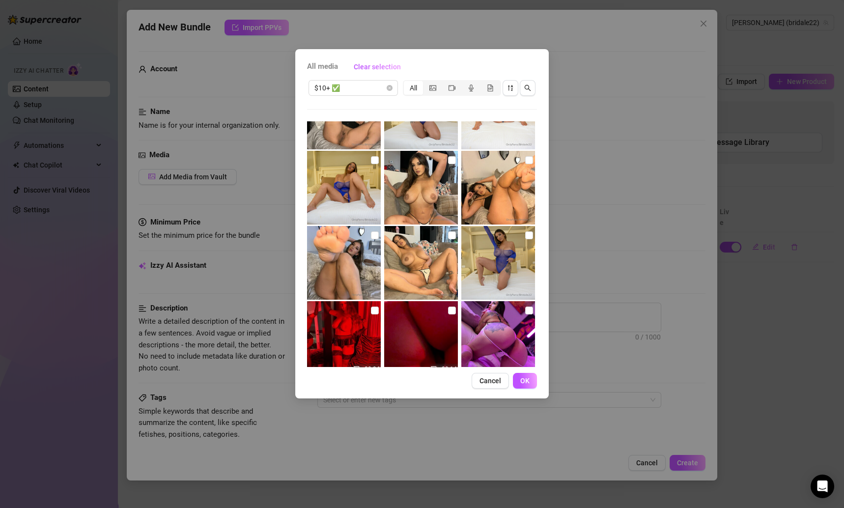
scroll to position [0, 0]
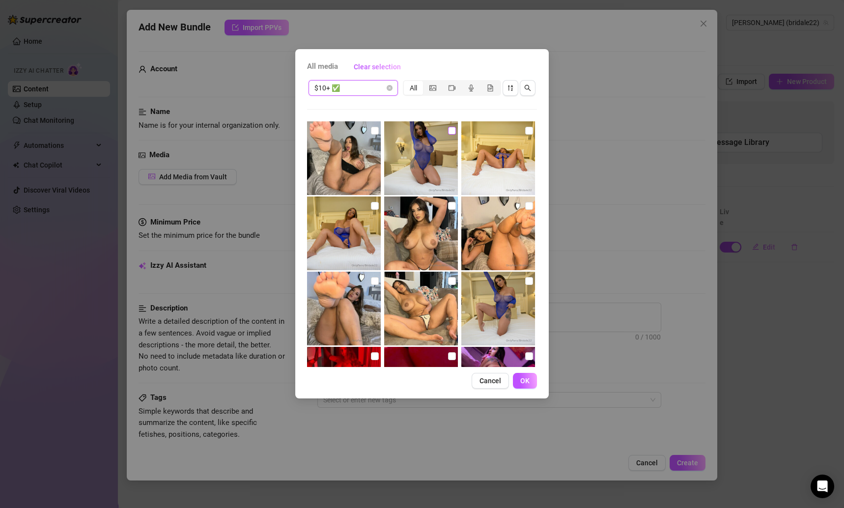
click at [452, 129] on input "checkbox" at bounding box center [452, 131] width 8 height 8
checkbox input "true"
click at [525, 129] on input "checkbox" at bounding box center [529, 131] width 8 height 8
checkbox input "true"
click at [371, 205] on input "checkbox" at bounding box center [375, 206] width 8 height 8
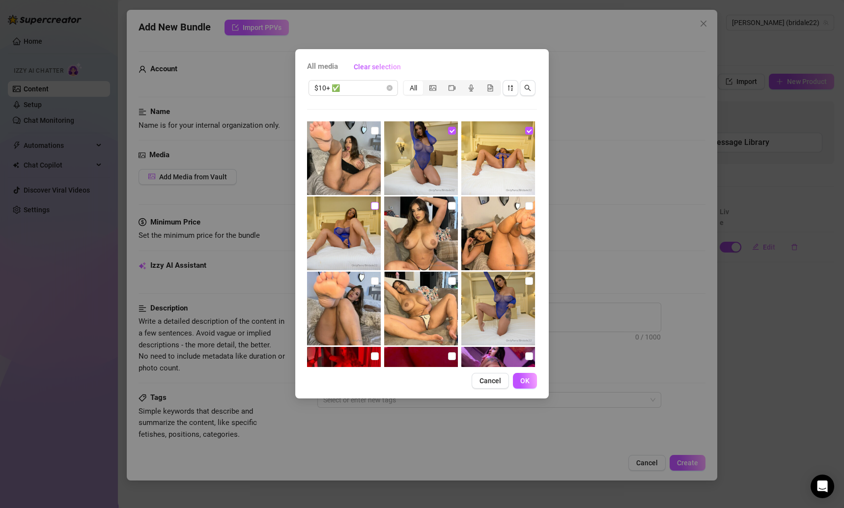
checkbox input "true"
click at [531, 379] on button "OK" at bounding box center [525, 381] width 24 height 16
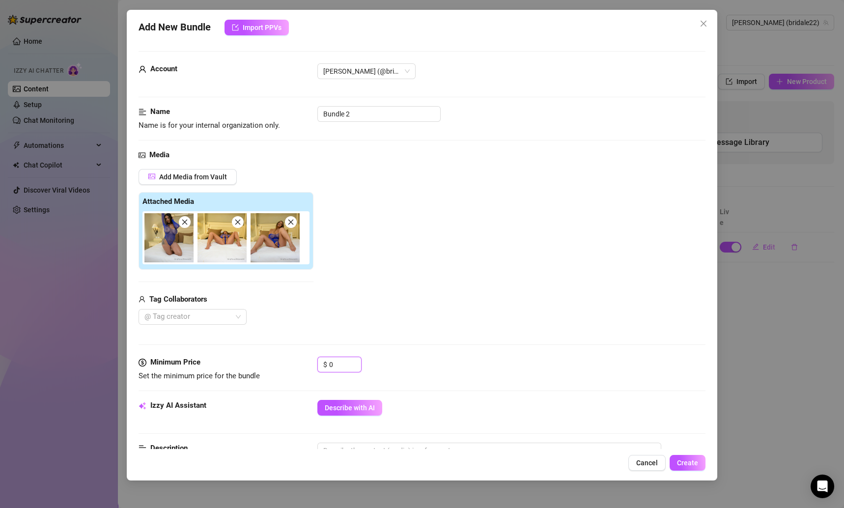
drag, startPoint x: 342, startPoint y: 364, endPoint x: 292, endPoint y: 364, distance: 49.6
click at [292, 364] on div "Minimum Price Set the minimum price for the bundle $ 0" at bounding box center [423, 369] width 568 height 25
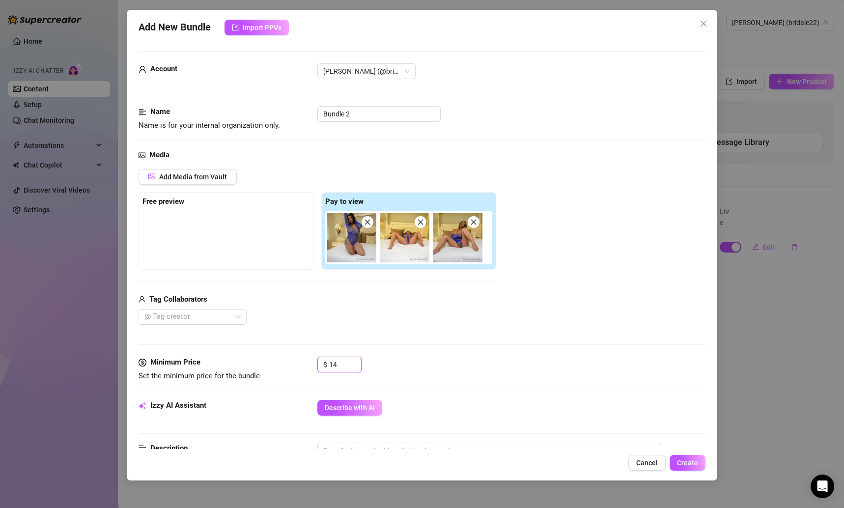
type input "14"
click at [502, 352] on div "Media Add Media from Vault Free preview Pay to view Tag Collaborators @ Tag cre…" at bounding box center [423, 252] width 568 height 207
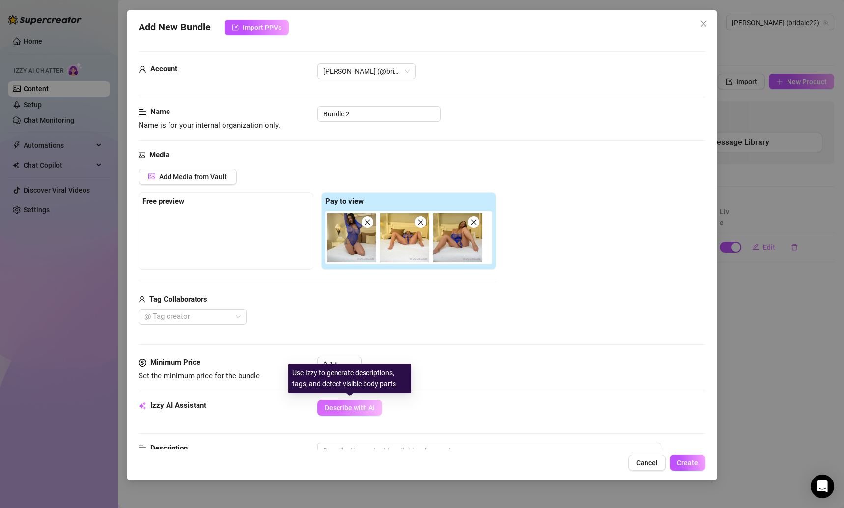
click at [338, 410] on span "Describe with AI" at bounding box center [350, 408] width 50 height 8
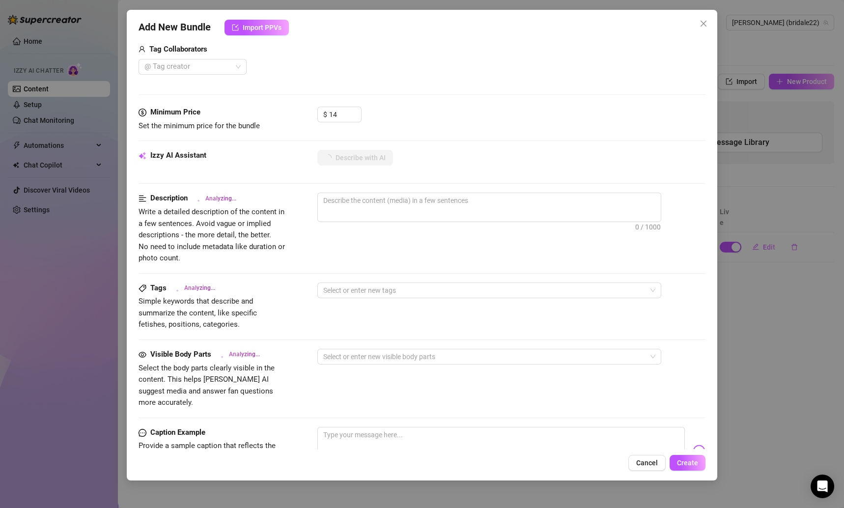
scroll to position [240, 0]
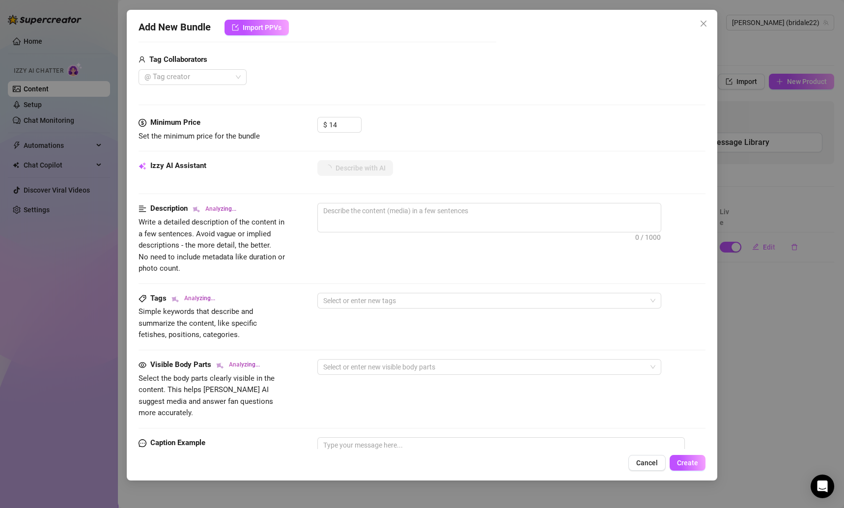
type textarea "Brianna"
type textarea "Brianna wears"
type textarea "Brianna wears a"
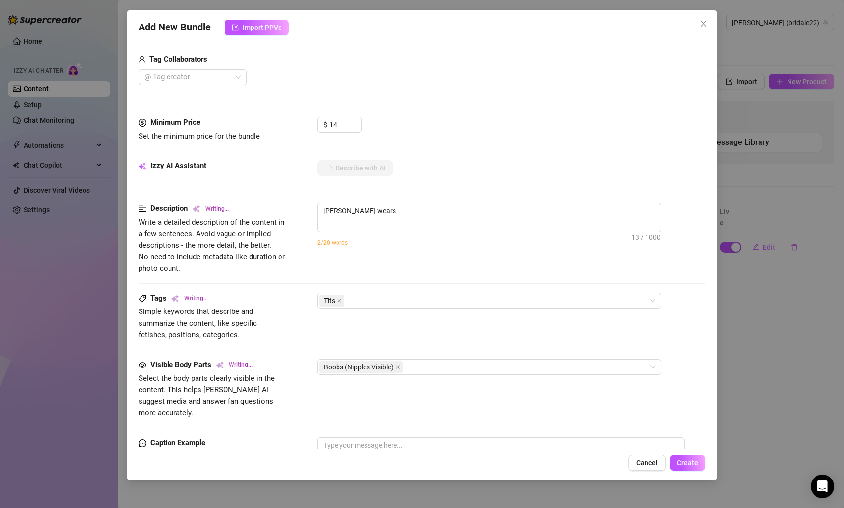
type textarea "Brianna wears a"
type textarea "Brianna wears a sheer,"
type textarea "Brianna wears a sheer, sparkly"
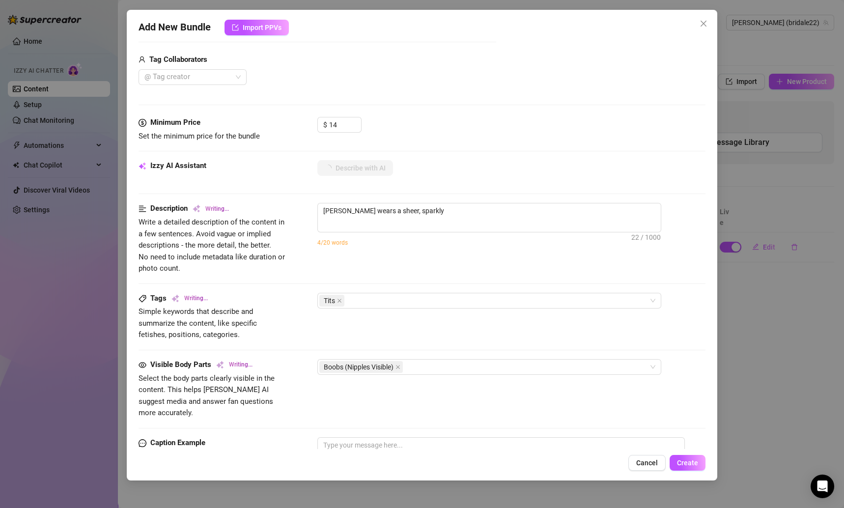
type textarea "Brianna wears a sheer, sparkly blue"
type textarea "Brianna wears a sheer, sparkly blue bodysuit"
type textarea "Brianna wears a sheer, sparkly blue bodysuit that"
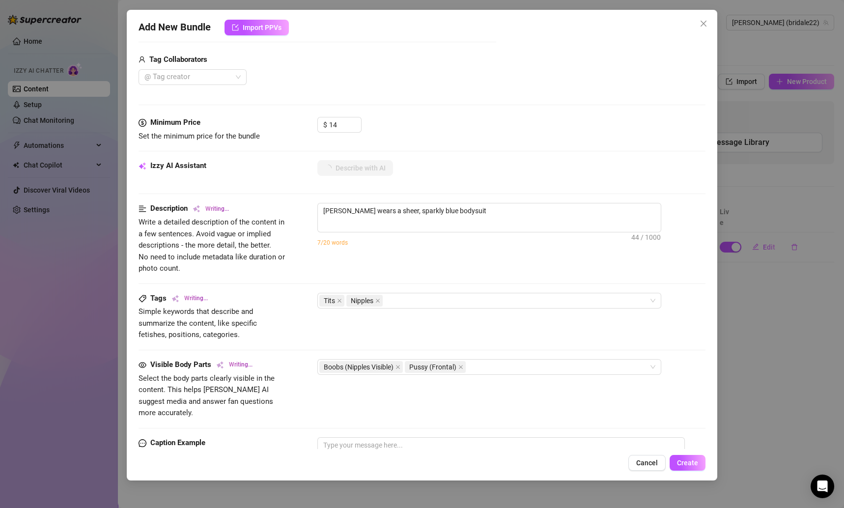
type textarea "Brianna wears a sheer, sparkly blue bodysuit that"
type textarea "Brianna wears a sheer, sparkly blue bodysuit that clings"
type textarea "Brianna wears a sheer, sparkly blue bodysuit that clings to"
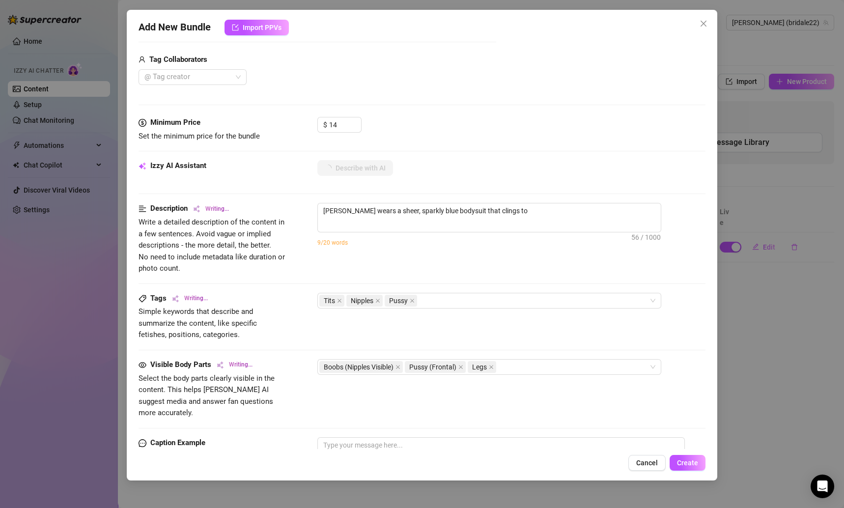
type textarea "Brianna wears a sheer, sparkly blue bodysuit that clings to her"
type textarea "Brianna wears a sheer, sparkly blue bodysuit that clings to her curves,"
type textarea "Brianna wears a sheer, sparkly blue bodysuit that clings to her curves, with"
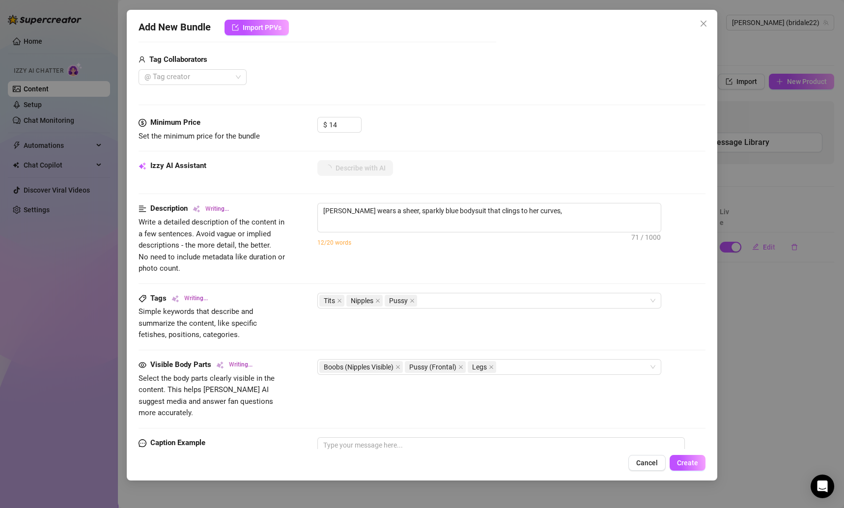
type textarea "Brianna wears a sheer, sparkly blue bodysuit that clings to her curves, with"
type textarea "Brianna wears a sheer, sparkly blue bodysuit that clings to her curves, with her"
type textarea "Brianna wears a sheer, sparkly blue bodysuit that clings to her curves, with he…"
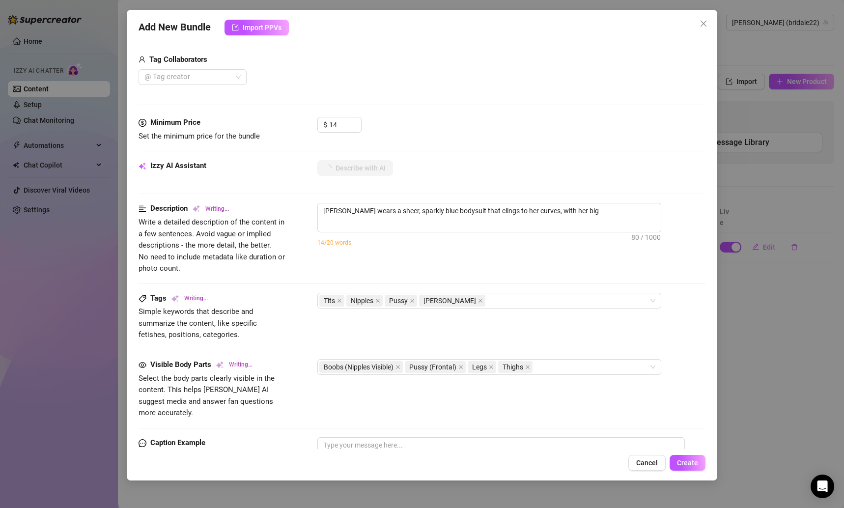
type textarea "Brianna wears a sheer, sparkly blue bodysuit that clings to her curves, with he…"
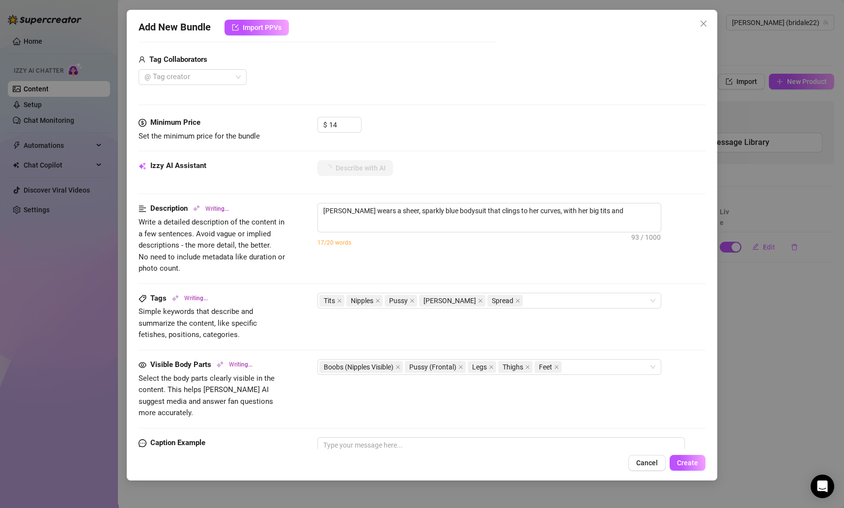
type textarea "Brianna wears a sheer, sparkly blue bodysuit that clings to her curves, with he…"
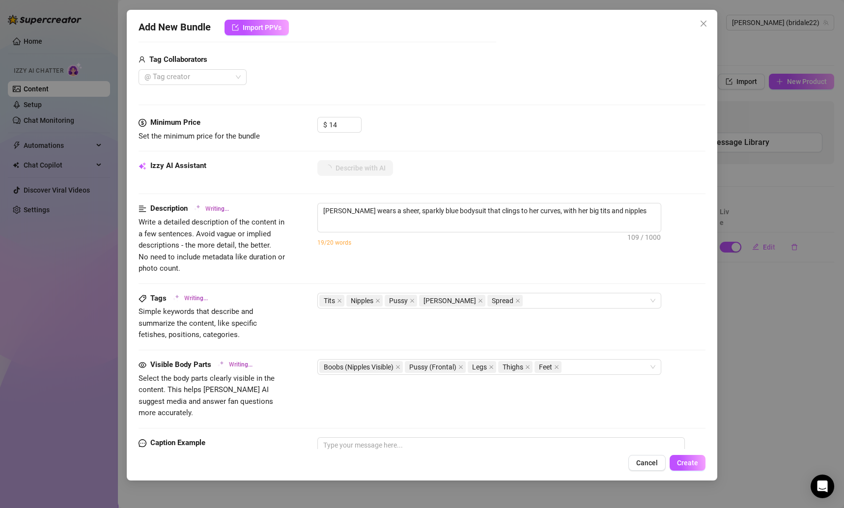
type textarea "Brianna wears a sheer, sparkly blue bodysuit that clings to her curves, with he…"
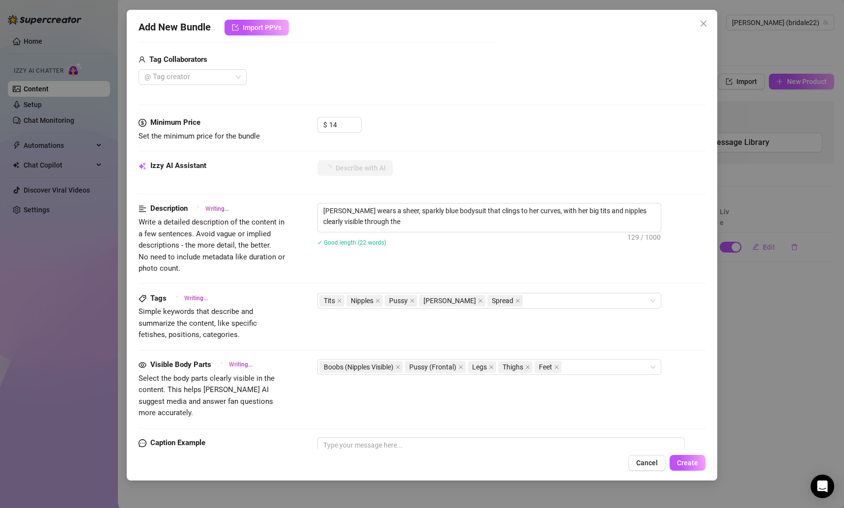
type textarea "Brianna wears a sheer, sparkly blue bodysuit that clings to her curves, with he…"
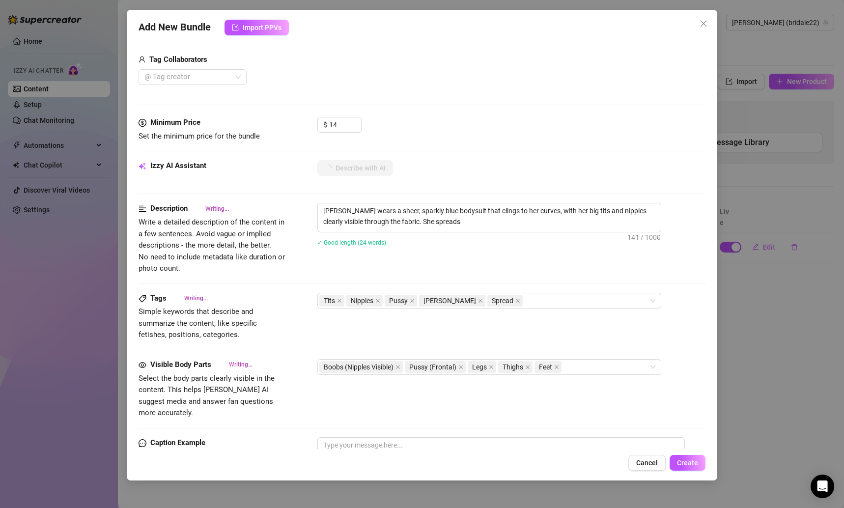
type textarea "Brianna wears a sheer, sparkly blue bodysuit that clings to her curves, with he…"
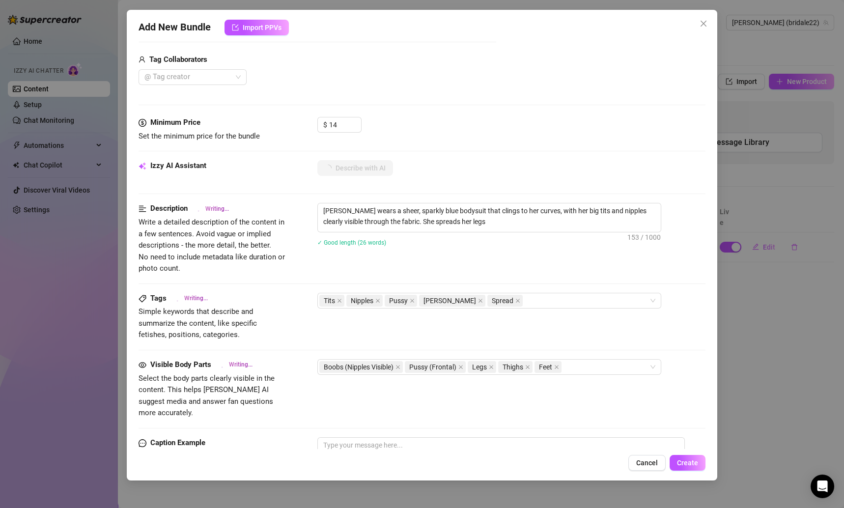
type textarea "Brianna wears a sheer, sparkly blue bodysuit that clings to her curves, with he…"
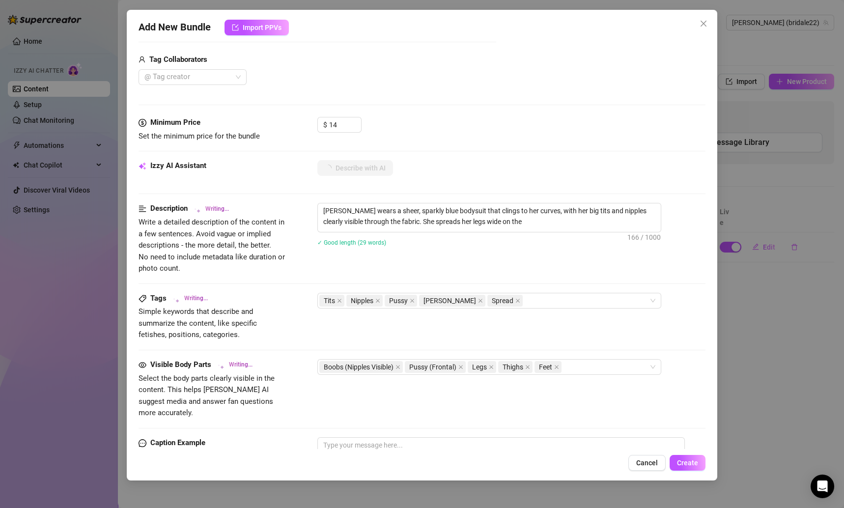
type textarea "Brianna wears a sheer, sparkly blue bodysuit that clings to her curves, with he…"
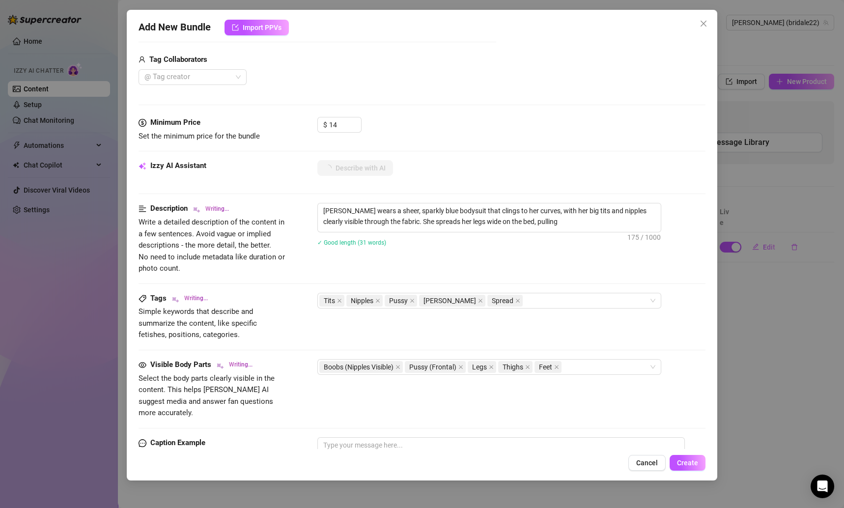
type textarea "Brianna wears a sheer, sparkly blue bodysuit that clings to her curves, with he…"
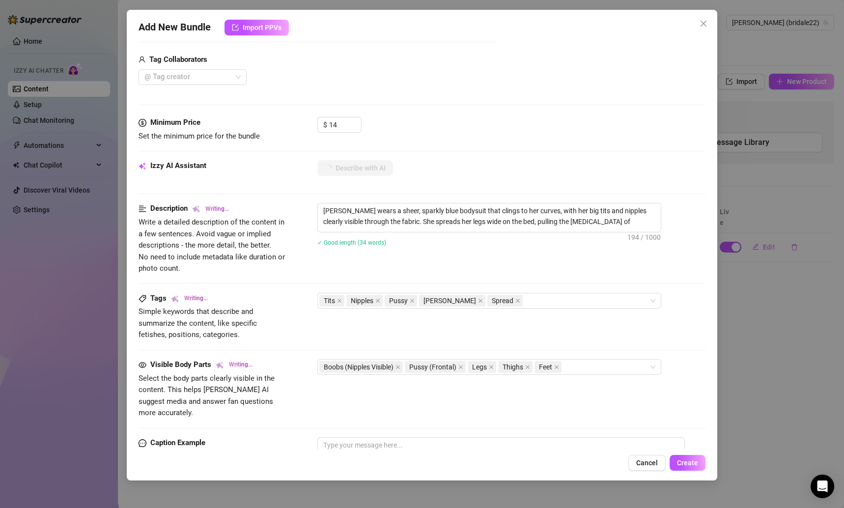
type textarea "Brianna wears a sheer, sparkly blue bodysuit that clings to her curves, with he…"
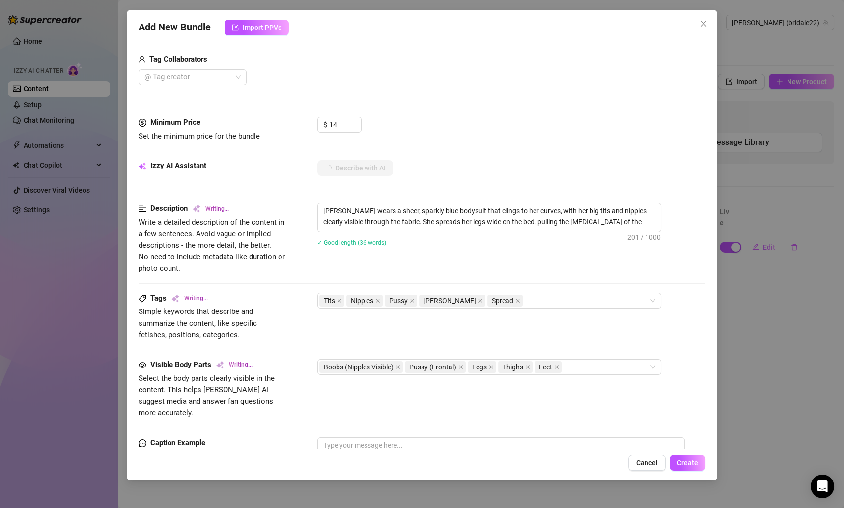
type textarea "Brianna wears a sheer, sparkly blue bodysuit that clings to her curves, with he…"
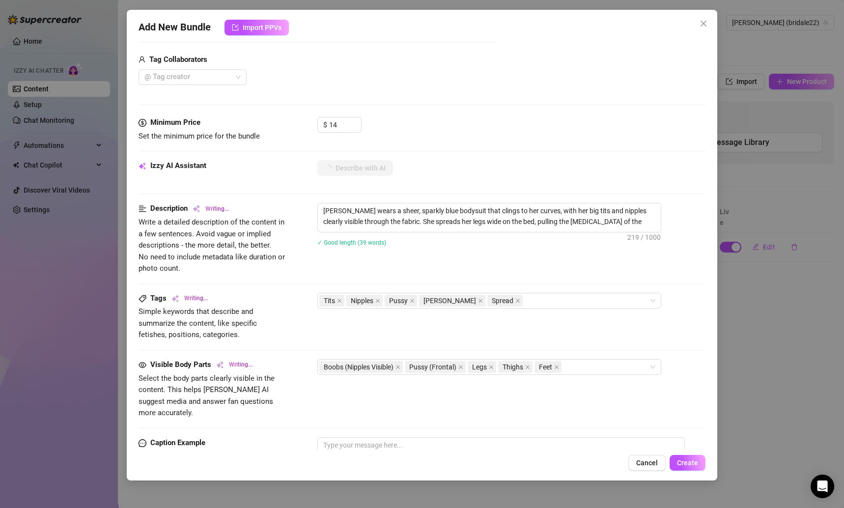
type textarea "Brianna wears a sheer, sparkly blue bodysuit that clings to her curves, with he…"
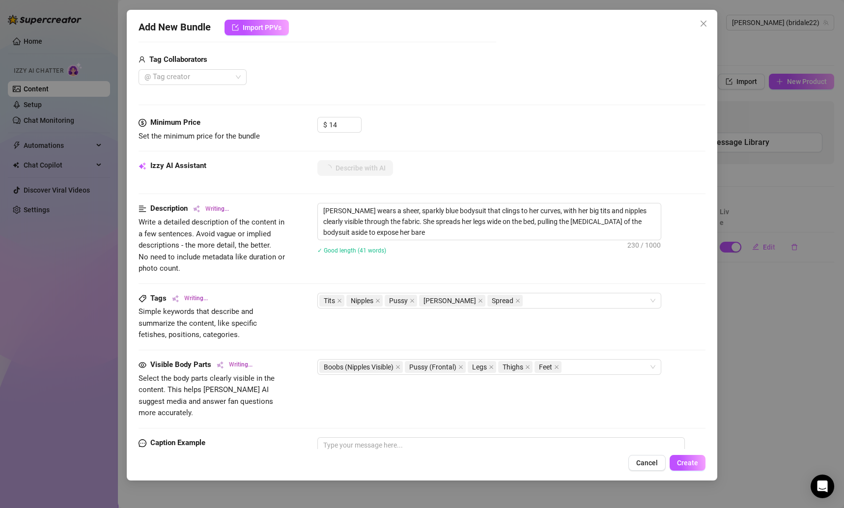
type textarea "Brianna wears a sheer, sparkly blue bodysuit that clings to her curves, with he…"
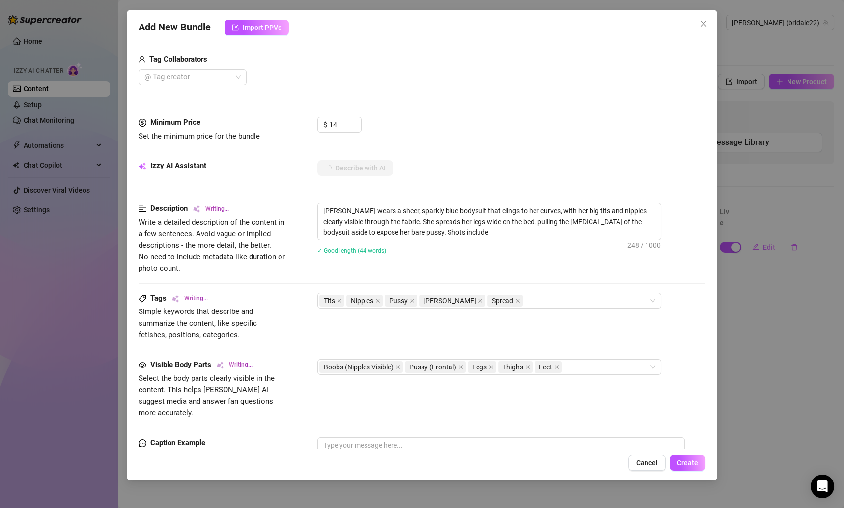
type textarea "Brianna wears a sheer, sparkly blue bodysuit that clings to her curves, with he…"
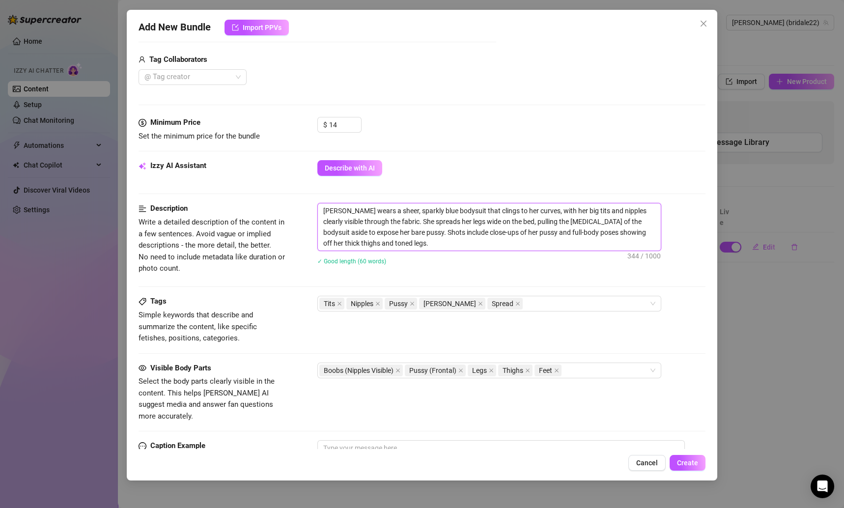
drag, startPoint x: 391, startPoint y: 241, endPoint x: 317, endPoint y: 203, distance: 82.4
click at [318, 203] on textarea "Brianna wears a sheer, sparkly blue bodysuit that clings to her curves, with he…" at bounding box center [489, 226] width 343 height 47
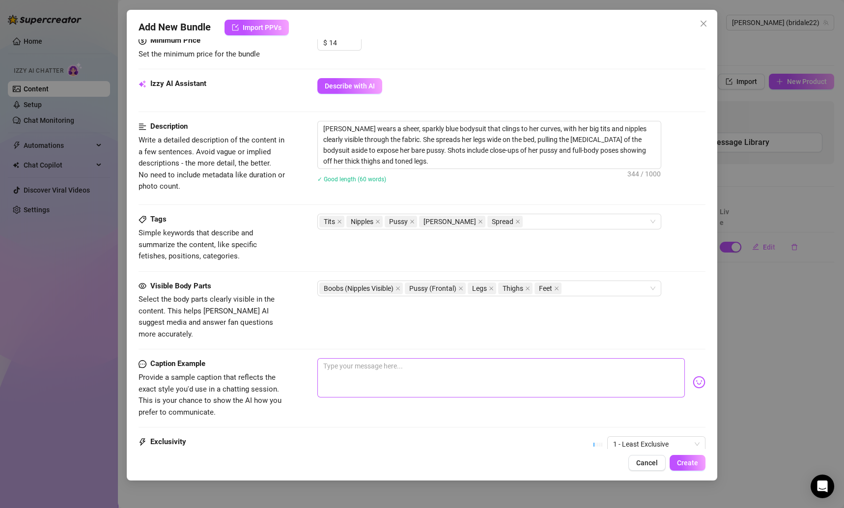
scroll to position [327, 0]
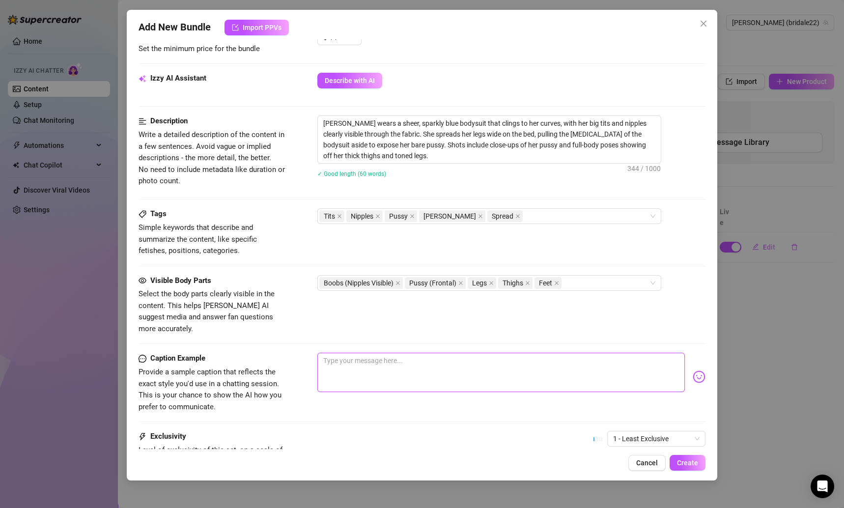
click at [478, 359] on textarea at bounding box center [501, 372] width 368 height 39
paste textarea "Slipped into this sparkly blue number tonight 💙✨ …but let’s be real, it doesn’t…"
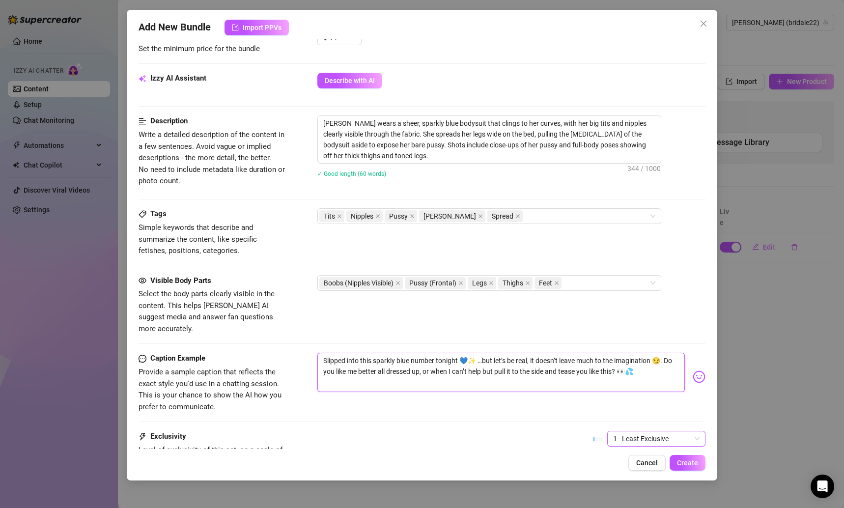
click at [655, 431] on span "1 - Least Exclusive" at bounding box center [656, 438] width 86 height 15
click at [618, 361] on div "2" at bounding box center [646, 358] width 83 height 11
click at [682, 455] on button "Create" at bounding box center [688, 463] width 36 height 16
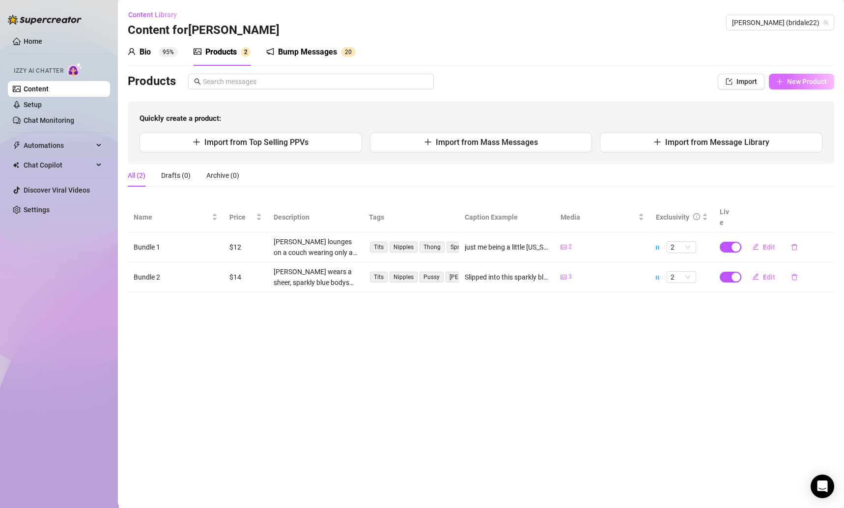
click at [792, 80] on span "New Product" at bounding box center [807, 82] width 40 height 8
